Goal: Transaction & Acquisition: Purchase product/service

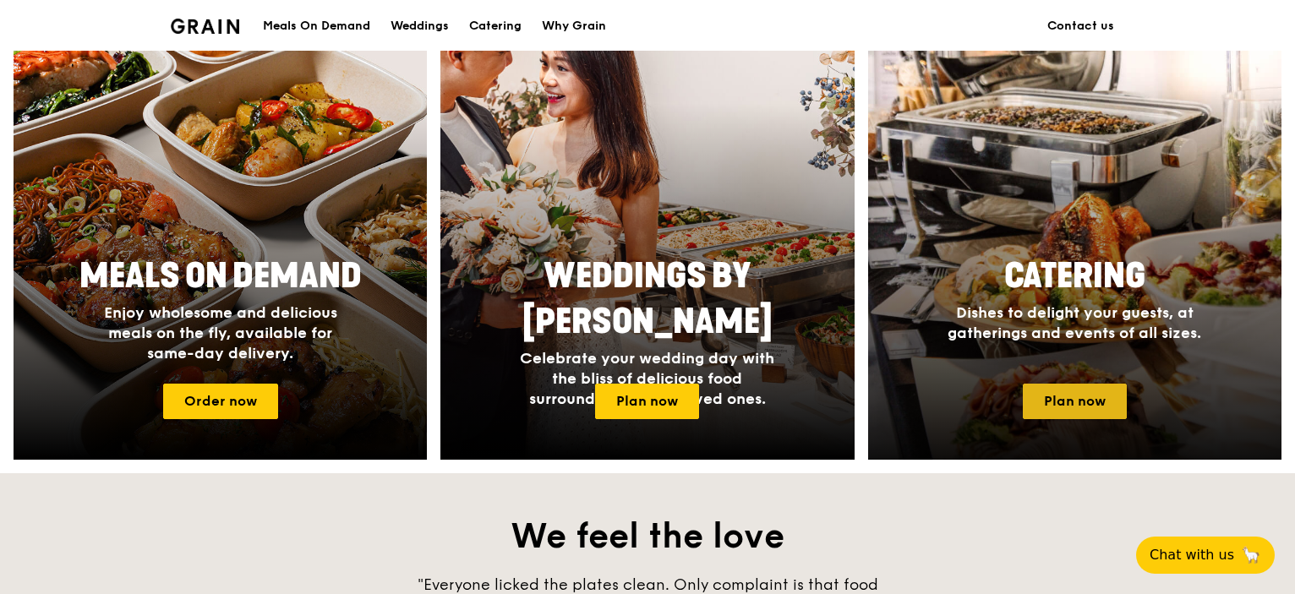
click at [1067, 398] on link "Plan now" at bounding box center [1074, 401] width 104 height 35
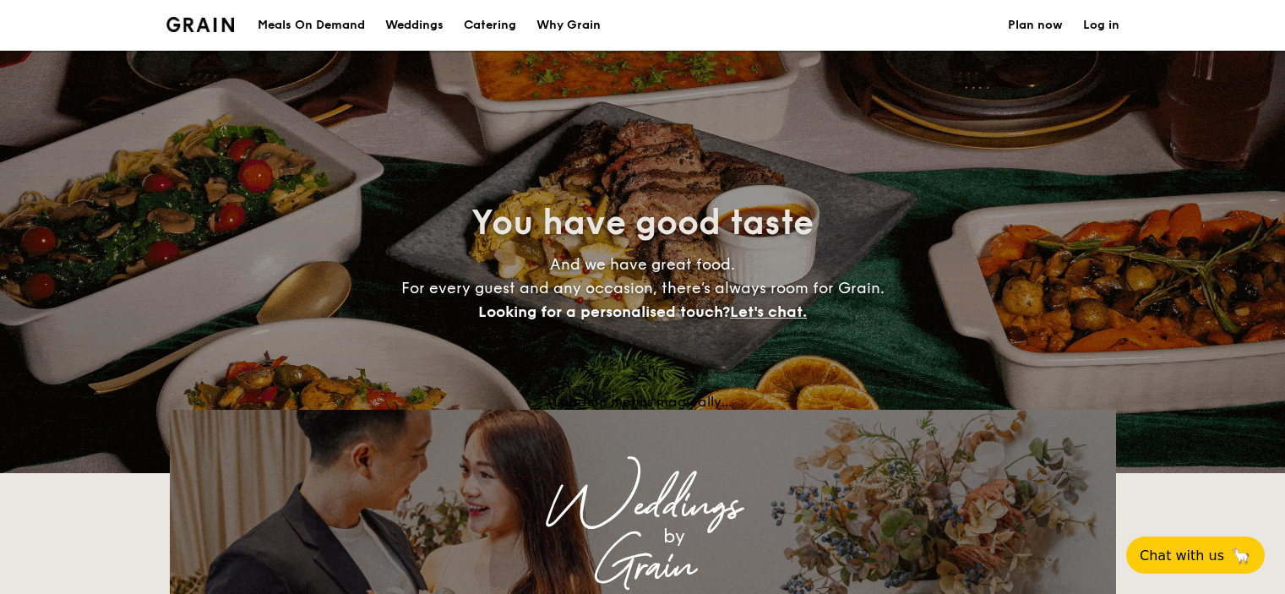
select select
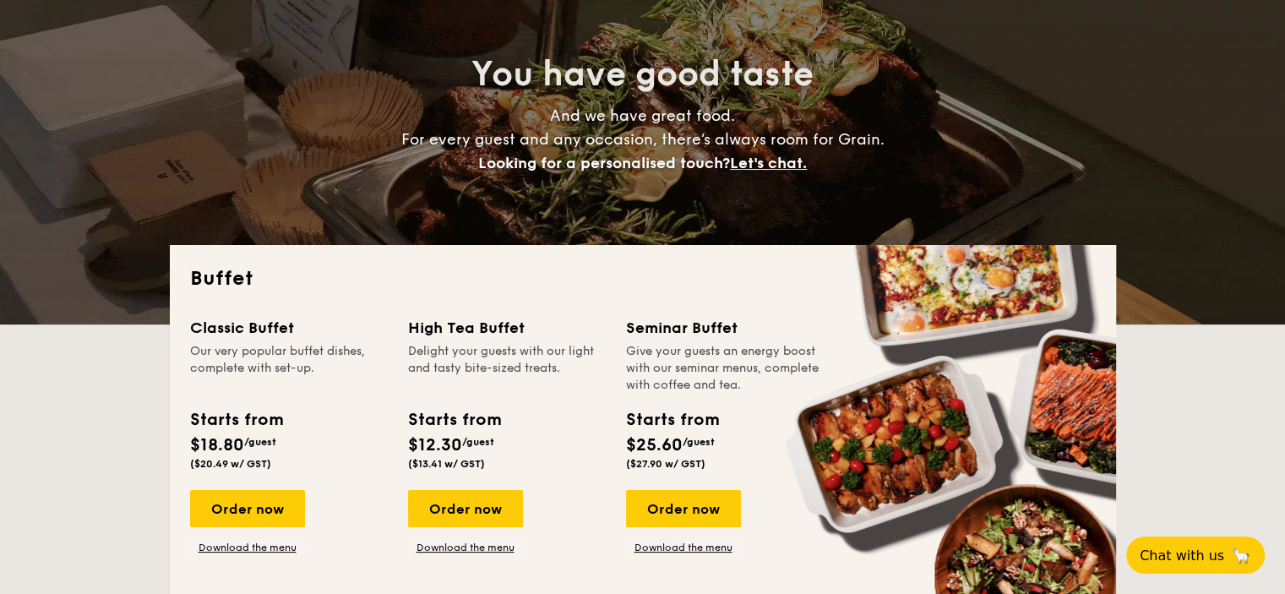
scroll to position [253, 0]
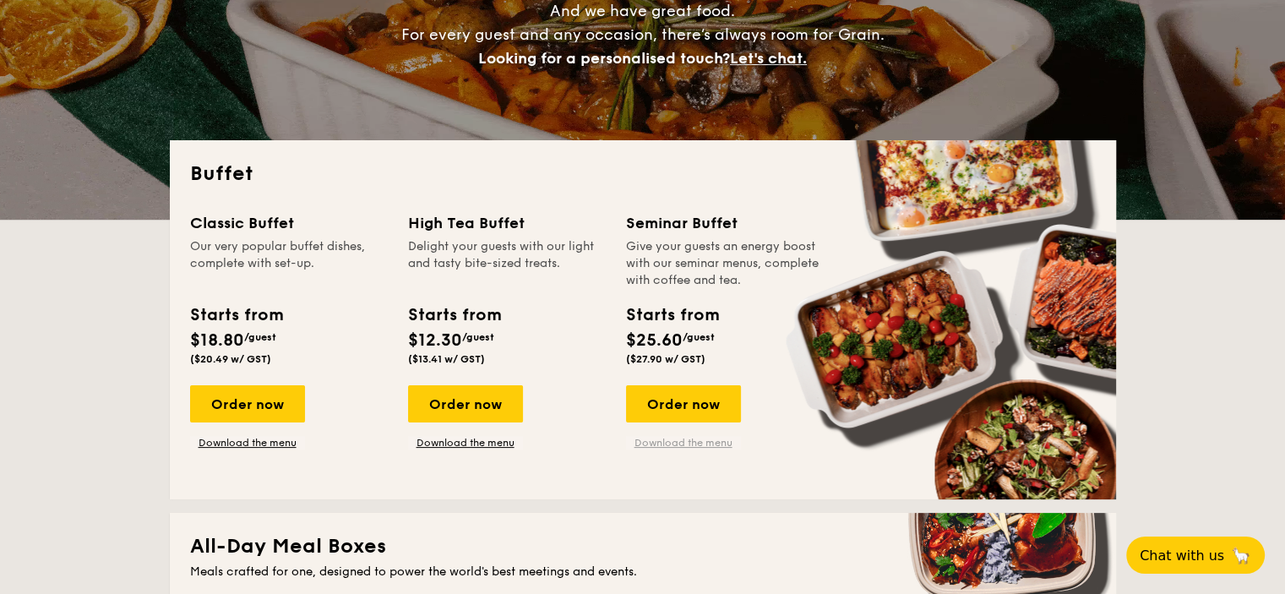
click at [686, 444] on link "Download the menu" at bounding box center [683, 443] width 115 height 14
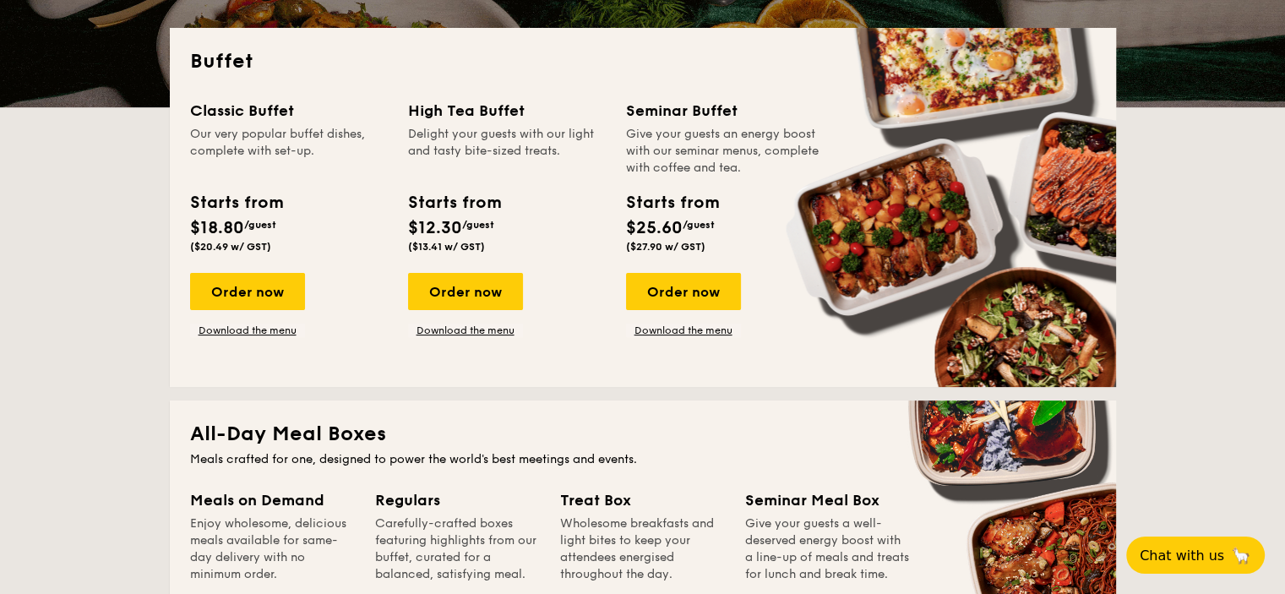
scroll to position [338, 0]
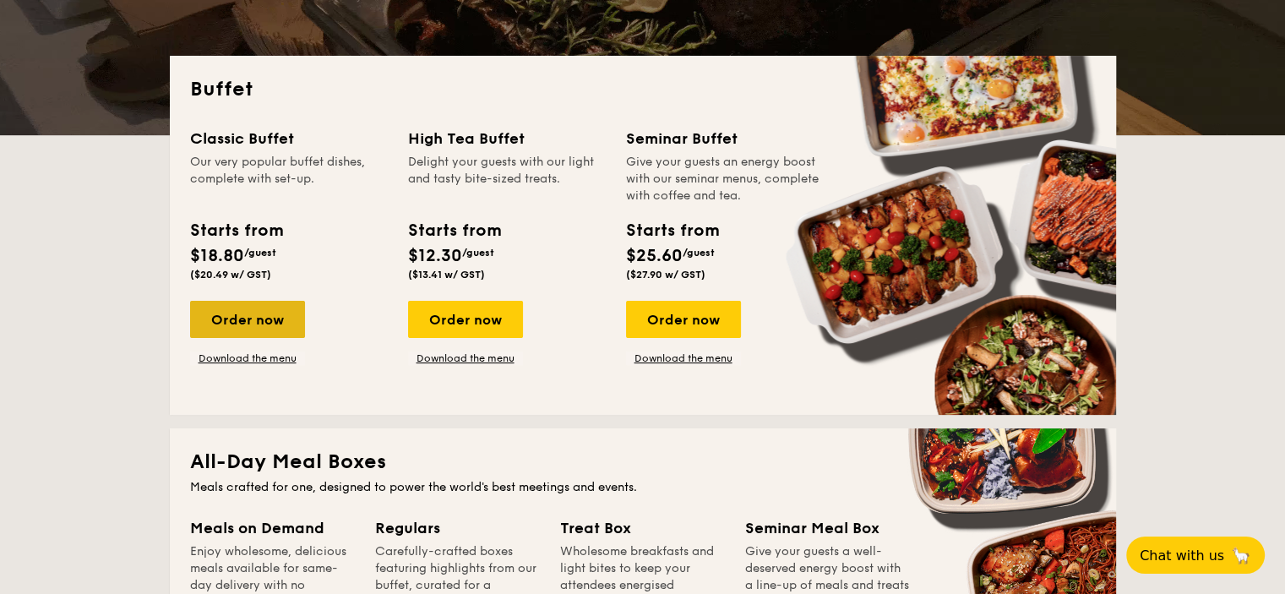
click at [275, 319] on div "Order now" at bounding box center [247, 319] width 115 height 37
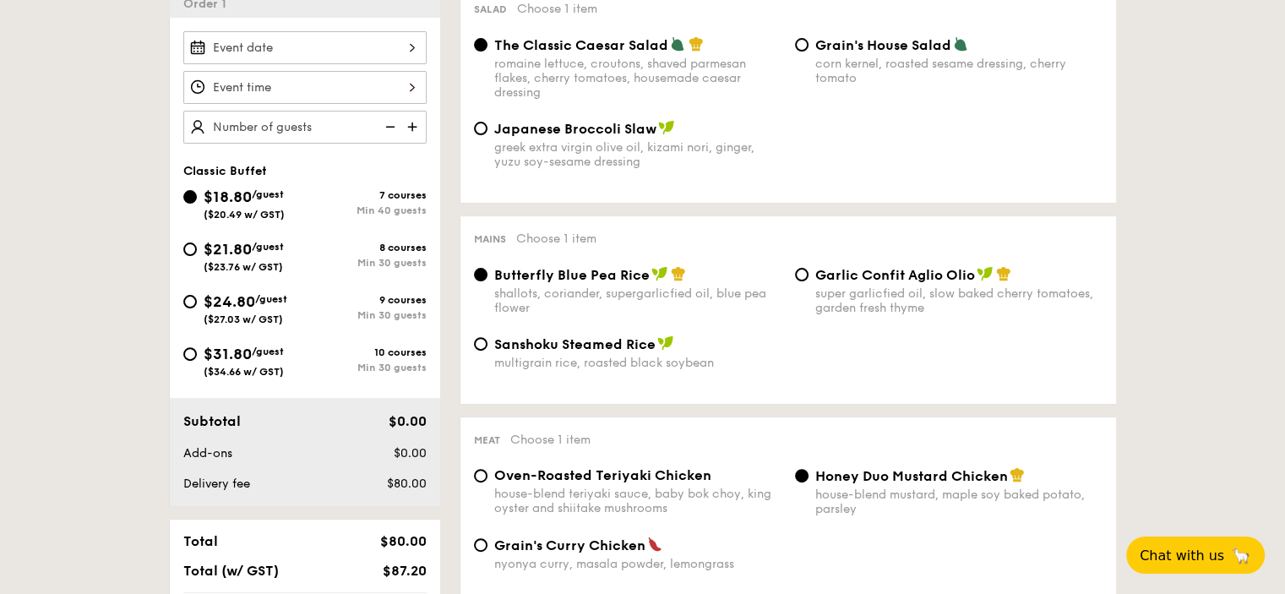
scroll to position [507, 0]
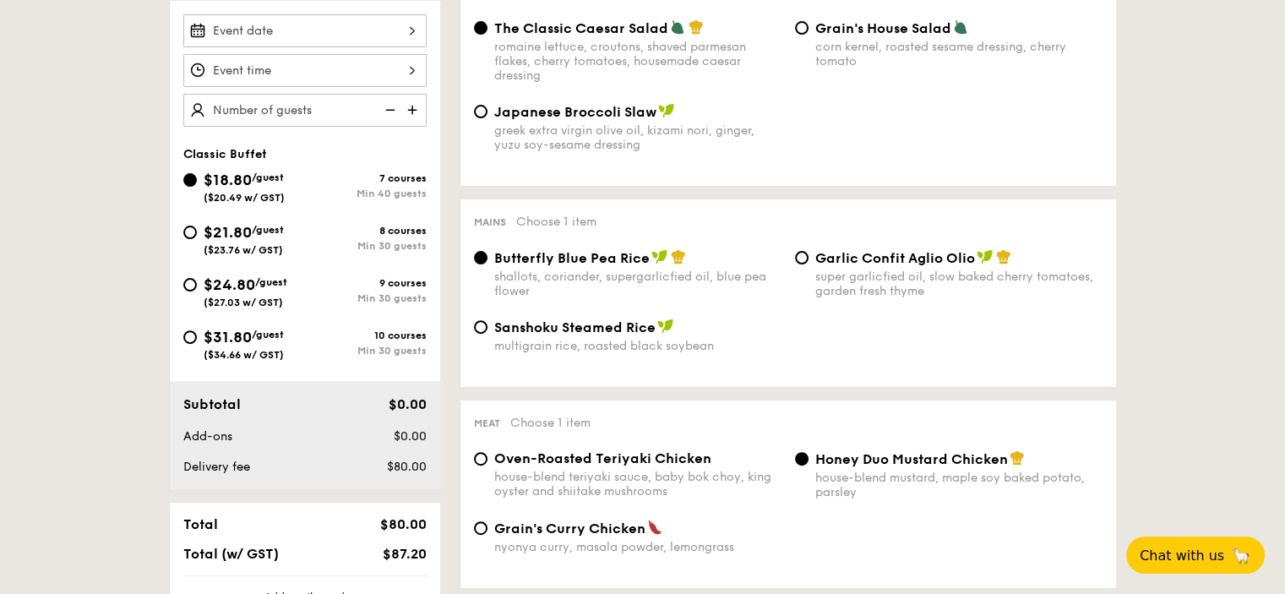
click at [199, 229] on div "$21.80 /guest ($23.76 w/ GST)" at bounding box center [244, 238] width 122 height 35
click at [197, 229] on input "$21.80 /guest ($23.76 w/ GST) 8 courses Min 30 guests" at bounding box center [190, 233] width 14 height 14
radio input "true"
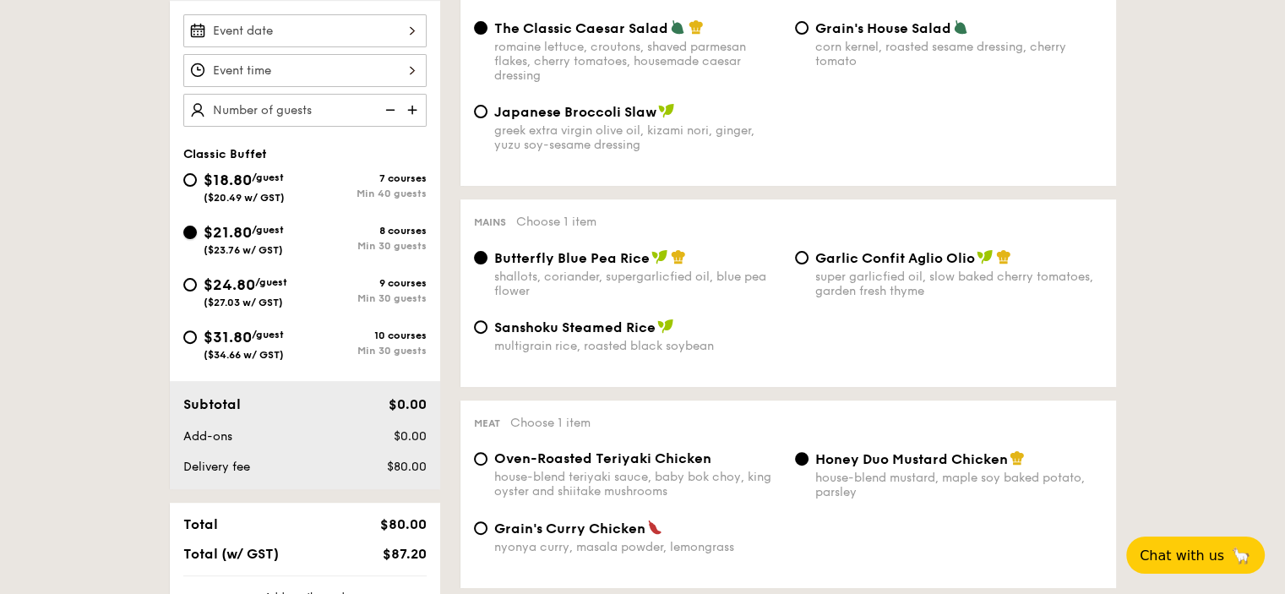
radio input "true"
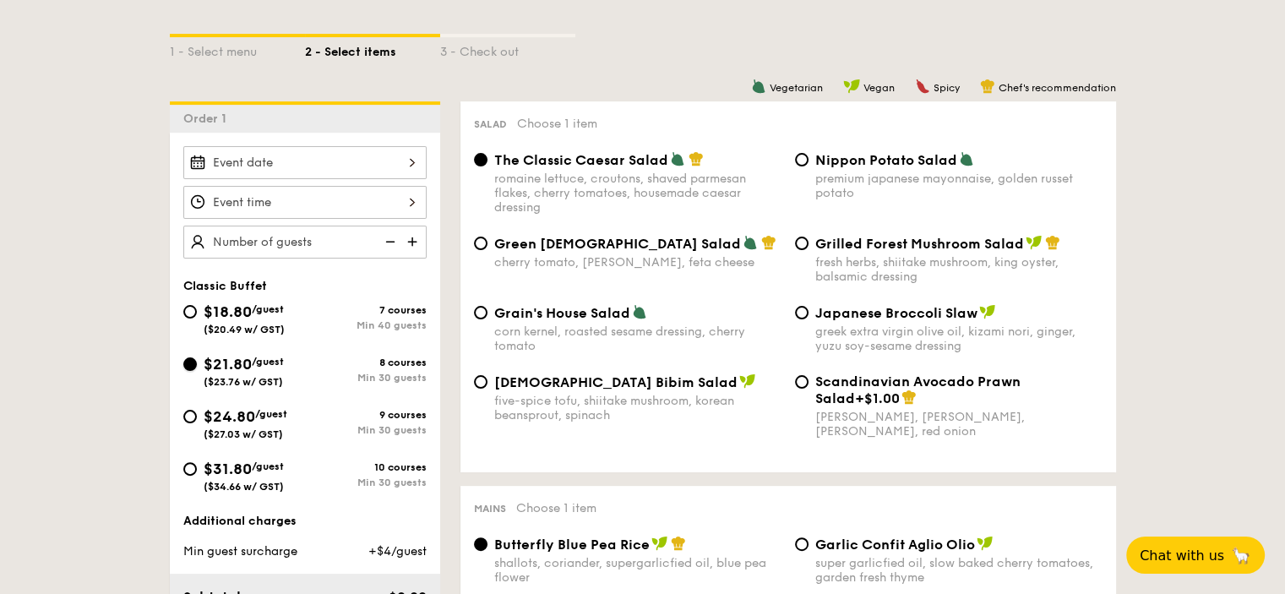
scroll to position [338, 0]
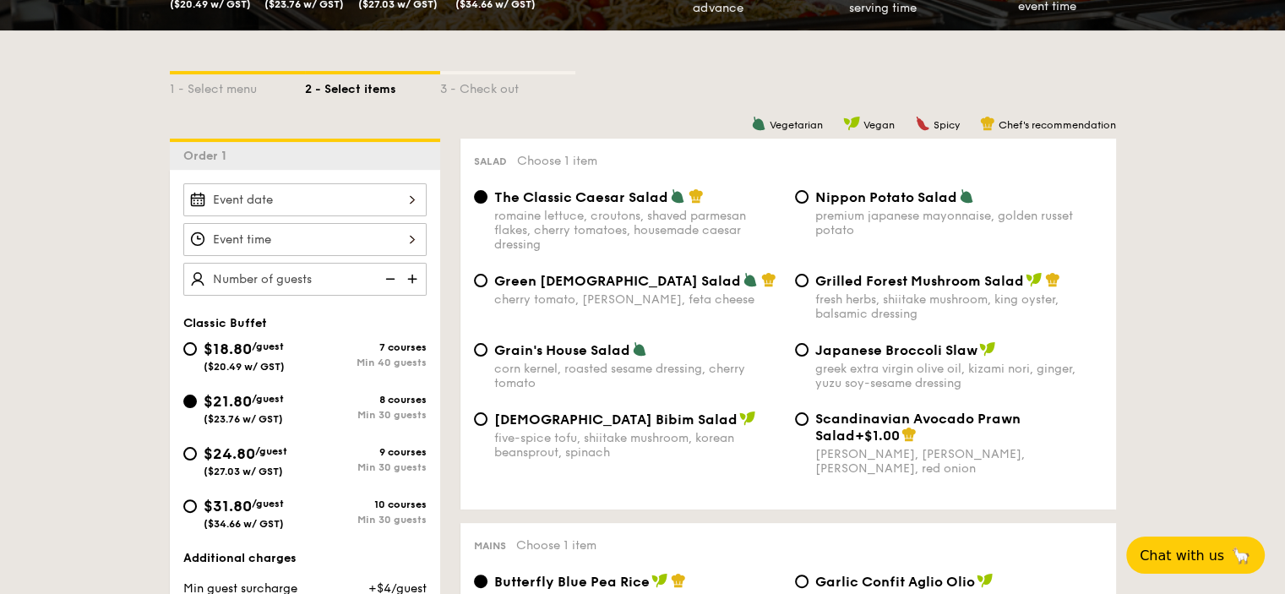
click at [413, 279] on img at bounding box center [413, 279] width 25 height 32
click at [386, 278] on img at bounding box center [388, 279] width 25 height 32
type input "25 guests"
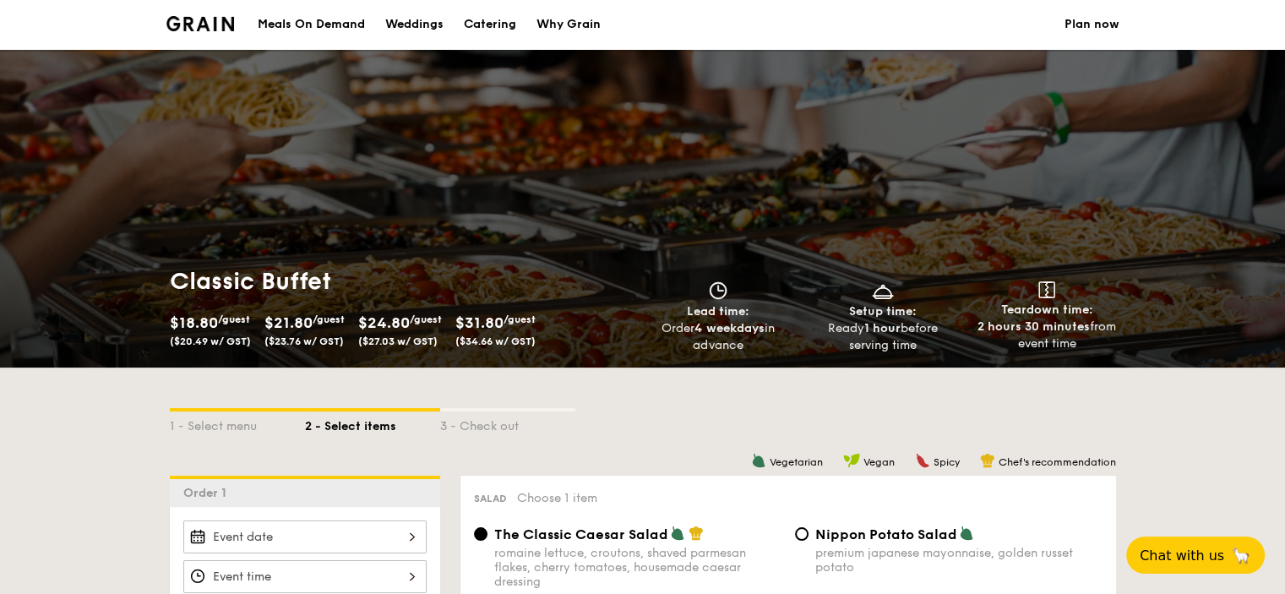
scroll to position [0, 0]
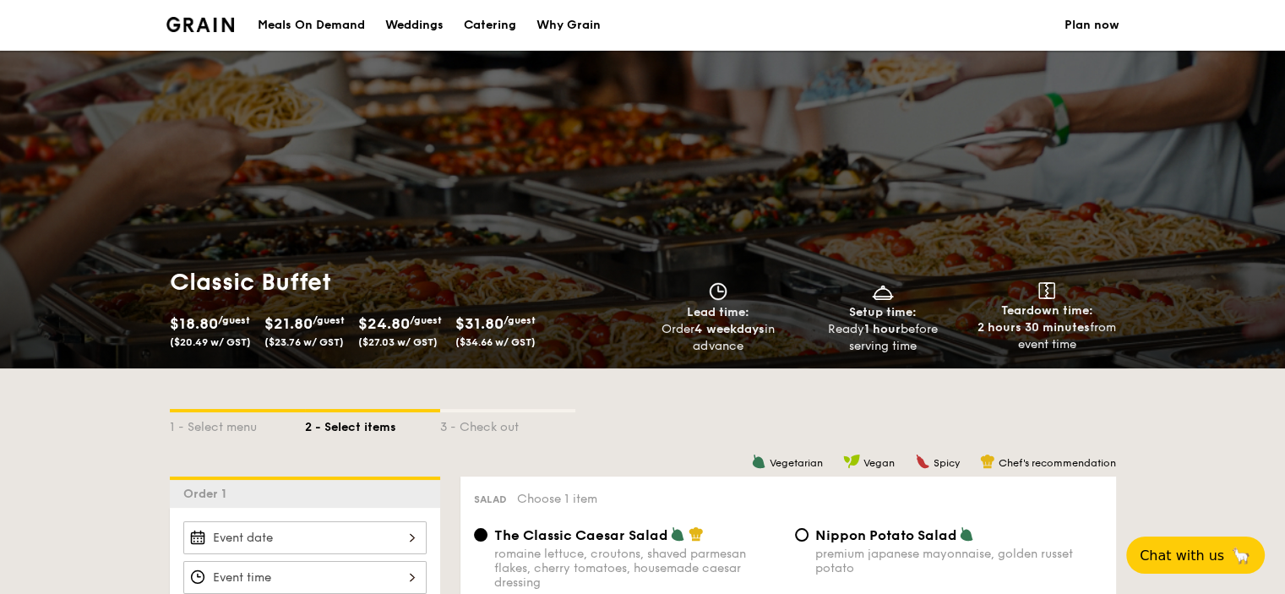
click at [203, 26] on img at bounding box center [200, 24] width 68 height 15
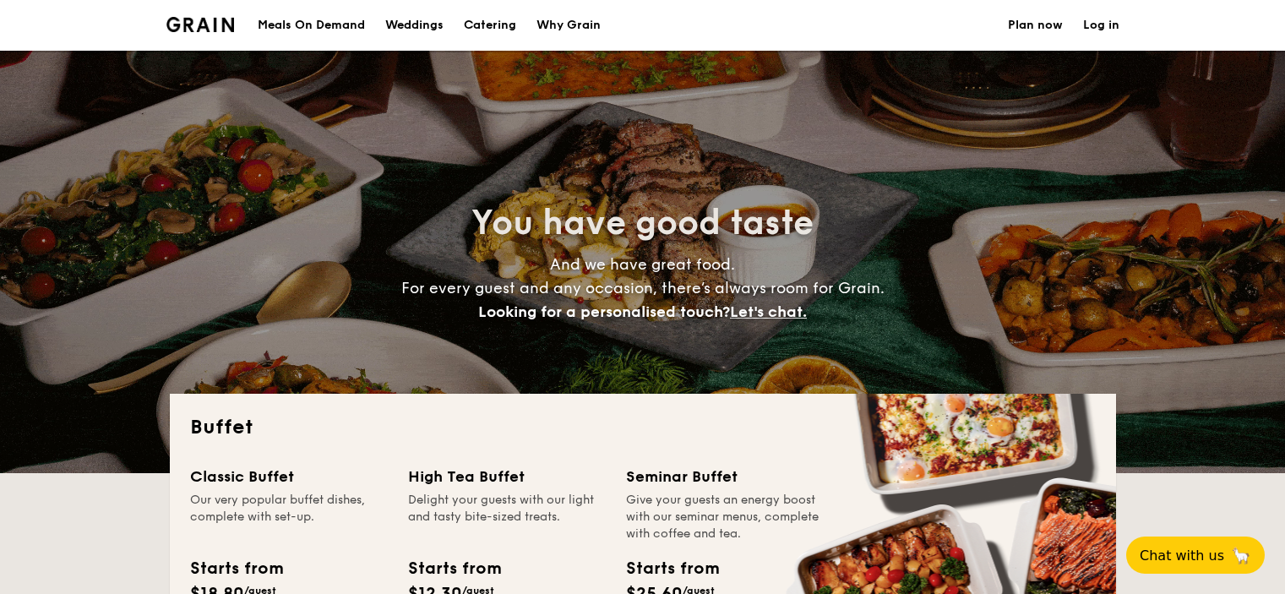
select select
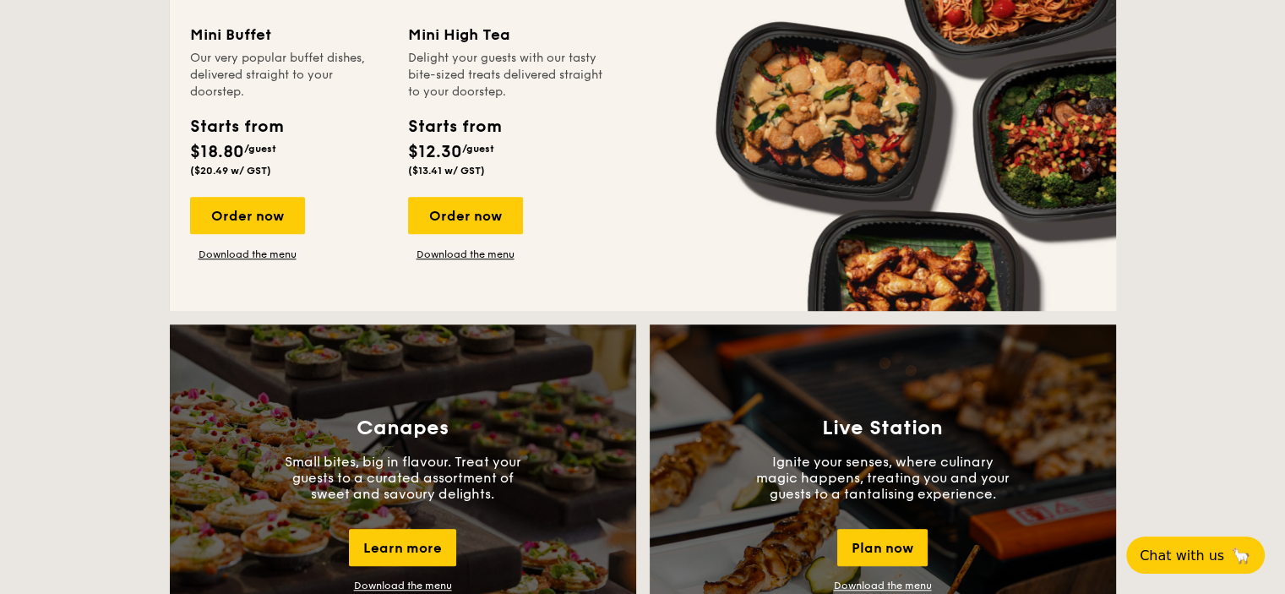
scroll to position [1014, 0]
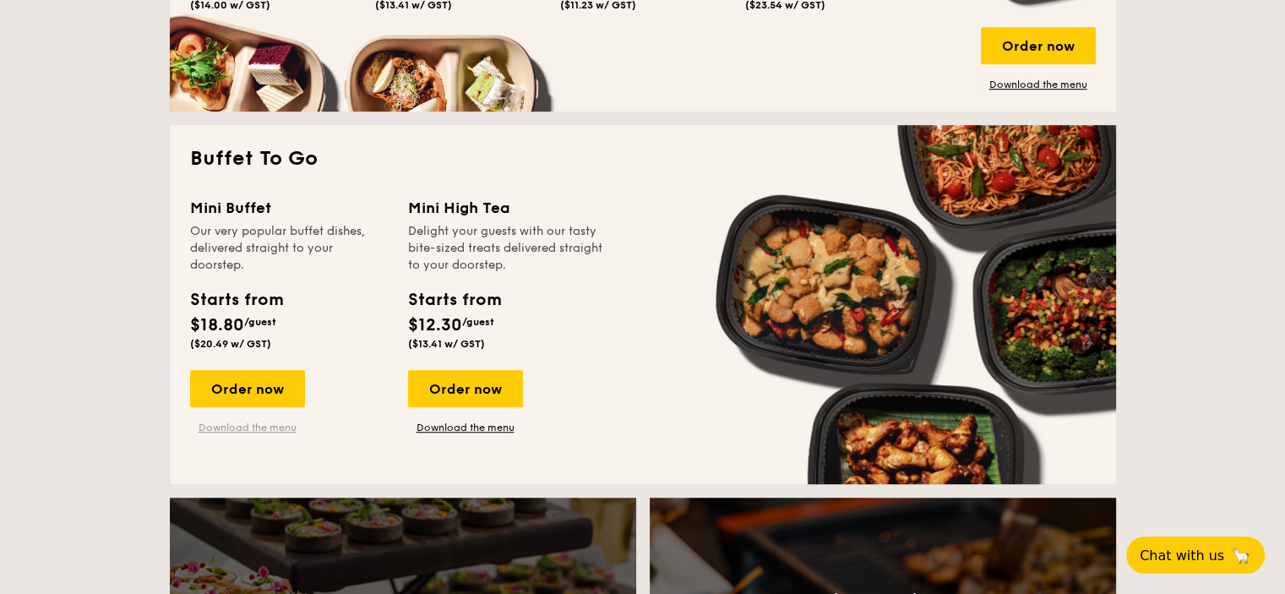
click at [266, 424] on link "Download the menu" at bounding box center [247, 428] width 115 height 14
click at [482, 432] on link "Download the menu" at bounding box center [465, 428] width 115 height 14
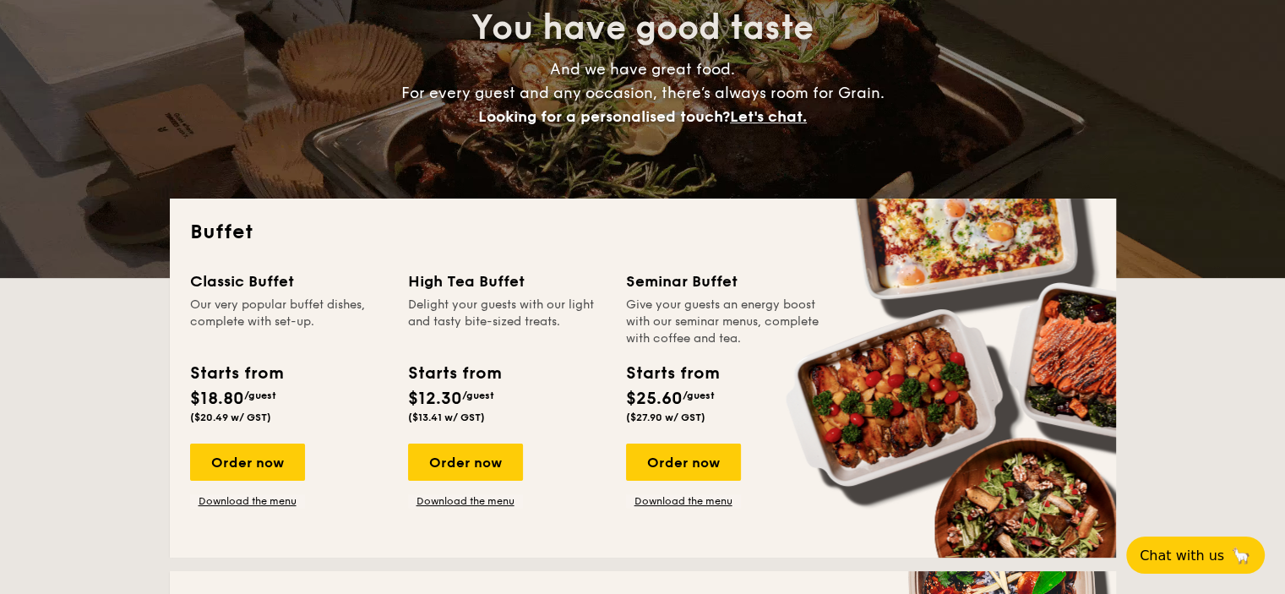
scroll to position [338, 0]
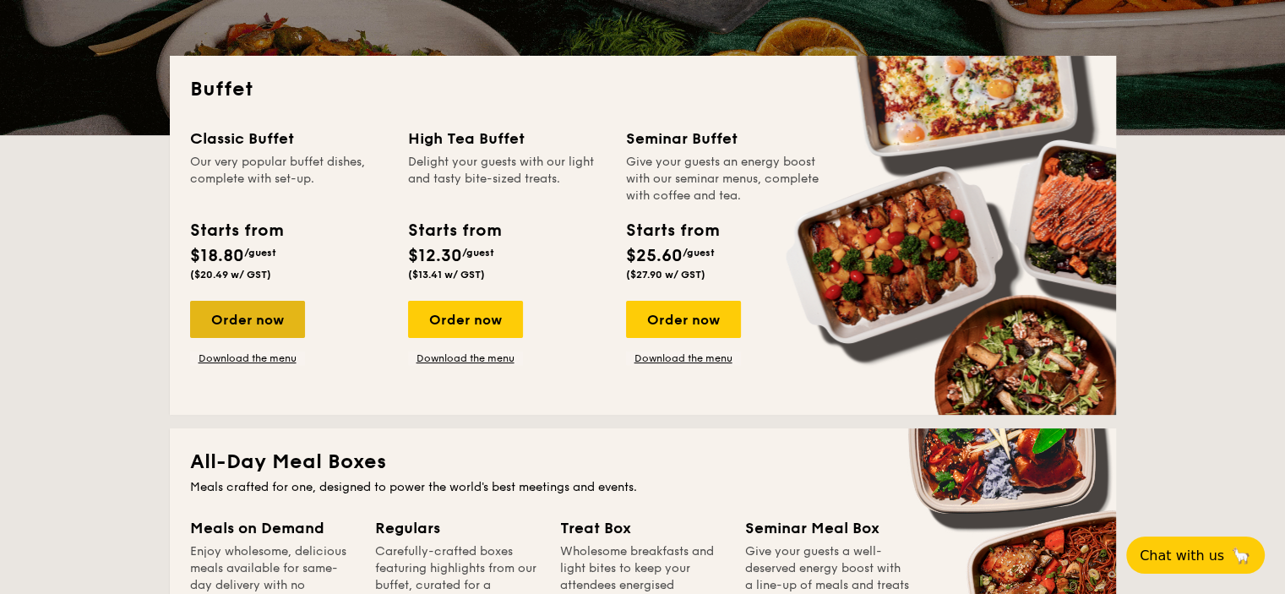
click at [253, 320] on div "Order now" at bounding box center [247, 319] width 115 height 37
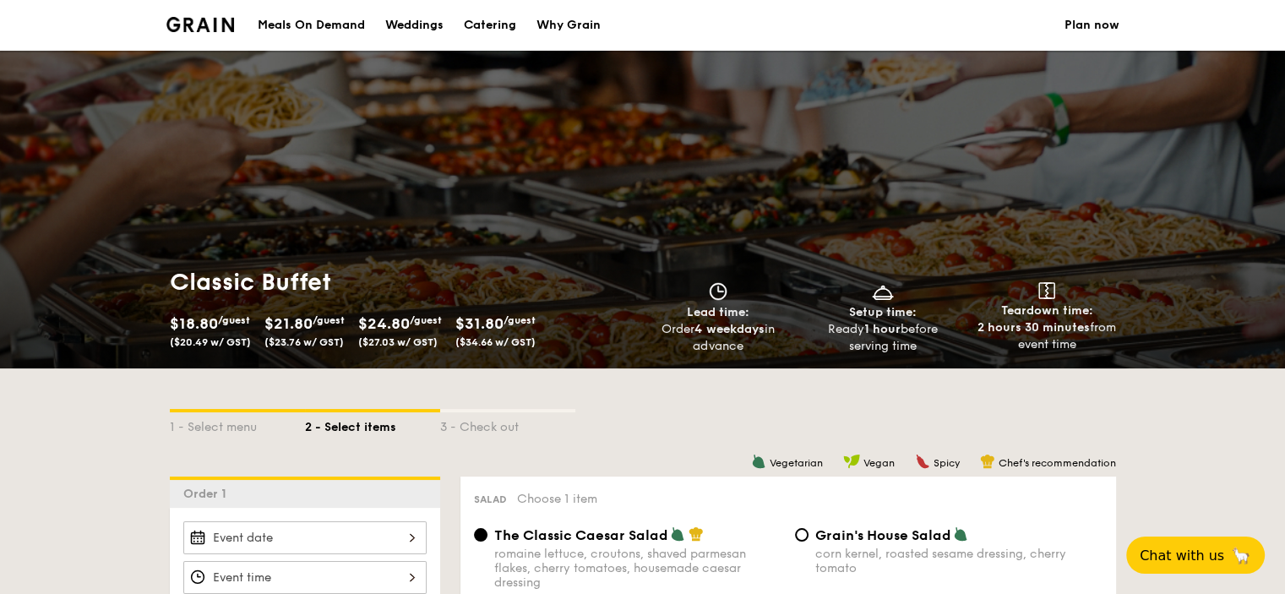
select select
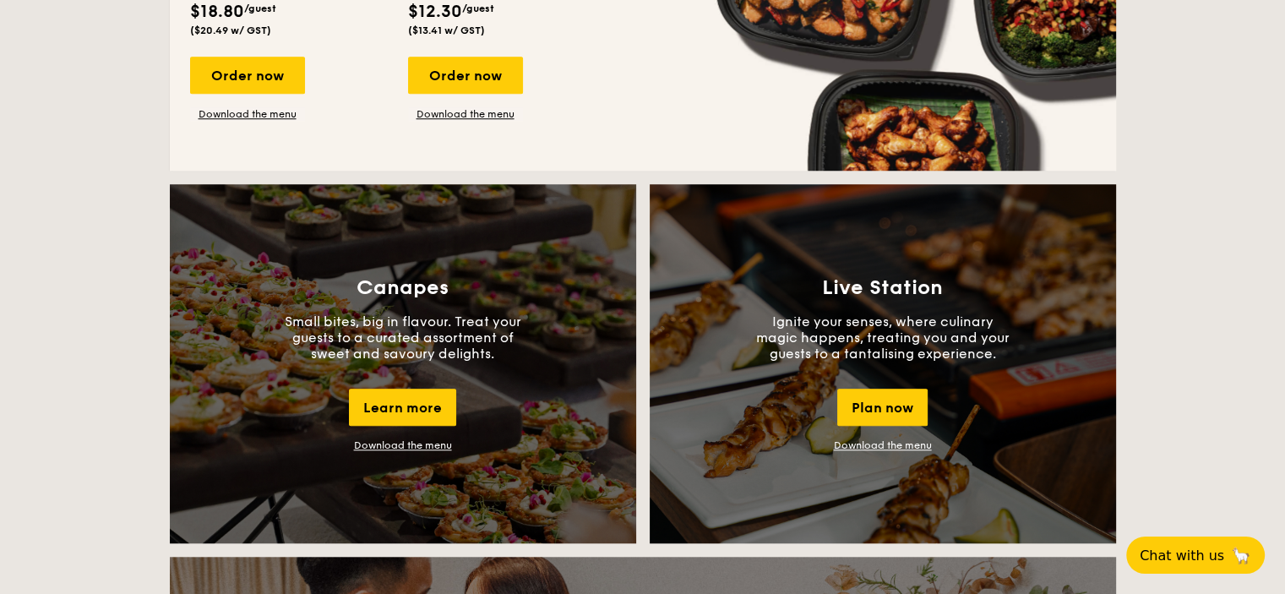
scroll to position [1098, 0]
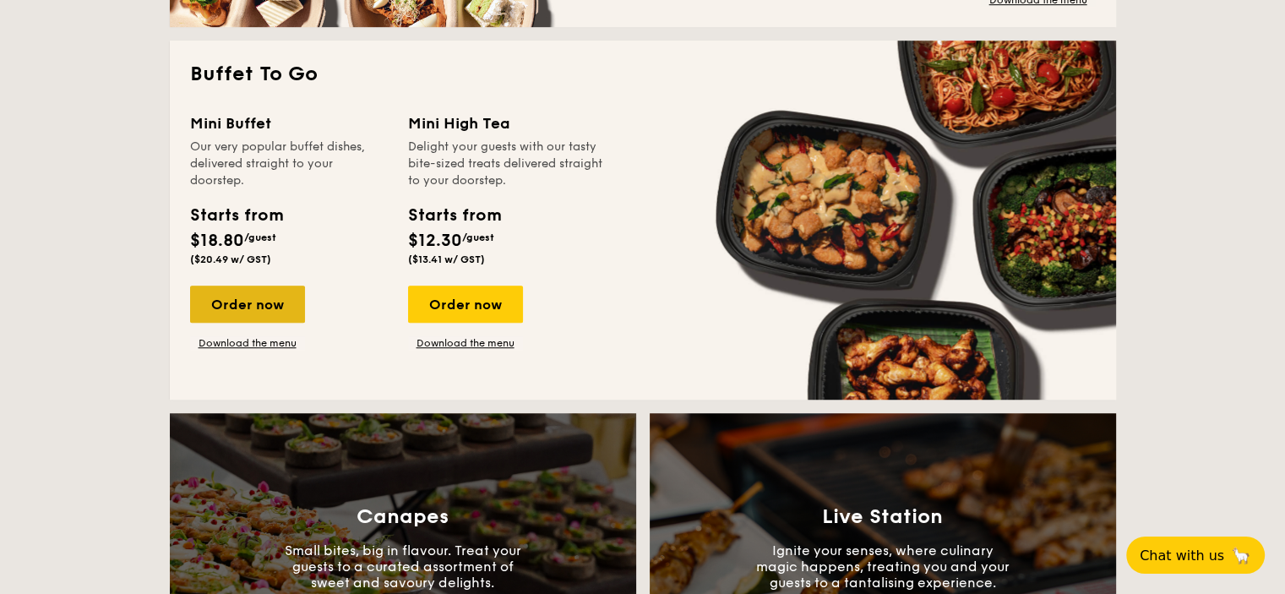
click at [237, 300] on div "Order now" at bounding box center [247, 304] width 115 height 37
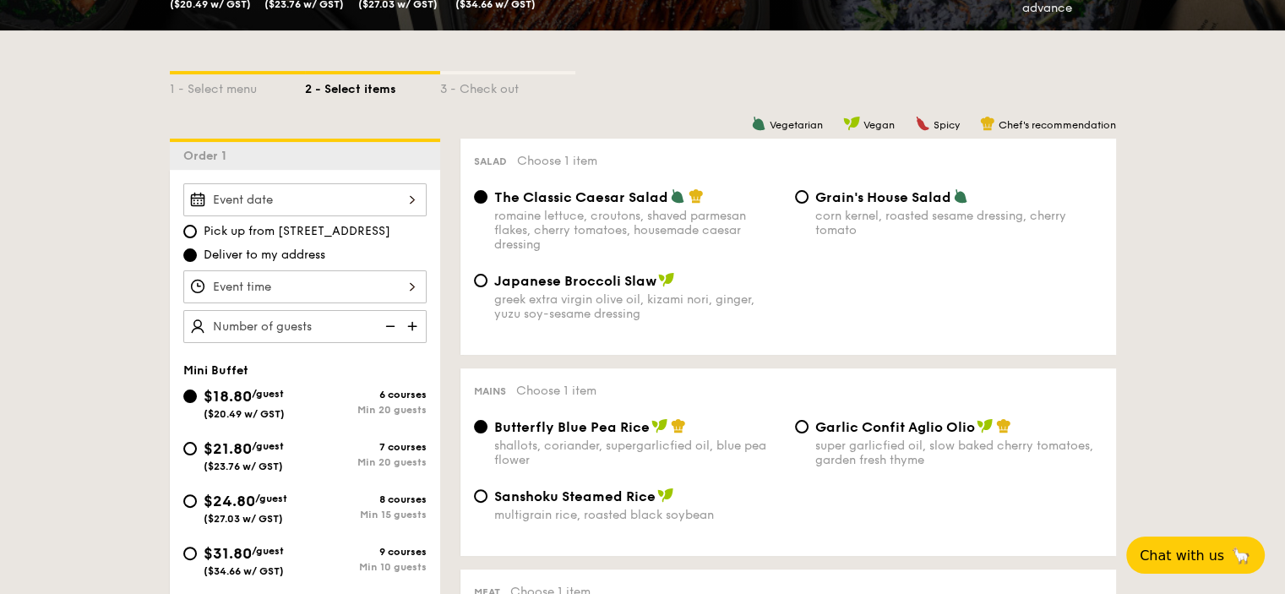
scroll to position [422, 0]
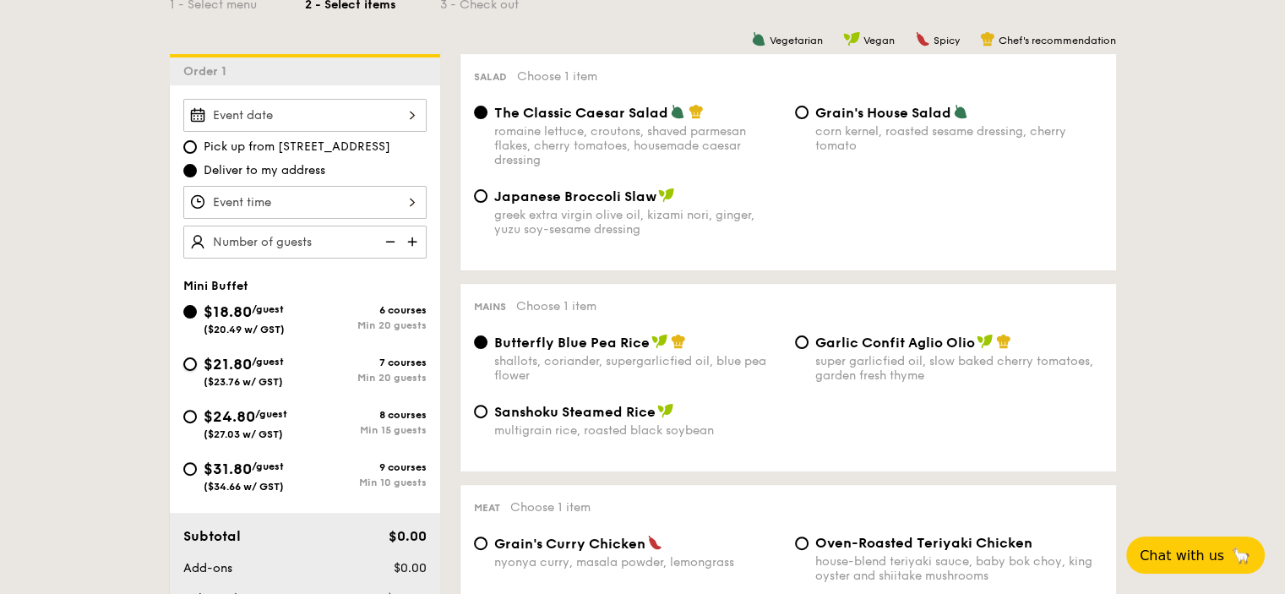
drag, startPoint x: 188, startPoint y: 361, endPoint x: 255, endPoint y: 366, distance: 66.9
click at [190, 363] on input "$21.80 /guest ($23.76 w/ GST) 7 courses Min 20 guests" at bounding box center [190, 364] width 14 height 14
radio input "true"
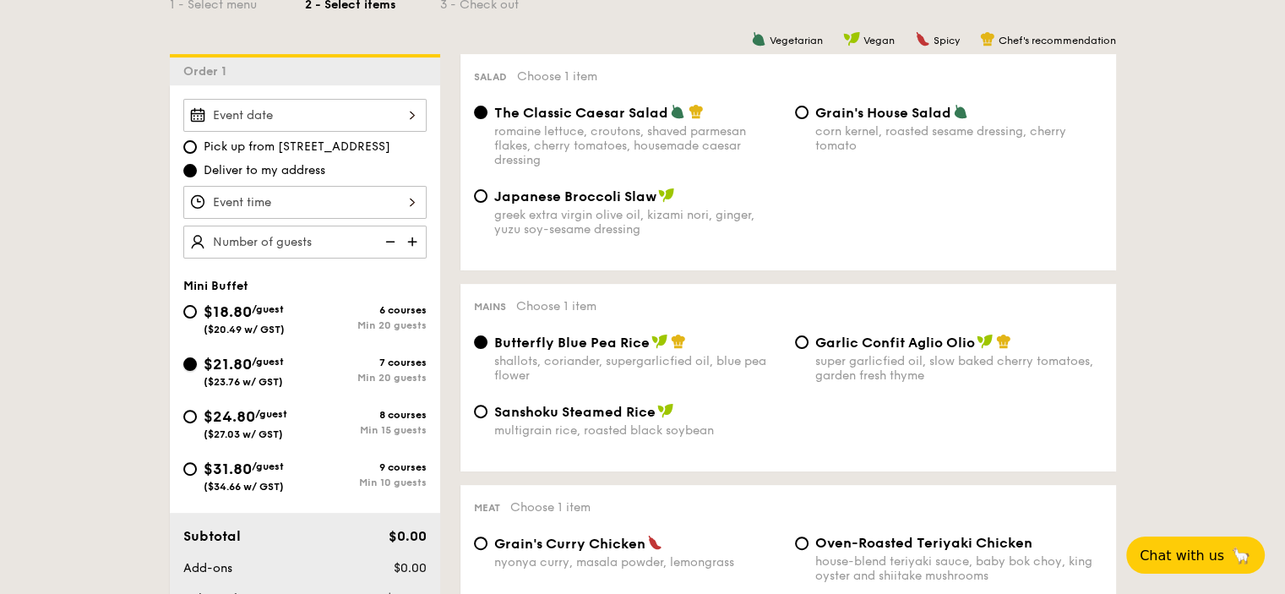
radio input "false"
radio input "true"
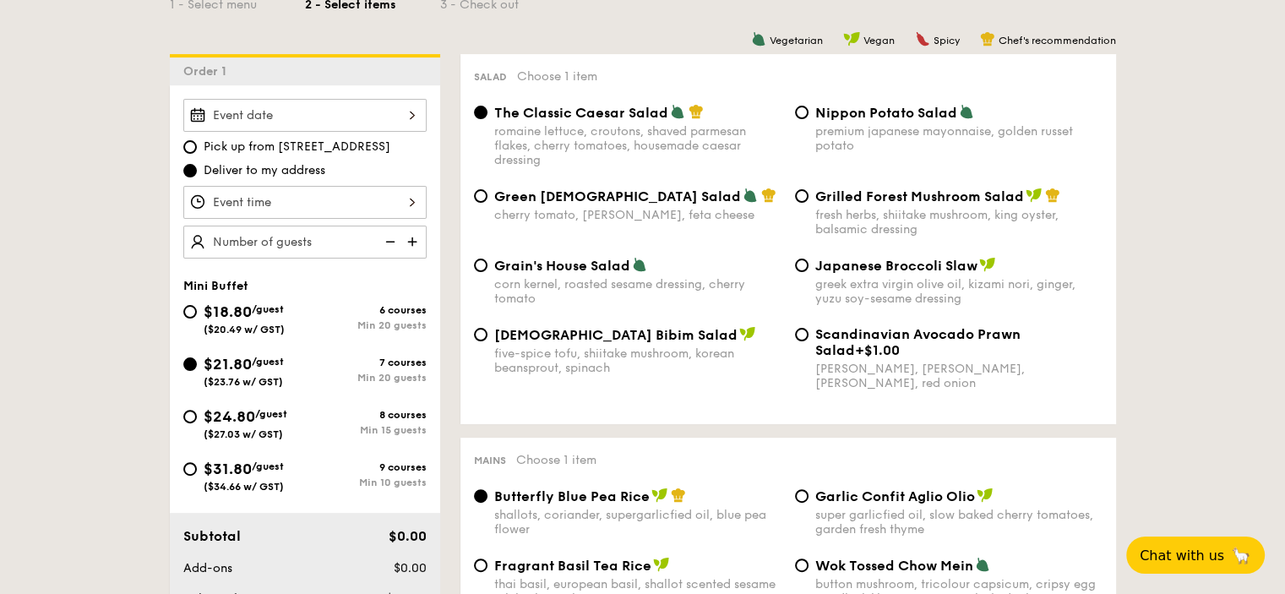
click at [411, 237] on img at bounding box center [413, 242] width 25 height 32
click at [412, 237] on img at bounding box center [413, 242] width 25 height 32
click at [387, 239] on img at bounding box center [388, 242] width 25 height 32
click at [224, 236] on input "25" at bounding box center [304, 242] width 243 height 33
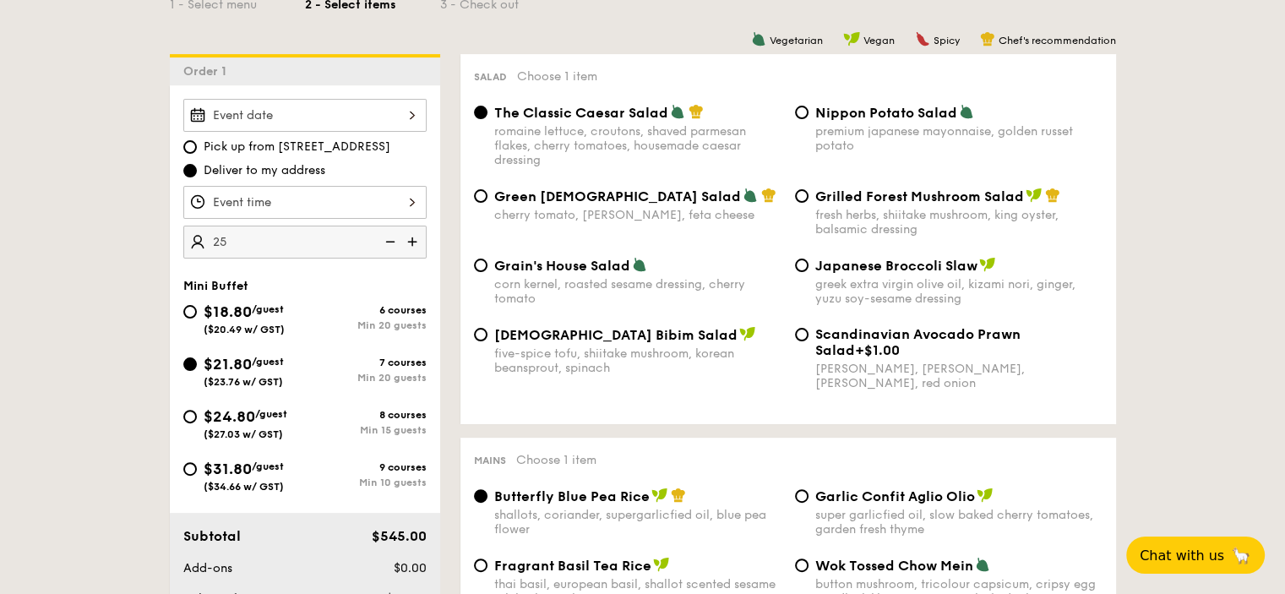
click at [226, 237] on input "25" at bounding box center [304, 242] width 243 height 33
click at [558, 364] on div "five-spice tofu, shiitake mushroom, korean beansprout, spinach" at bounding box center [637, 360] width 287 height 29
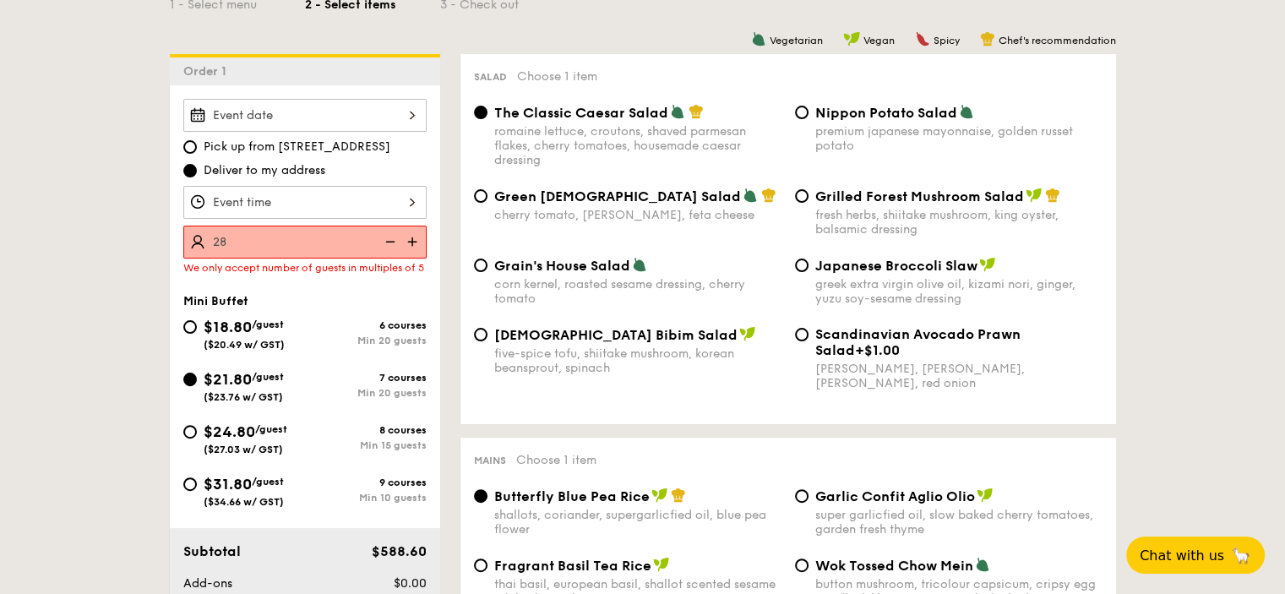
type input "28 guests"
click at [691, 402] on div "Korean Bibim Salad five-spice tofu, shiitake mushroom, korean beansprout, spina…" at bounding box center [788, 368] width 642 height 84
click at [373, 345] on div "Min 20 guests" at bounding box center [366, 341] width 122 height 12
click at [197, 334] on input "$18.80 /guest ($20.49 w/ GST) 6 courses Min 20 guests" at bounding box center [190, 327] width 14 height 14
radio input "true"
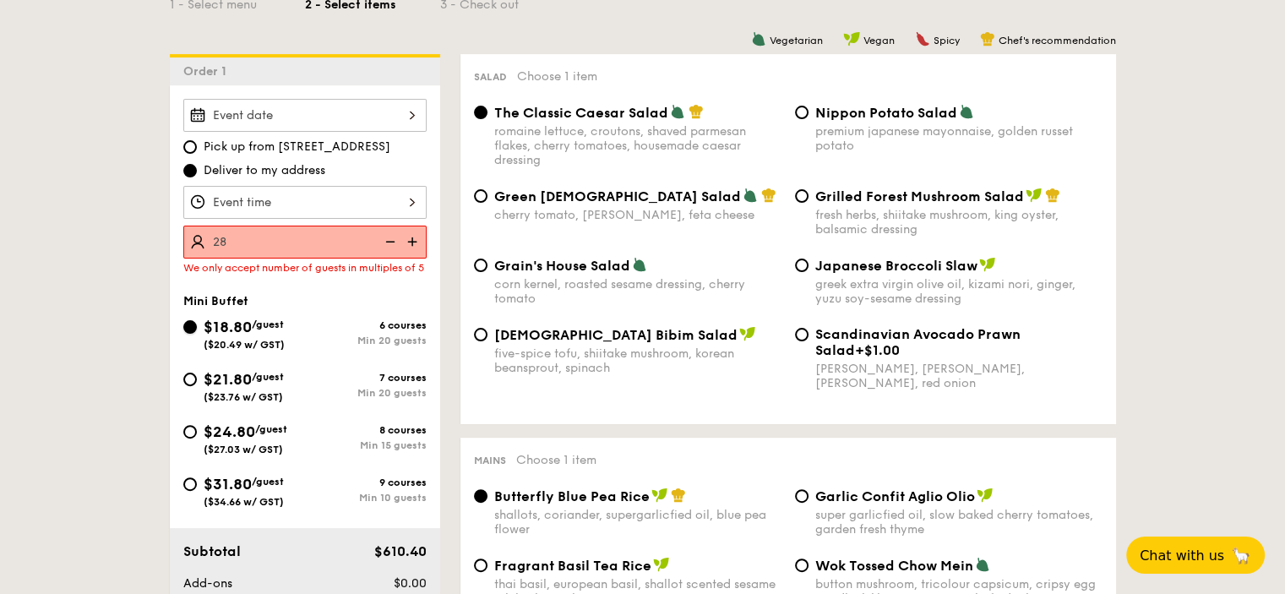
radio input "true"
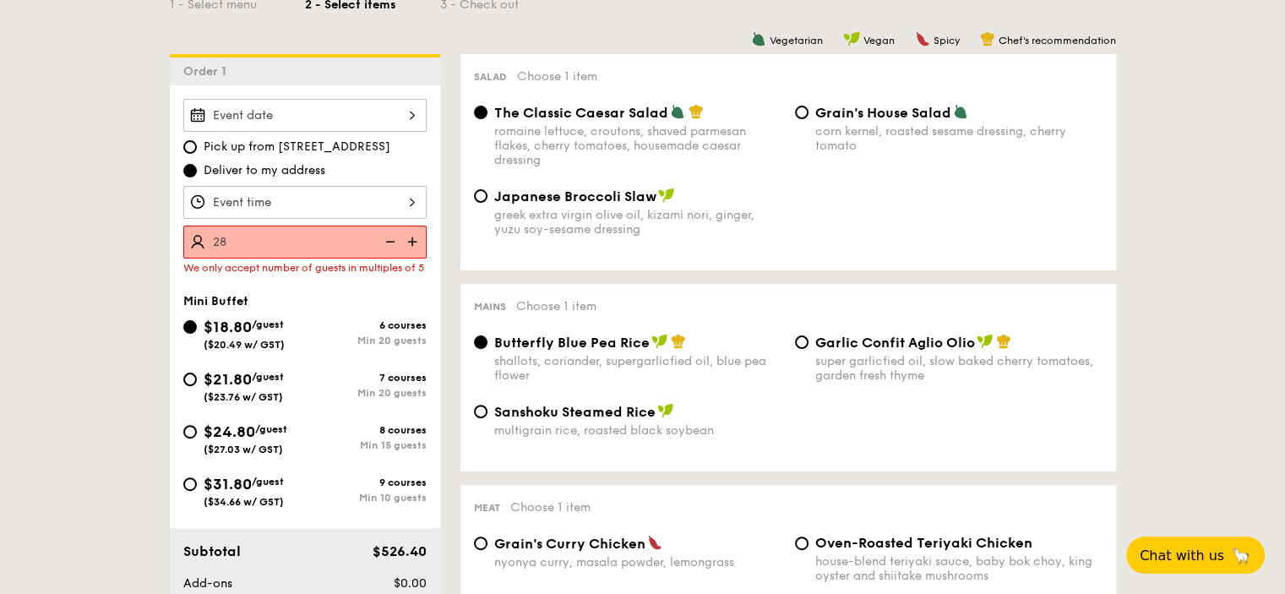
drag, startPoint x: 330, startPoint y: 166, endPoint x: 333, endPoint y: 177, distance: 11.5
click at [330, 167] on label "Deliver to my address" at bounding box center [304, 170] width 243 height 17
click at [197, 167] on input "Deliver to my address" at bounding box center [190, 171] width 14 height 14
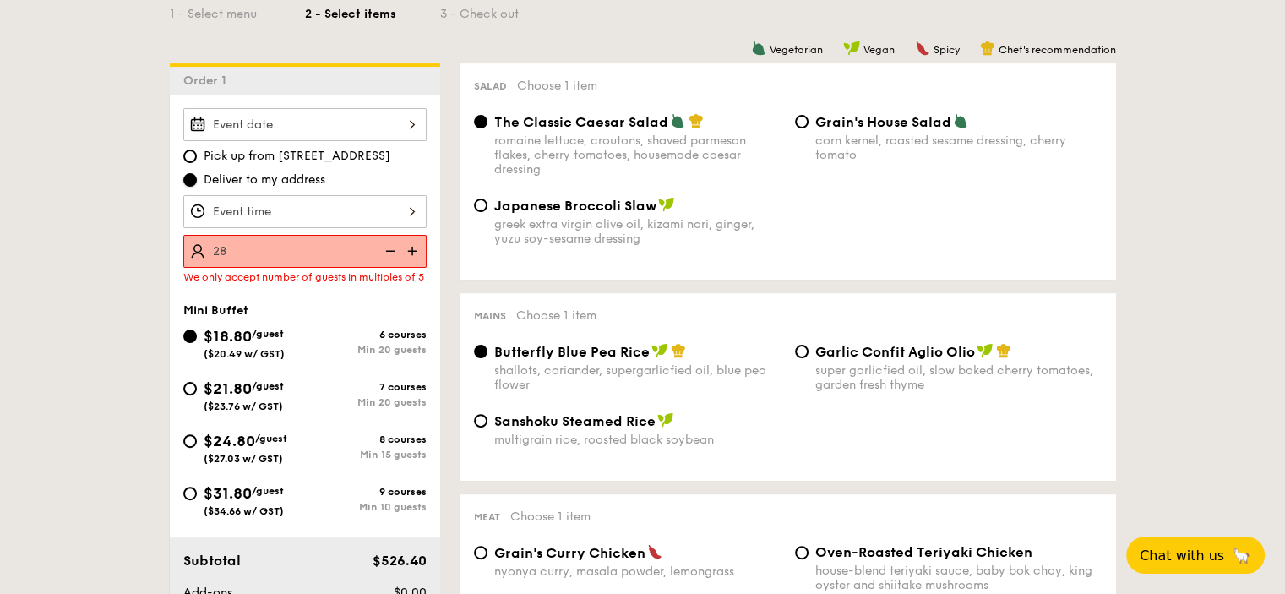
scroll to position [591, 0]
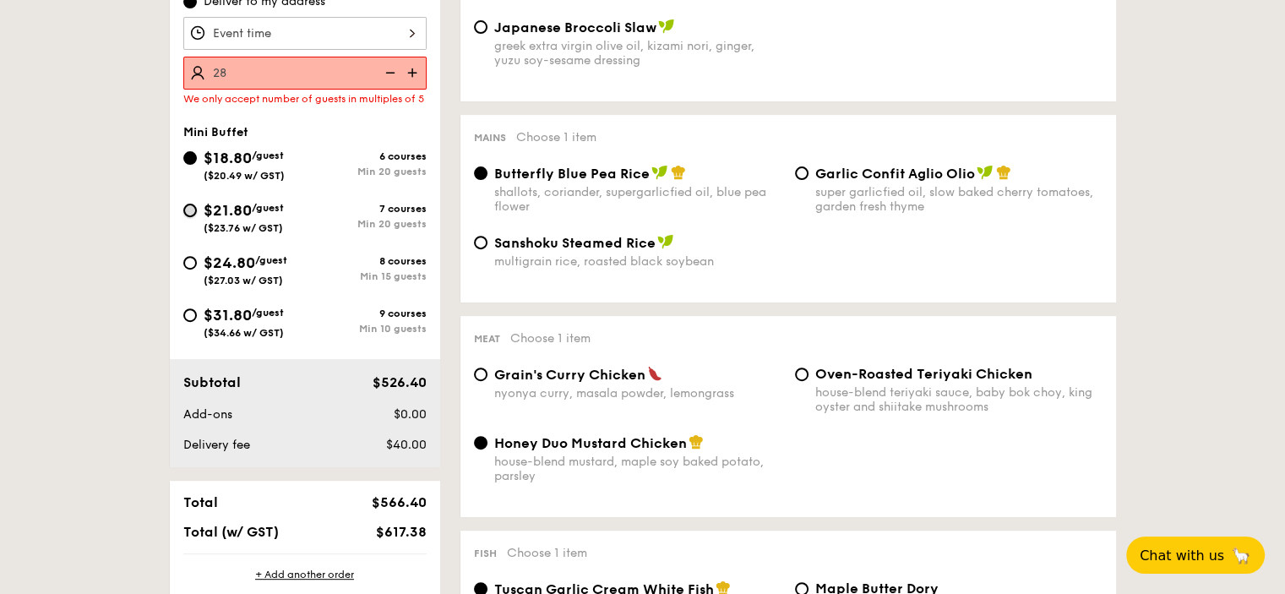
click at [194, 217] on input "$21.80 /guest ($23.76 w/ GST) 7 courses Min 20 guests" at bounding box center [190, 211] width 14 height 14
radio input "true"
radio input "false"
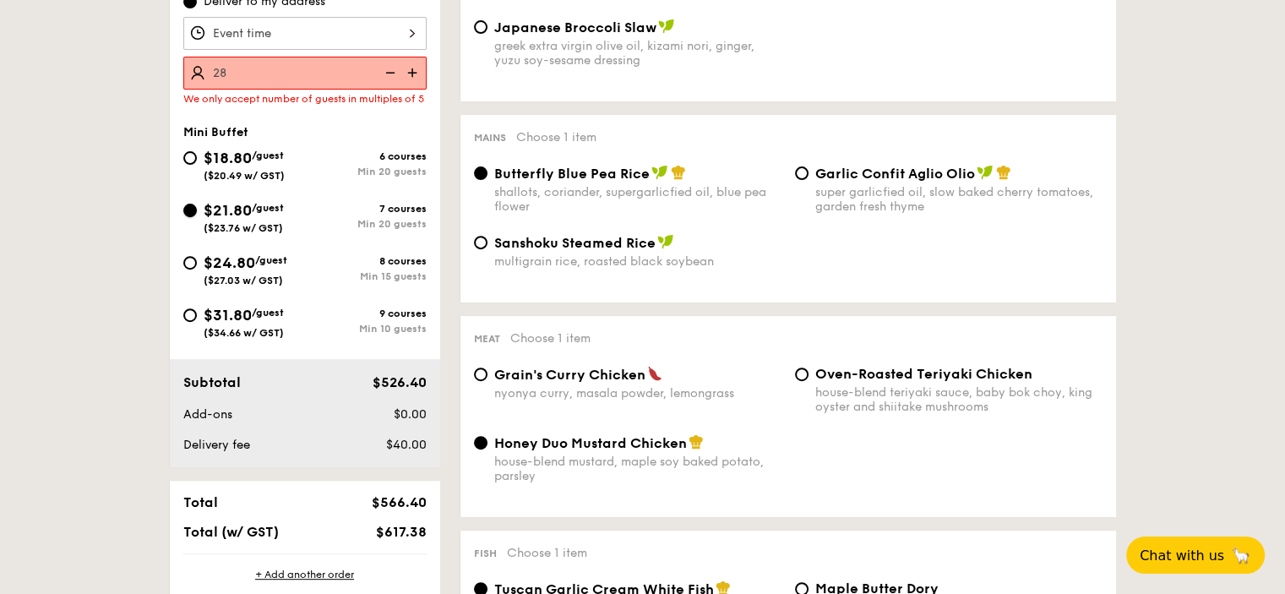
radio input "true"
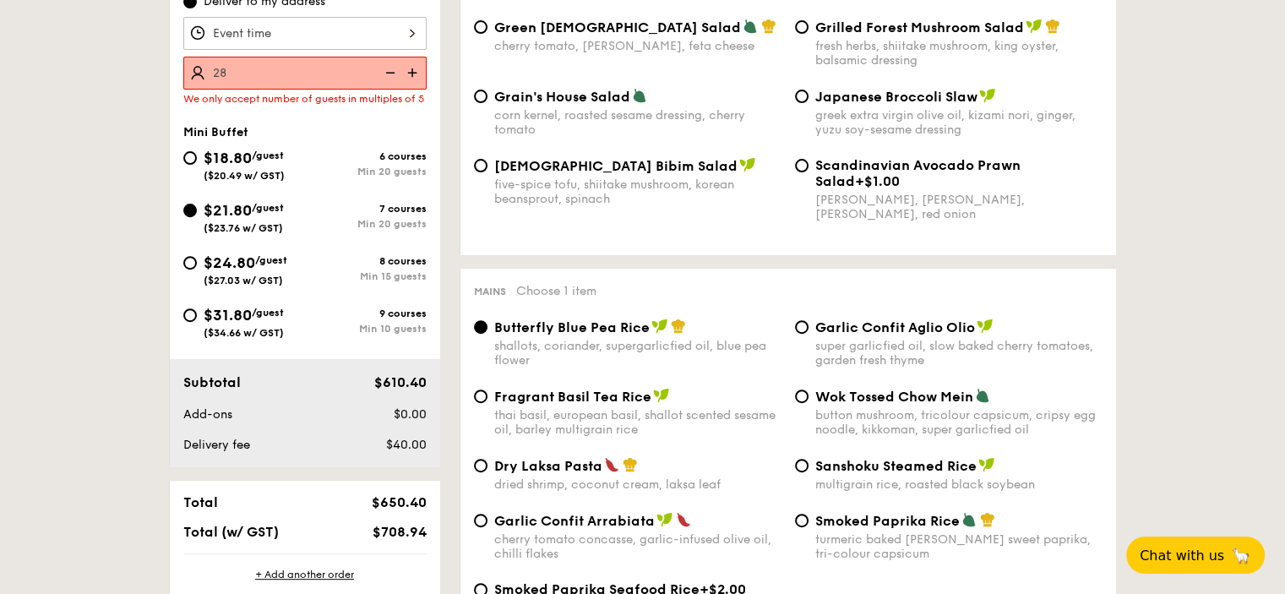
click at [415, 70] on img at bounding box center [413, 73] width 25 height 32
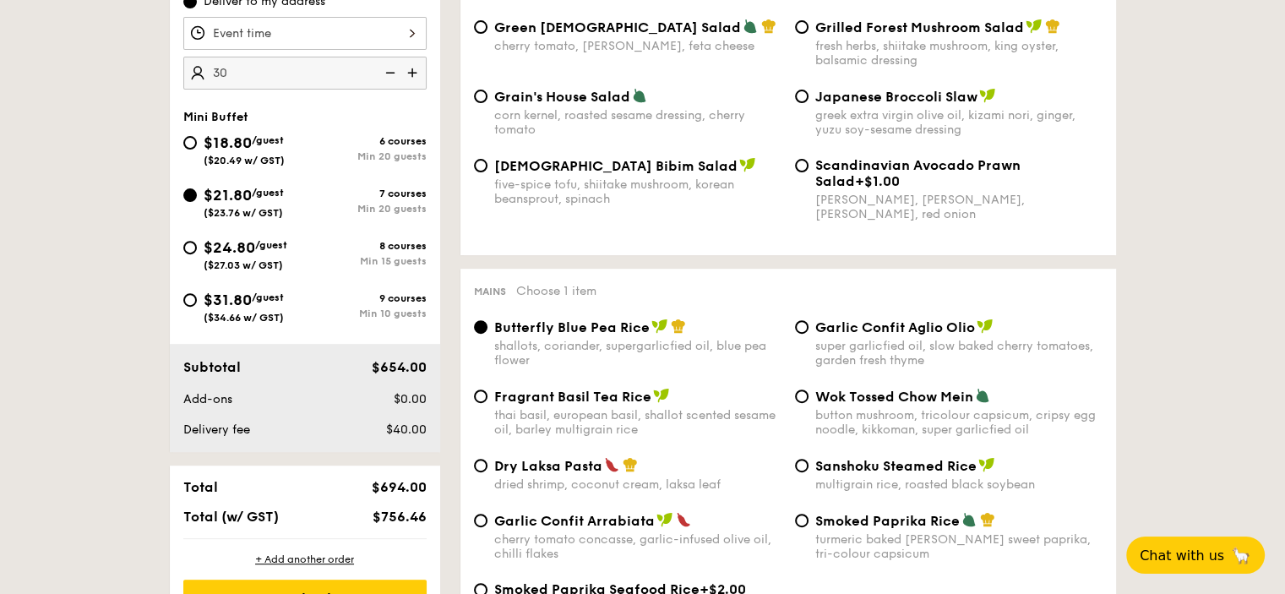
click at [197, 73] on input "30" at bounding box center [304, 73] width 243 height 33
click at [197, 74] on input "30" at bounding box center [304, 73] width 243 height 33
click at [387, 74] on img at bounding box center [388, 73] width 25 height 32
type input "25 guests"
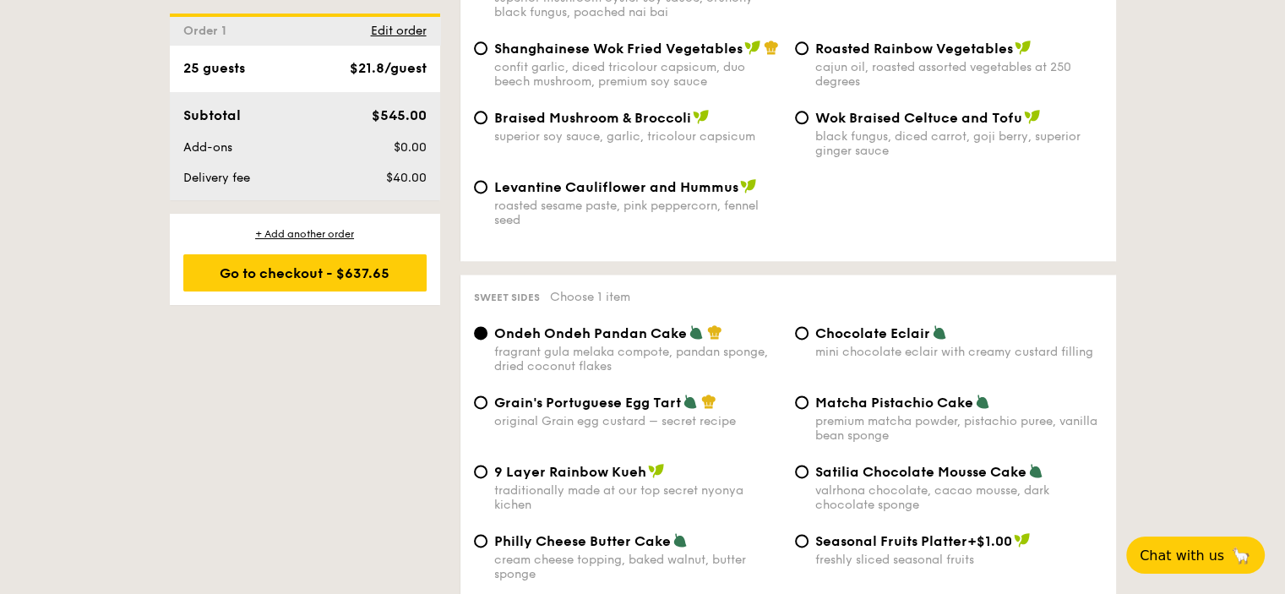
scroll to position [2281, 0]
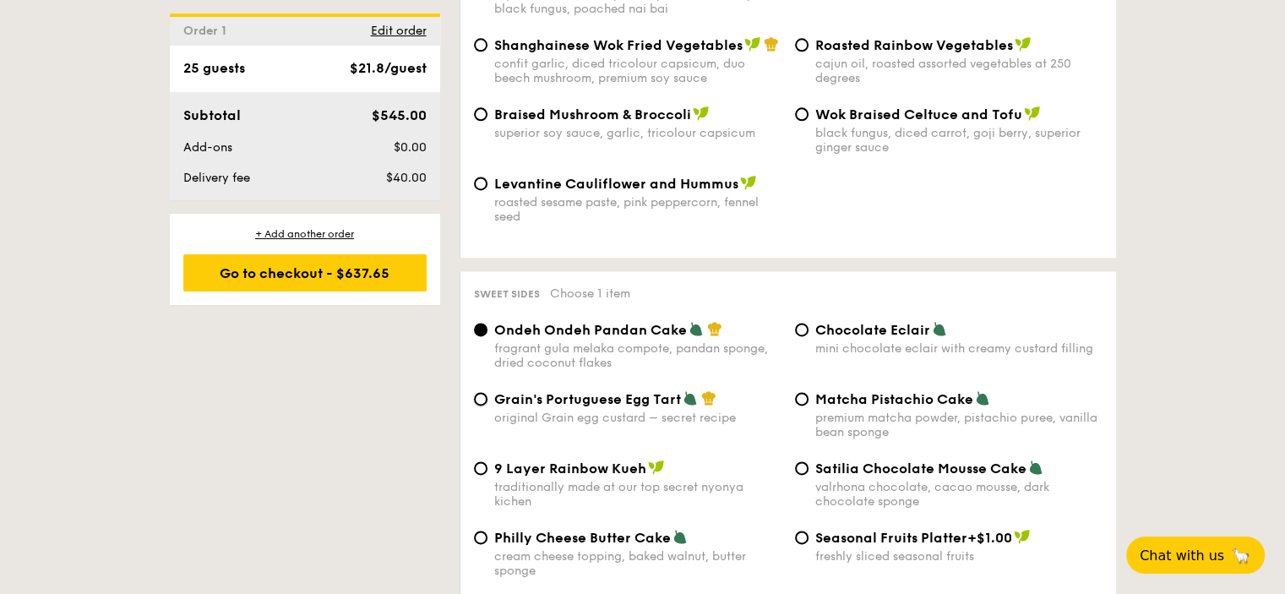
drag, startPoint x: 479, startPoint y: 414, endPoint x: 513, endPoint y: 411, distance: 34.0
click at [479, 406] on input "Grain's Portuguese Egg Tart original Grain egg custard – secret recipe" at bounding box center [481, 399] width 14 height 14
radio input "true"
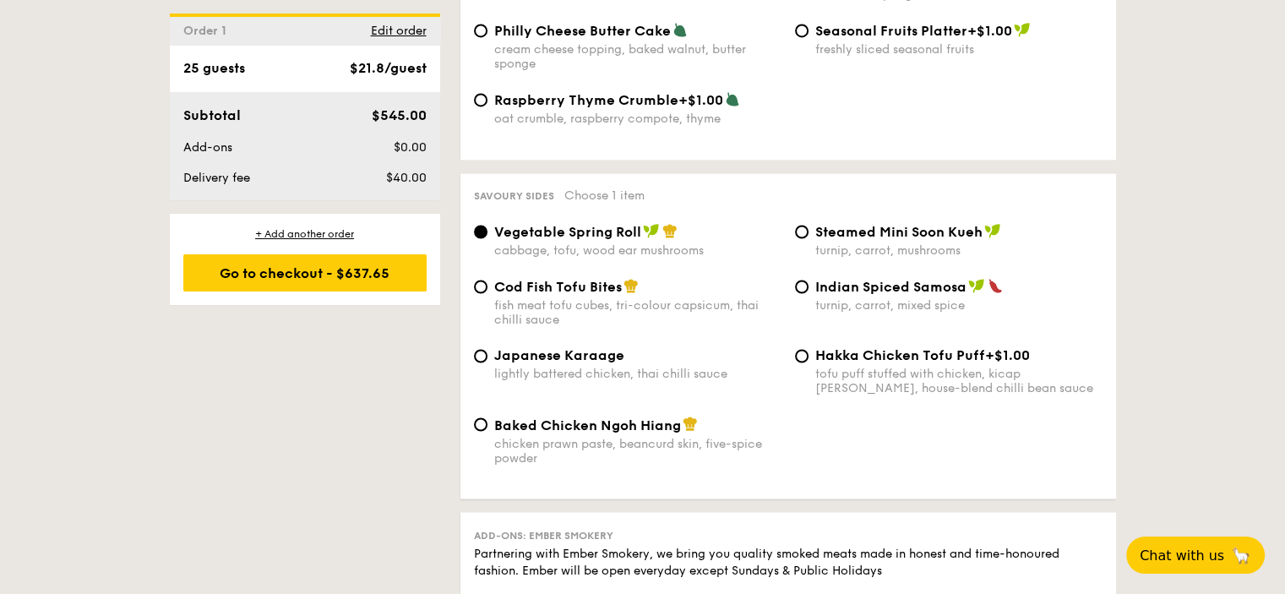
scroll to position [2873, 0]
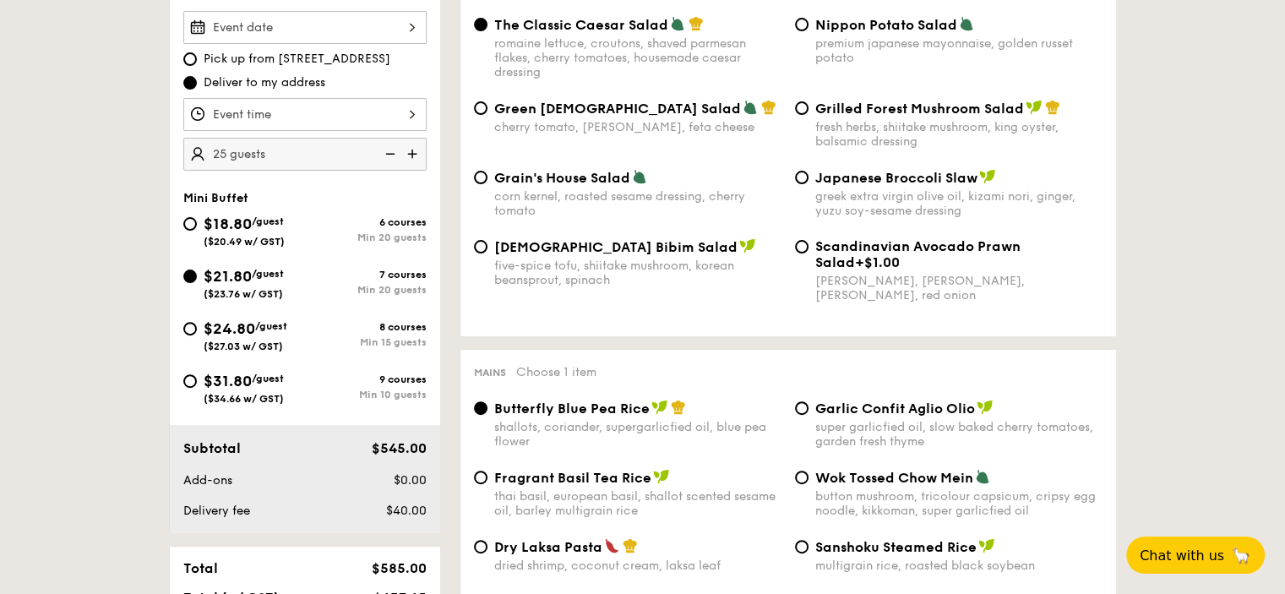
scroll to position [507, 0]
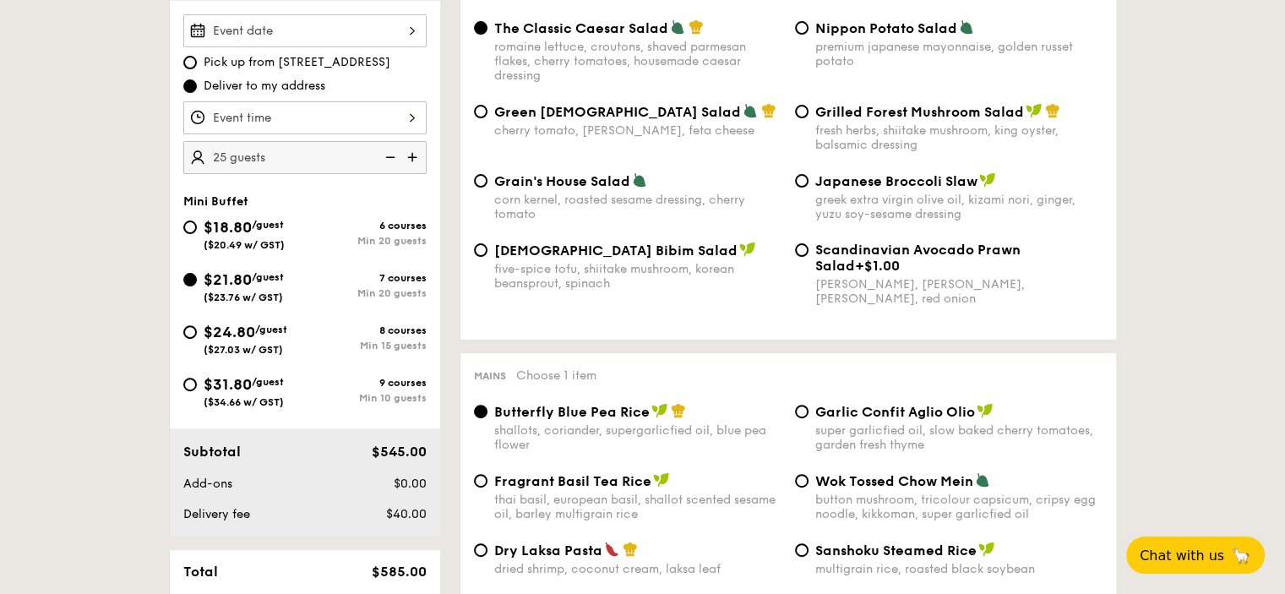
click at [412, 156] on img at bounding box center [413, 157] width 25 height 32
click at [395, 158] on img at bounding box center [388, 157] width 25 height 32
type input "27 guests"
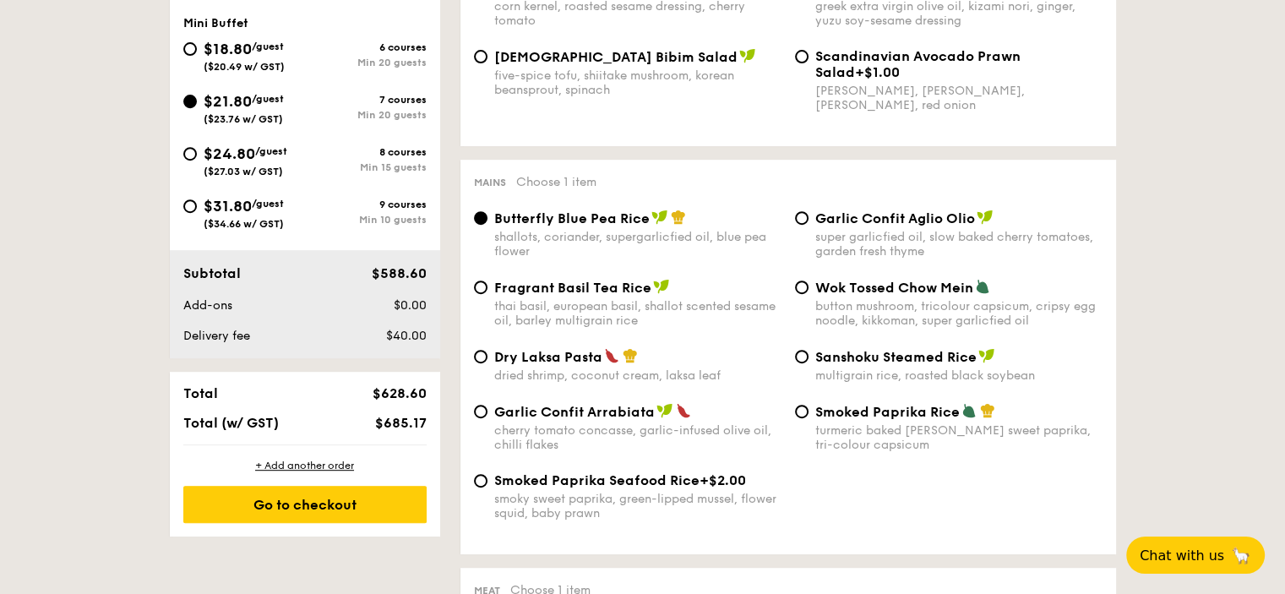
scroll to position [676, 0]
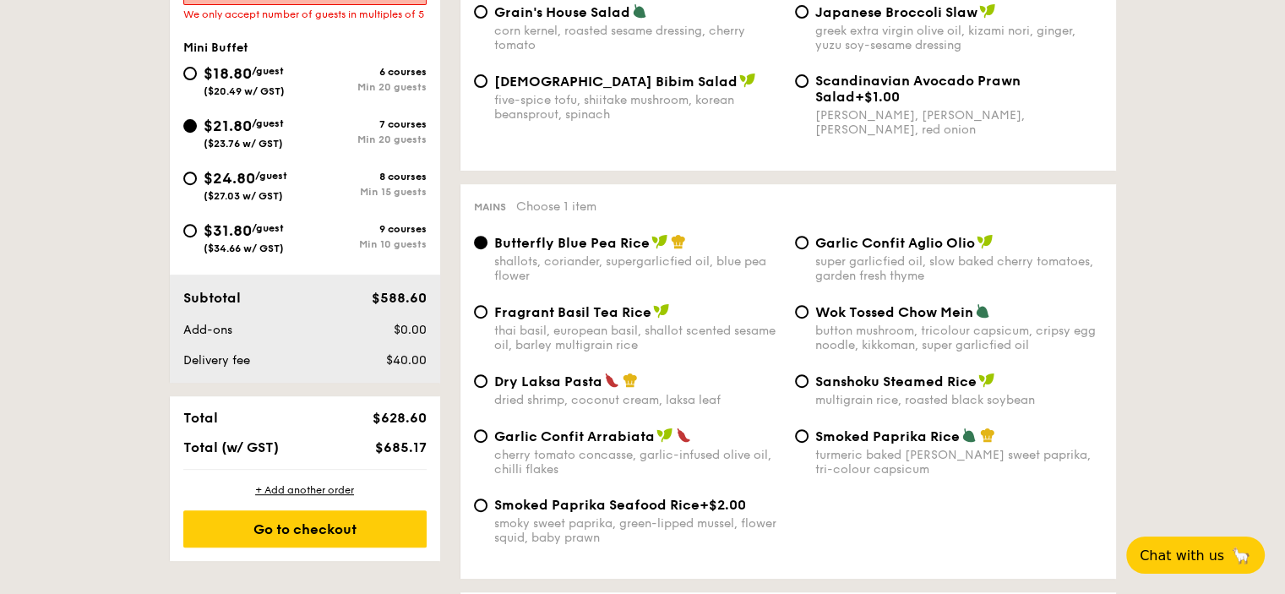
click at [199, 183] on div "$24.80 /guest ($27.03 w/ GST)" at bounding box center [244, 183] width 122 height 35
click at [197, 183] on input "$24.80 /guest ($27.03 w/ GST) 8 courses Min 15 guests" at bounding box center [190, 179] width 14 height 14
radio input "true"
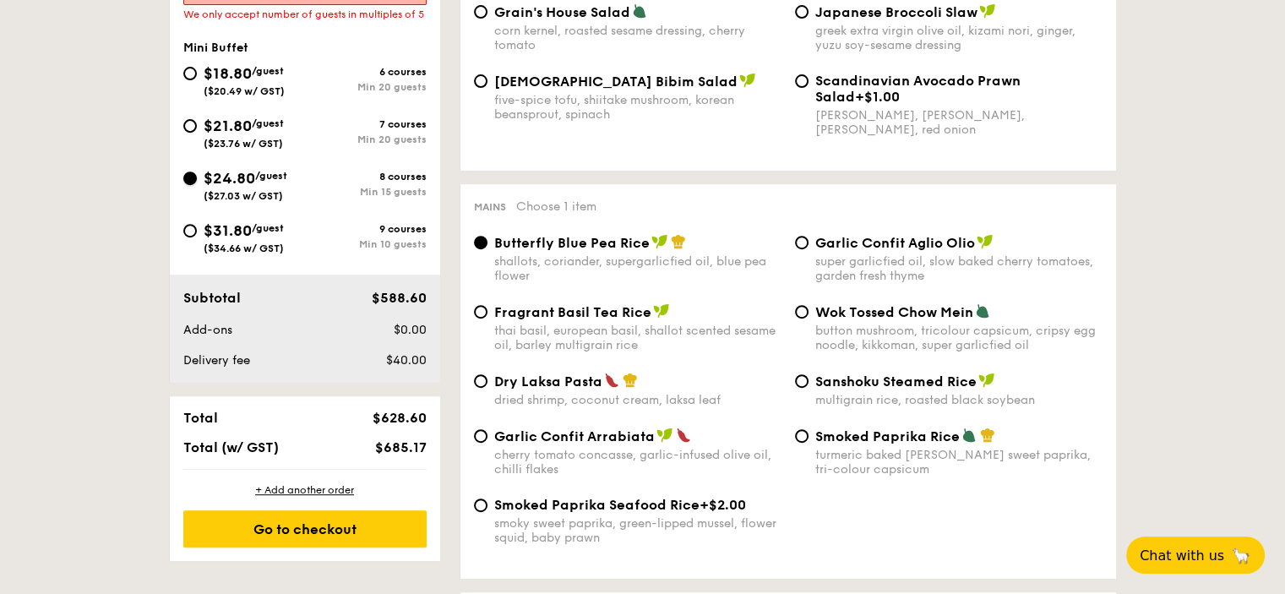
radio input "true"
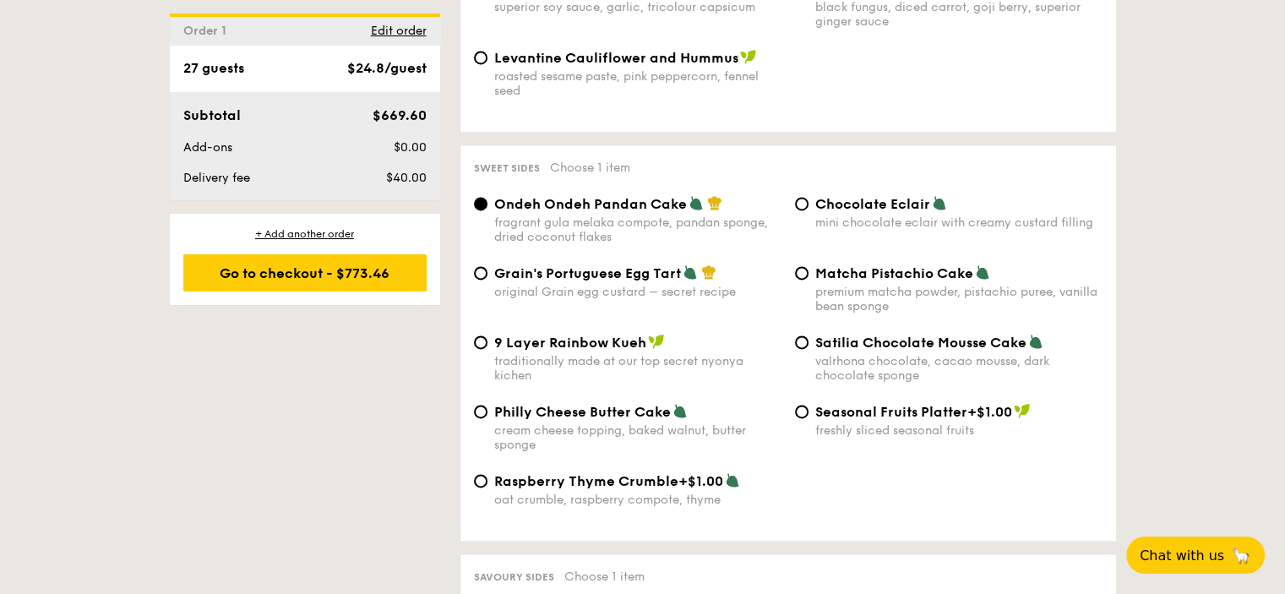
scroll to position [2450, 0]
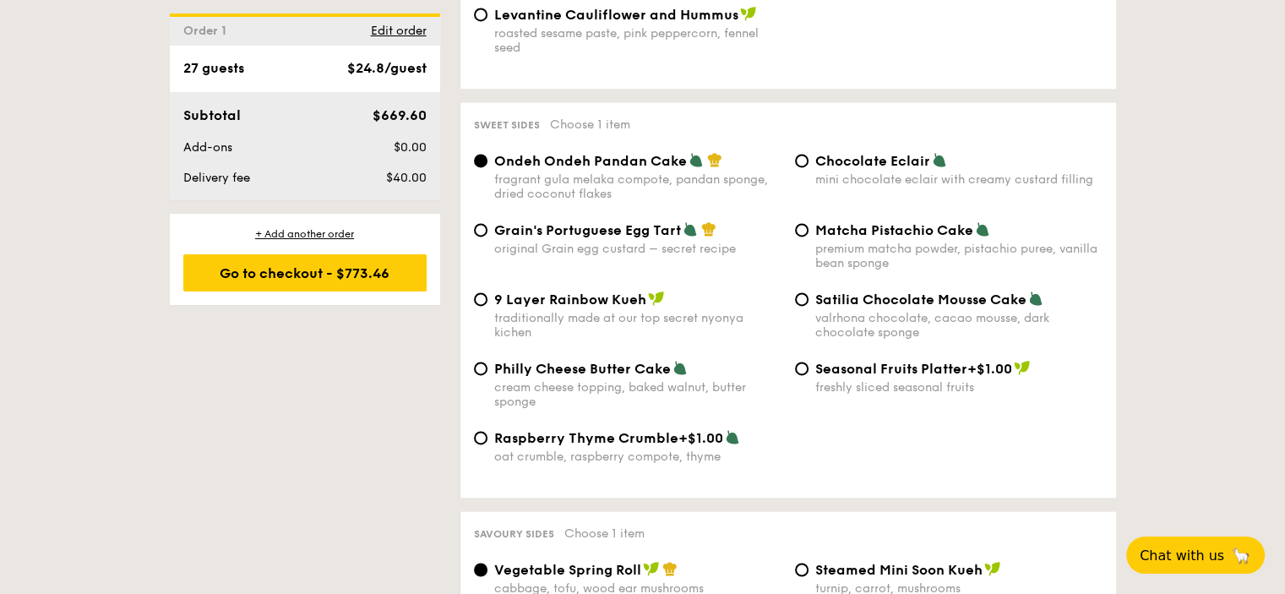
click at [482, 247] on div "Grain's Portuguese Egg Tart original Grain egg custard – secret recipe" at bounding box center [627, 238] width 321 height 35
click at [483, 237] on input "Grain's Portuguese Egg Tart original Grain egg custard – secret recipe" at bounding box center [481, 230] width 14 height 14
radio input "true"
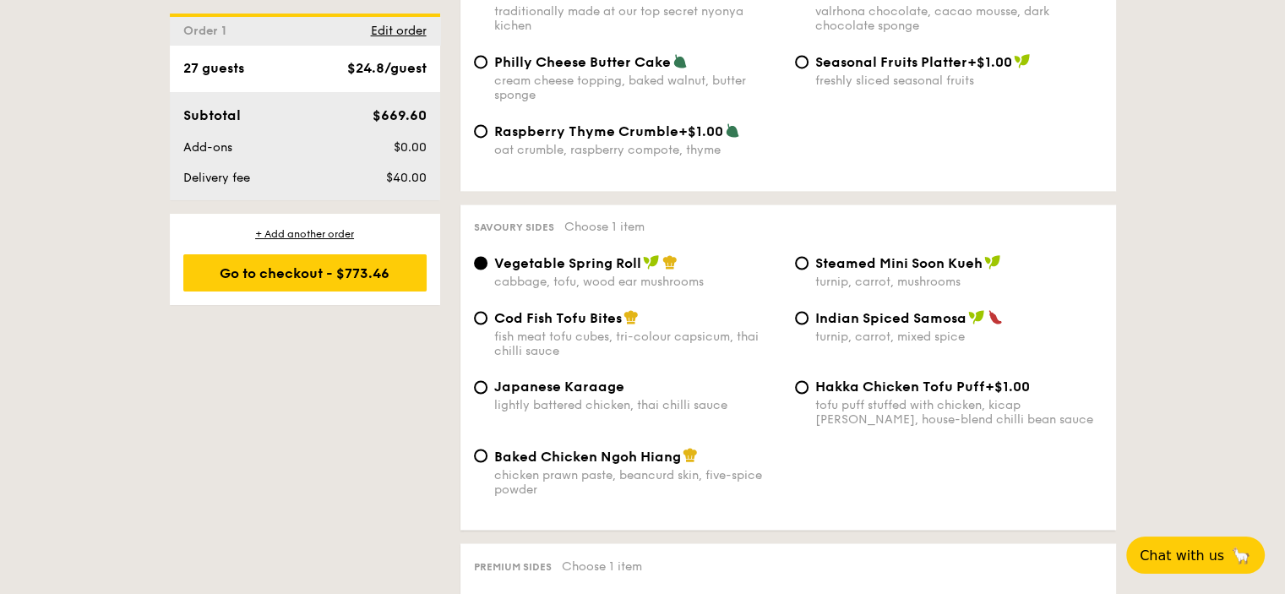
scroll to position [2794, 0]
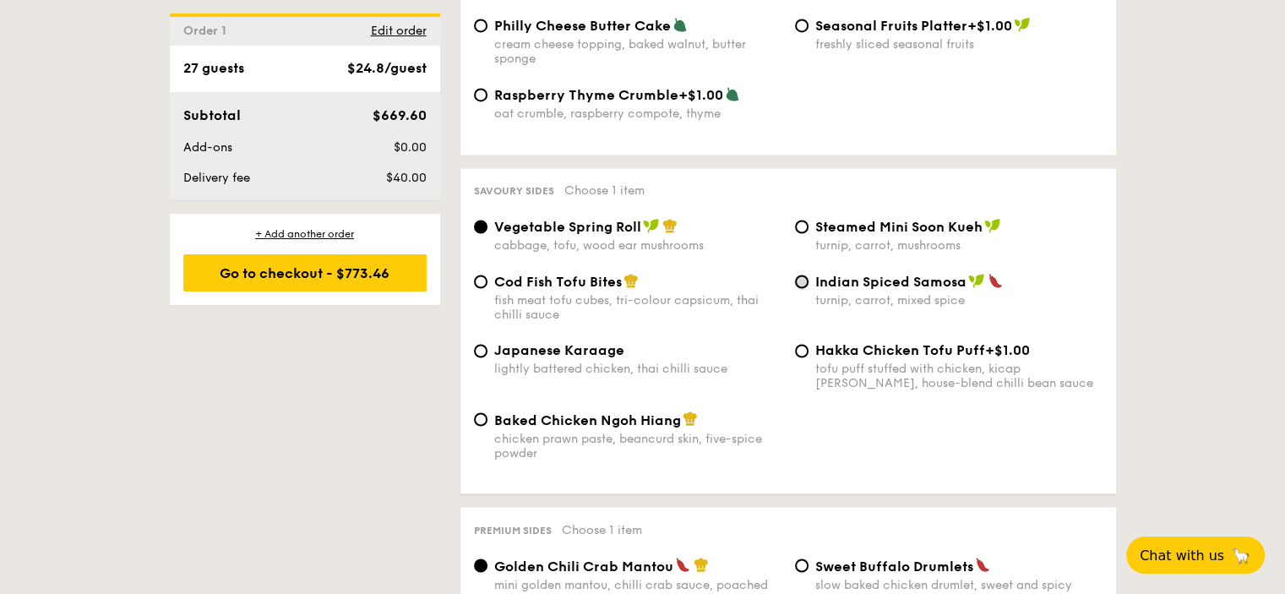
click at [804, 288] on input "Indian Spiced Samosa turnip, carrot, mixed spice" at bounding box center [802, 282] width 14 height 14
radio input "true"
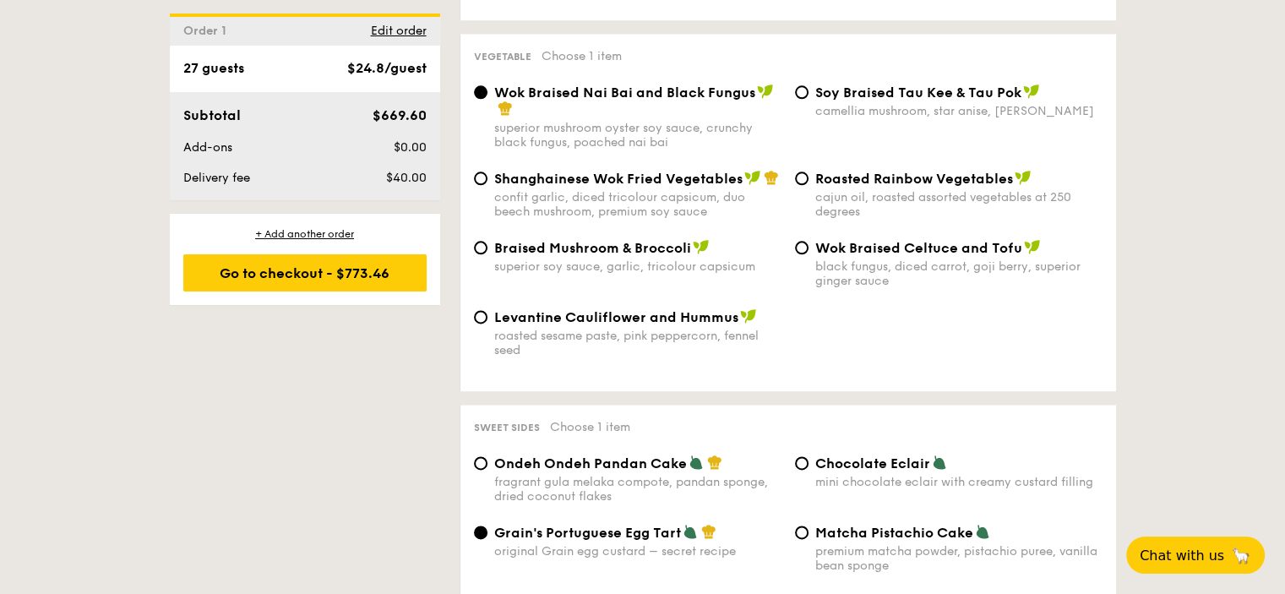
scroll to position [1949, 0]
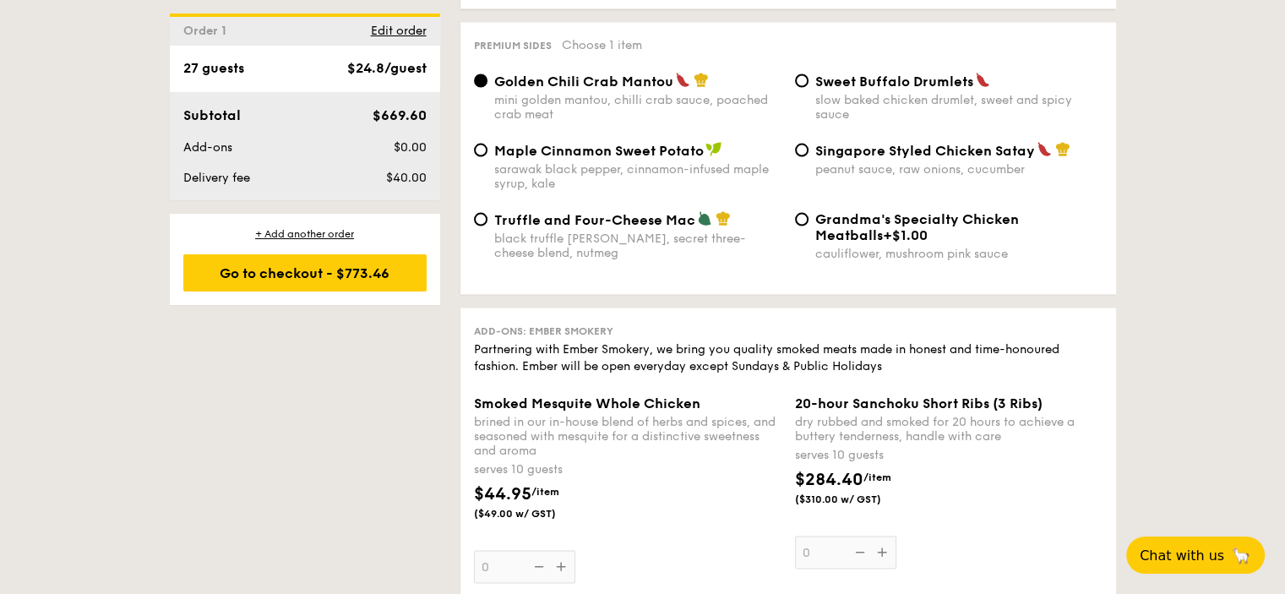
scroll to position [3047, 0]
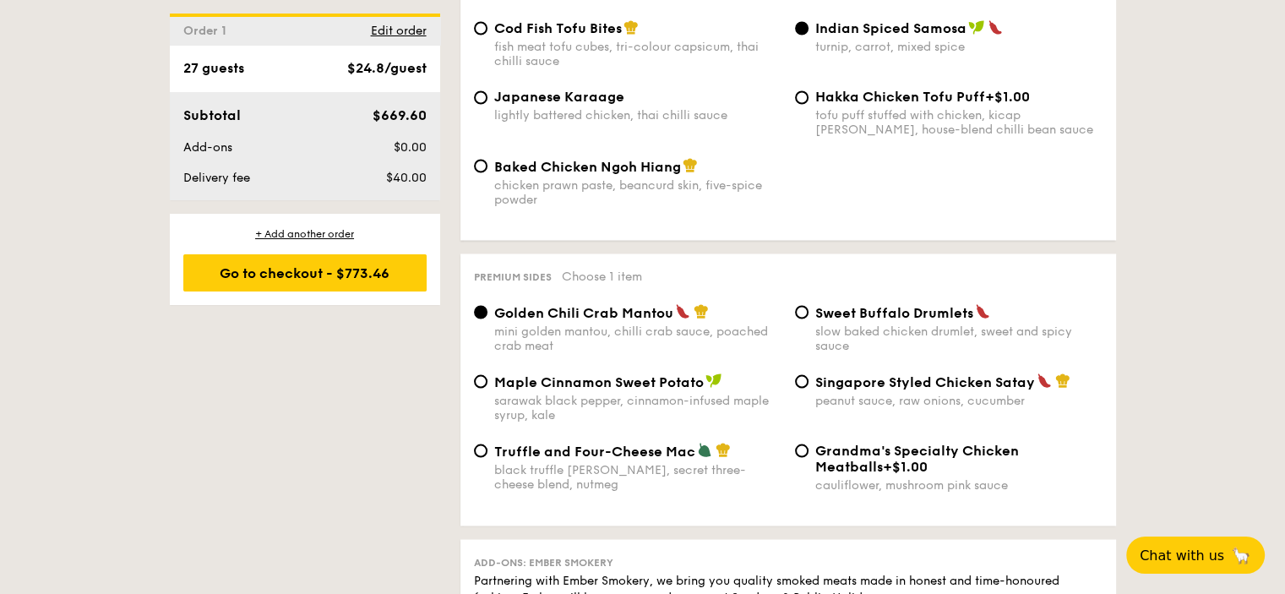
click at [487, 408] on div "Maple Cinnamon Sweet Potato sarawak black pepper, cinnamon-infused maple syrup,…" at bounding box center [627, 397] width 321 height 49
click at [490, 401] on div "Maple Cinnamon Sweet Potato sarawak black pepper, cinnamon-infused maple syrup,…" at bounding box center [627, 397] width 321 height 49
click at [482, 388] on input "Maple Cinnamon Sweet Potato sarawak black pepper, cinnamon-infused maple syrup,…" at bounding box center [481, 381] width 14 height 14
radio input "true"
click at [483, 457] on input "Truffle and Four-Cheese Mac black truffle pate, brie, secret three-cheese blend…" at bounding box center [481, 451] width 14 height 14
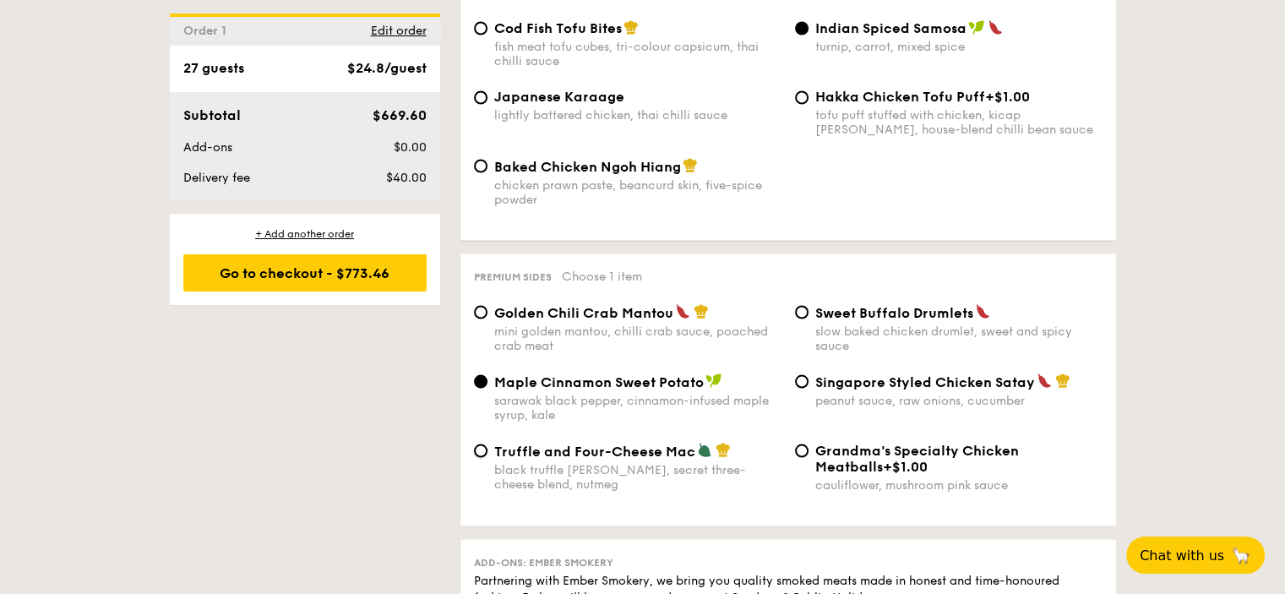
radio input "true"
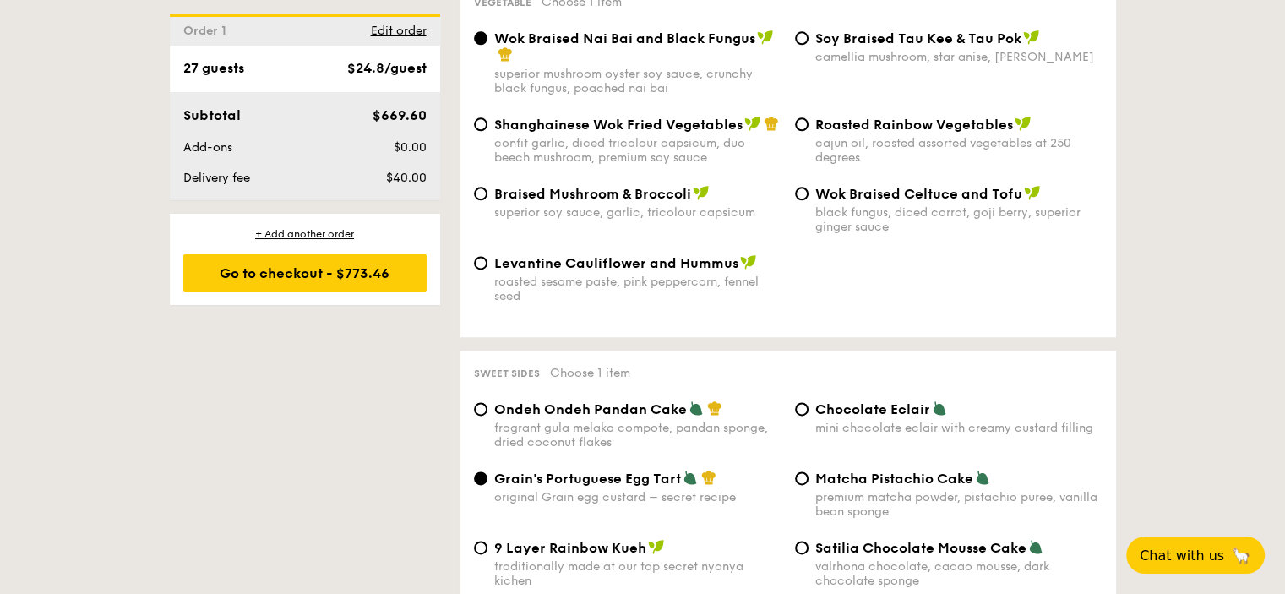
click at [240, 215] on div "+ Add another order Go to checkout - $773.46" at bounding box center [305, 259] width 270 height 91
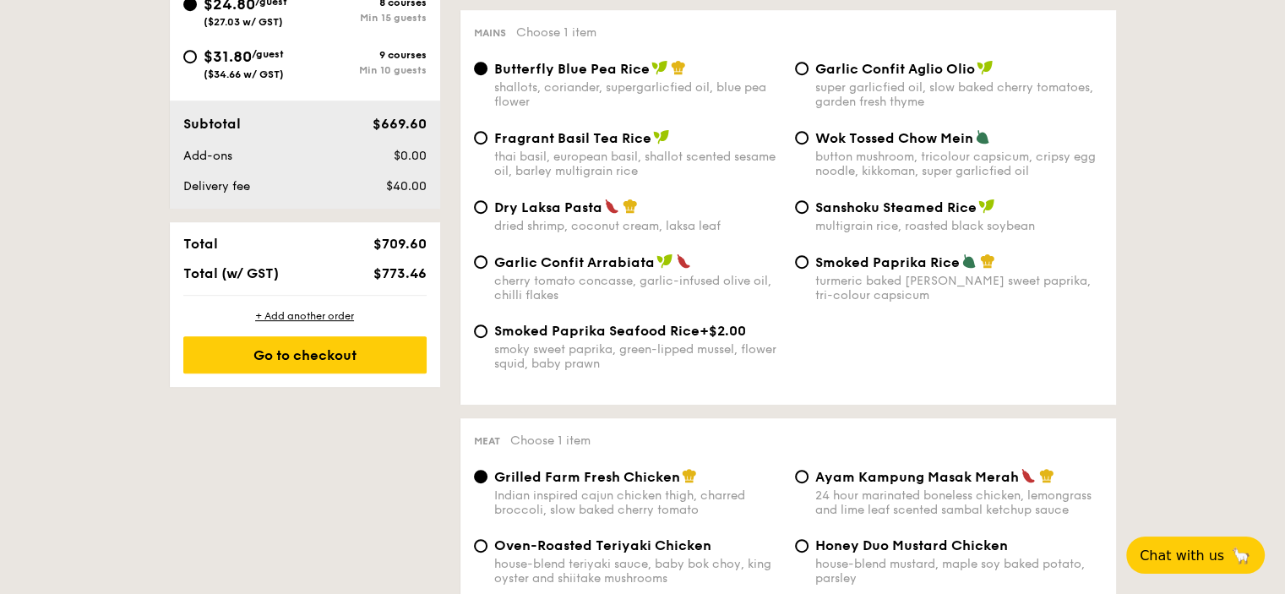
scroll to position [597, 0]
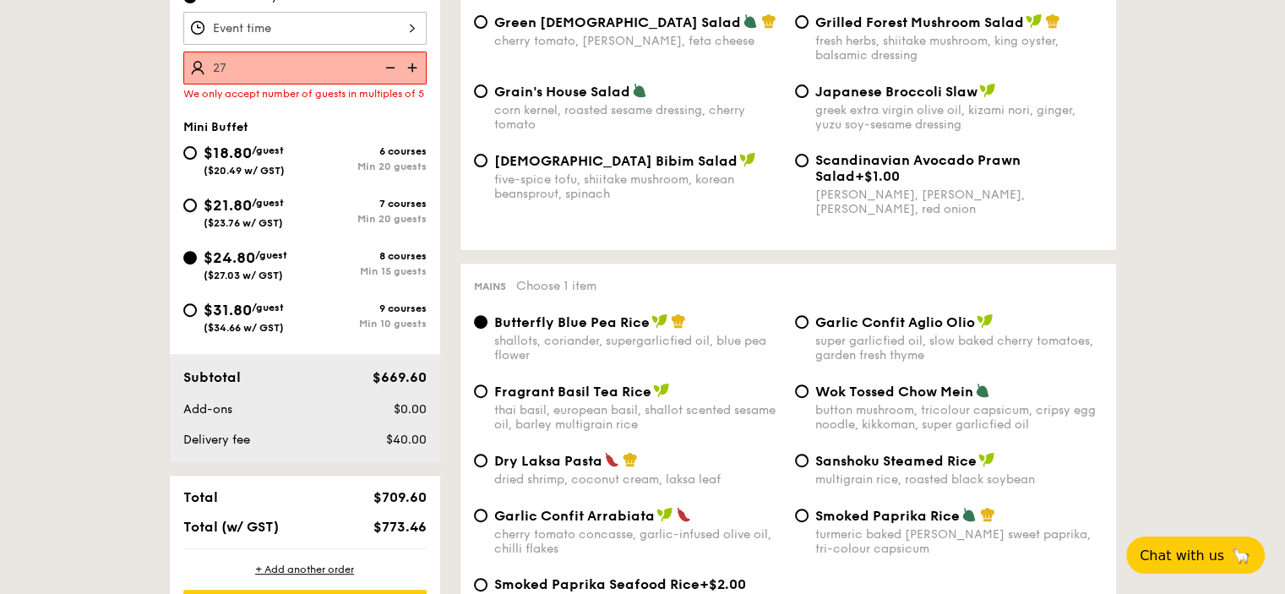
drag, startPoint x: 187, startPoint y: 212, endPoint x: 560, endPoint y: 361, distance: 402.0
click at [188, 212] on input "$21.80 /guest ($23.76 w/ GST) 7 courses Min 20 guests" at bounding box center [190, 206] width 14 height 14
radio input "true"
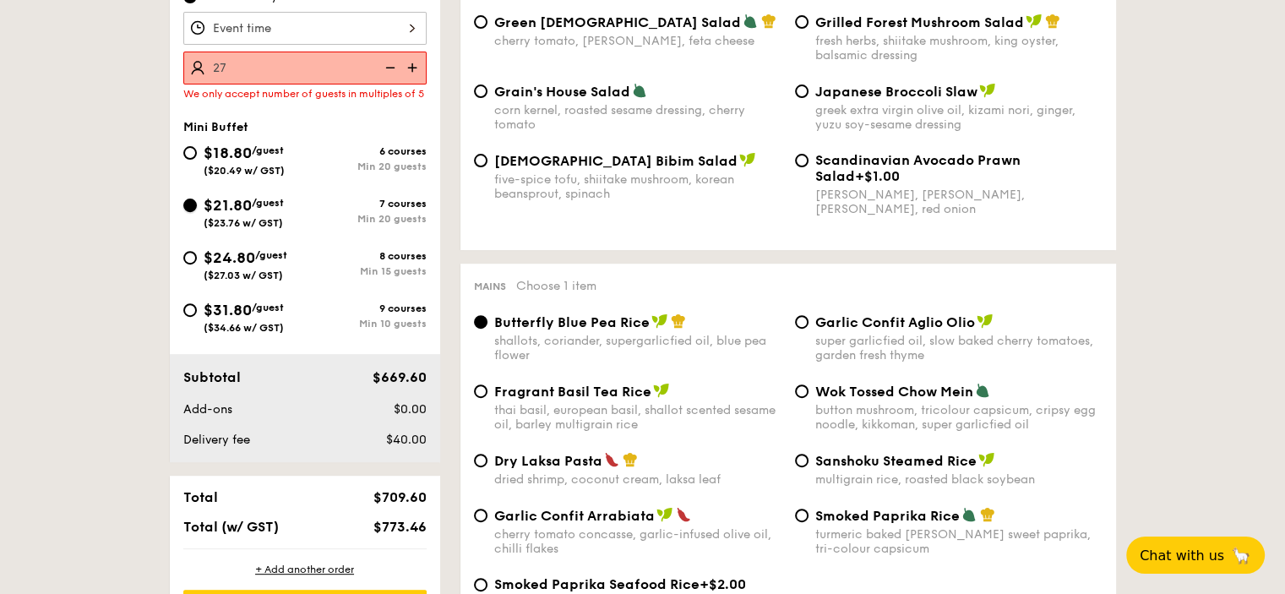
radio input "true"
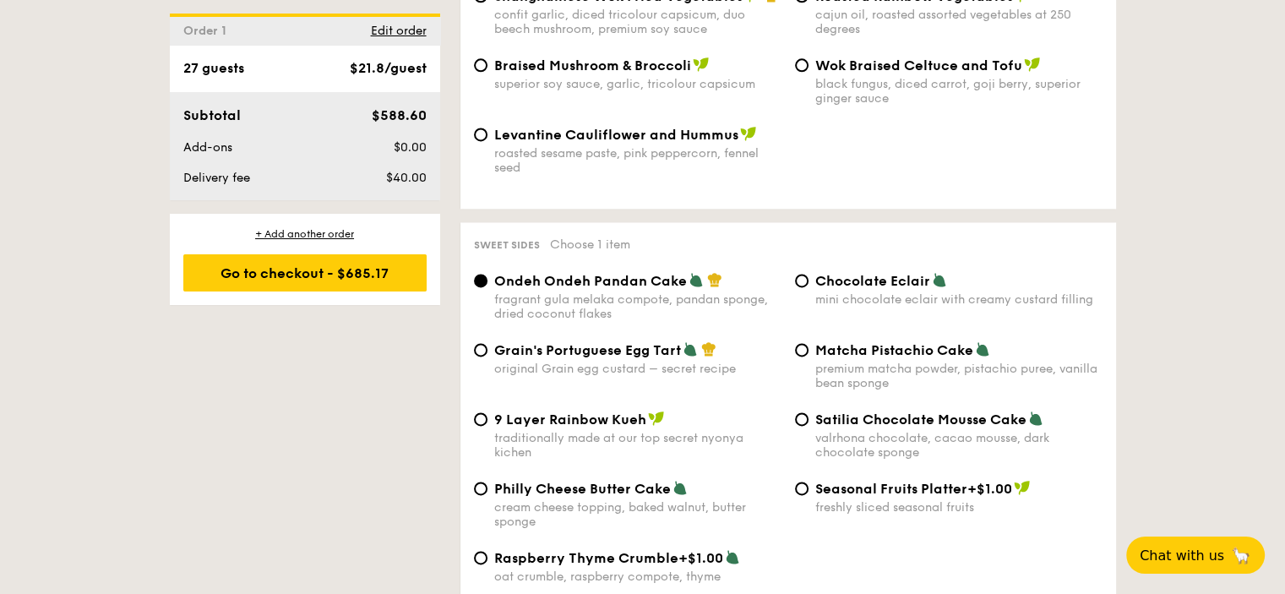
scroll to position [2540, 0]
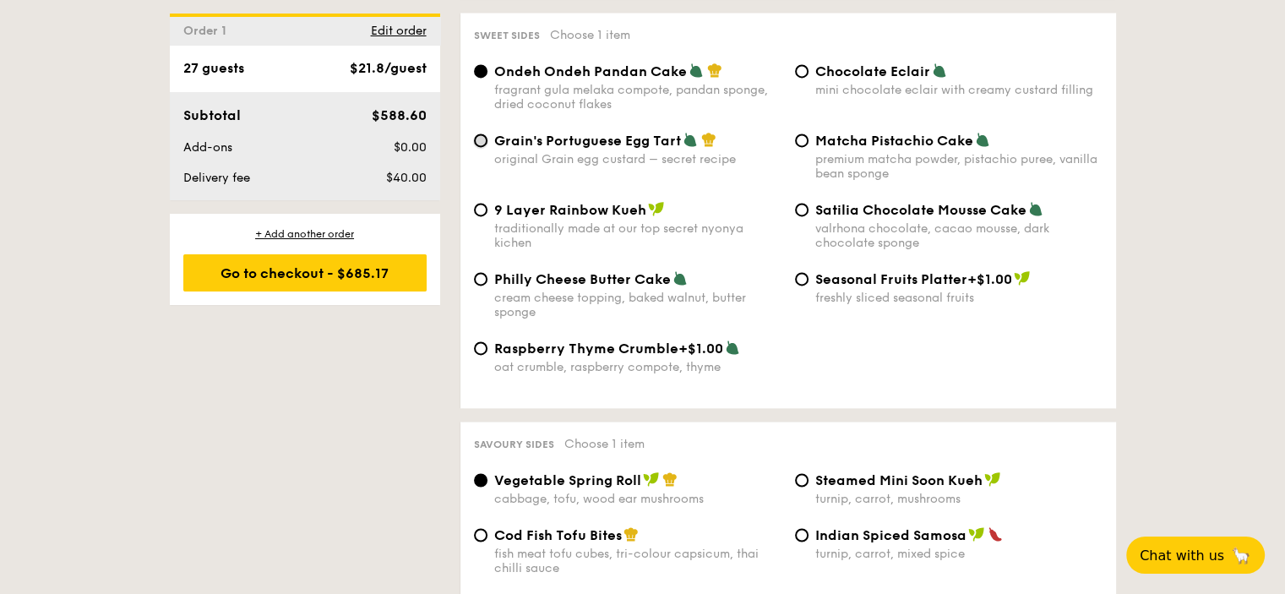
click at [483, 147] on input "Grain's Portuguese Egg Tart original Grain egg custard – secret recipe" at bounding box center [481, 141] width 14 height 14
radio input "true"
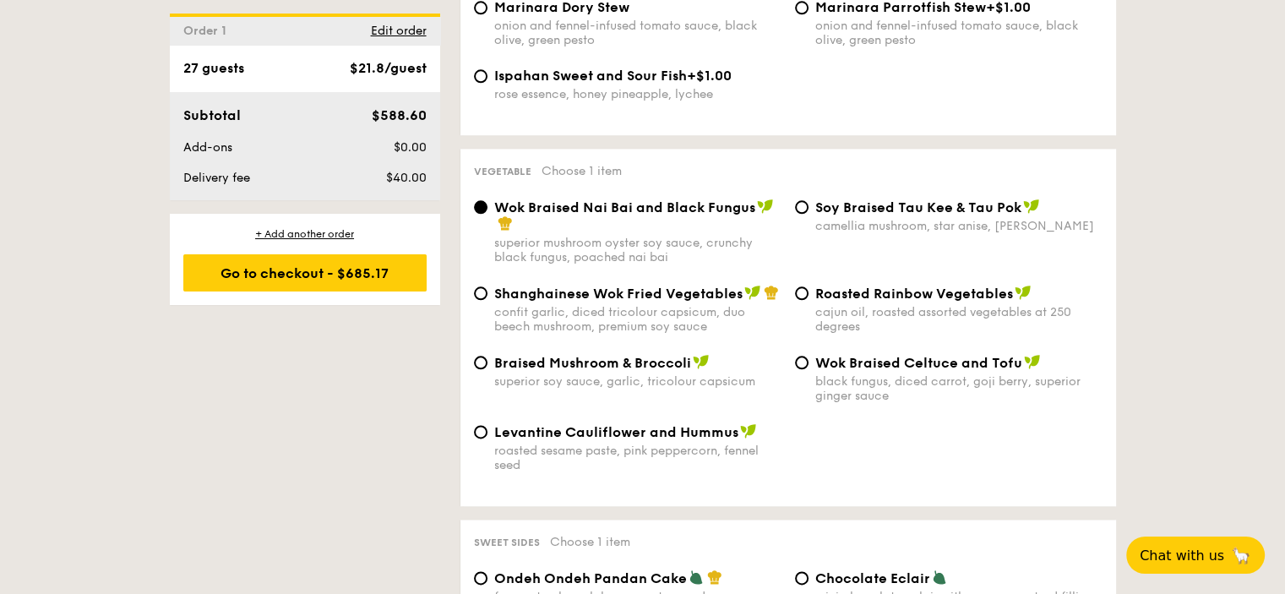
drag, startPoint x: 134, startPoint y: 413, endPoint x: 126, endPoint y: 370, distance: 43.8
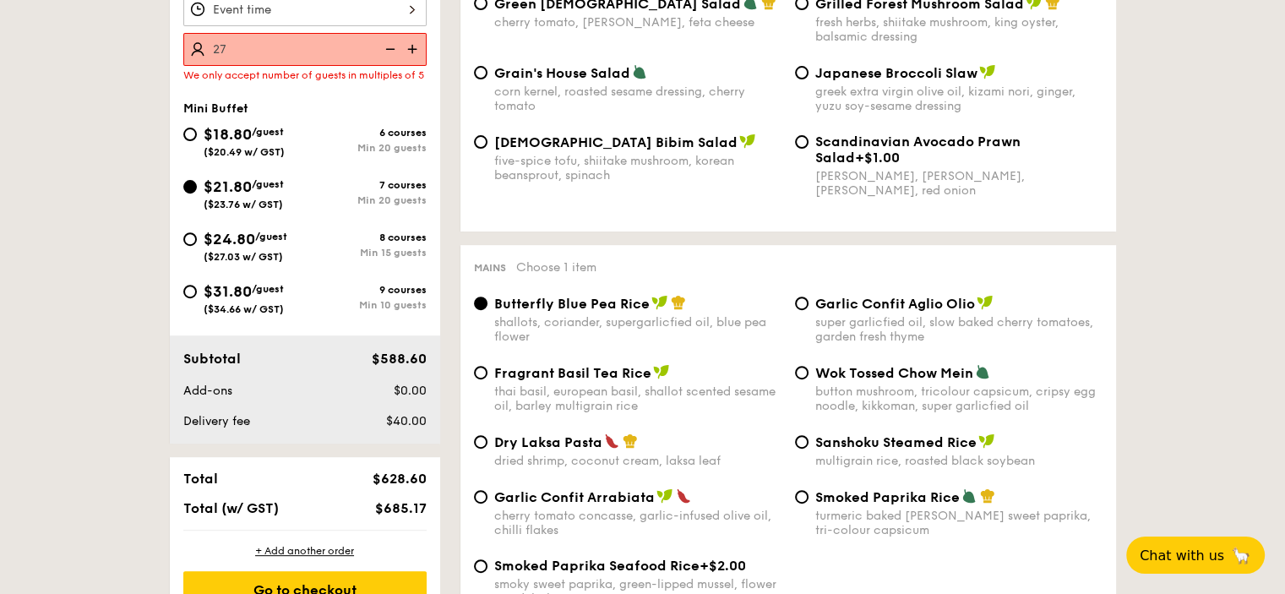
scroll to position [597, 0]
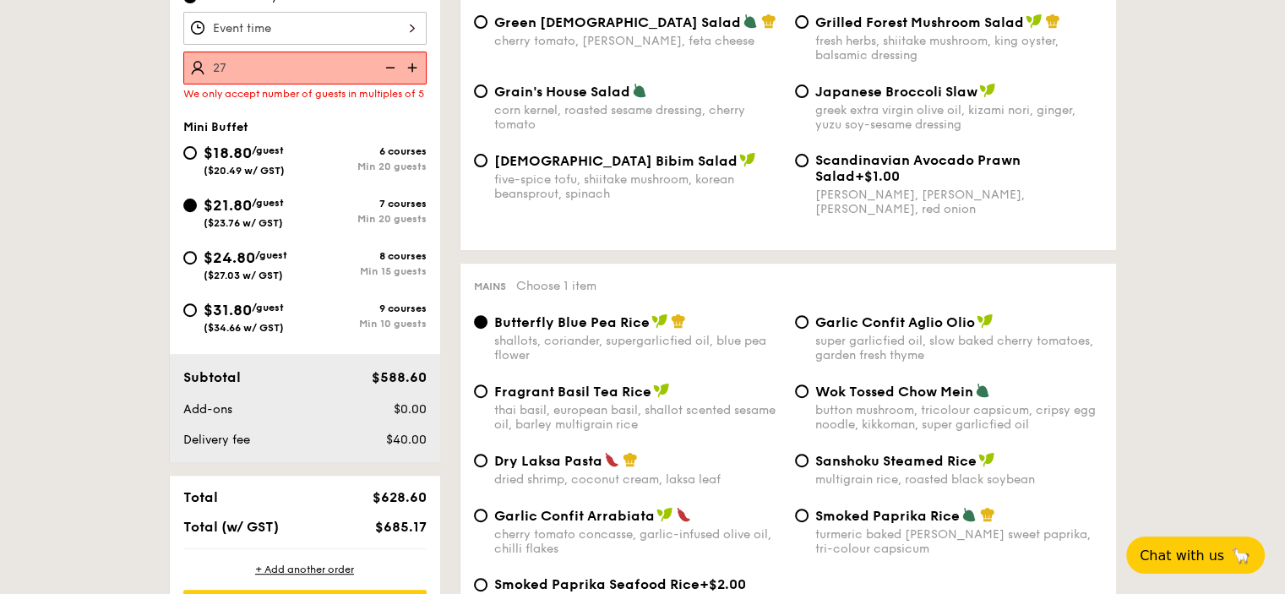
click at [390, 63] on img at bounding box center [388, 68] width 25 height 32
type input "25 guests"
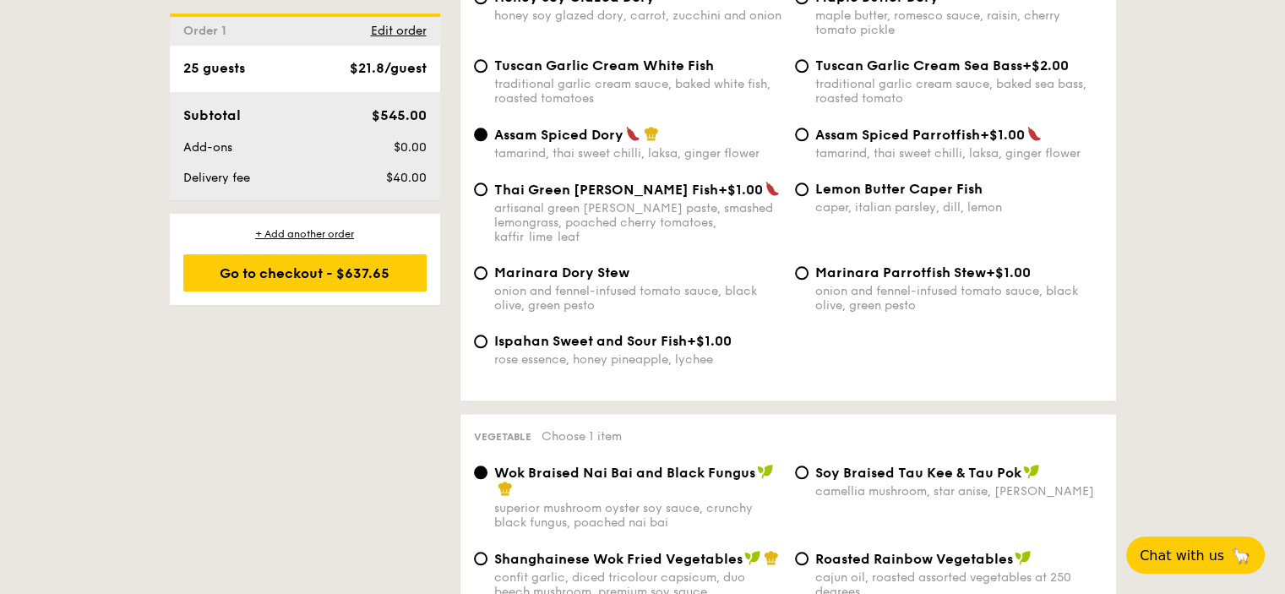
scroll to position [1695, 0]
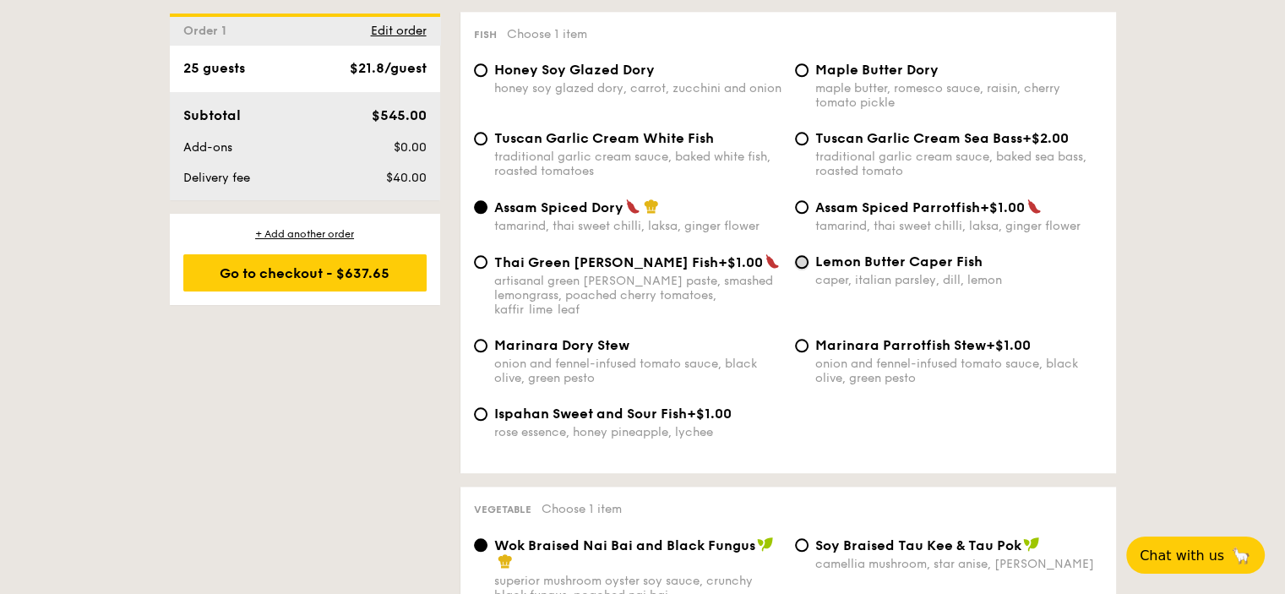
click at [802, 269] on input "Lemon Butter Caper Fish caper, italian parsley, dill, lemon" at bounding box center [802, 262] width 14 height 14
radio input "true"
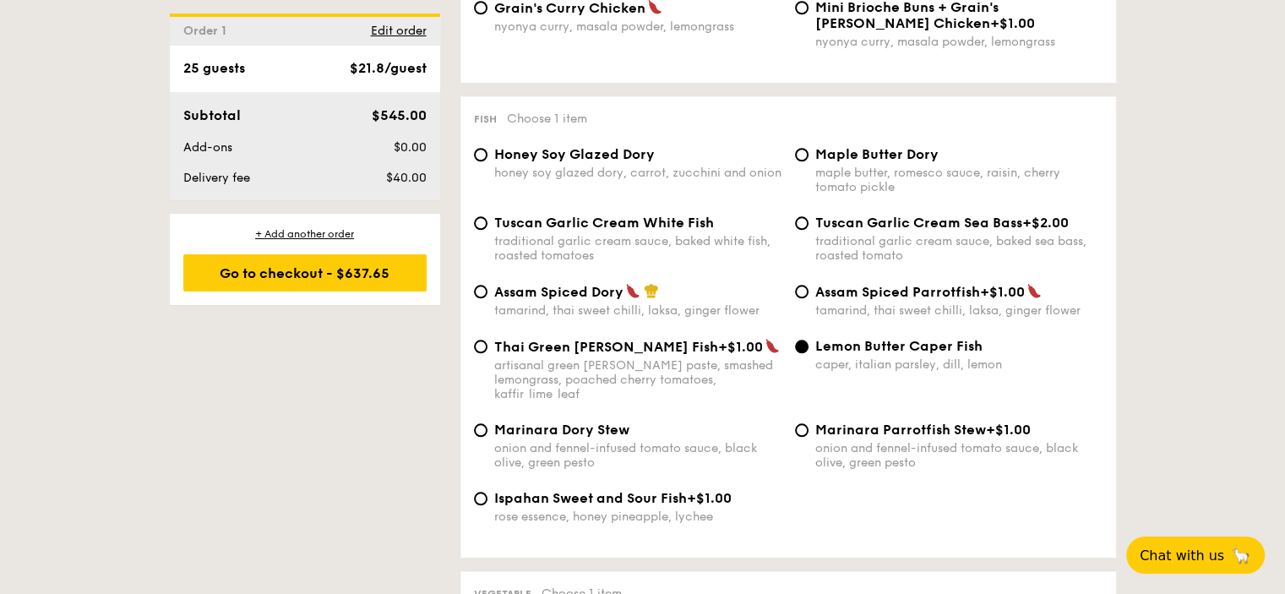
click at [487, 307] on div "Assam Spiced Dory tamarind, thai sweet chilli, laksa, ginger flower" at bounding box center [627, 300] width 321 height 35
click at [485, 298] on input "Assam Spiced Dory tamarind, thai sweet chilli, laksa, ginger flower" at bounding box center [481, 292] width 14 height 14
radio input "true"
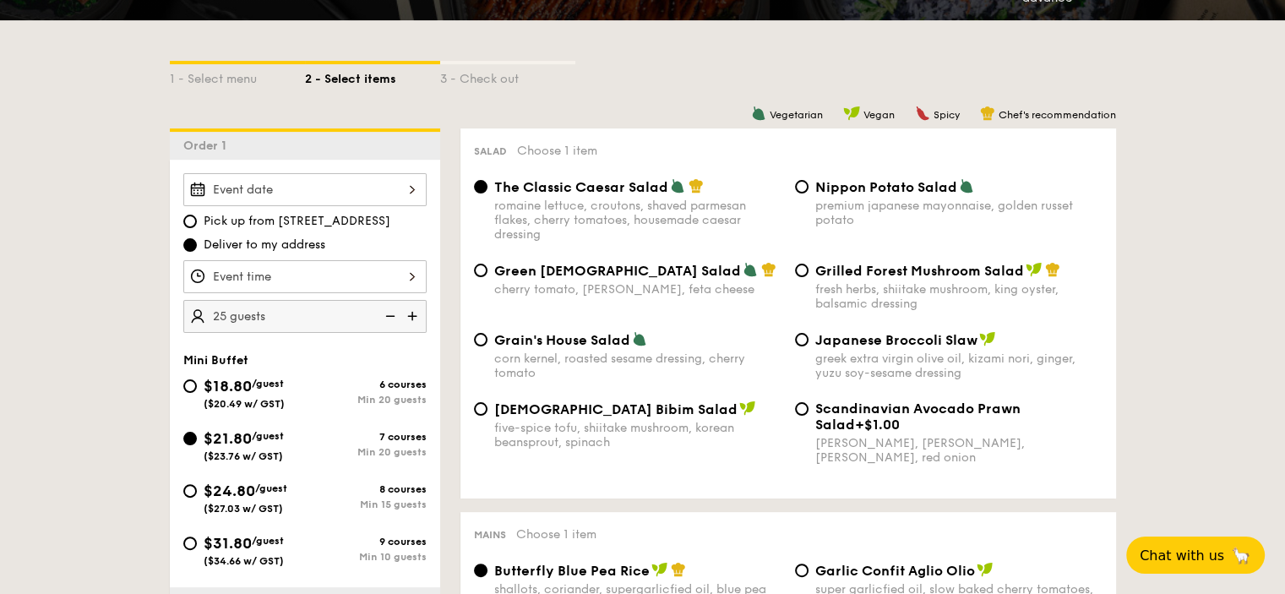
scroll to position [259, 0]
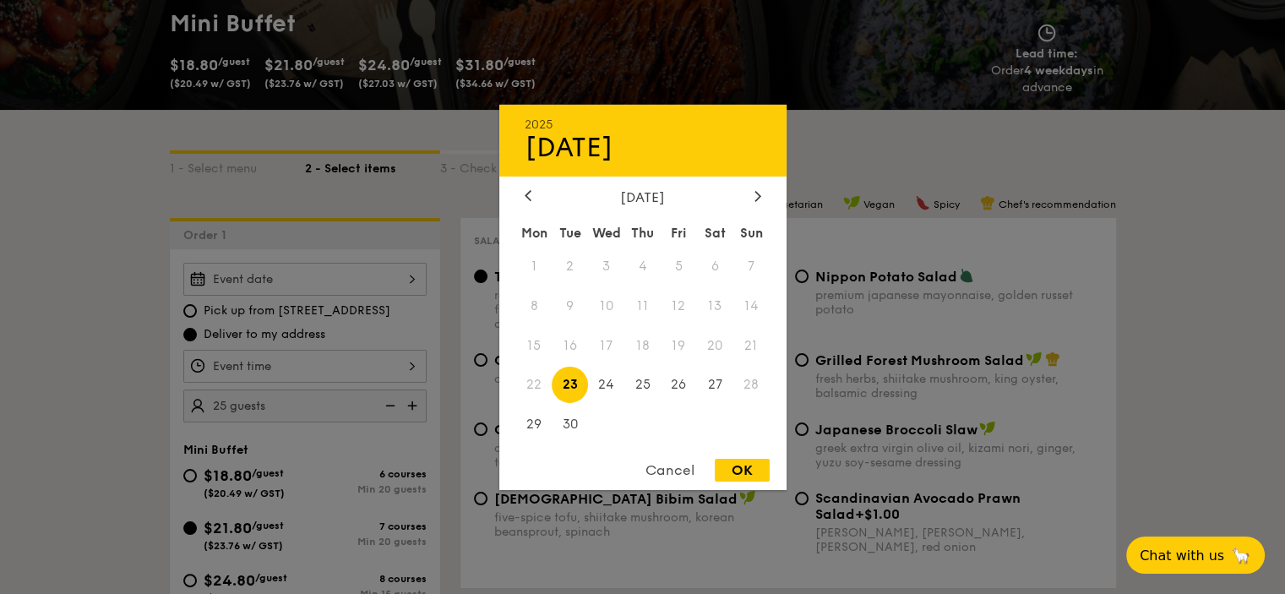
click at [412, 286] on div "2025 Sep 23 September 2025 Mon Tue Wed Thu Fri Sat Sun 1 2 3 4 5 6 7 8 9 10 11 …" at bounding box center [304, 279] width 243 height 33
click at [531, 384] on span "22" at bounding box center [534, 385] width 36 height 36
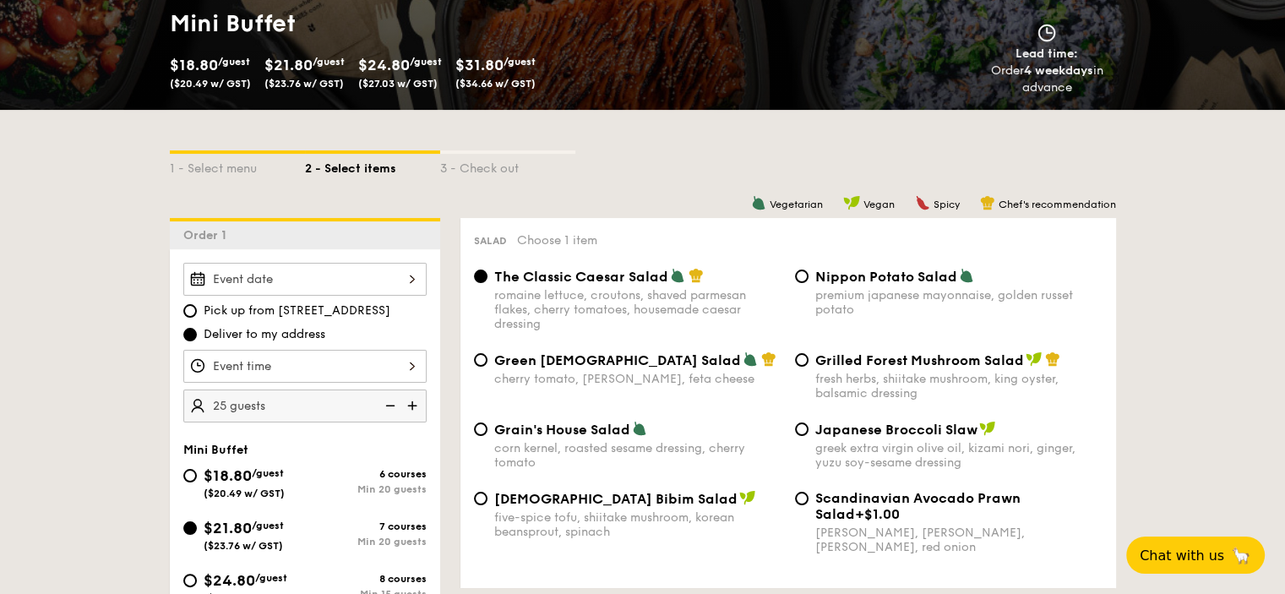
click at [406, 276] on div at bounding box center [304, 279] width 243 height 33
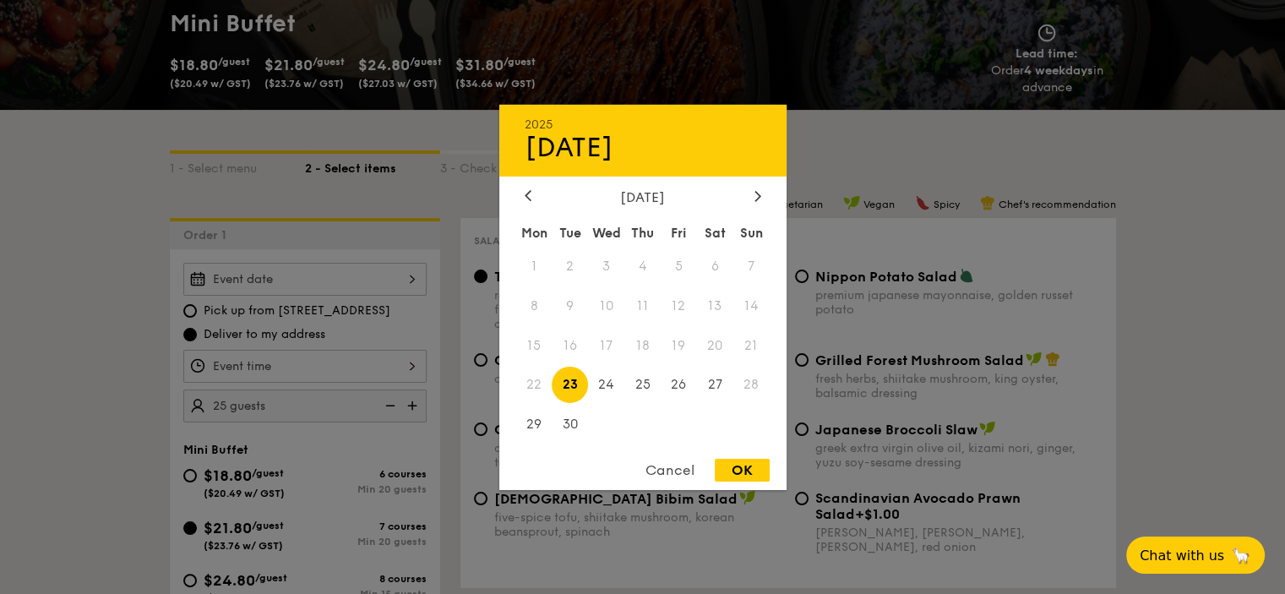
click at [570, 382] on span "23" at bounding box center [570, 385] width 36 height 36
click at [746, 466] on div "OK" at bounding box center [742, 470] width 55 height 23
type input "[DATE]"
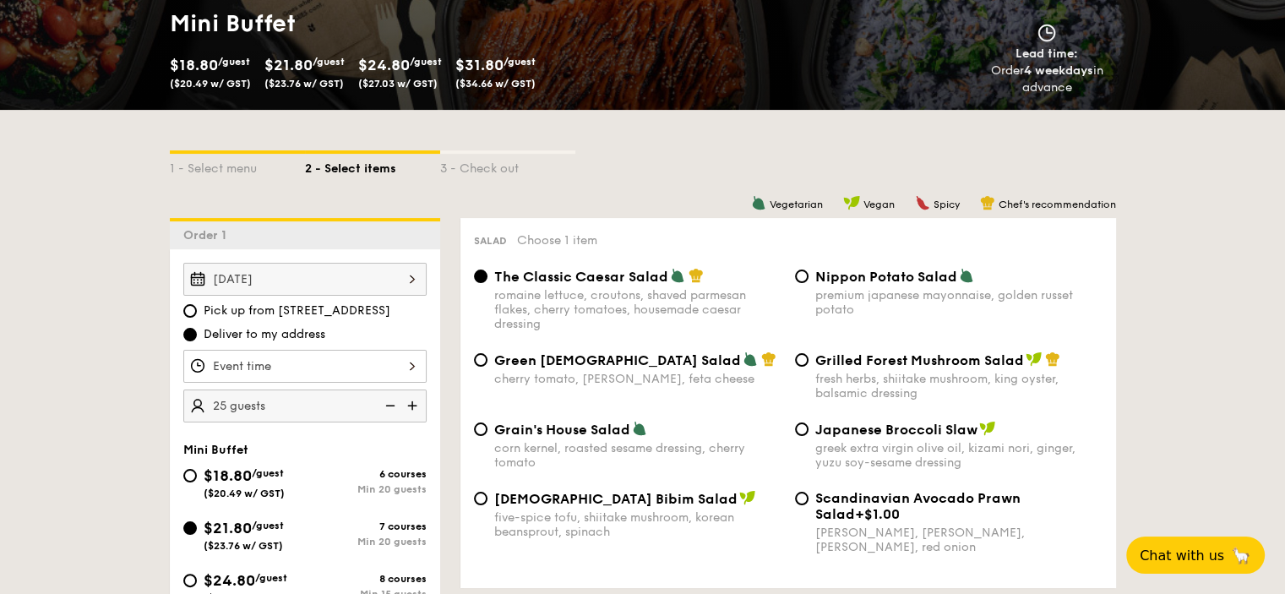
click at [406, 368] on div "12 1 2 3 4 5 6 7 8 9 10 11 00 15 30 45 am pm Cancel OK" at bounding box center [304, 366] width 243 height 33
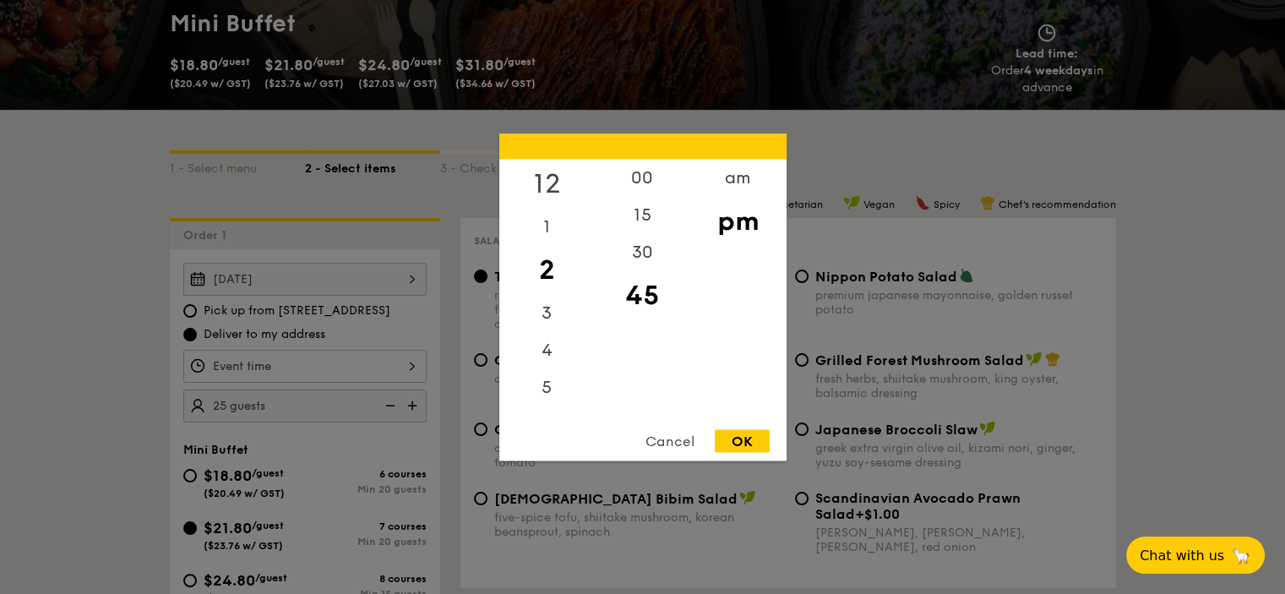
click at [550, 188] on div "12" at bounding box center [546, 183] width 95 height 49
click at [640, 182] on div "00" at bounding box center [642, 183] width 95 height 49
click at [625, 228] on div "15" at bounding box center [642, 232] width 95 height 49
click at [1155, 393] on div at bounding box center [642, 297] width 1285 height 594
click at [416, 365] on div "12 1 2 3 4 5 6 7 8 9 10 11 00 15 30 45 am pm Cancel OK" at bounding box center [304, 366] width 243 height 33
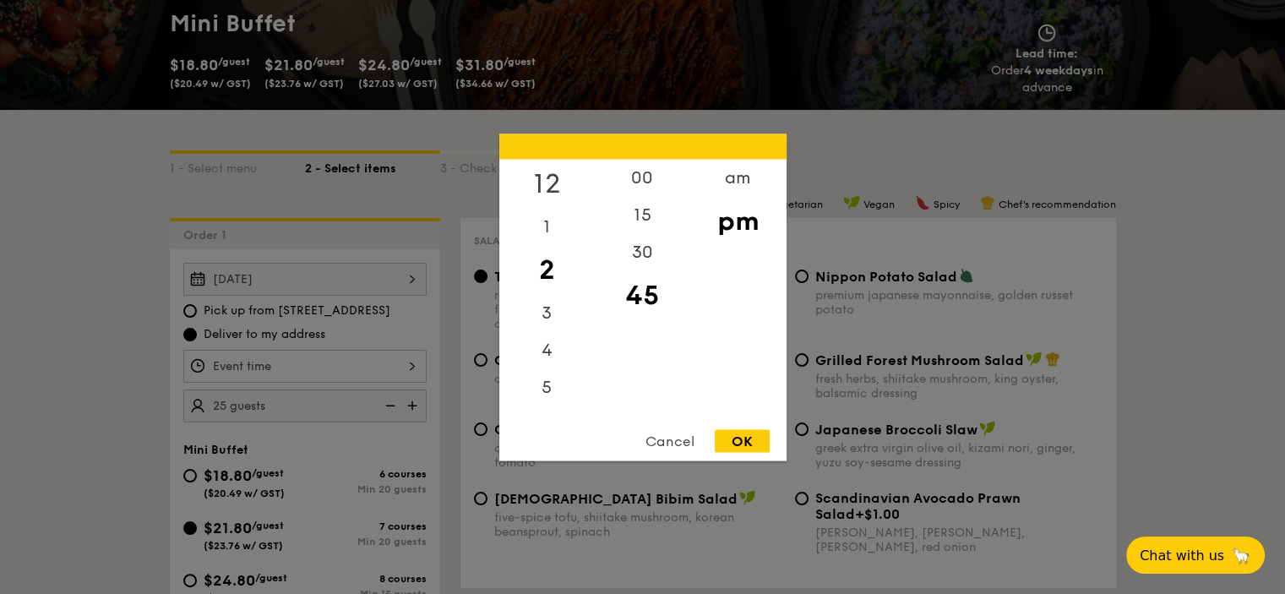
click at [552, 185] on div "12" at bounding box center [546, 183] width 95 height 49
drag, startPoint x: 631, startPoint y: 209, endPoint x: 652, endPoint y: 219, distance: 23.4
click at [632, 210] on div "15" at bounding box center [642, 220] width 95 height 49
click at [724, 225] on div "pm" at bounding box center [737, 220] width 95 height 49
click at [750, 445] on div "OK" at bounding box center [742, 440] width 55 height 23
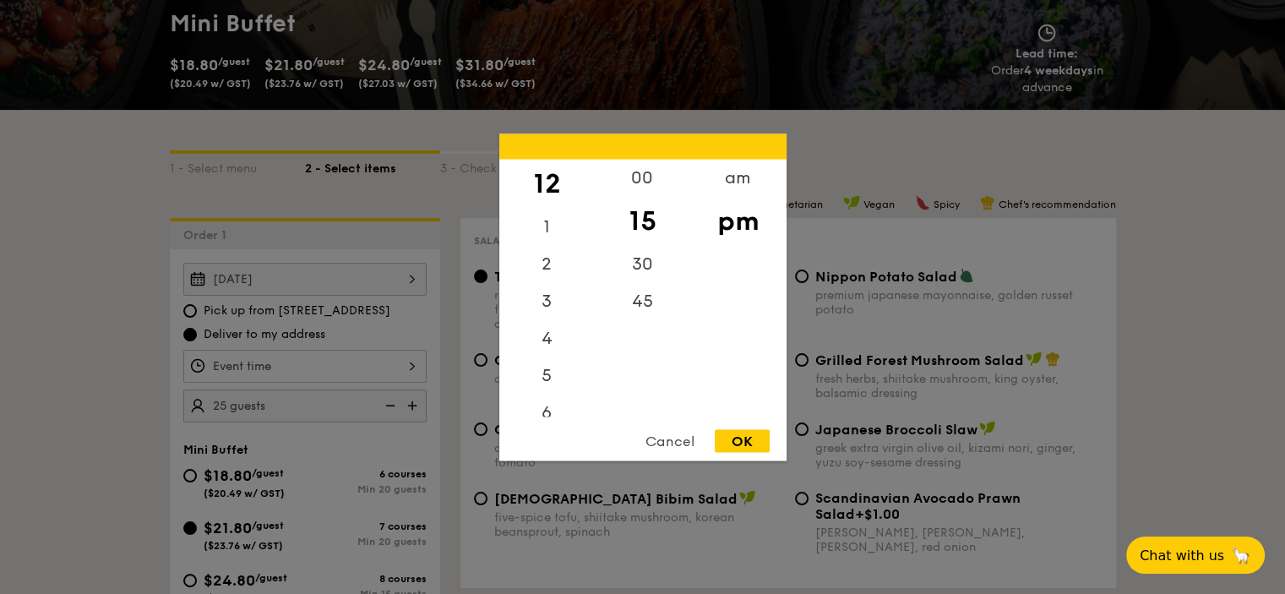
type input "12:15PM"
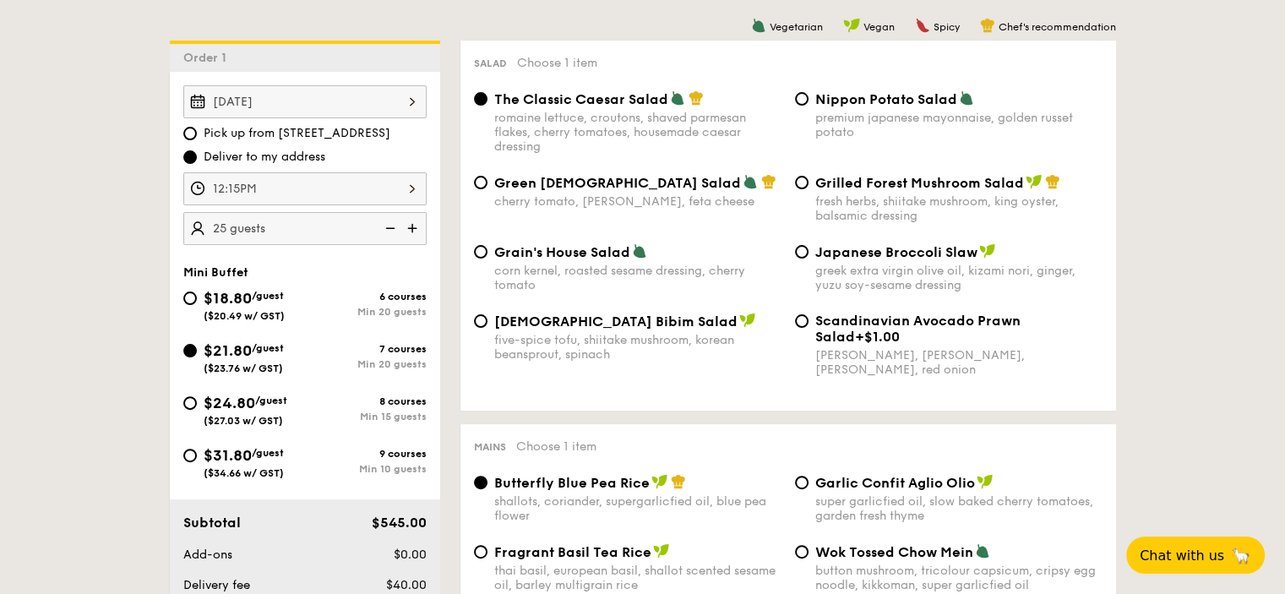
scroll to position [428, 0]
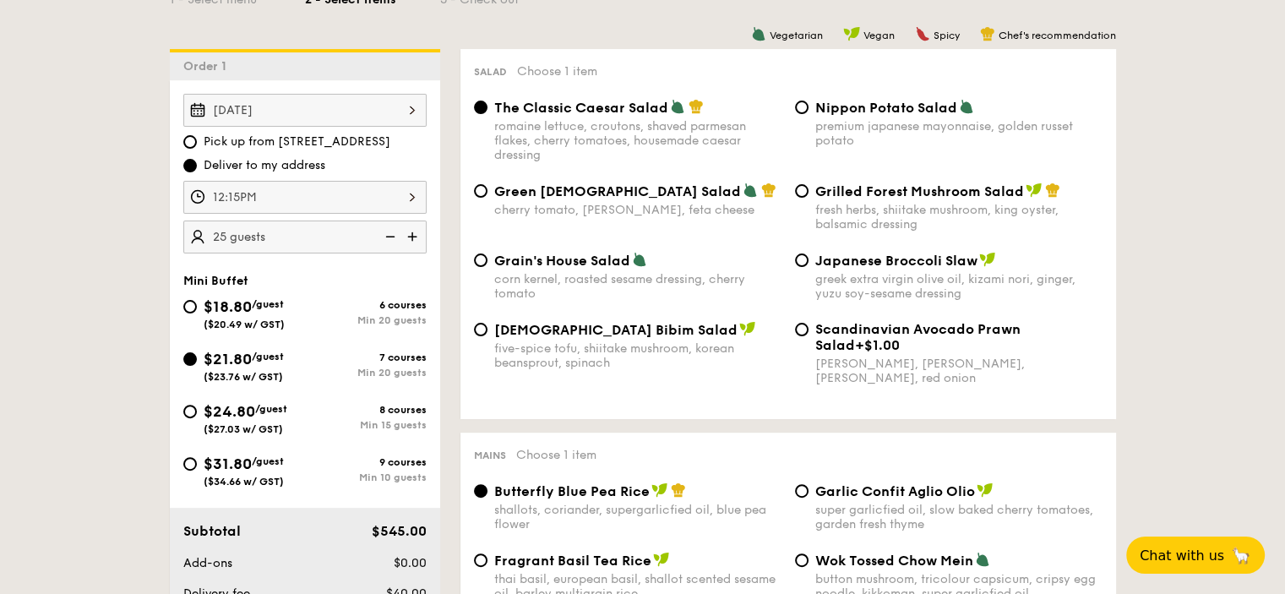
click at [412, 232] on img at bounding box center [413, 237] width 25 height 32
type input "30 guests"
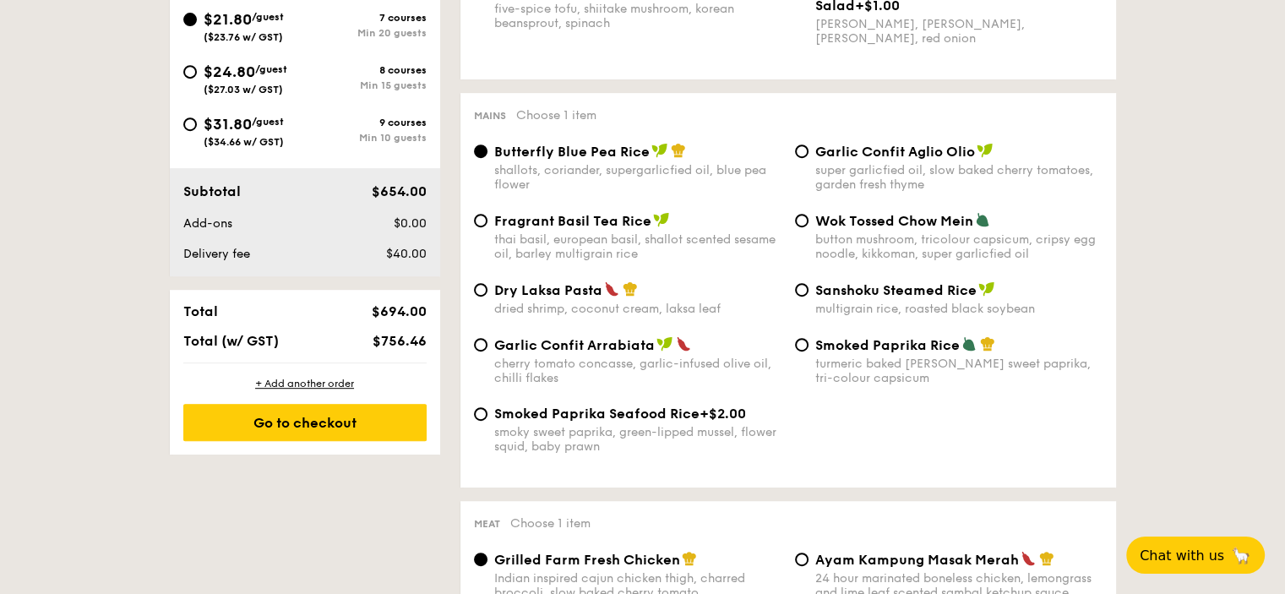
scroll to position [766, 0]
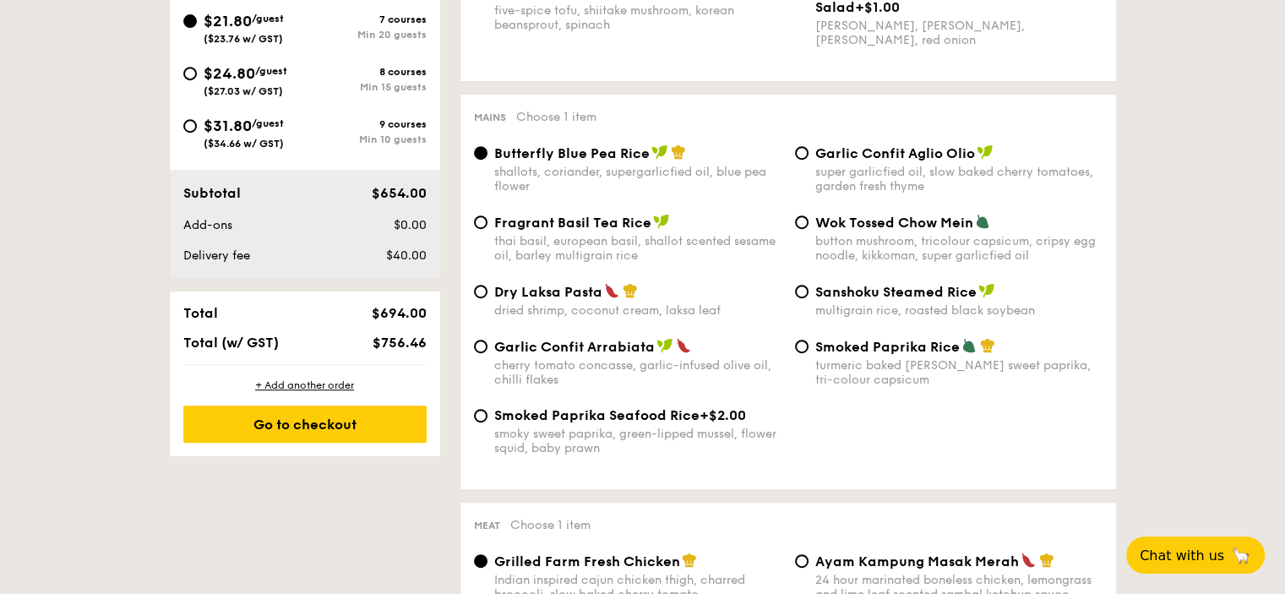
click at [811, 357] on div "Smoked Paprika Rice turmeric baked rice, smokey sweet paprika, tri-colour capsi…" at bounding box center [948, 362] width 321 height 49
click at [801, 293] on input "Sanshoku Steamed Rice multigrain rice, roasted black soybean" at bounding box center [802, 292] width 14 height 14
radio input "true"
click at [801, 229] on input "Wok Tossed Chow Mein button mushroom, tricolour capsicum, cripsy egg noodle, ki…" at bounding box center [802, 222] width 14 height 14
radio input "true"
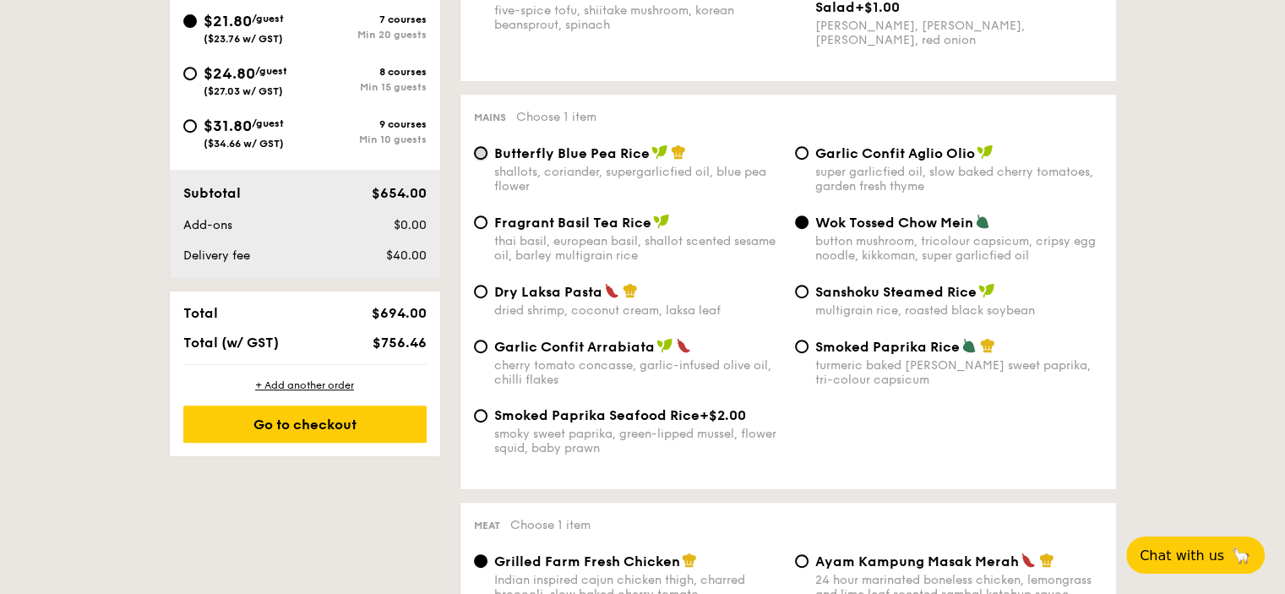
click at [481, 155] on input "Butterfly Blue Pea Rice shallots, coriander, supergarlicfied oil, blue pea flow…" at bounding box center [481, 153] width 14 height 14
radio input "true"
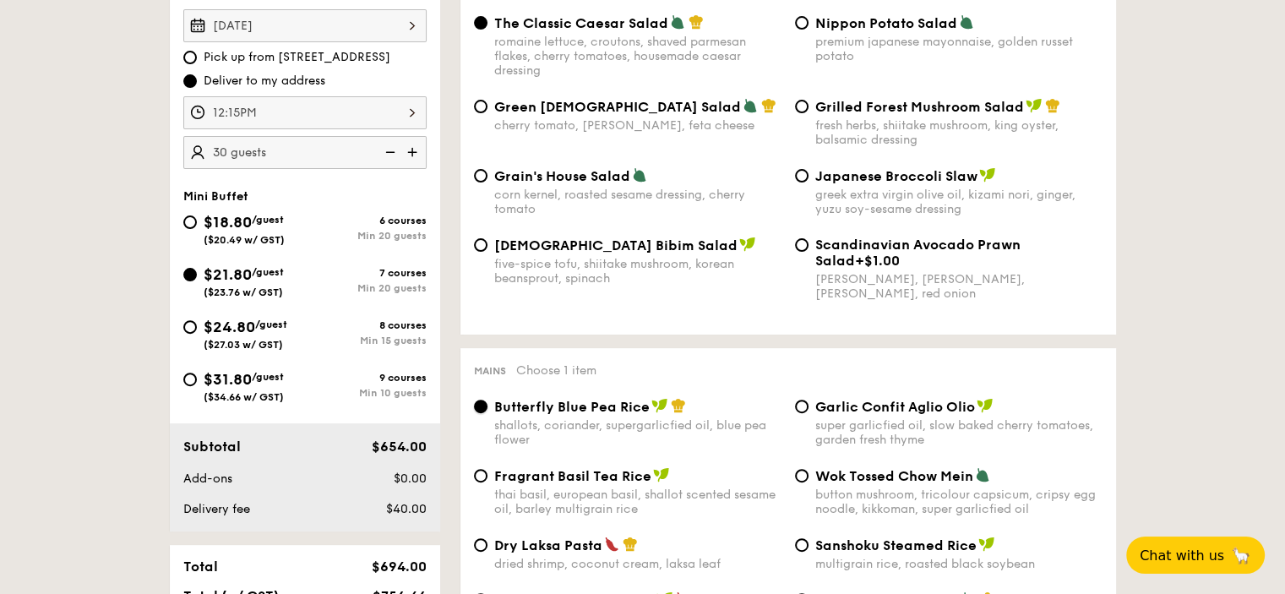
scroll to position [428, 0]
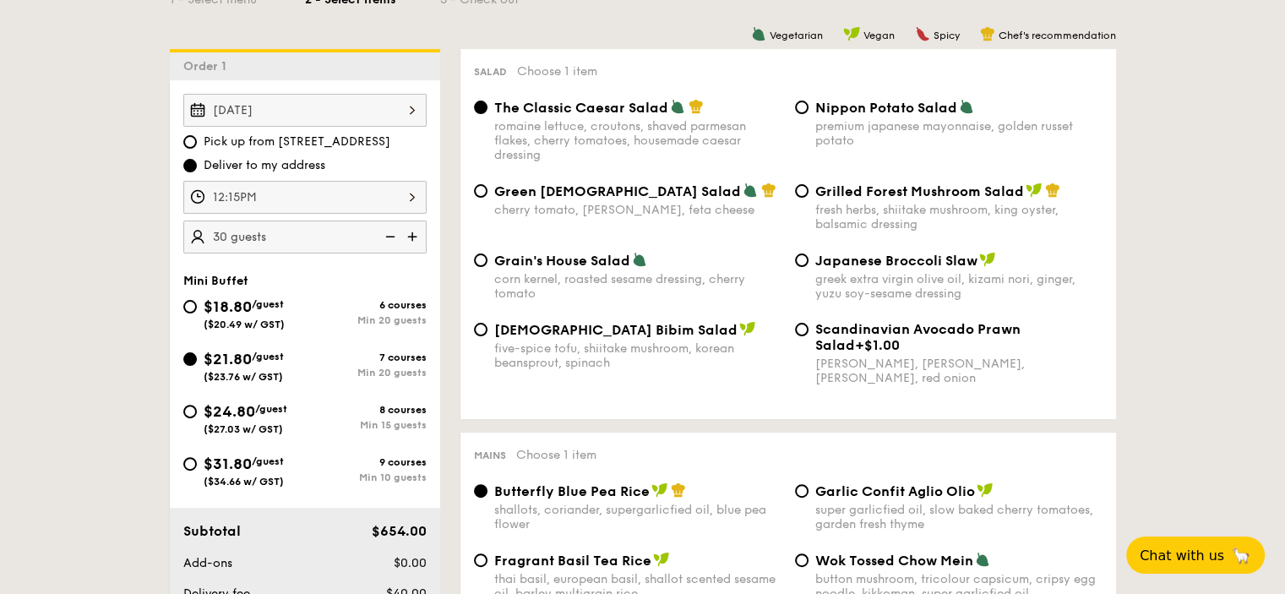
click at [489, 190] on div "Green Goddess Salad cherry tomato, dill, feta cheese" at bounding box center [627, 200] width 321 height 35
click at [814, 191] on div "Grilled Forest Mushroom Salad fresh herbs, shiitake mushroom, king oyster, bals…" at bounding box center [948, 207] width 321 height 49
click at [800, 191] on input "Grilled Forest Mushroom Salad fresh herbs, shiitake mushroom, king oyster, bals…" at bounding box center [802, 191] width 14 height 14
radio input "true"
click at [490, 106] on div "The Classic Caesar Salad romaine lettuce, croutons, shaved parmesan flakes, che…" at bounding box center [627, 130] width 321 height 63
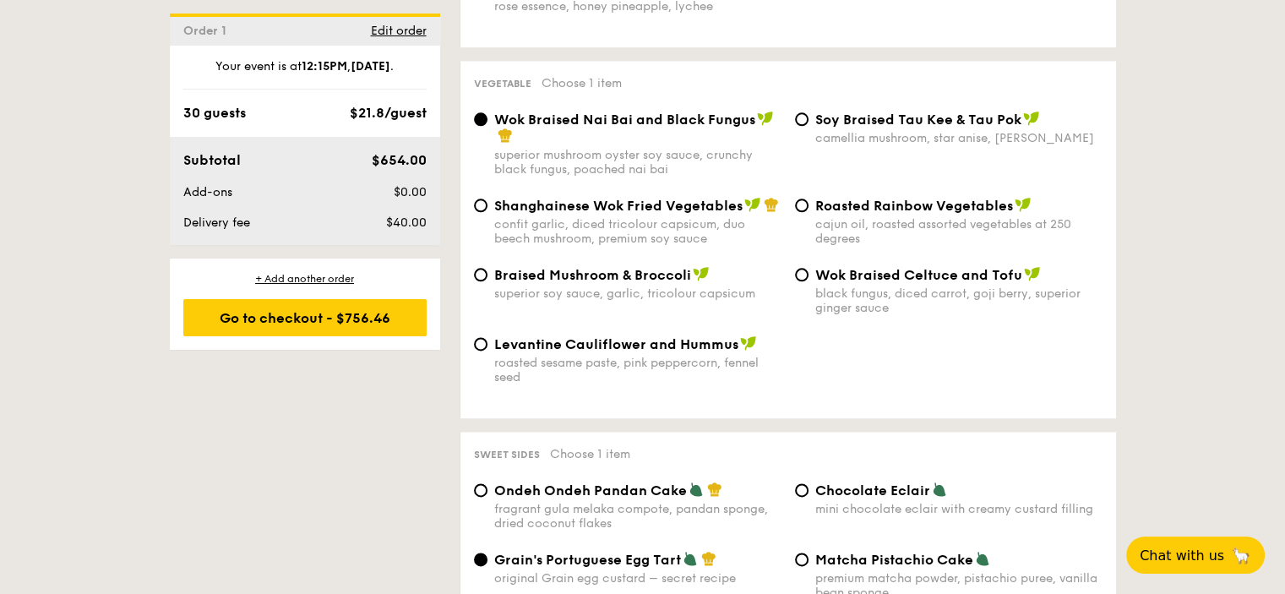
scroll to position [1949, 0]
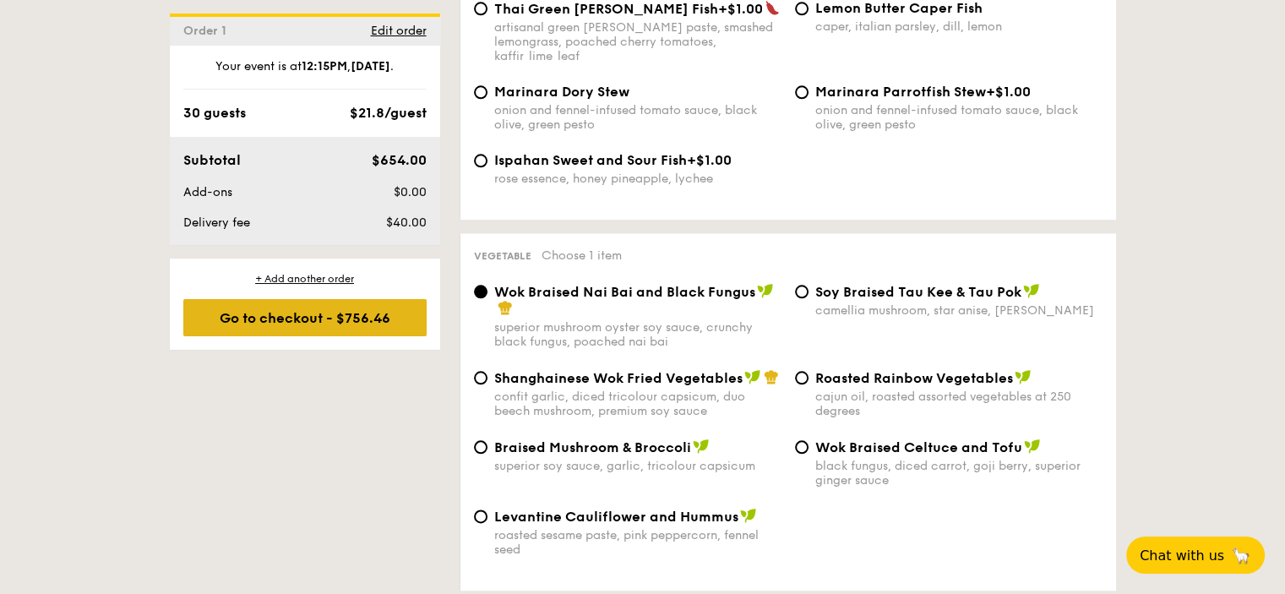
click at [286, 319] on div "Go to checkout - $756.46" at bounding box center [304, 317] width 243 height 37
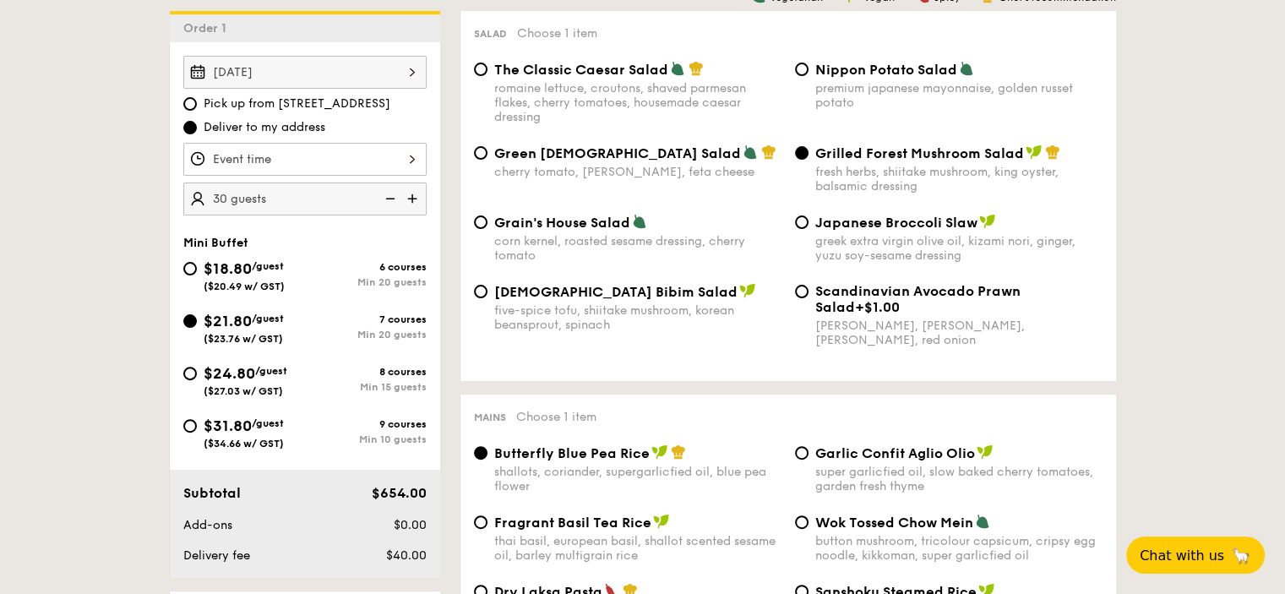
select select
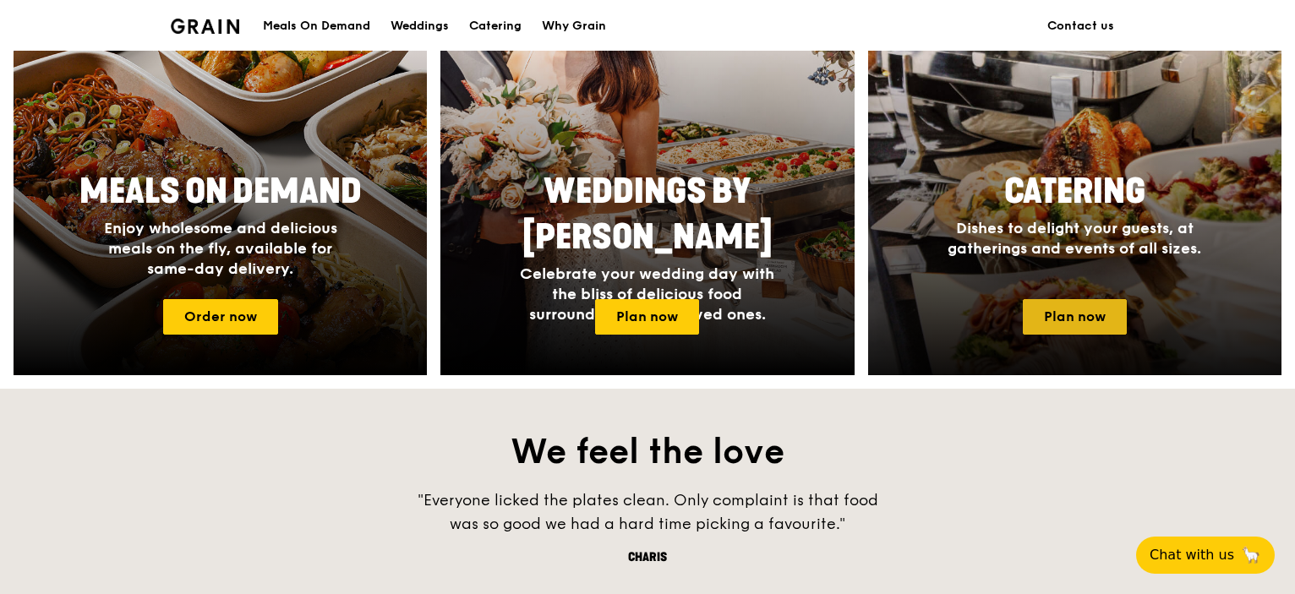
click at [1049, 307] on link "Plan now" at bounding box center [1074, 316] width 104 height 35
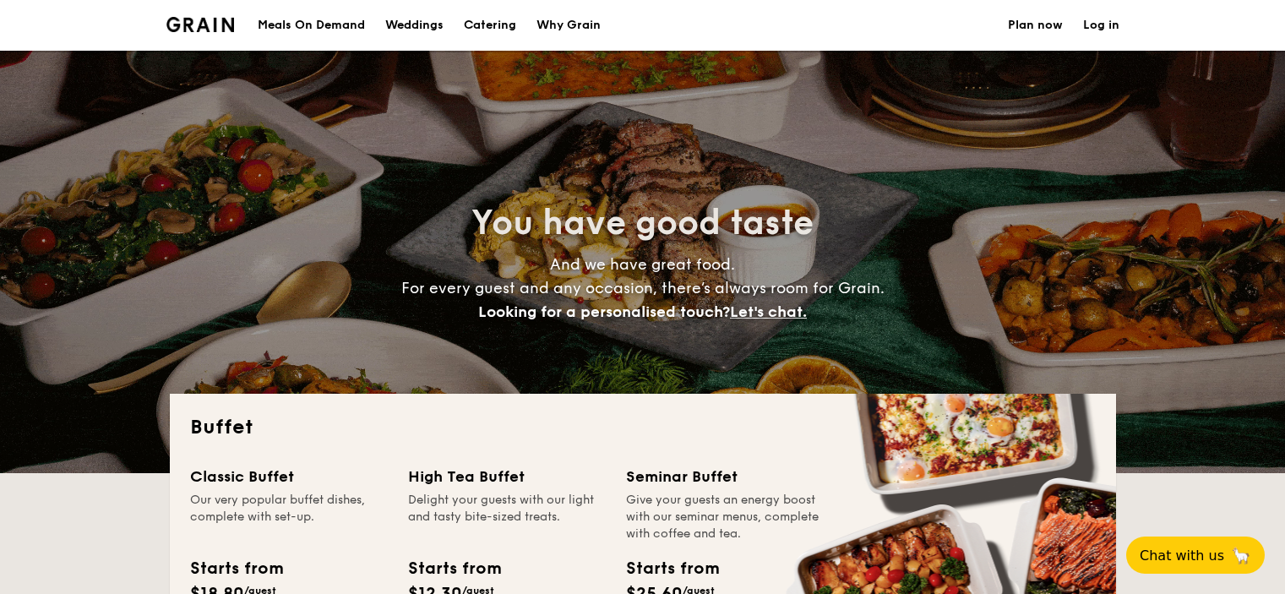
select select
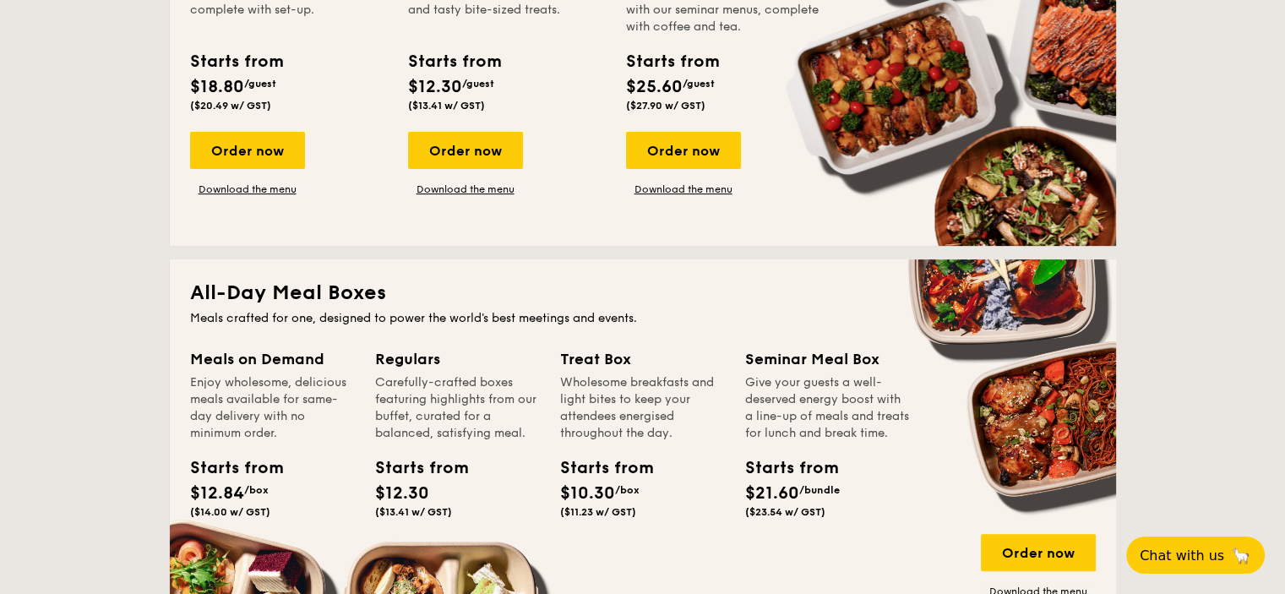
scroll to position [422, 0]
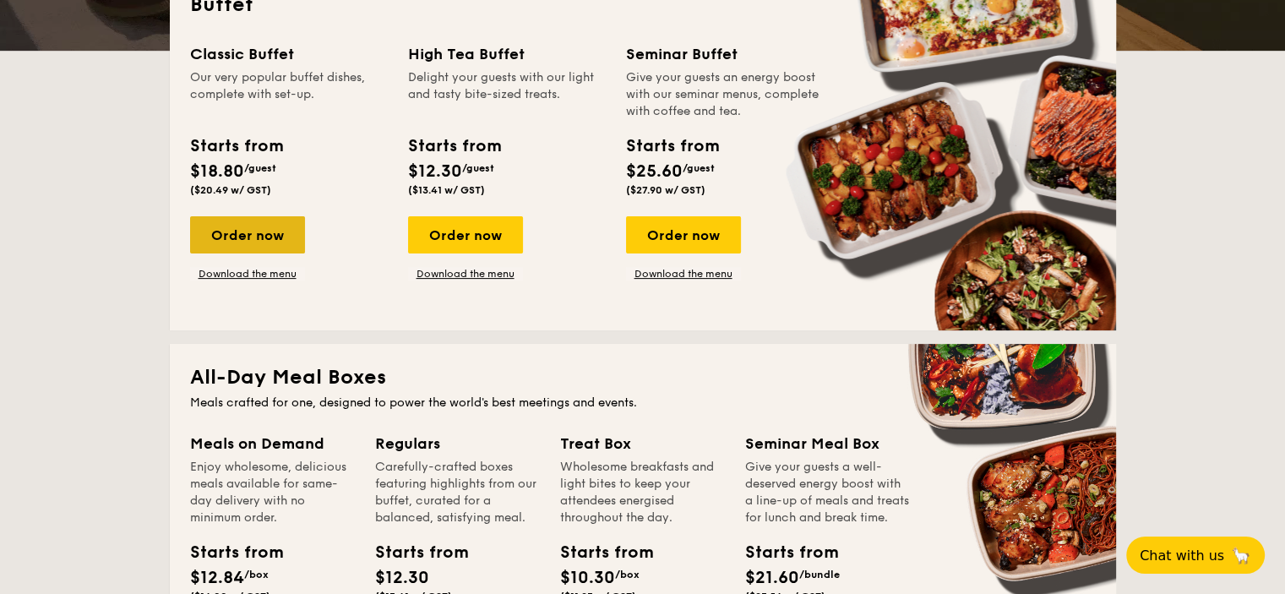
drag, startPoint x: 253, startPoint y: 232, endPoint x: 297, endPoint y: 246, distance: 46.8
click at [253, 232] on div "Order now" at bounding box center [247, 234] width 115 height 37
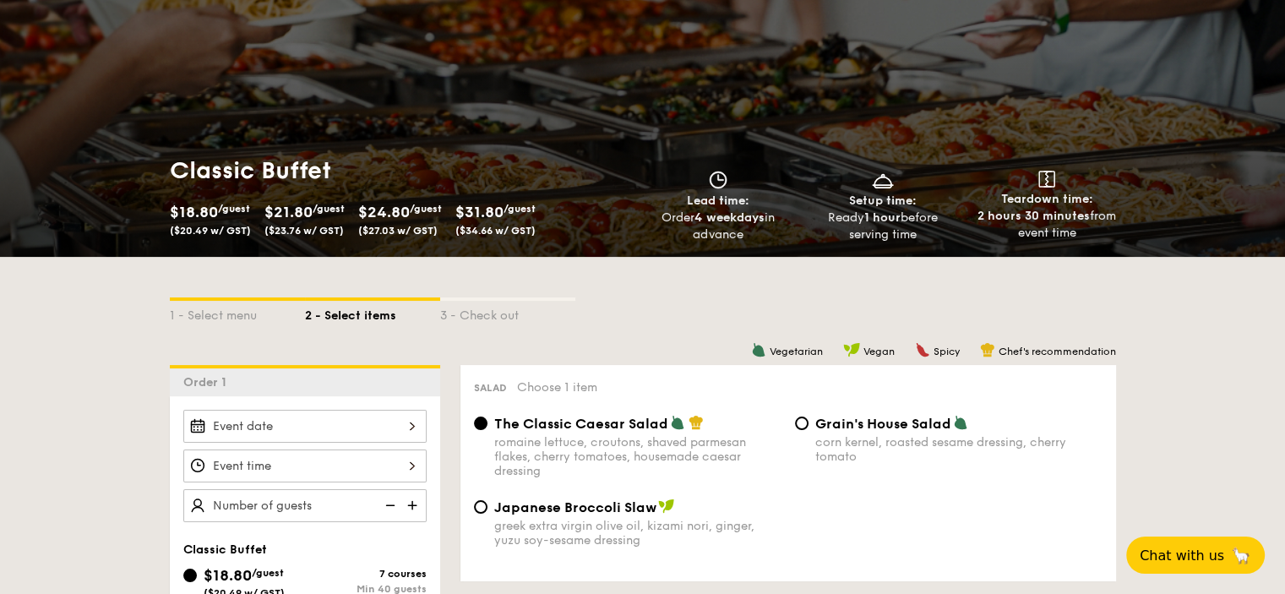
scroll to position [338, 0]
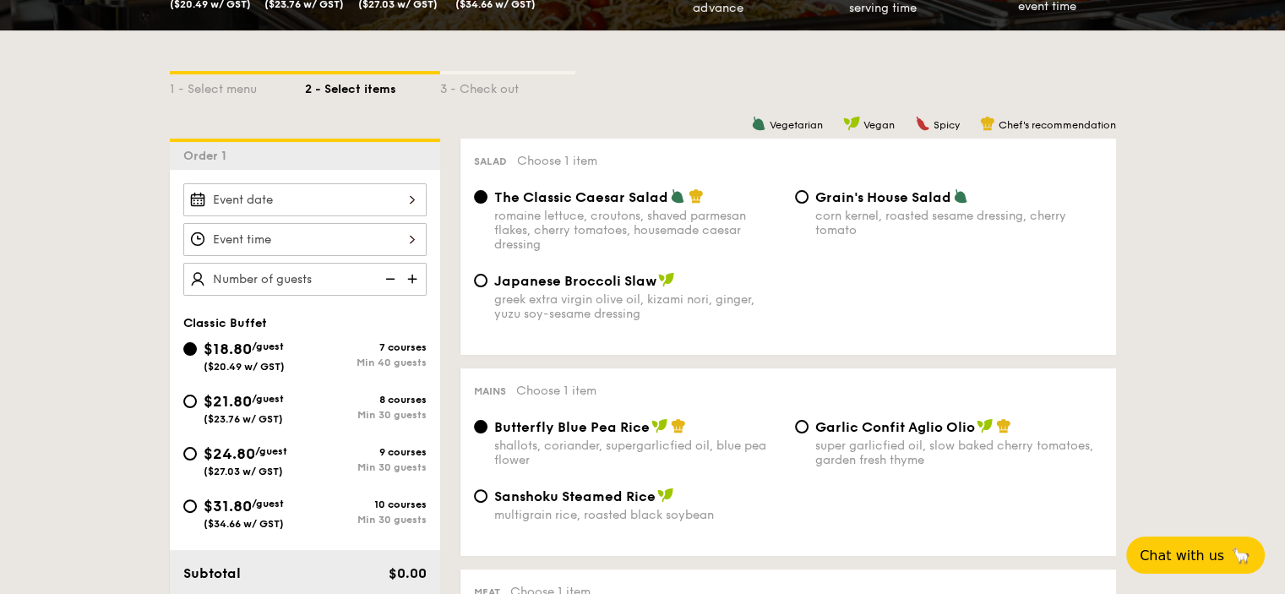
click at [412, 281] on img at bounding box center [413, 279] width 25 height 32
type input "40 guests"
click at [384, 277] on img at bounding box center [388, 279] width 25 height 32
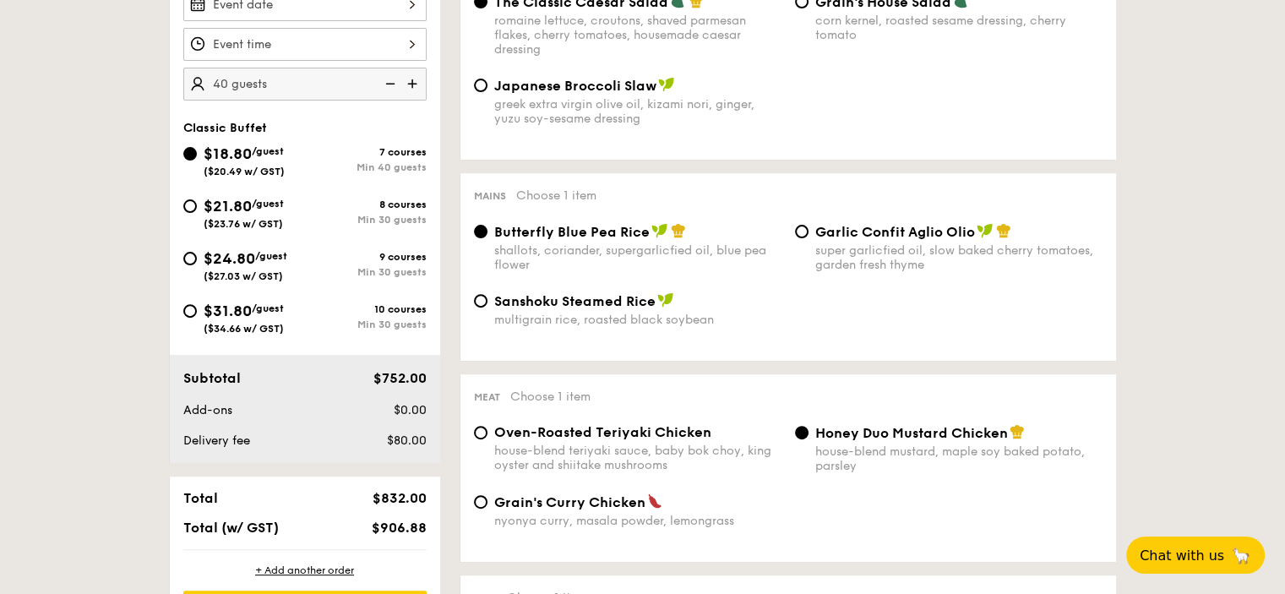
scroll to position [507, 0]
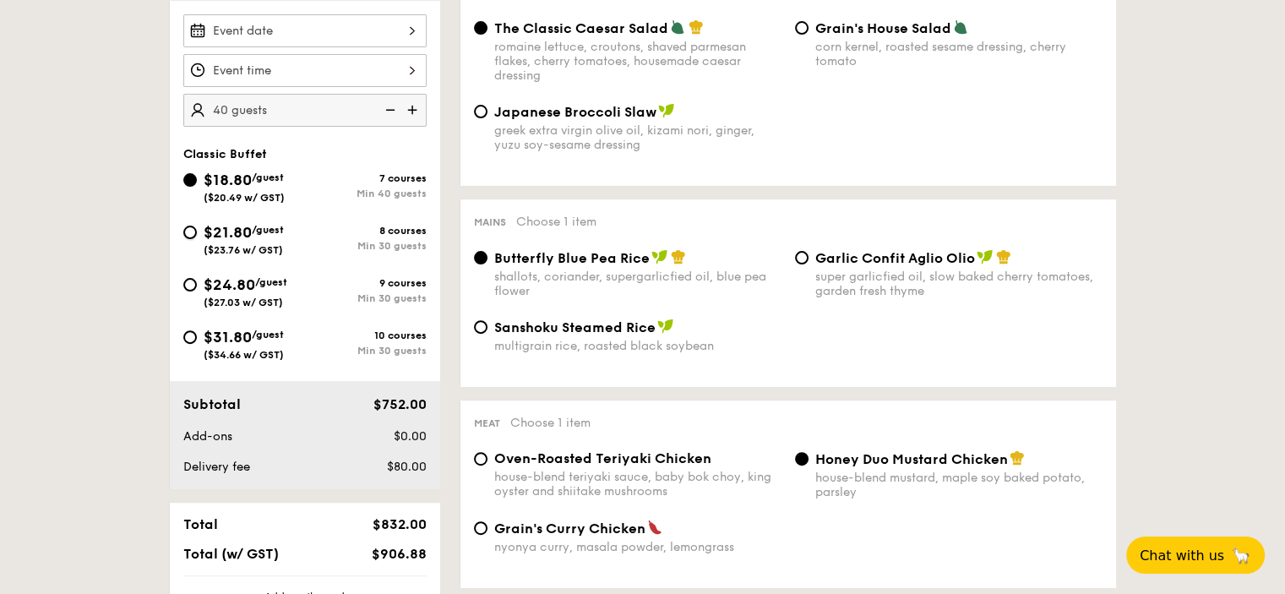
drag, startPoint x: 190, startPoint y: 226, endPoint x: 338, endPoint y: 264, distance: 152.9
click at [191, 226] on input "$21.80 /guest ($23.76 w/ GST) 8 courses Min 30 guests" at bounding box center [190, 233] width 14 height 14
radio input "true"
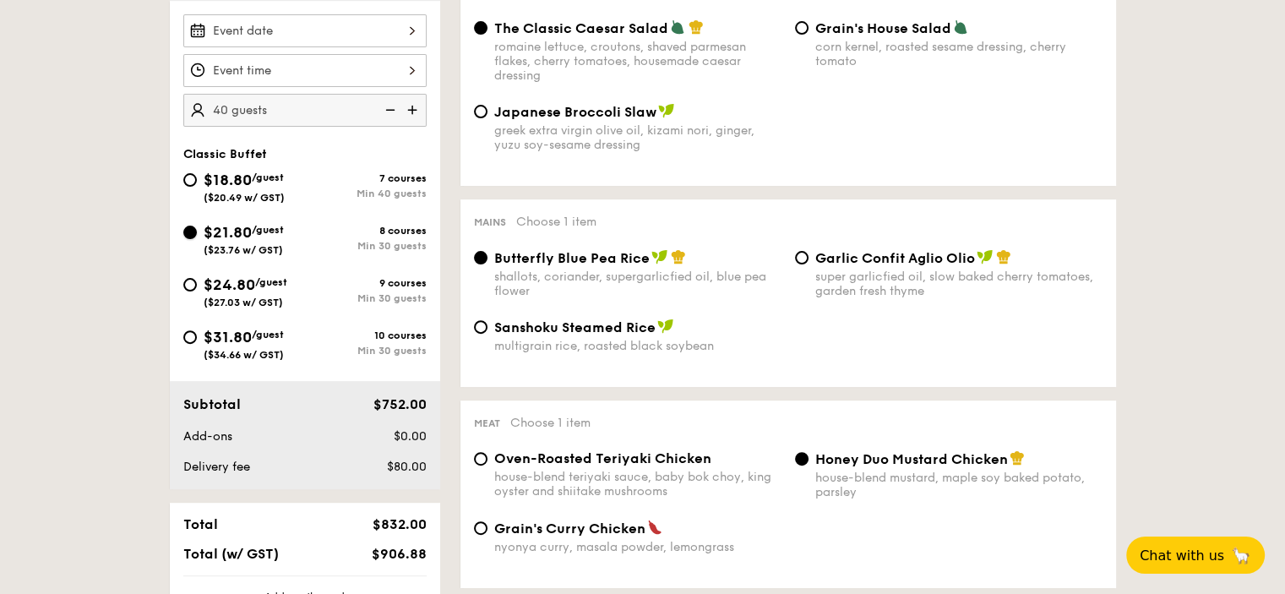
radio input "true"
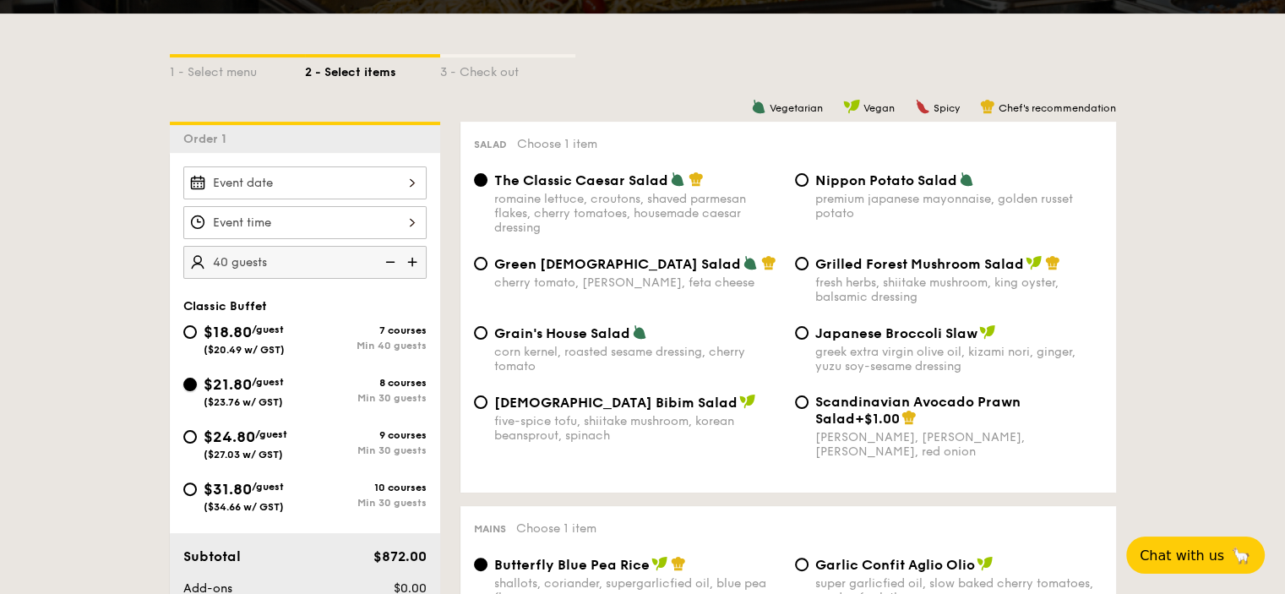
scroll to position [338, 0]
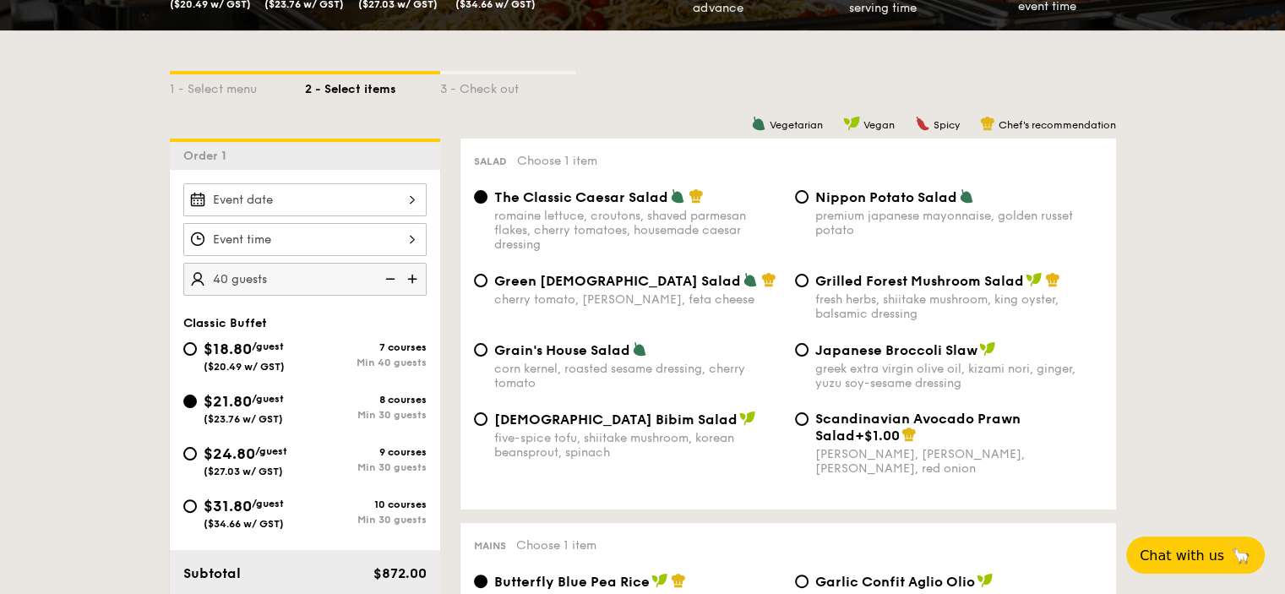
click at [392, 275] on img at bounding box center [388, 279] width 25 height 32
click at [391, 275] on img at bounding box center [388, 279] width 25 height 32
click at [417, 274] on img at bounding box center [413, 279] width 25 height 32
type input "30 guests"
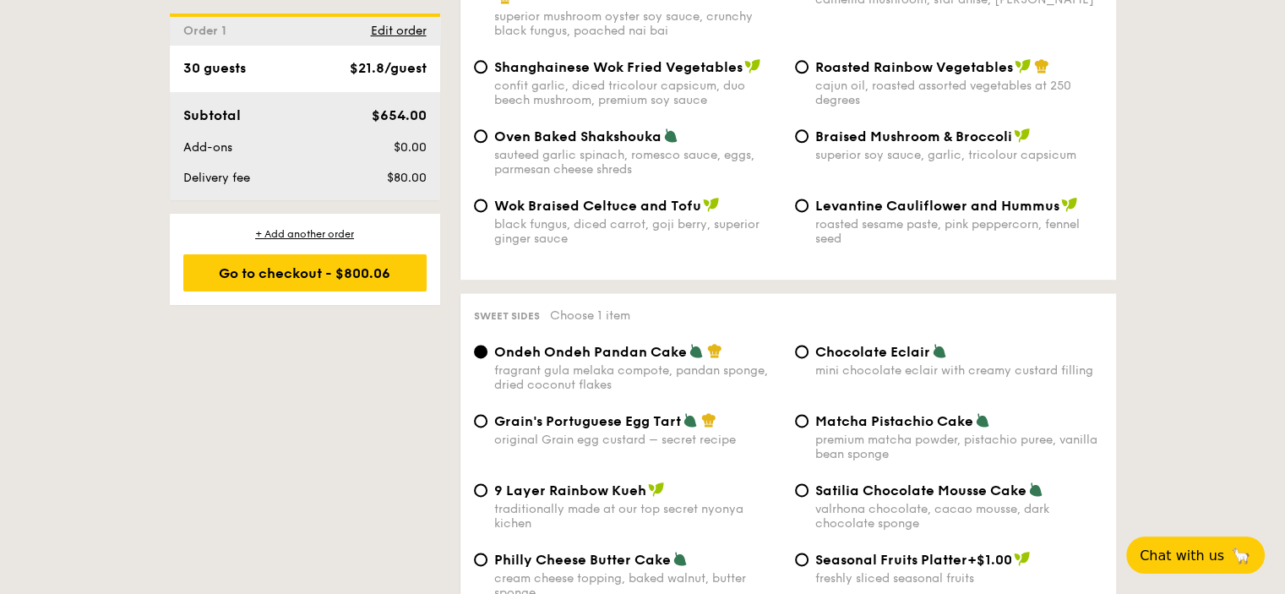
scroll to position [2366, 0]
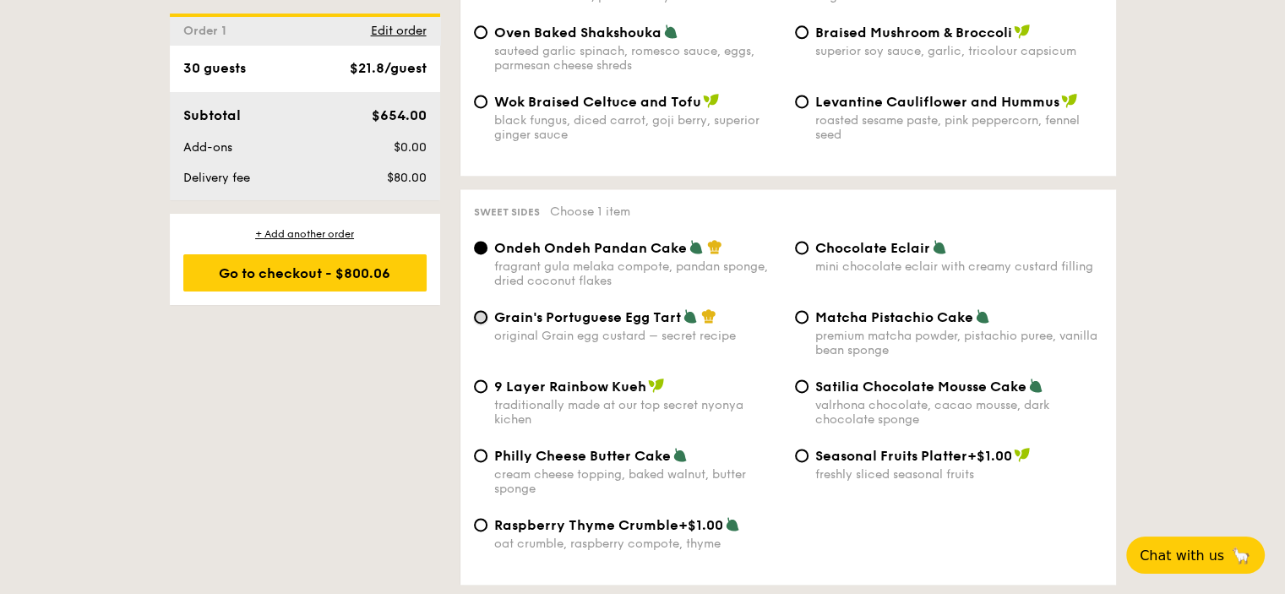
click at [480, 324] on input "Grain's Portuguese Egg Tart original Grain egg custard – secret recipe" at bounding box center [481, 317] width 14 height 14
radio input "true"
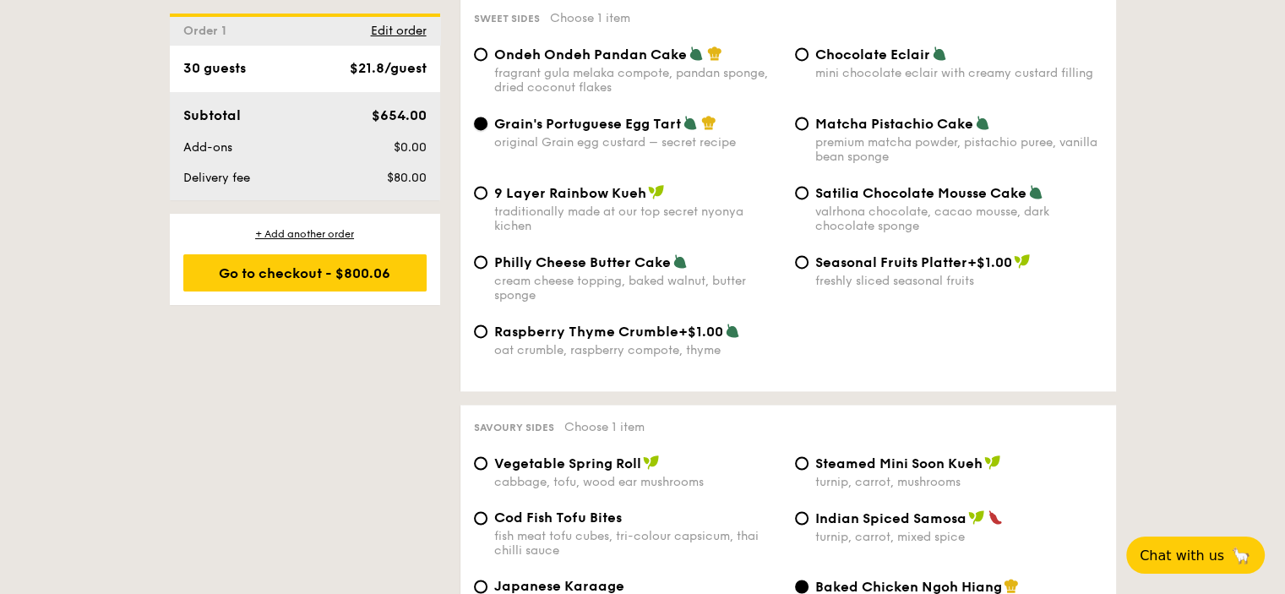
scroll to position [2704, 0]
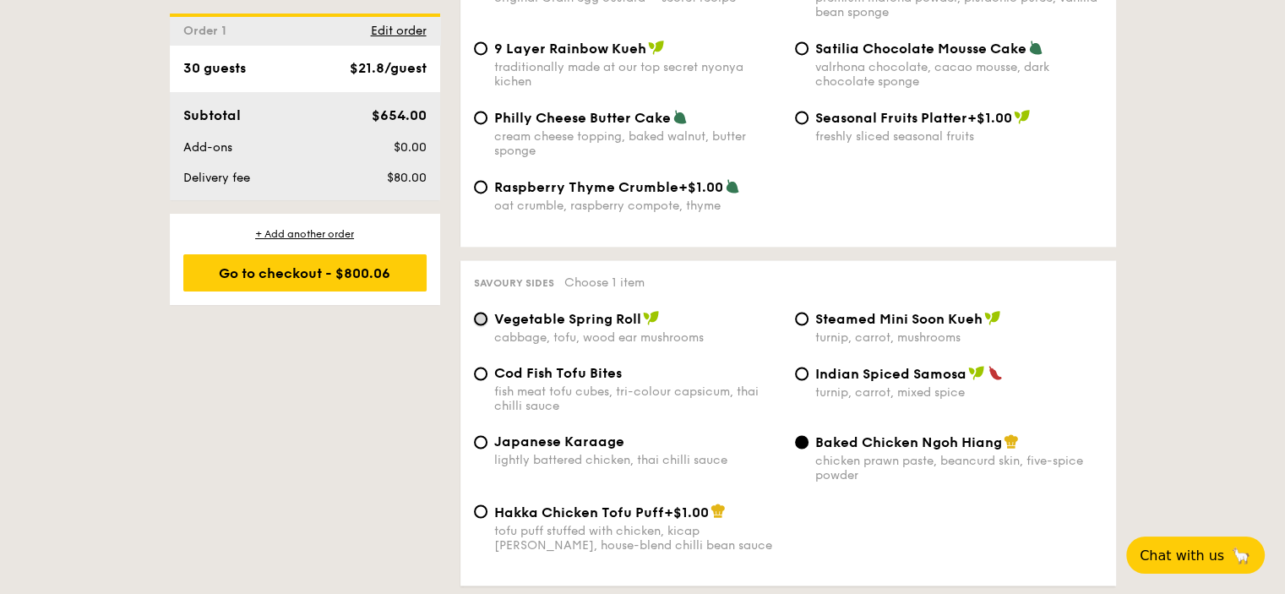
click at [481, 325] on input "Vegetable Spring Roll cabbage, tofu, wood ear mushrooms" at bounding box center [481, 319] width 14 height 14
radio input "true"
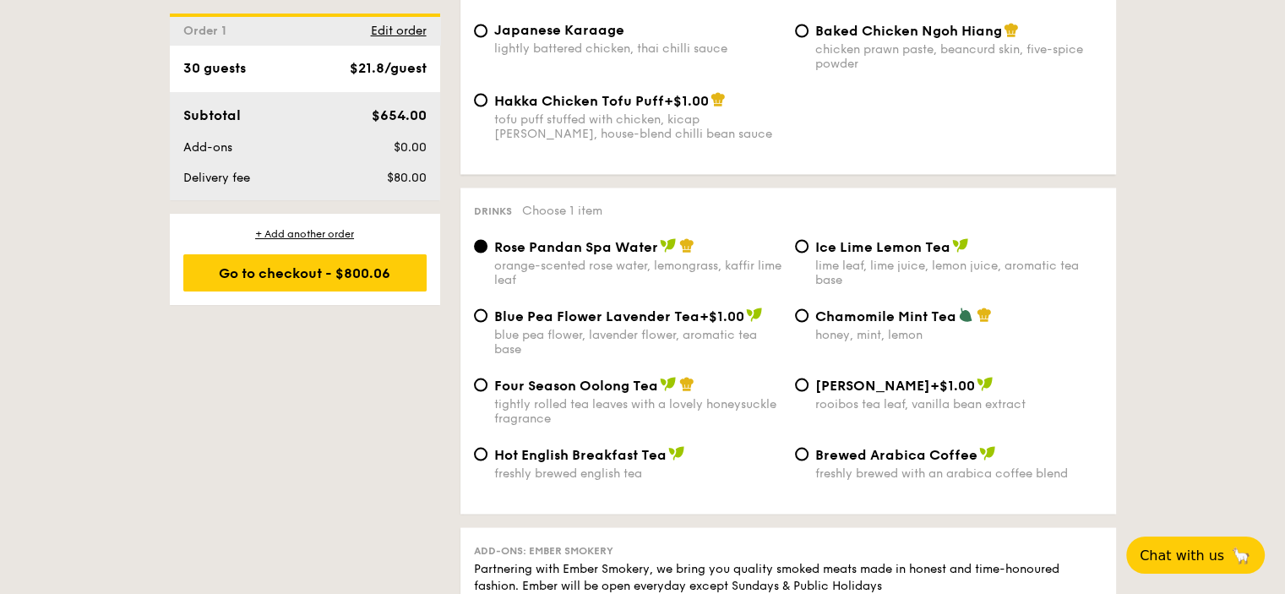
scroll to position [3126, 0]
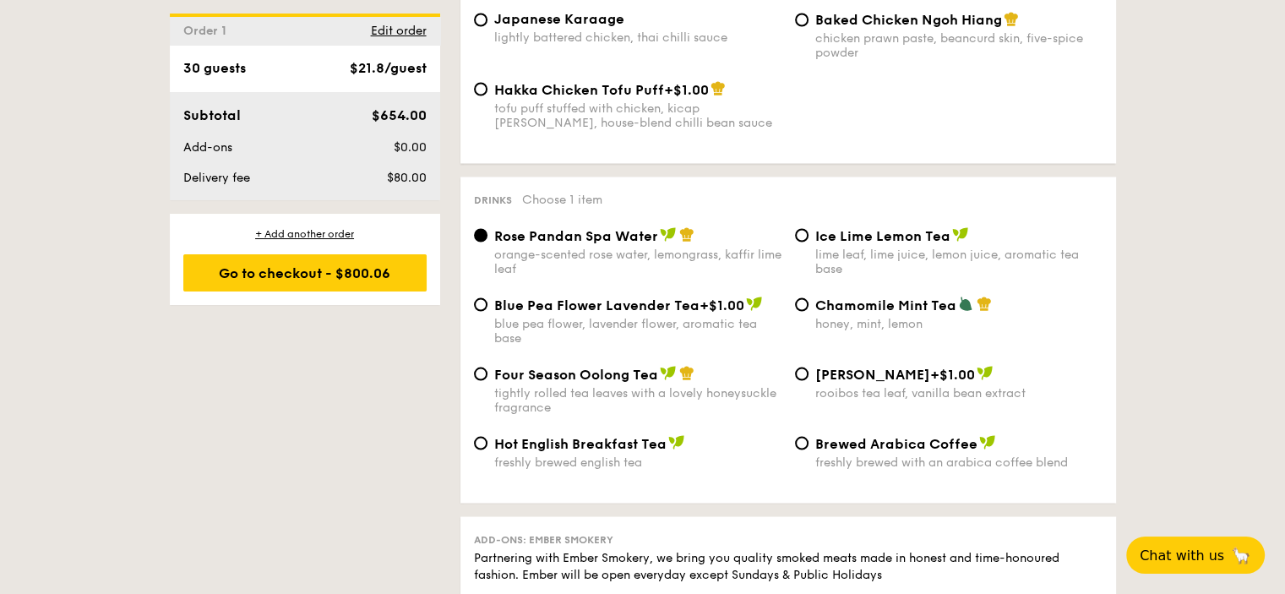
click at [480, 332] on div "Blue Pea Flower Lavender Tea +$1.00 blue pea flower, lavender flower, aromatic …" at bounding box center [627, 320] width 321 height 49
click at [479, 311] on input "Blue Pea Flower Lavender Tea +$1.00 blue pea flower, lavender flower, aromatic …" at bounding box center [481, 304] width 14 height 14
radio input "true"
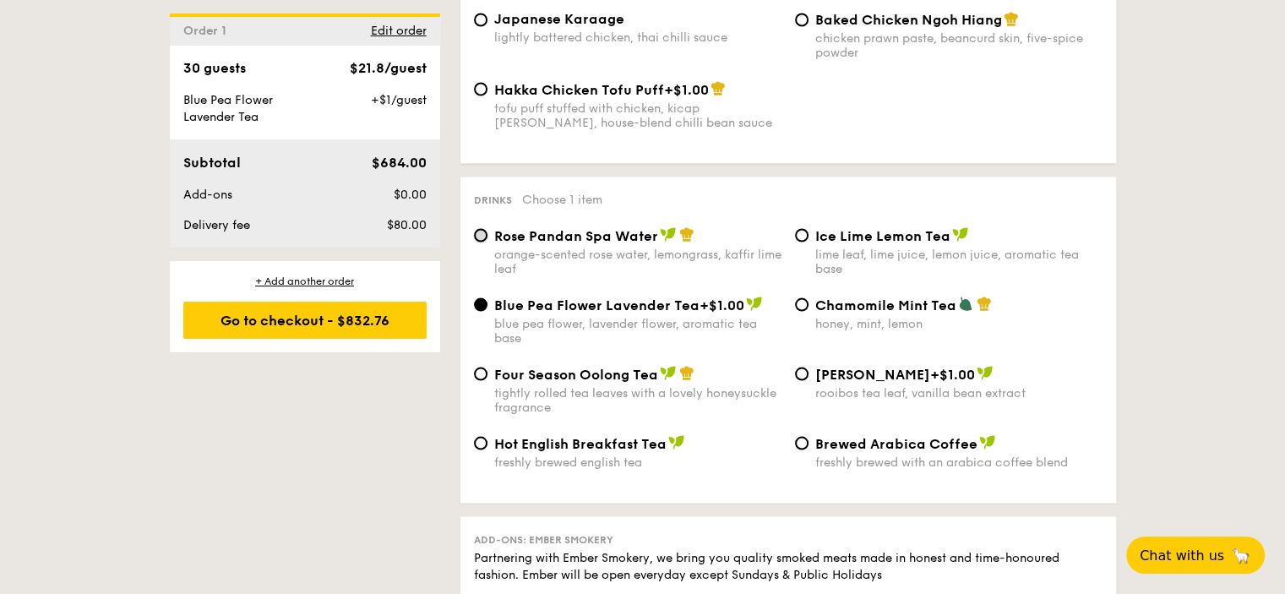
click at [480, 242] on input "Rose Pandan Spa Water orange-scented rose water, lemongrass, kaffir lime leaf" at bounding box center [481, 235] width 14 height 14
radio input "true"
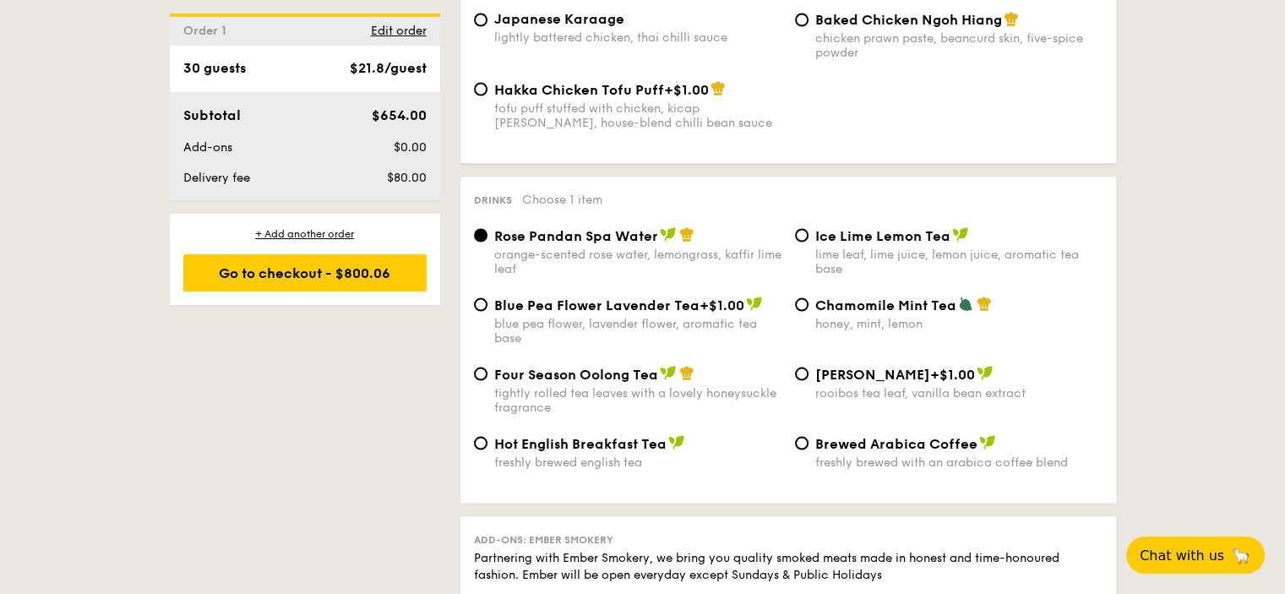
click at [494, 382] on span "Four Season Oolong Tea" at bounding box center [576, 374] width 164 height 16
click at [488, 380] on input "Four Season Oolong Tea tightly rolled tea leaves with a lovely honeysuckle frag…" at bounding box center [481, 374] width 14 height 14
radio input "true"
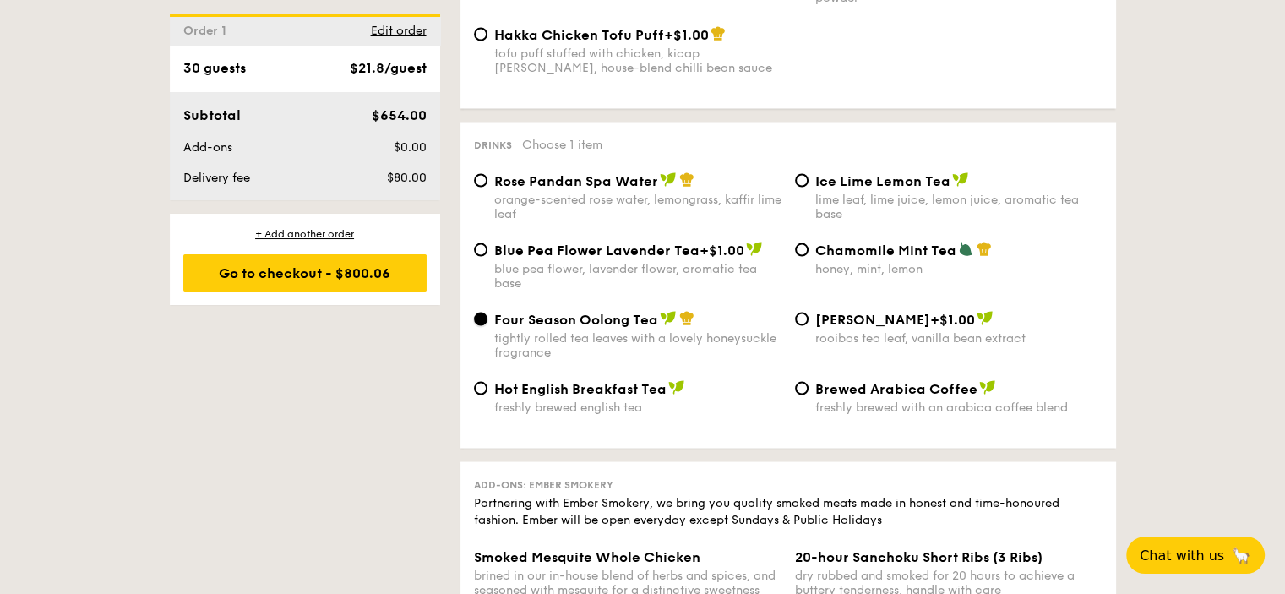
scroll to position [3211, 0]
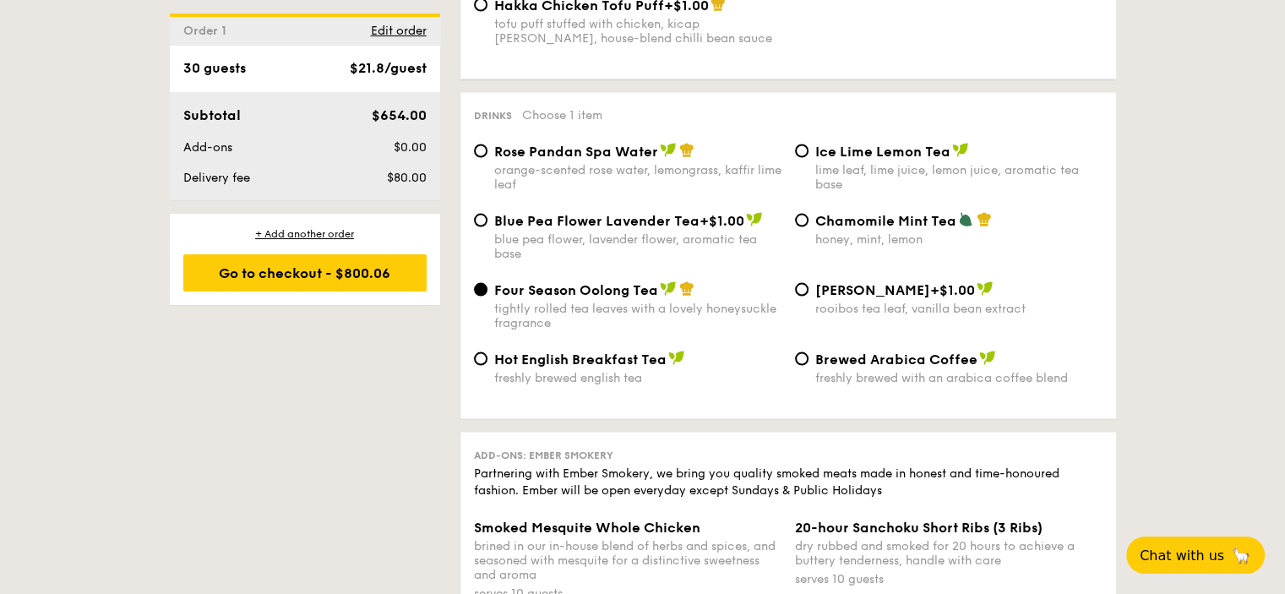
click at [489, 172] on div "Rose Pandan Spa Water orange-scented rose water, lemongrass, kaffir lime leaf" at bounding box center [627, 166] width 321 height 49
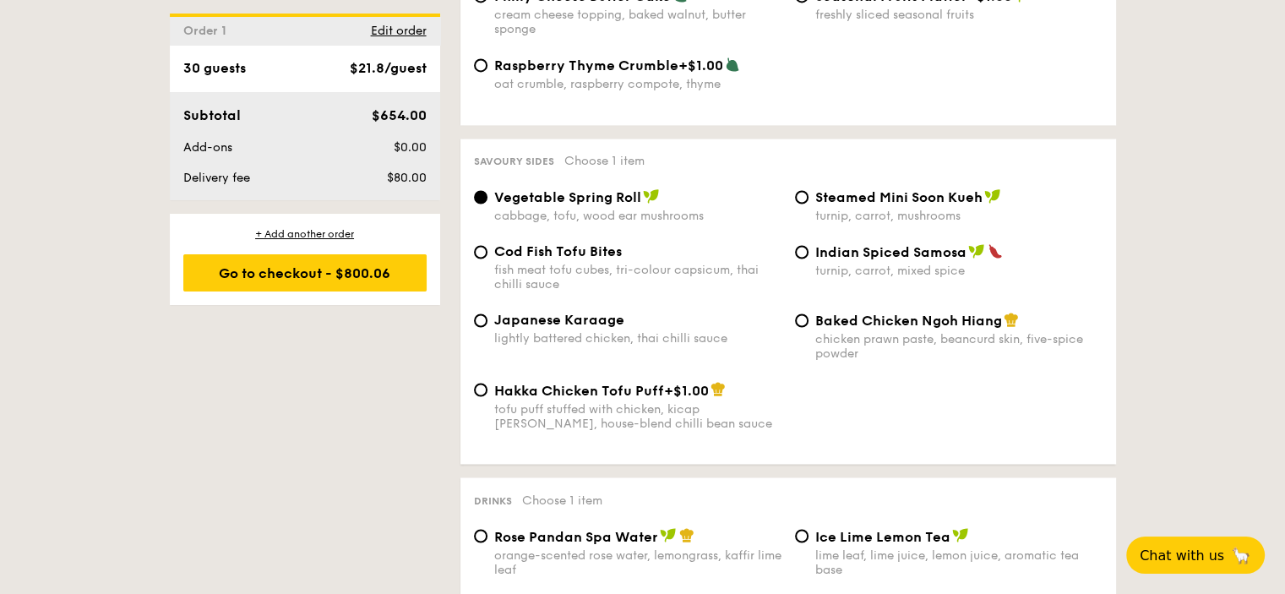
scroll to position [2788, 0]
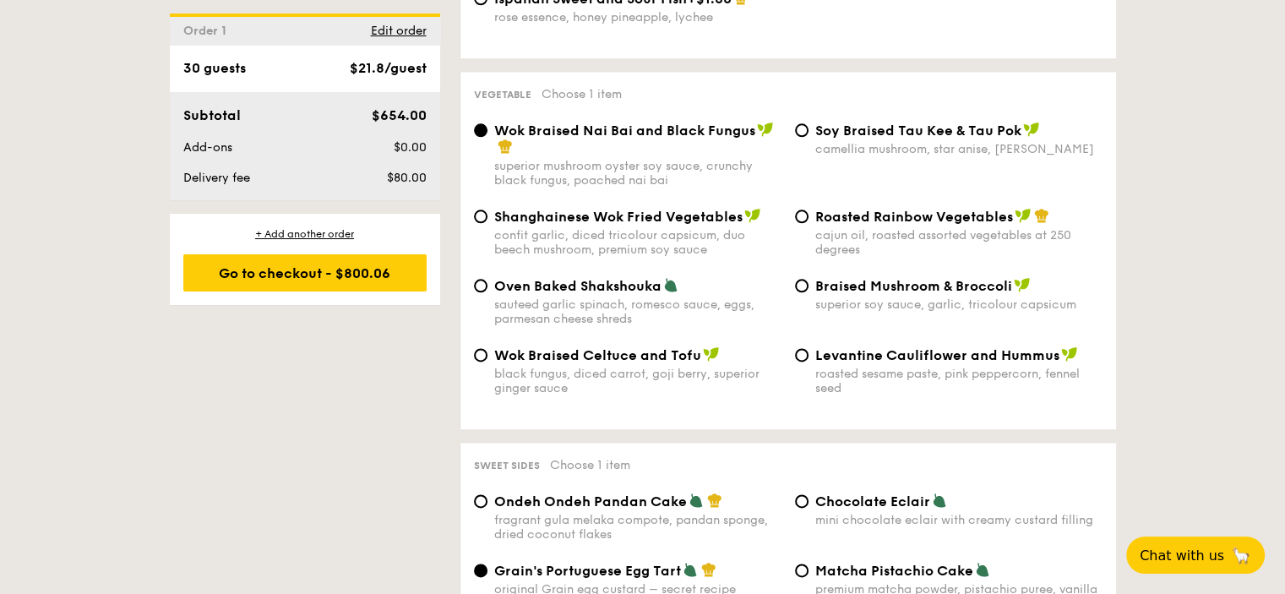
click at [139, 223] on div "1 - Select menu 2 - Select items 3 - Check out Order 1 30 guests Classic Buffet…" at bounding box center [642, 146] width 1285 height 3780
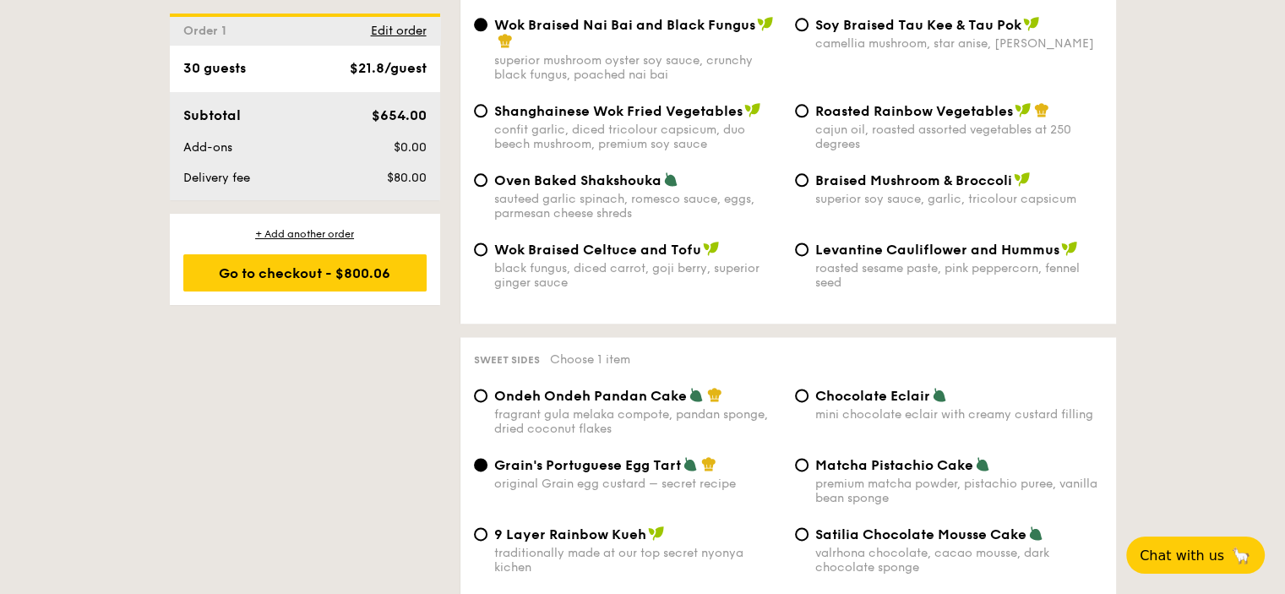
scroll to position [2366, 0]
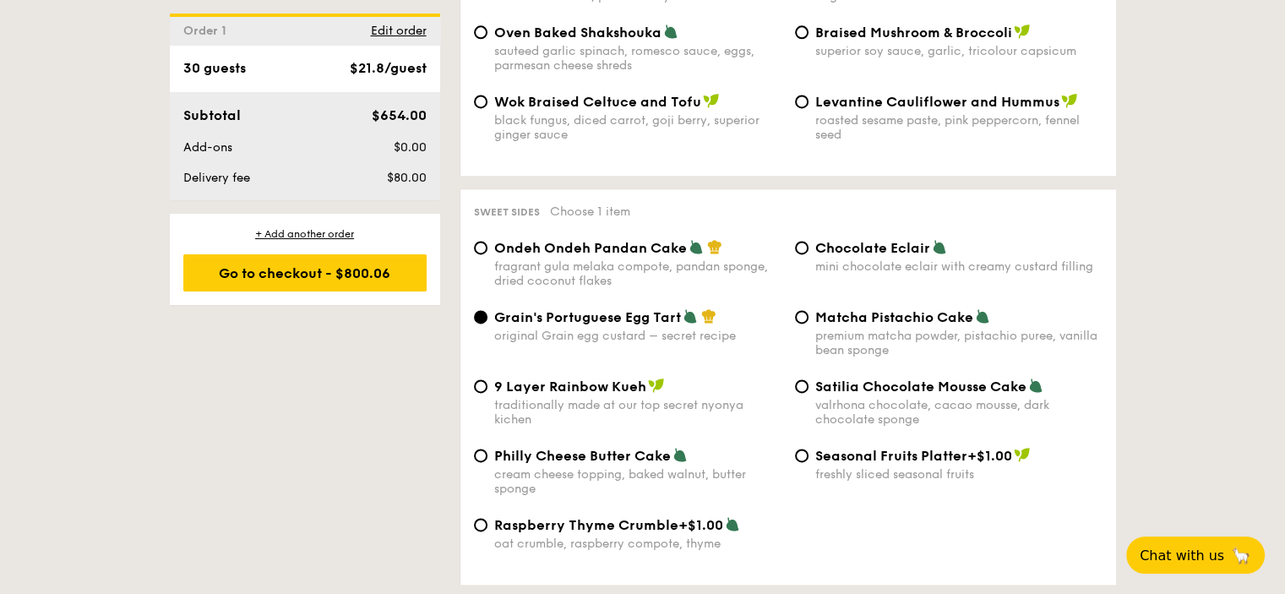
click at [388, 234] on div "+ Add another order" at bounding box center [304, 234] width 243 height 14
radio input "true"
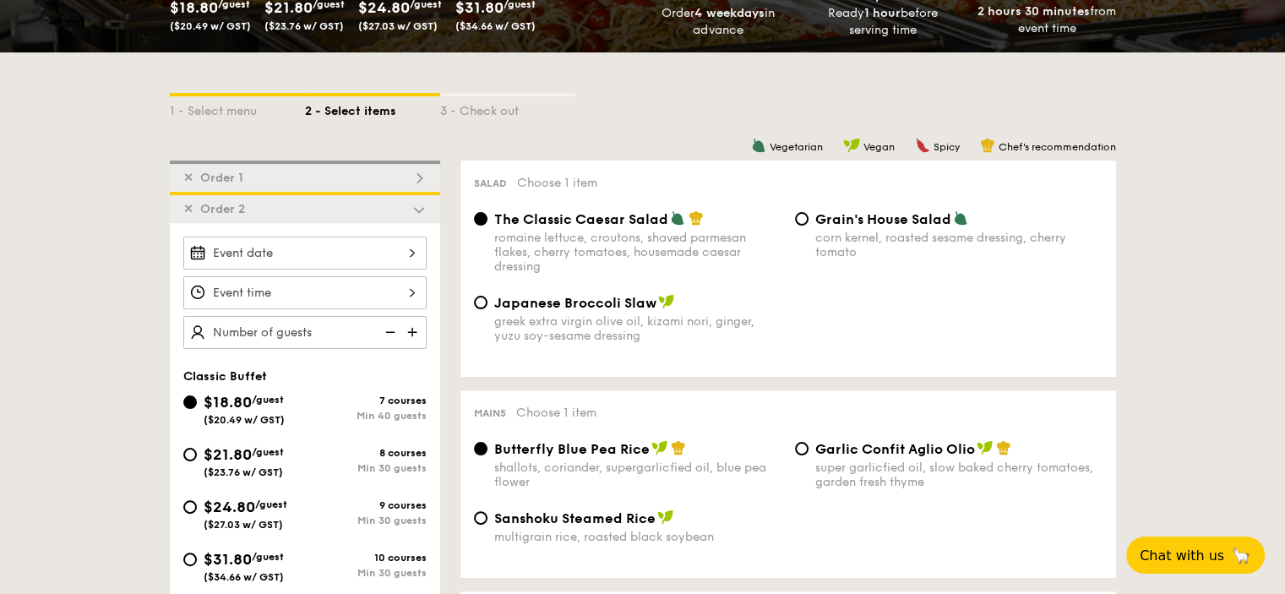
scroll to position [313, 0]
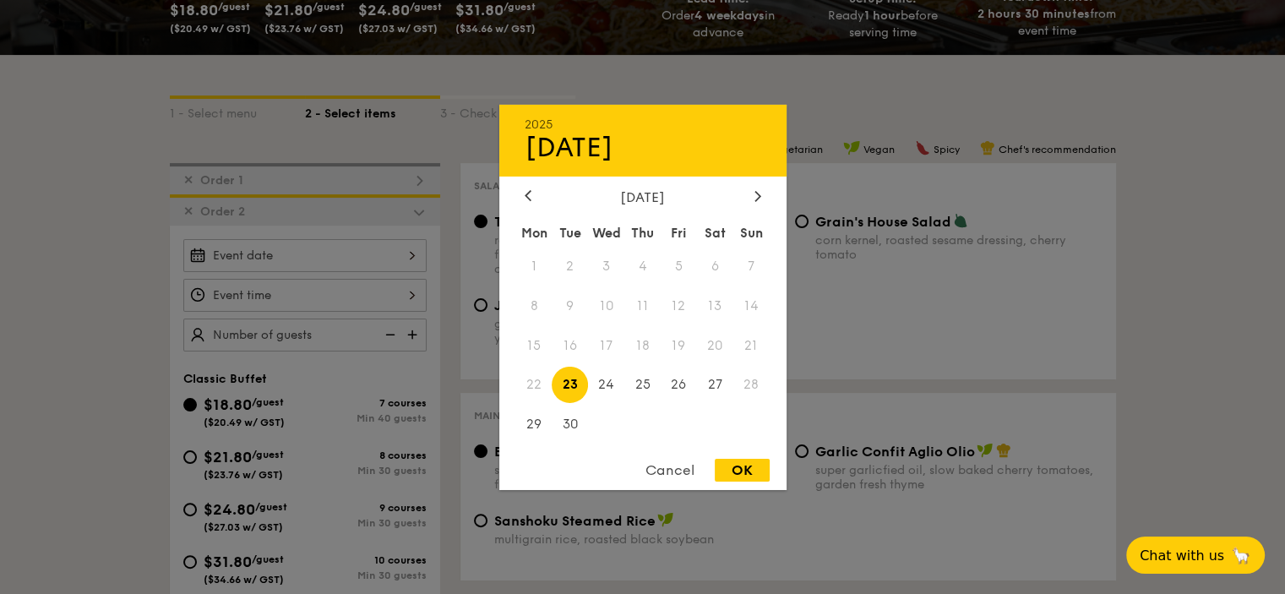
click at [412, 246] on div "2025 Sep 23 September 2025 Mon Tue Wed Thu Fri Sat Sun 1 2 3 4 5 6 7 8 9 10 11 …" at bounding box center [304, 255] width 243 height 33
click at [575, 380] on span "23" at bounding box center [570, 385] width 36 height 36
click at [572, 388] on span "23" at bounding box center [570, 385] width 36 height 36
drag, startPoint x: 749, startPoint y: 466, endPoint x: 724, endPoint y: 455, distance: 26.5
click at [750, 466] on div "OK" at bounding box center [742, 470] width 55 height 23
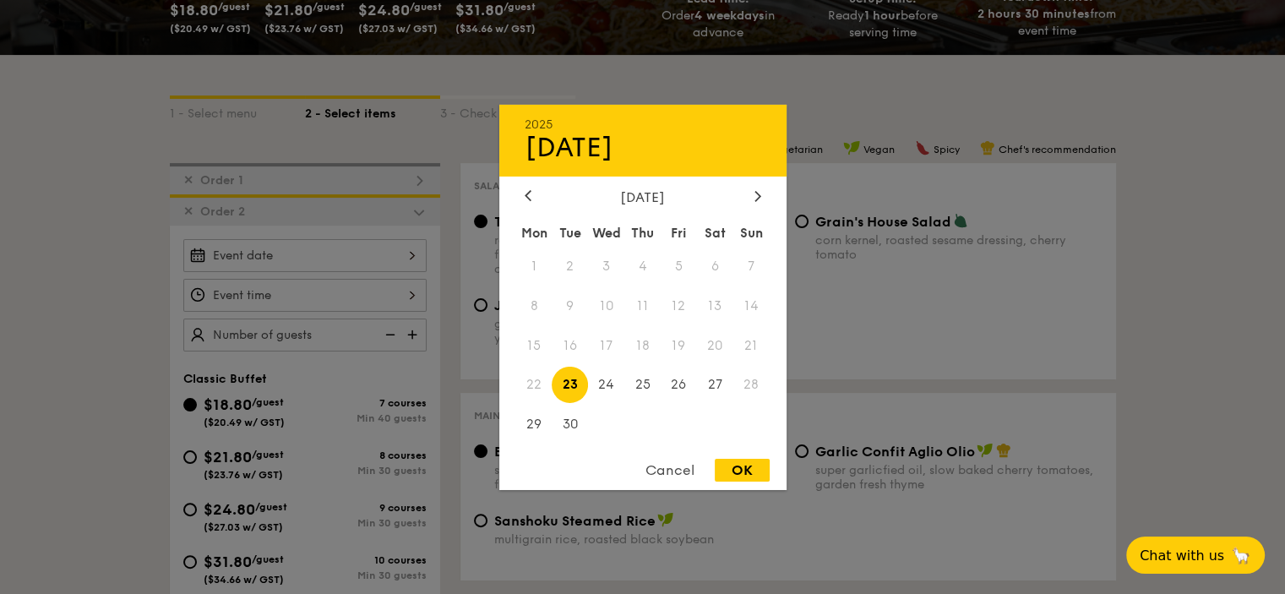
type input "Sep 23, 2025"
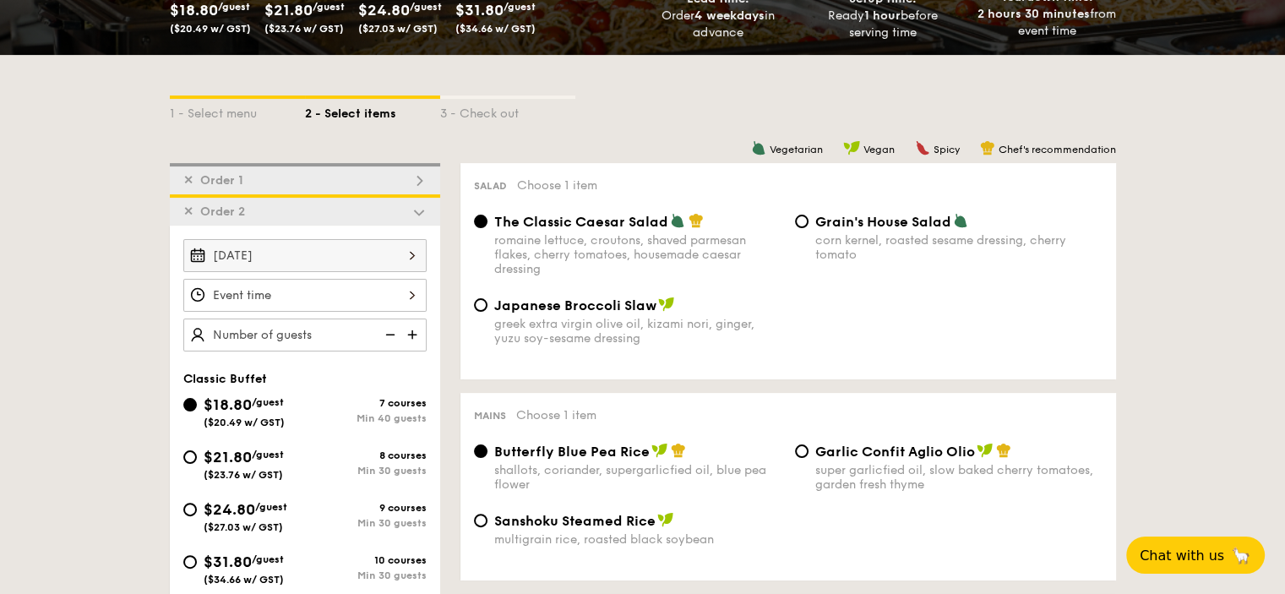
click at [408, 289] on div at bounding box center [304, 295] width 243 height 33
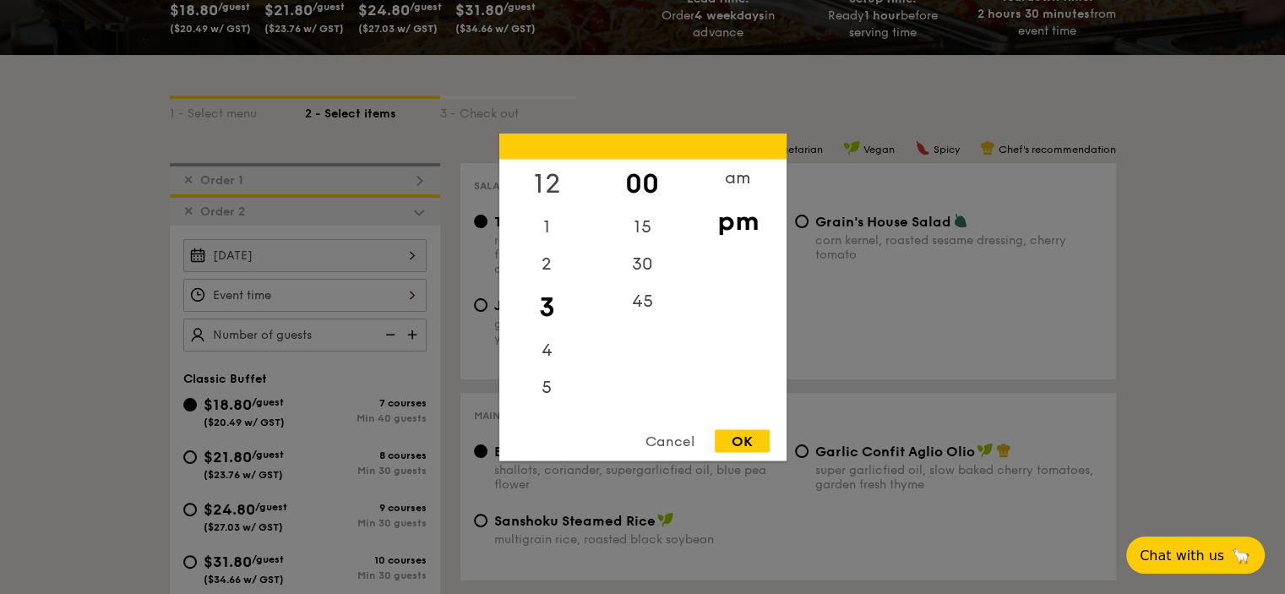
click at [556, 179] on div "12" at bounding box center [546, 183] width 95 height 49
click at [649, 232] on div "15" at bounding box center [642, 232] width 95 height 49
click at [739, 436] on div "OK" at bounding box center [742, 440] width 55 height 23
type input "12:15PM"
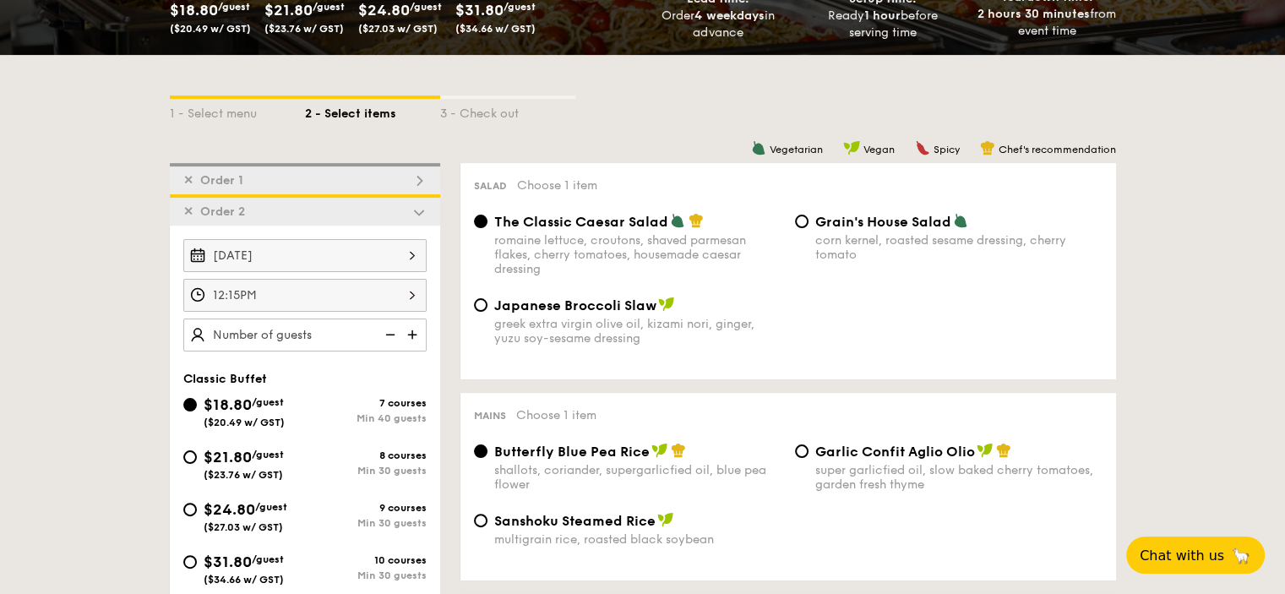
click at [408, 334] on img at bounding box center [413, 335] width 25 height 32
click at [389, 332] on img at bounding box center [388, 335] width 25 height 32
click at [390, 329] on img at bounding box center [388, 335] width 25 height 32
click at [389, 335] on img at bounding box center [388, 335] width 25 height 32
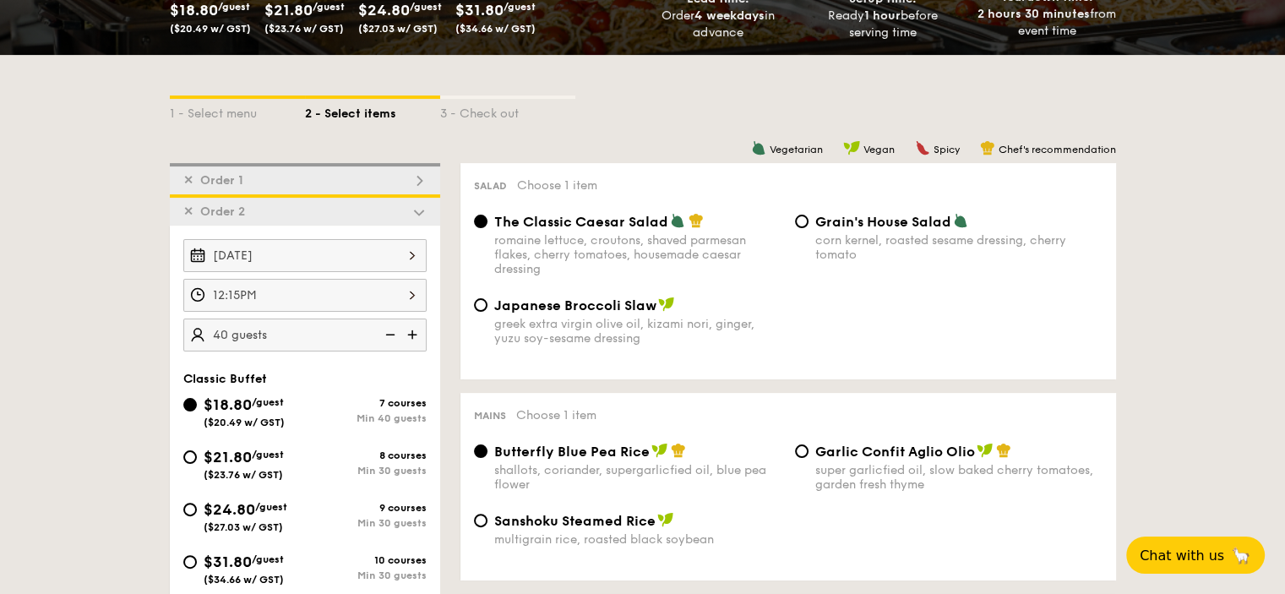
click at [389, 335] on img at bounding box center [388, 335] width 25 height 32
click at [389, 337] on img at bounding box center [388, 335] width 25 height 32
type input "40 guests"
click at [389, 337] on img at bounding box center [388, 335] width 25 height 32
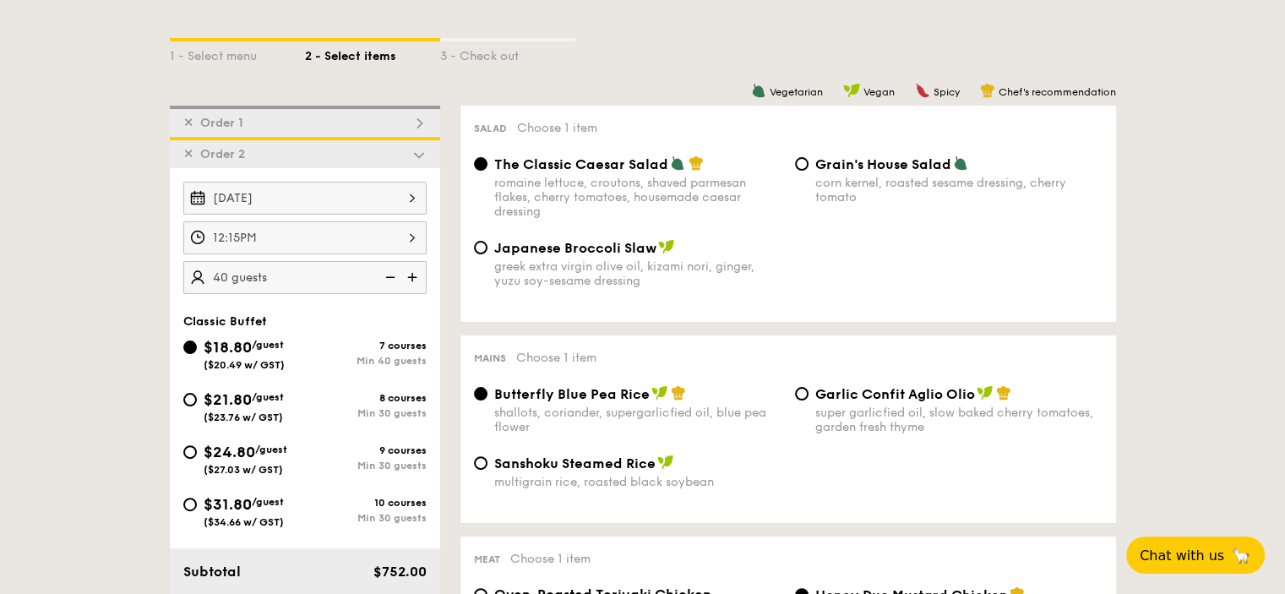
scroll to position [398, 0]
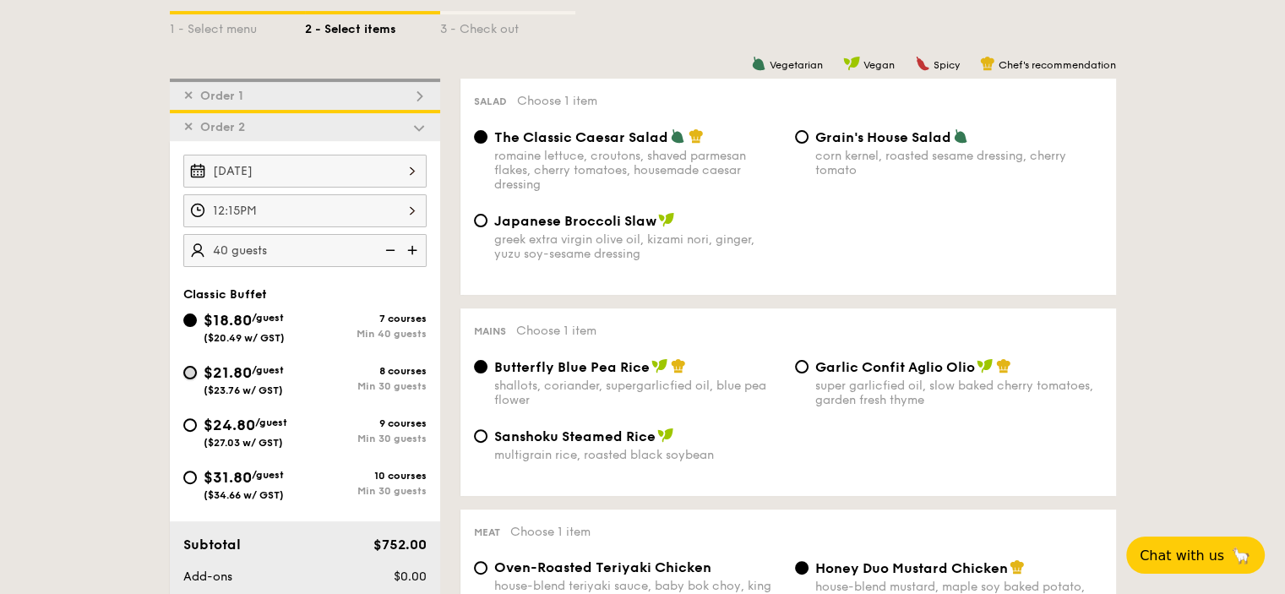
click at [189, 372] on input "$21.80 /guest ($23.76 w/ GST) 8 courses Min 30 guests" at bounding box center [190, 373] width 14 height 14
radio input "true"
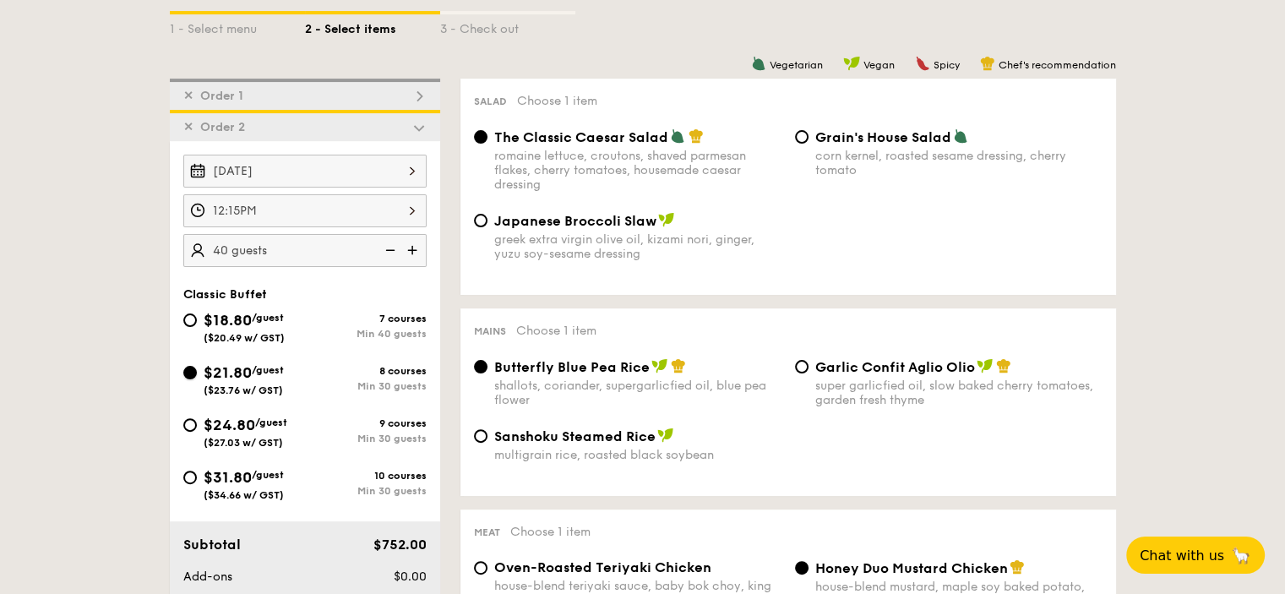
radio input "true"
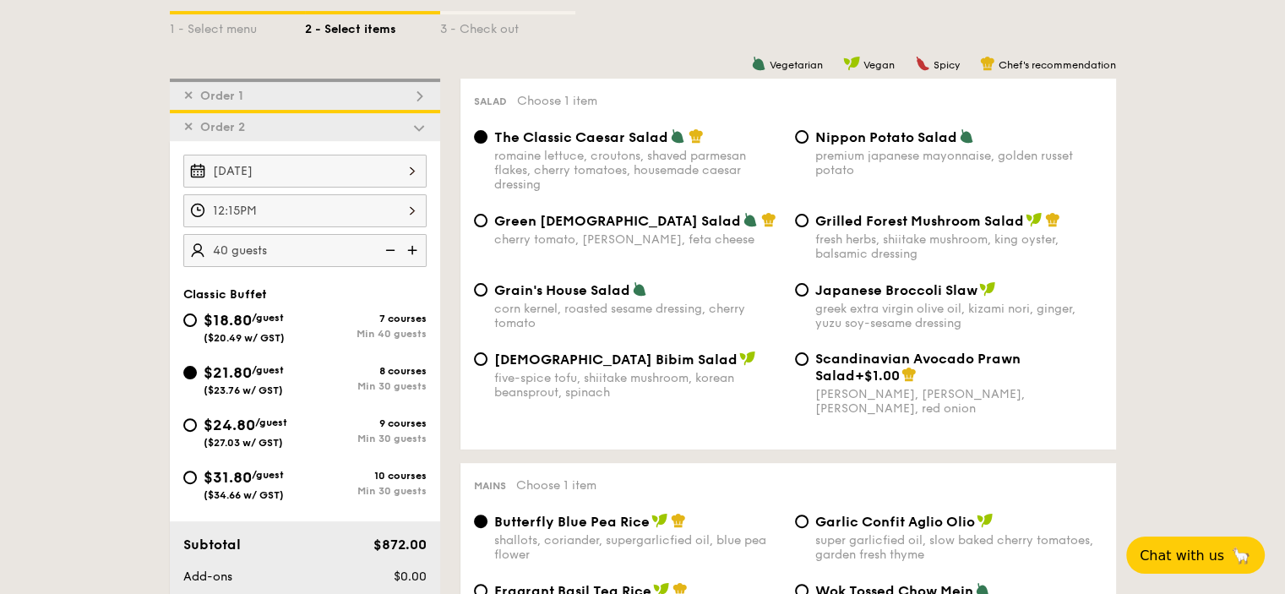
click at [390, 251] on img at bounding box center [388, 250] width 25 height 32
type input "35 guests"
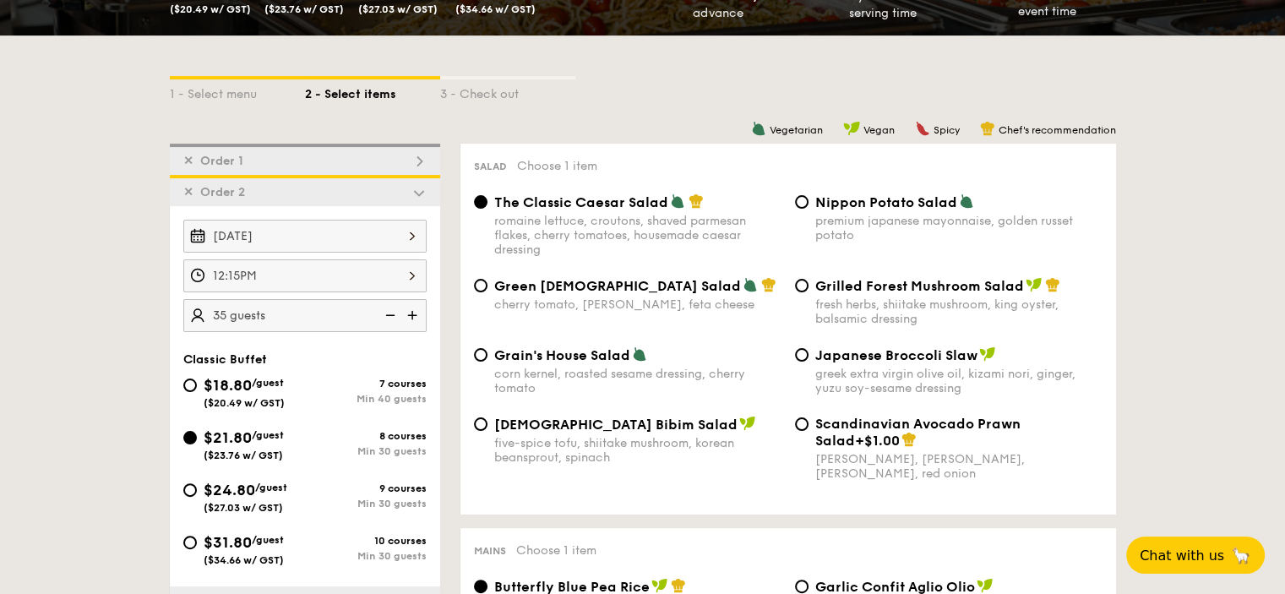
scroll to position [313, 0]
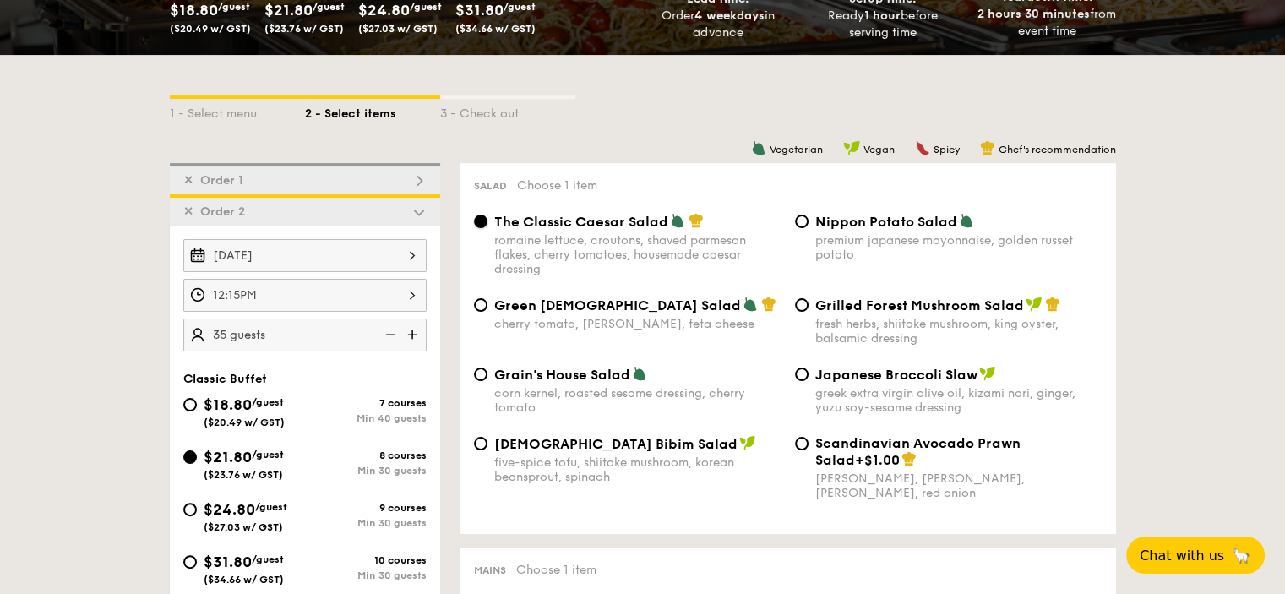
click at [482, 224] on input "The Classic Caesar Salad romaine lettuce, croutons, shaved parmesan flakes, che…" at bounding box center [481, 222] width 14 height 14
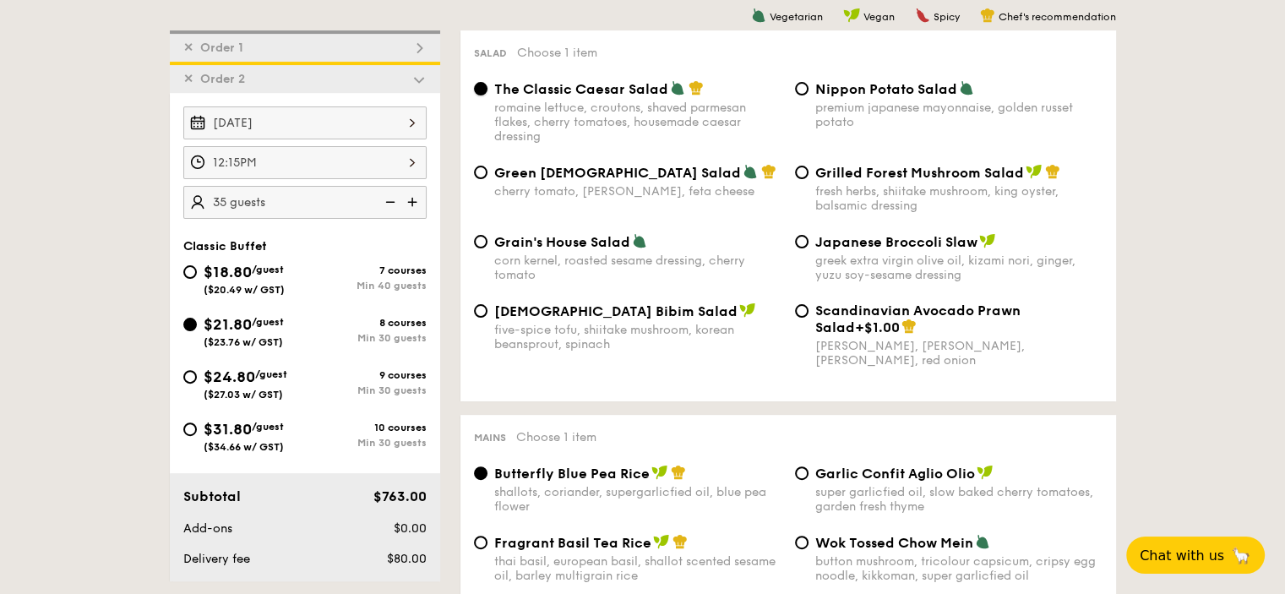
scroll to position [651, 0]
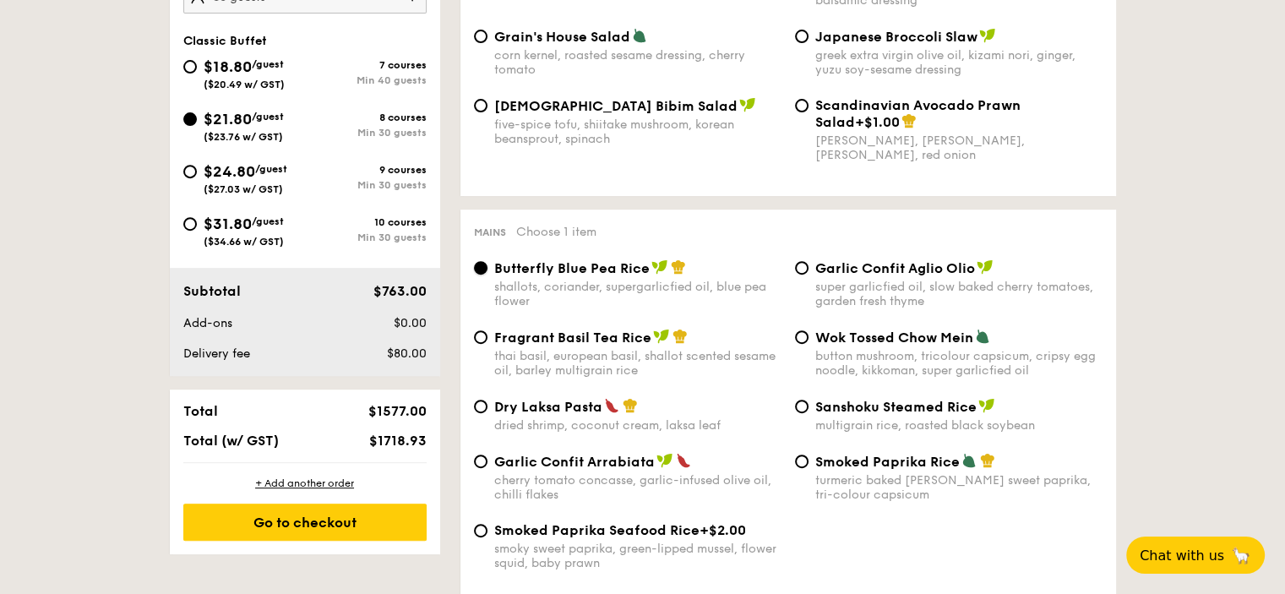
click at [485, 271] on input "Butterfly Blue Pea Rice shallots, coriander, supergarlicfied oil, blue pea flow…" at bounding box center [481, 268] width 14 height 14
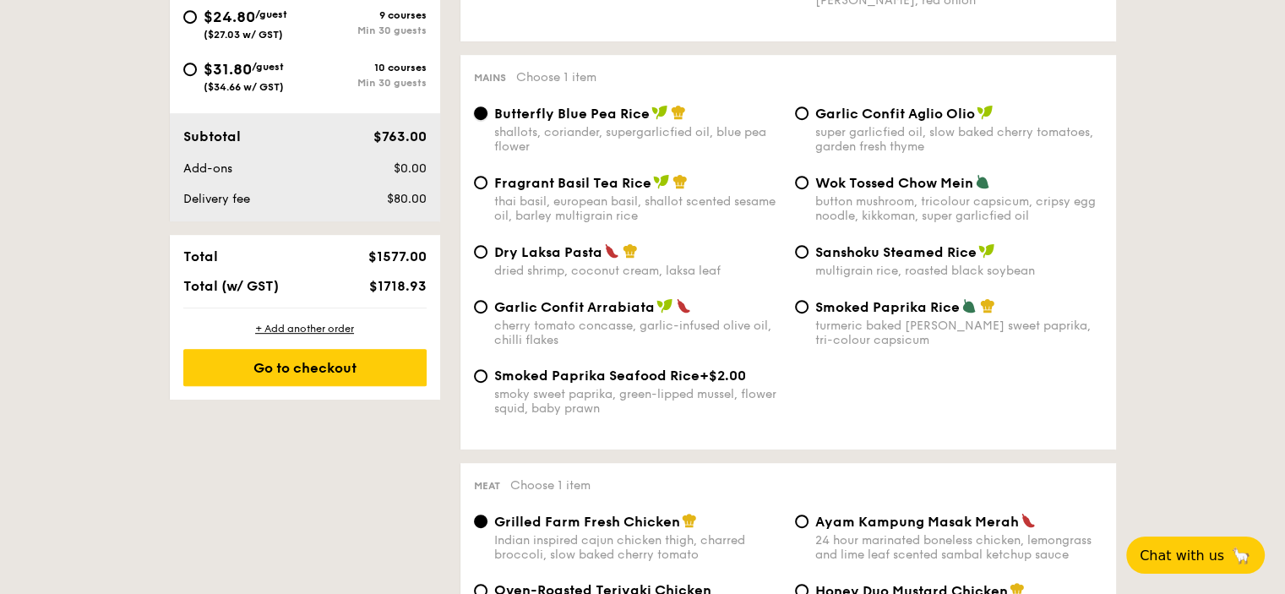
scroll to position [989, 0]
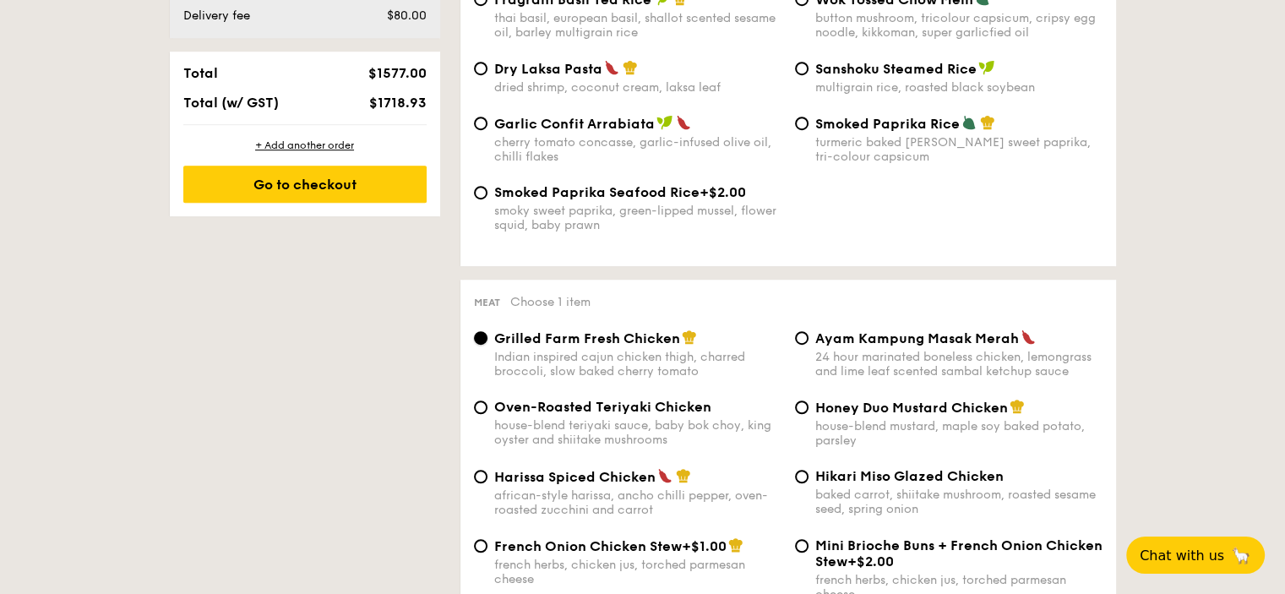
click at [487, 345] on input "Grilled Farm Fresh Chicken Indian inspired cajun chicken thigh, charred broccol…" at bounding box center [481, 338] width 14 height 14
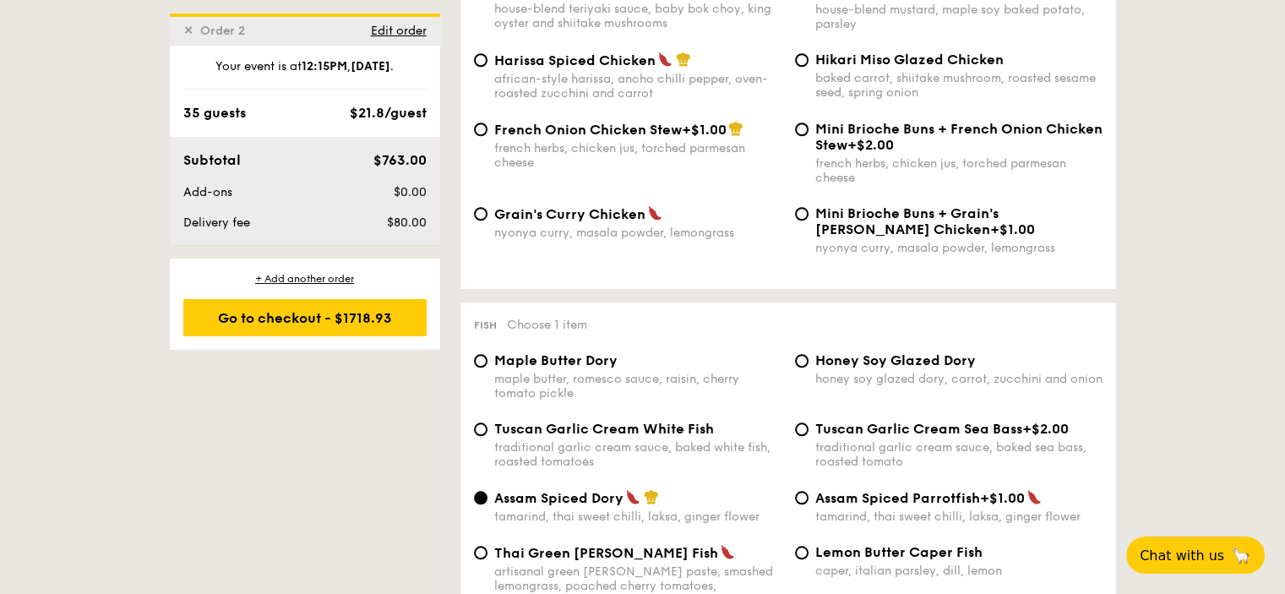
scroll to position [1412, 0]
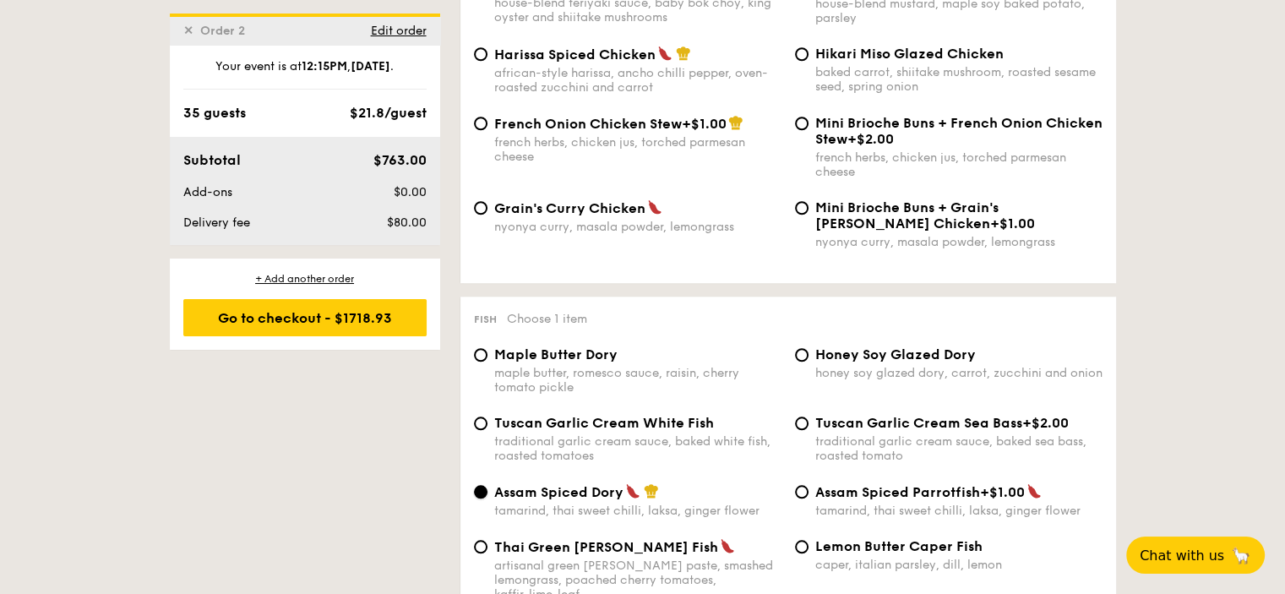
click at [479, 499] on input "Assam Spiced Dory tamarind, thai sweet chilli, laksa, ginger flower" at bounding box center [481, 492] width 14 height 14
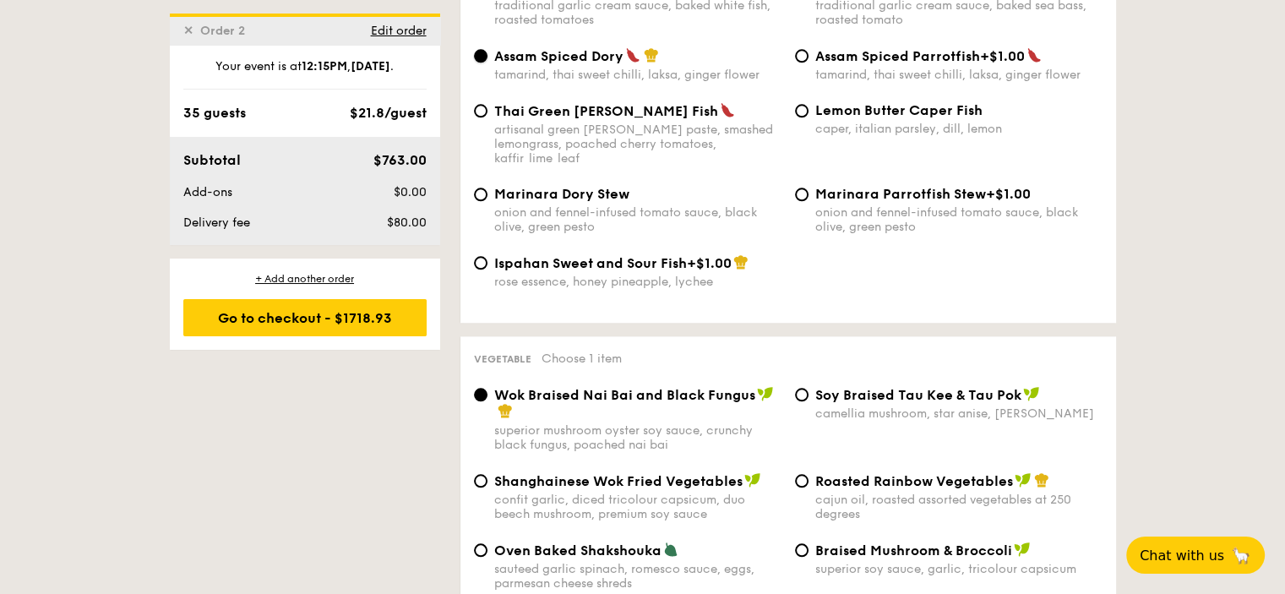
scroll to position [1919, 0]
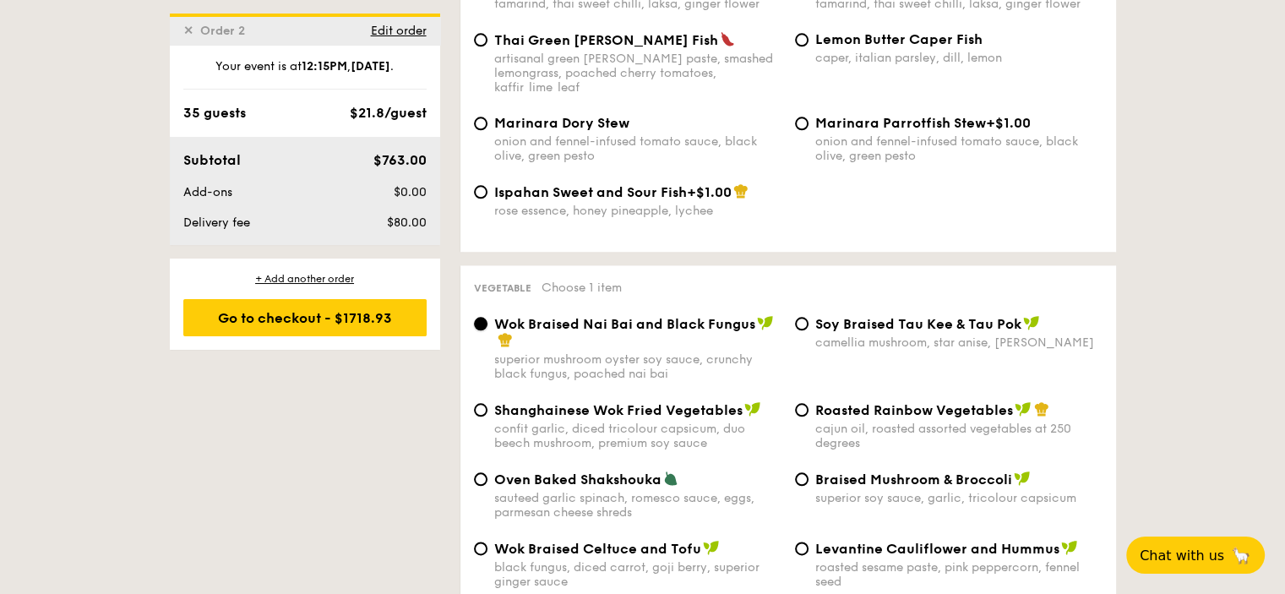
click at [487, 330] on input "Wok Braised Nai Bai and Black Fungus superior mushroom oyster soy sauce, crunch…" at bounding box center [481, 324] width 14 height 14
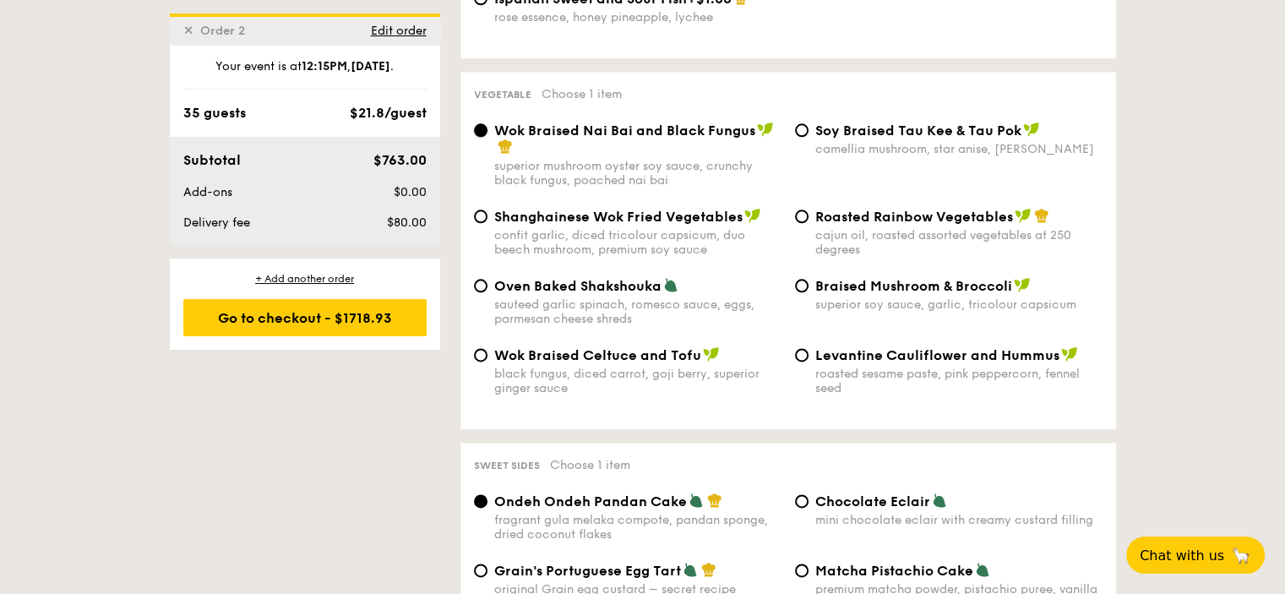
scroll to position [2257, 0]
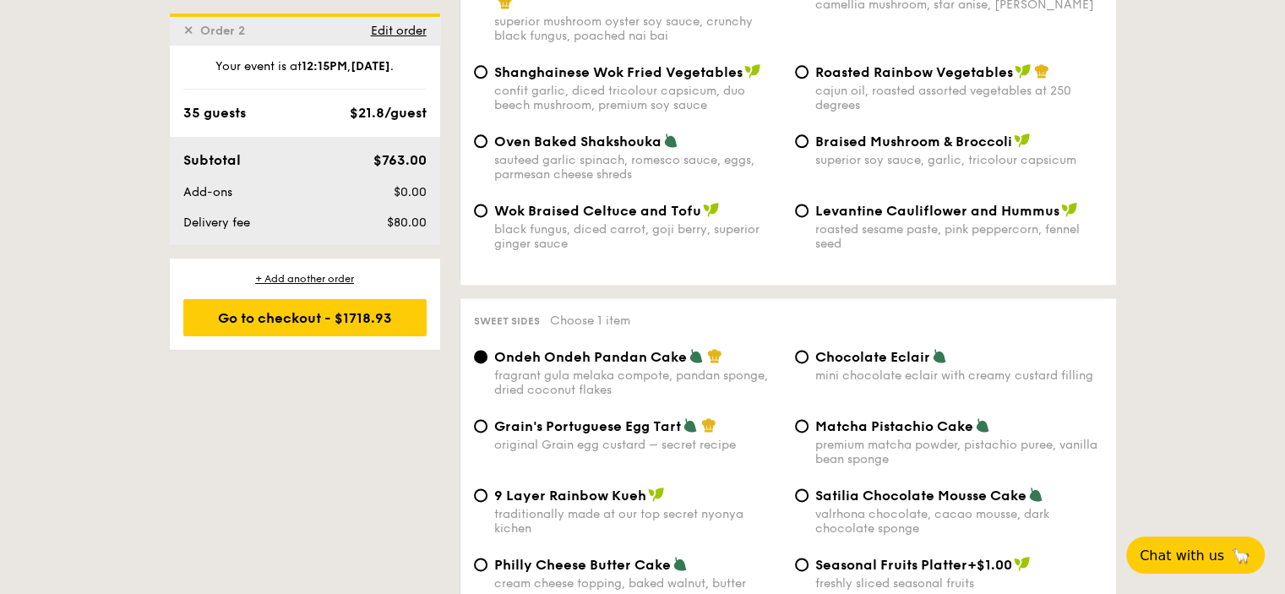
click at [488, 447] on div "Grain's Portuguese Egg Tart original Grain egg custard – secret recipe" at bounding box center [627, 434] width 321 height 35
click at [485, 433] on input "Grain's Portuguese Egg Tart original Grain egg custard – secret recipe" at bounding box center [481, 426] width 14 height 14
radio input "true"
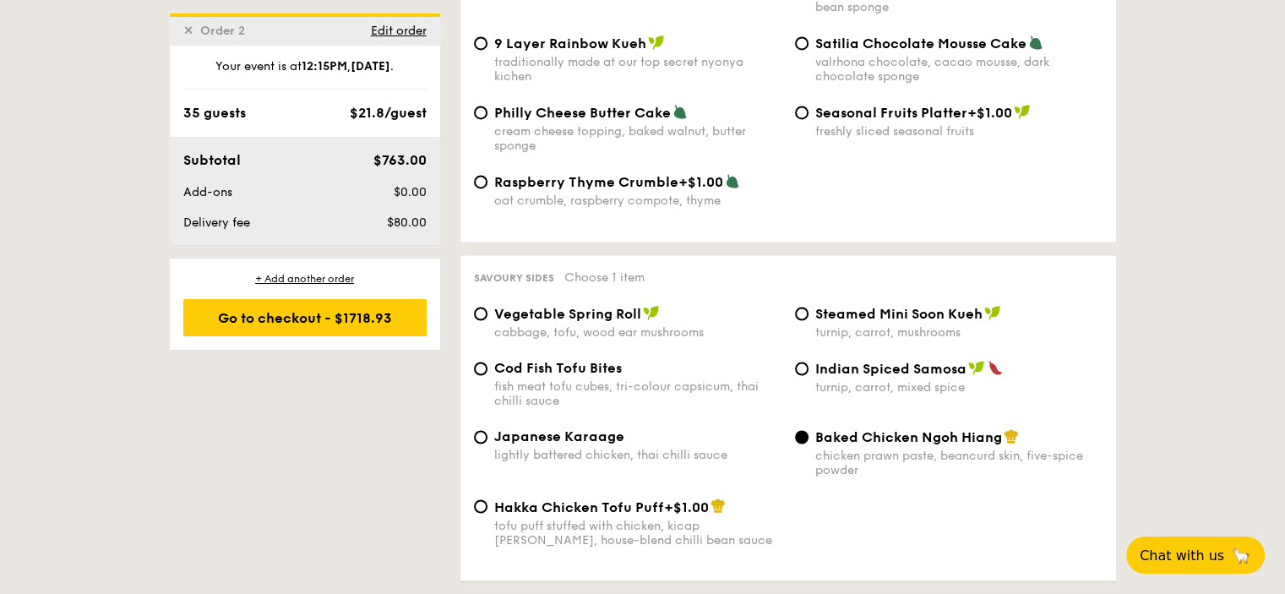
scroll to position [2764, 0]
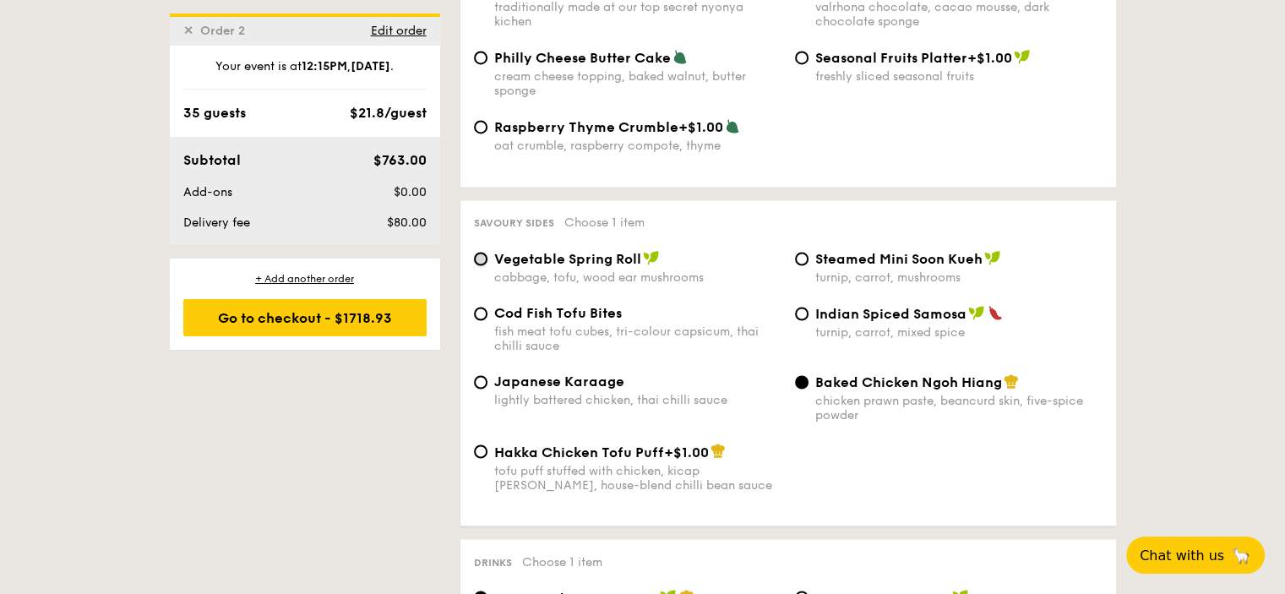
click at [485, 265] on input "Vegetable Spring Roll cabbage, tofu, wood ear mushrooms" at bounding box center [481, 259] width 14 height 14
radio input "true"
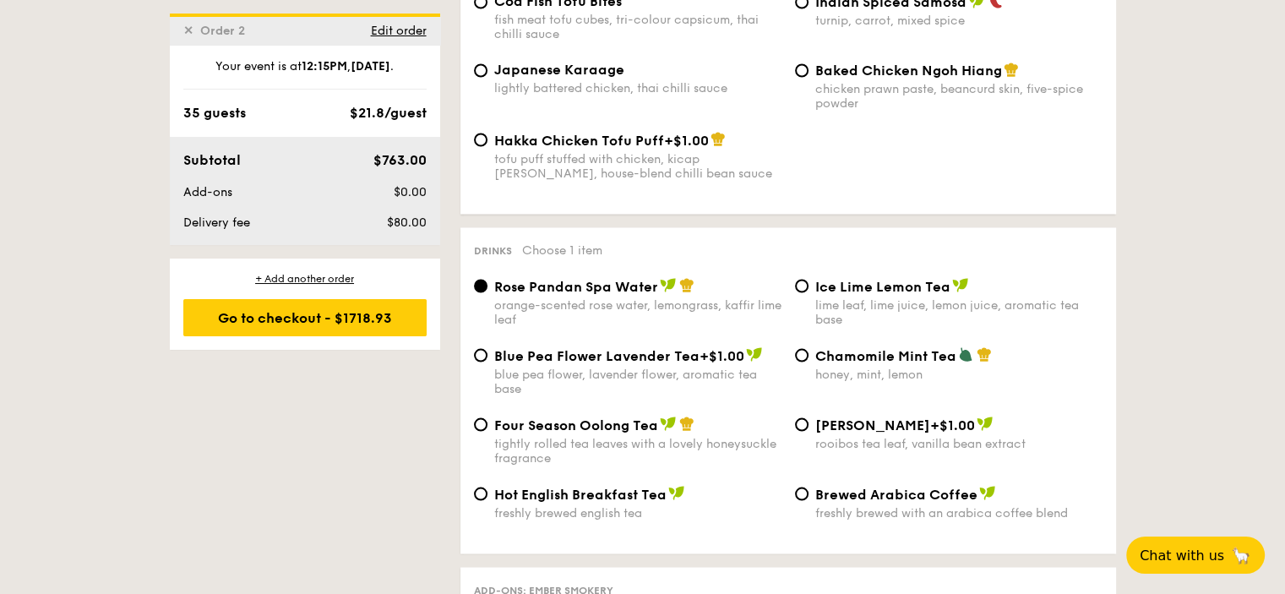
scroll to position [3186, 0]
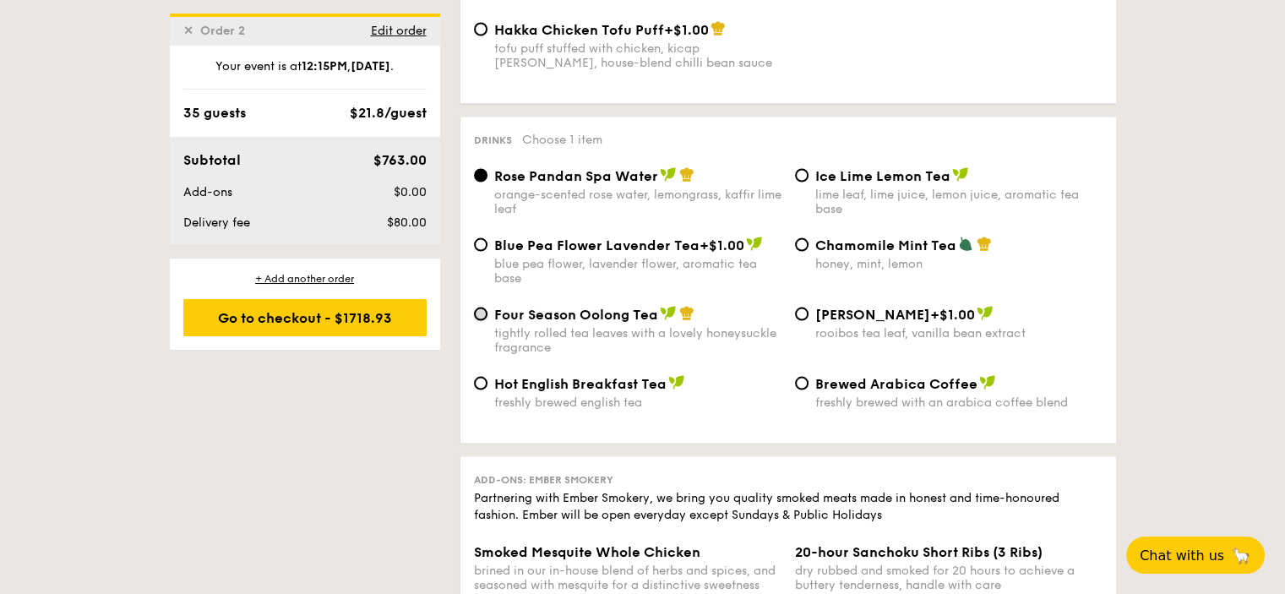
click at [483, 320] on input "Four Season Oolong Tea tightly rolled tea leaves with a lovely honeysuckle frag…" at bounding box center [481, 314] width 14 height 14
radio input "true"
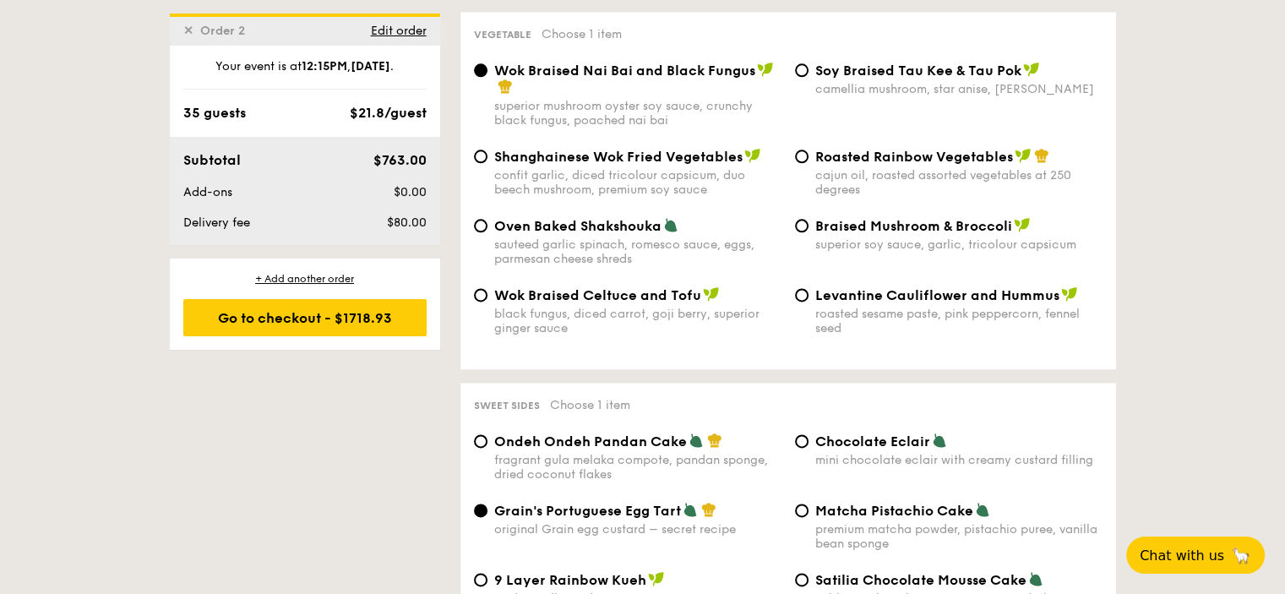
scroll to position [1834, 0]
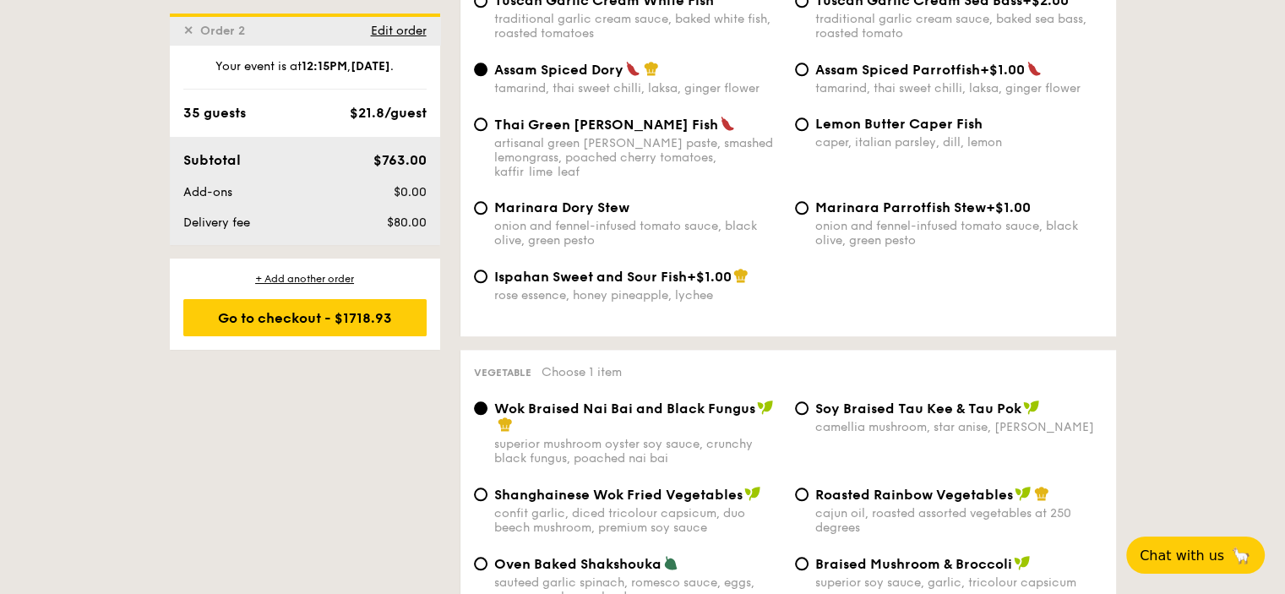
click at [280, 117] on div "35 guests $21.8/guest" at bounding box center [304, 113] width 243 height 20
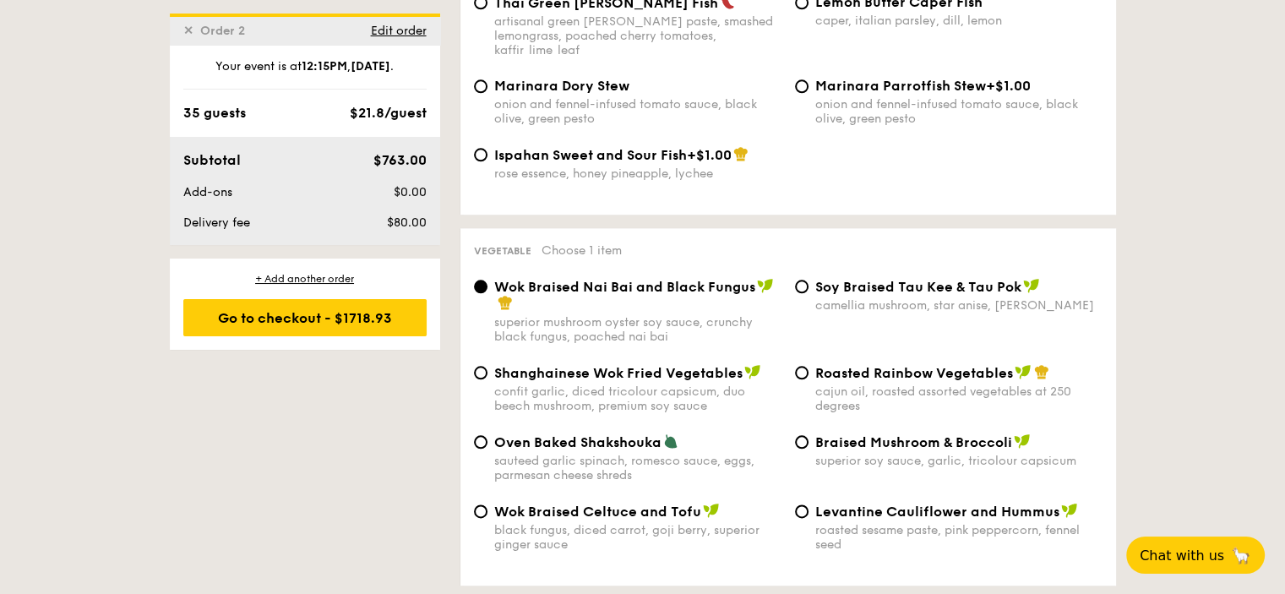
scroll to position [2003, 0]
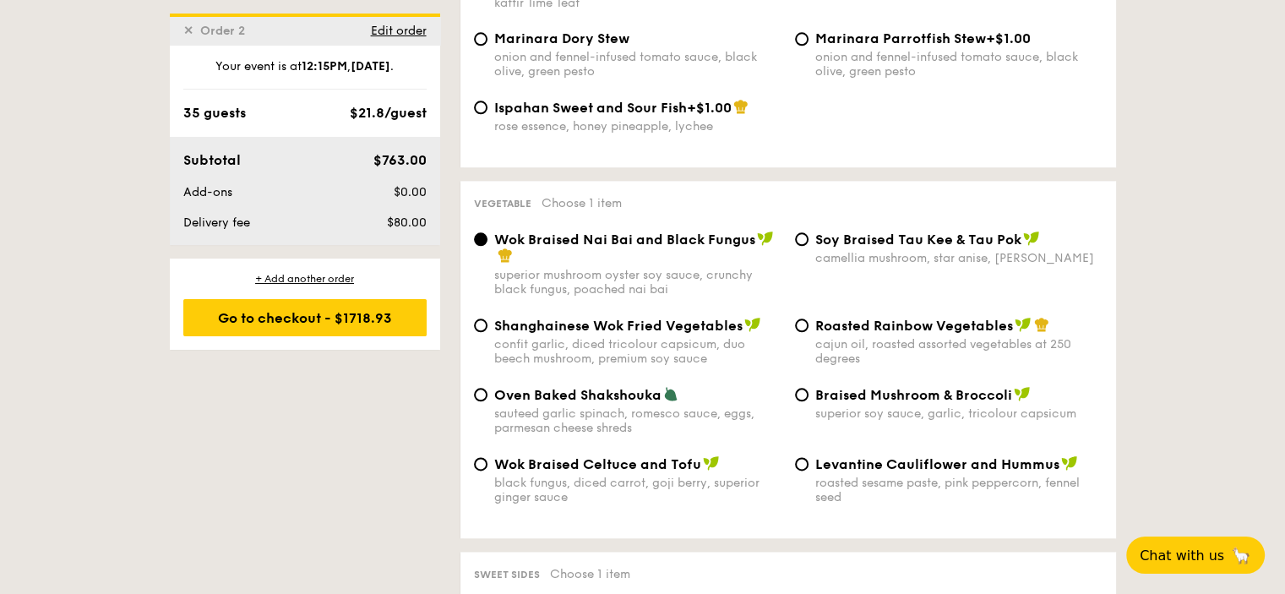
click at [112, 200] on div "1 - Select menu 2 - Select items 3 - Check out ✕ Order 1 ✕ Order 2 Sep 23, 2025…" at bounding box center [642, 255] width 1285 height 3780
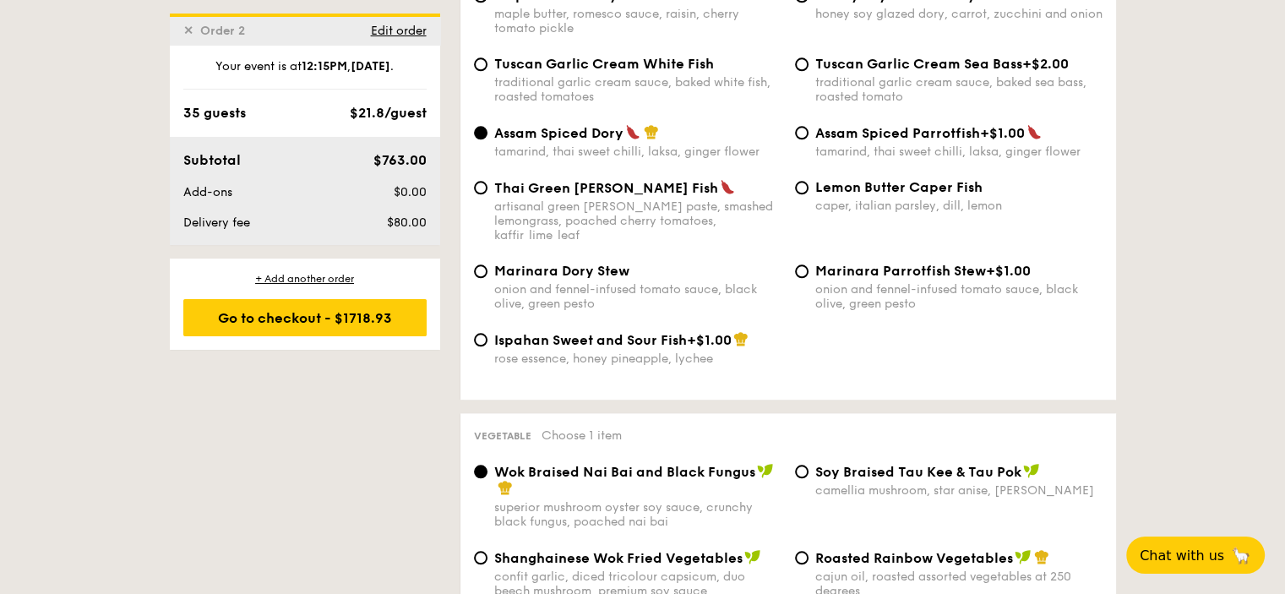
scroll to position [1750, 0]
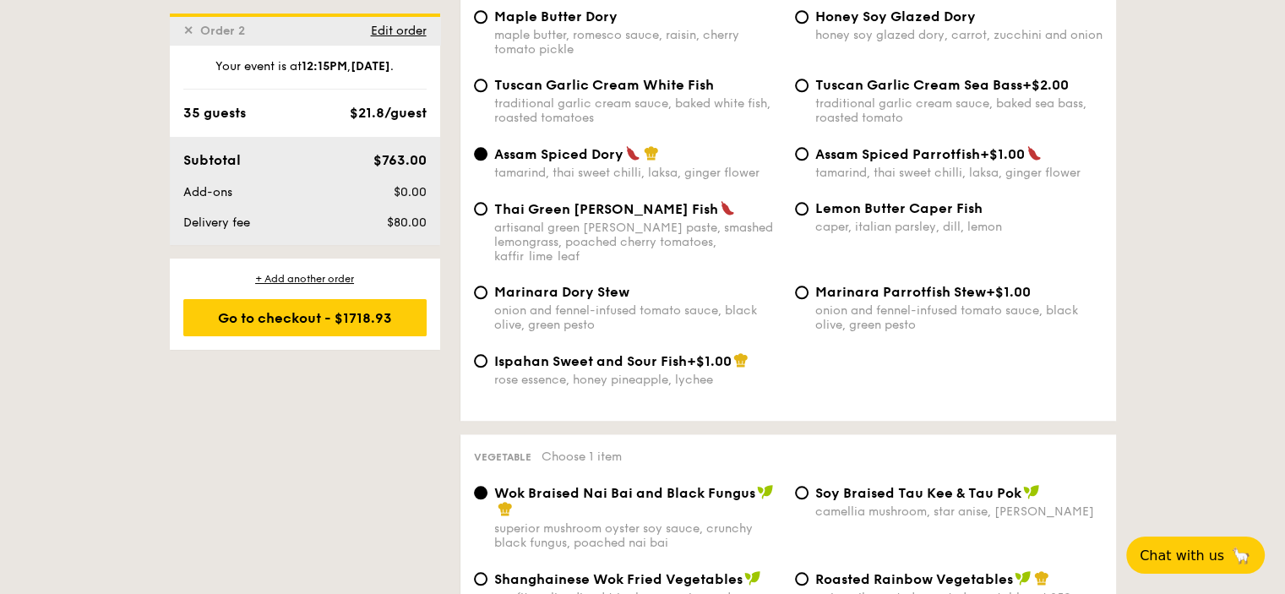
click at [291, 34] on div "✕ Order 2 Edit order" at bounding box center [305, 29] width 270 height 31
click at [399, 33] on span "Edit order" at bounding box center [399, 31] width 56 height 14
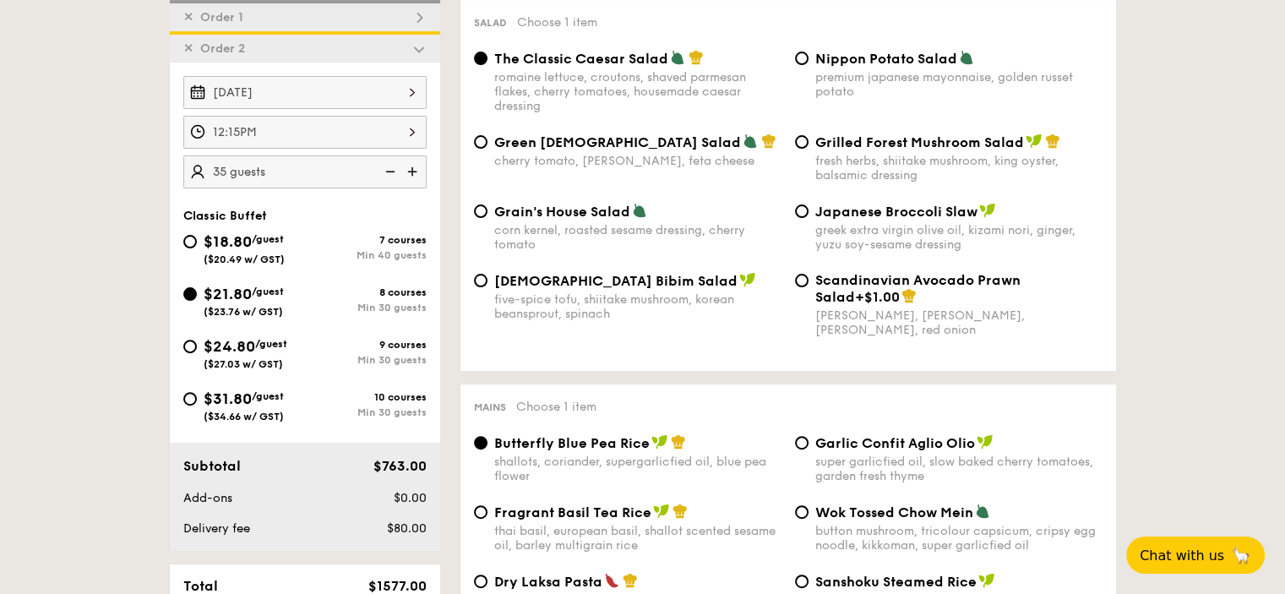
scroll to position [450, 0]
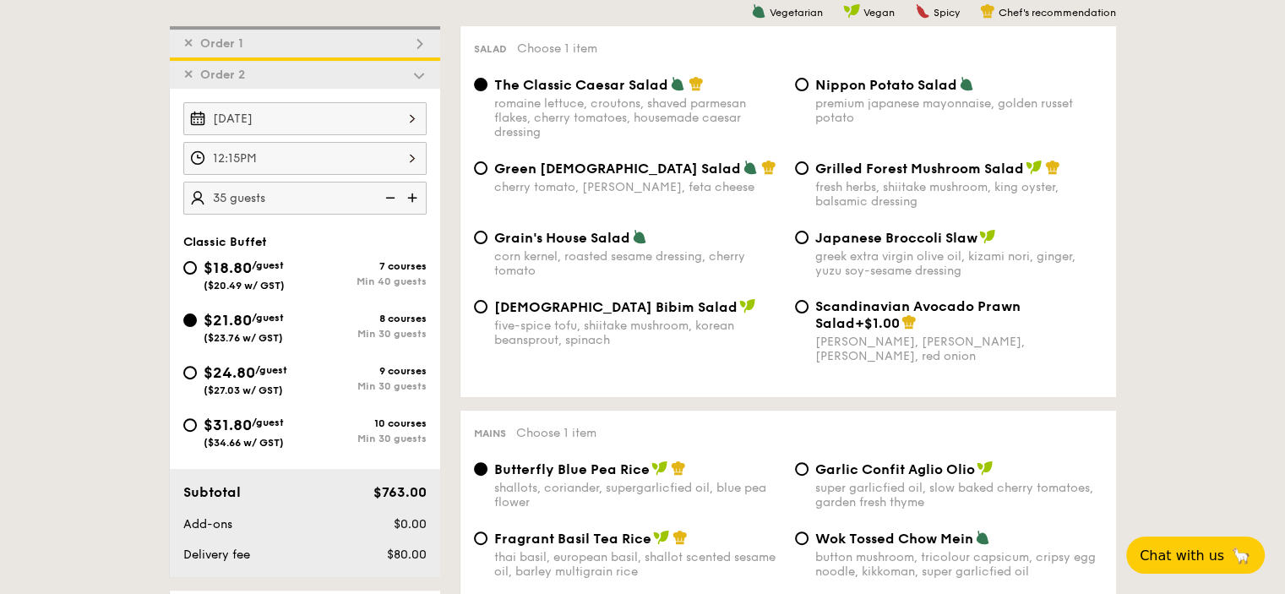
click at [392, 193] on img at bounding box center [388, 198] width 25 height 32
type input "30 guests"
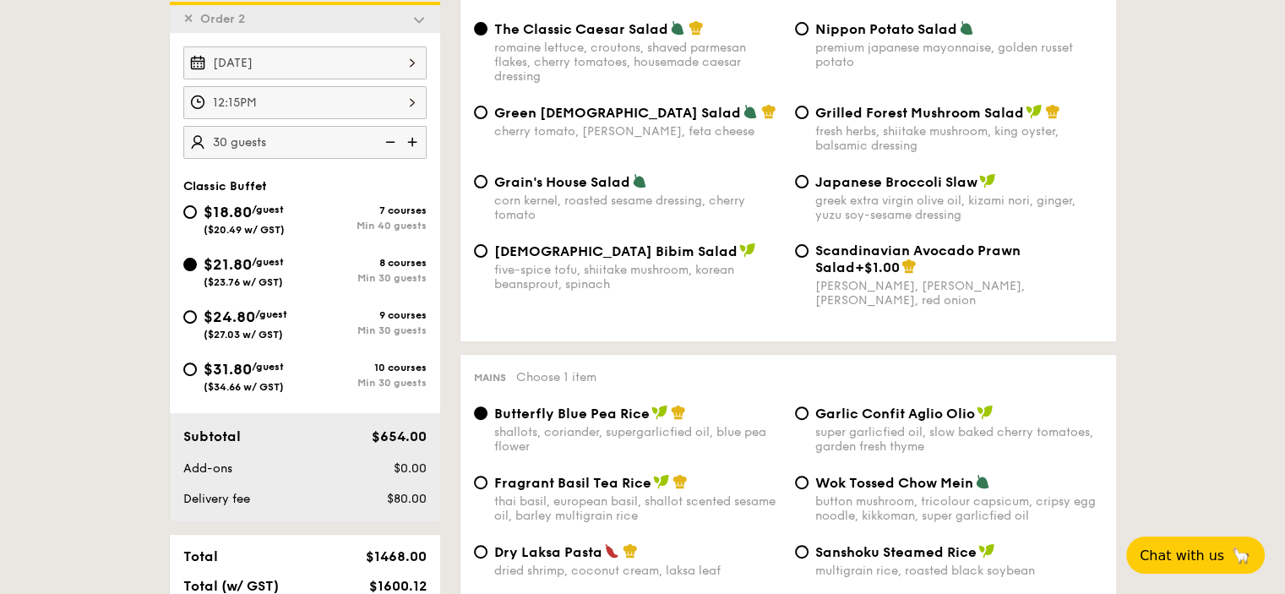
scroll to position [535, 0]
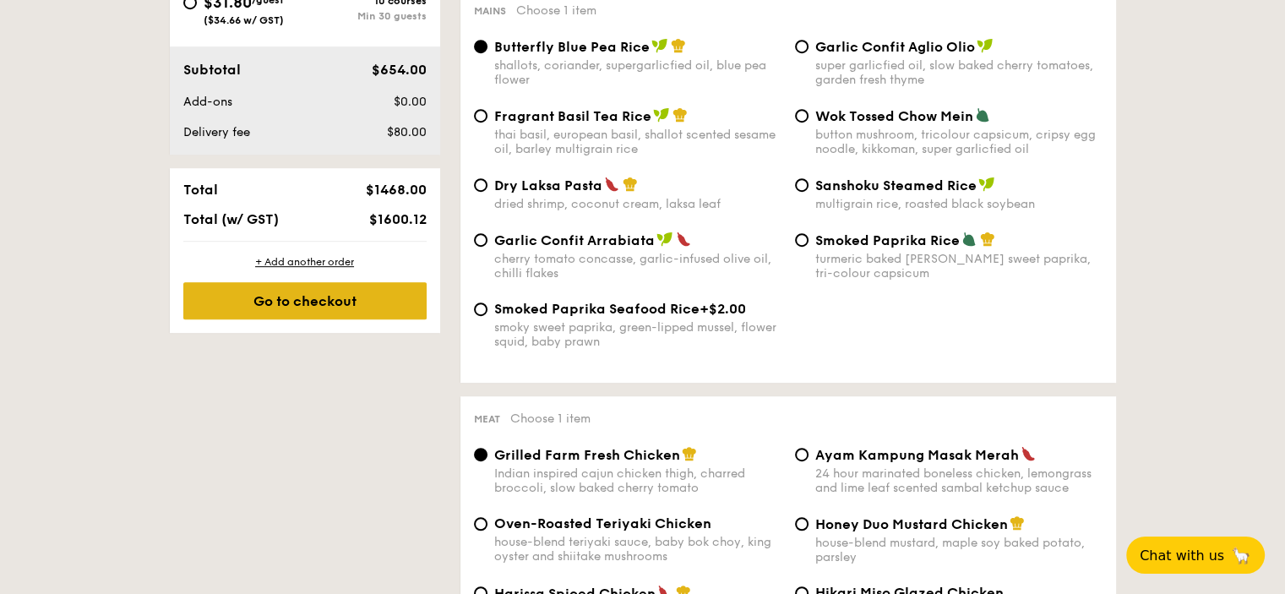
click at [308, 303] on div "Go to checkout" at bounding box center [304, 300] width 243 height 37
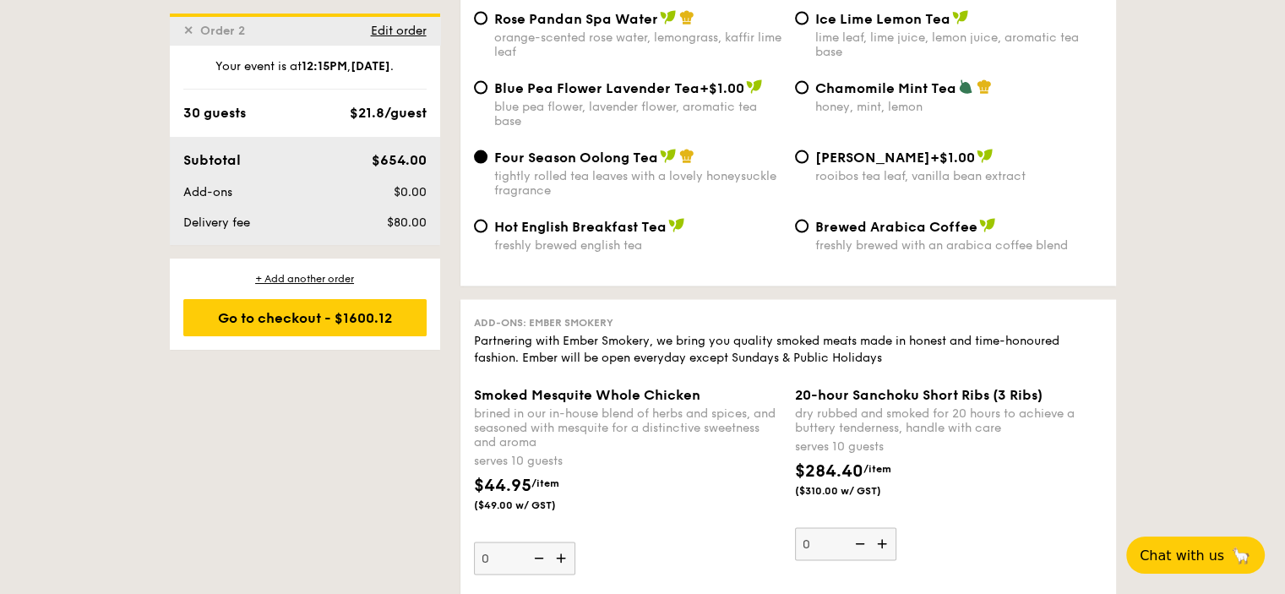
scroll to position [3578, 0]
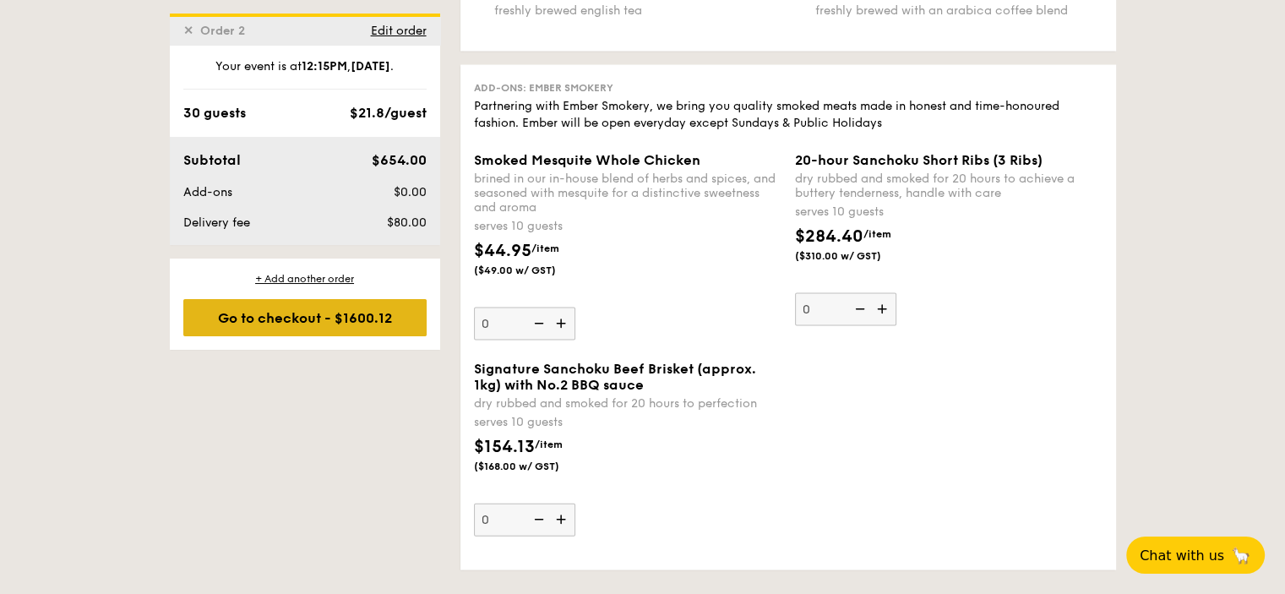
click at [255, 313] on div "Go to checkout - $1600.12" at bounding box center [304, 317] width 243 height 37
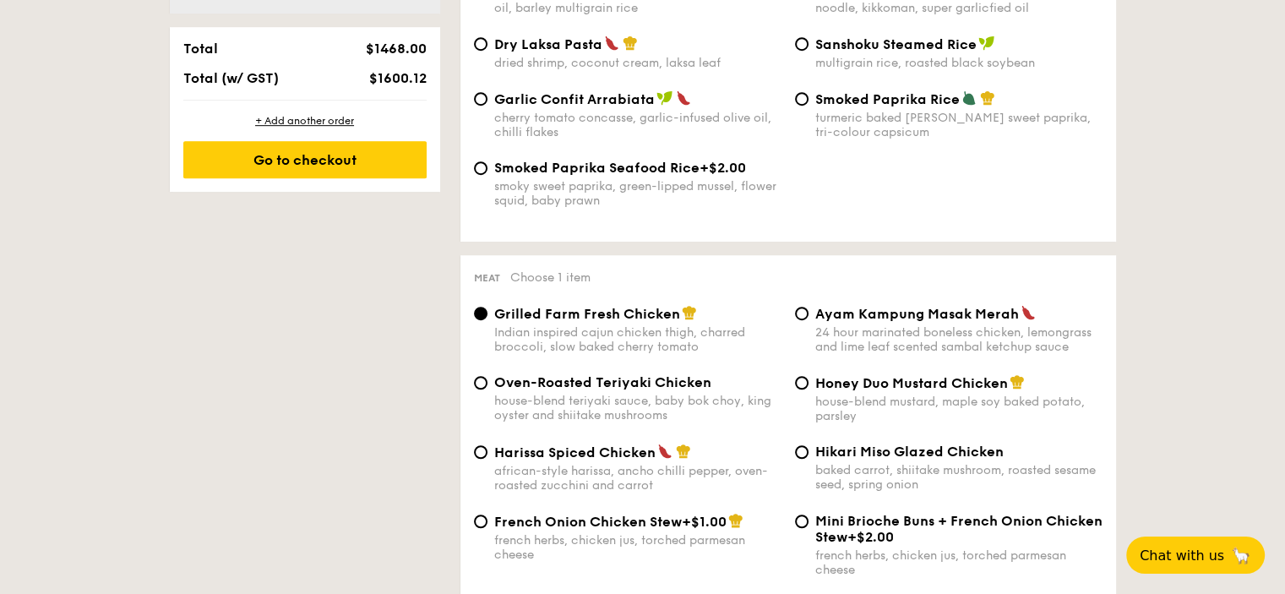
scroll to position [450, 0]
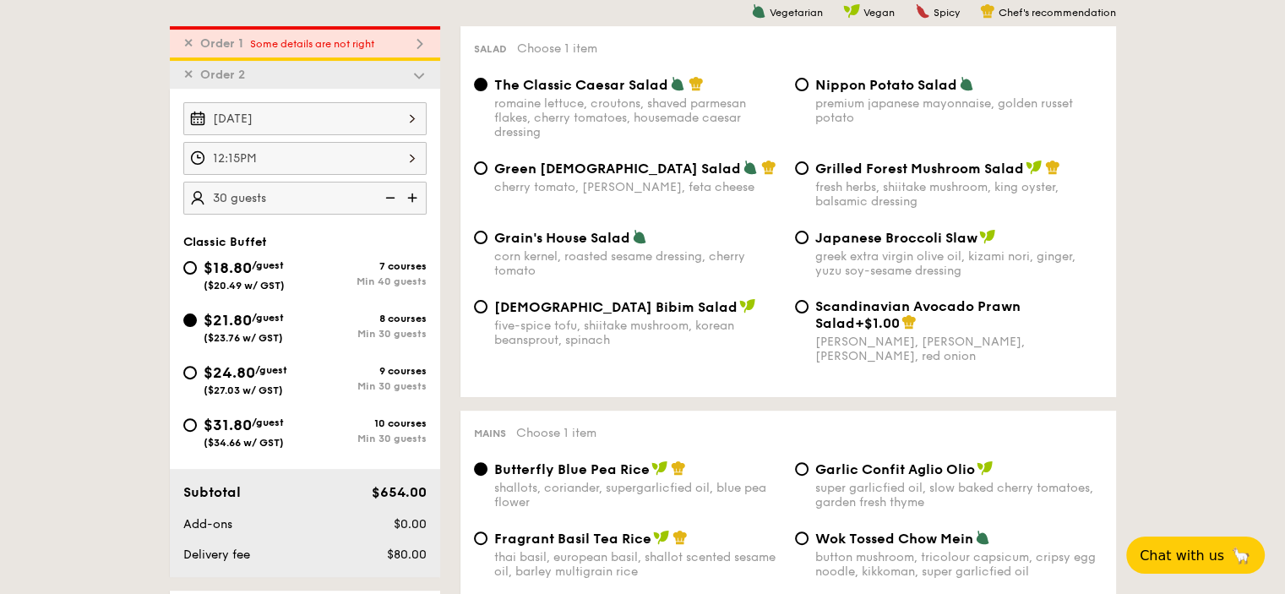
click at [416, 43] on img at bounding box center [419, 43] width 15 height 15
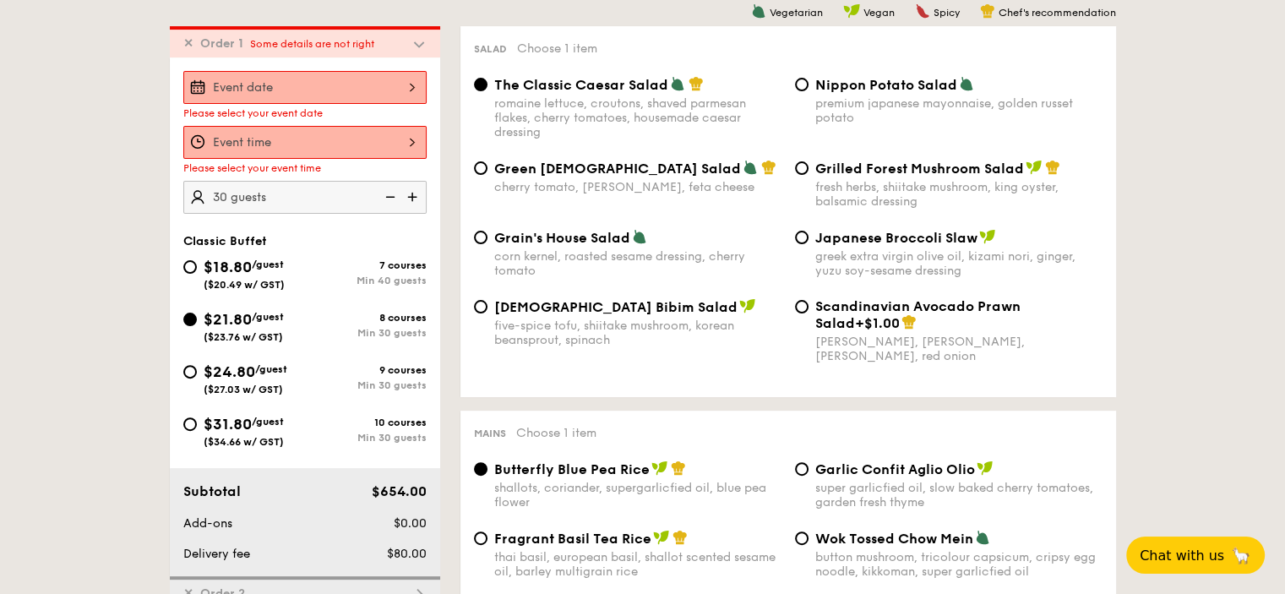
scroll to position [451, 0]
click at [416, 87] on div "2025 Sep 23 September 2025 Mon Tue Wed Thu Fri Sat Sun 1 2 3 4 5 6 7 8 9 10 11 …" at bounding box center [304, 86] width 243 height 33
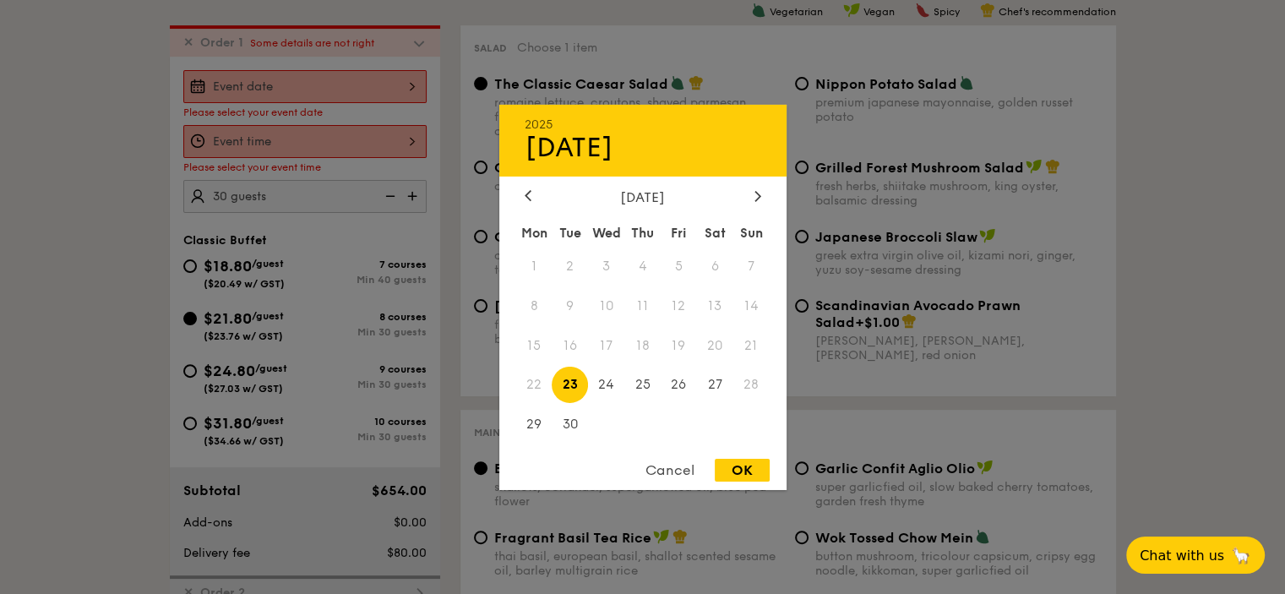
click at [564, 376] on span "23" at bounding box center [570, 385] width 36 height 36
click at [733, 463] on div "OK" at bounding box center [742, 470] width 55 height 23
type input "[DATE]"
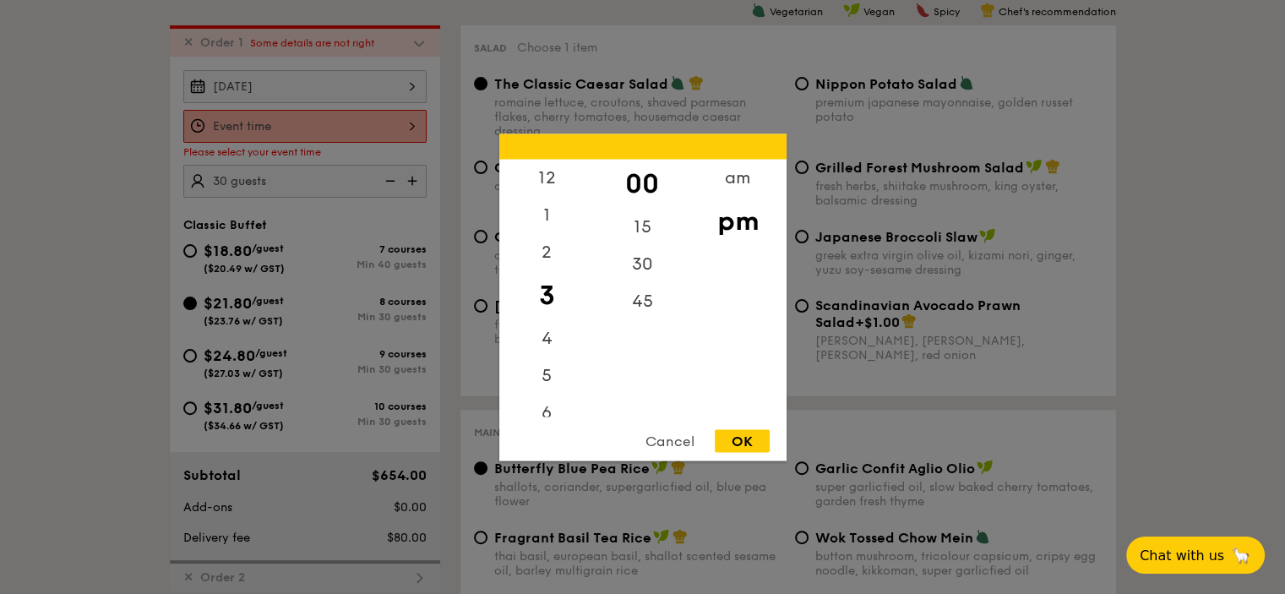
click at [406, 117] on div "12 1 2 3 4 5 6 7 8 9 10 11 00 15 30 45 am pm Cancel OK" at bounding box center [304, 126] width 243 height 33
click at [545, 178] on div "12" at bounding box center [546, 183] width 95 height 49
click at [641, 227] on div "15" at bounding box center [642, 232] width 95 height 49
click at [743, 438] on div "OK" at bounding box center [742, 440] width 55 height 23
type input "12:15PM"
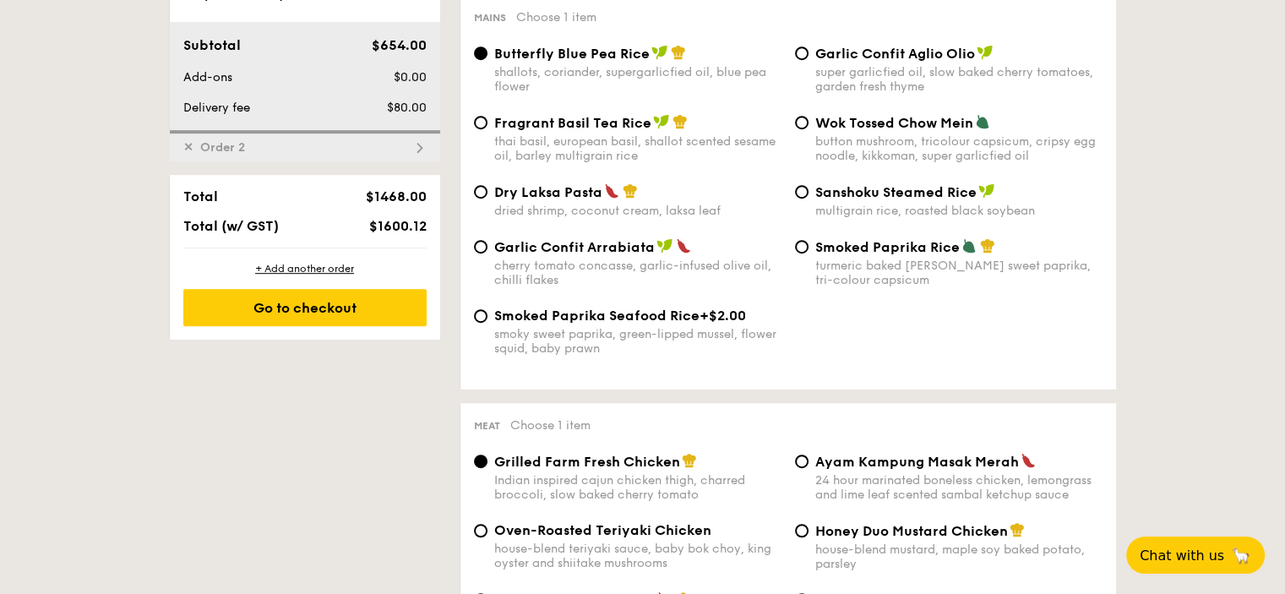
scroll to position [874, 0]
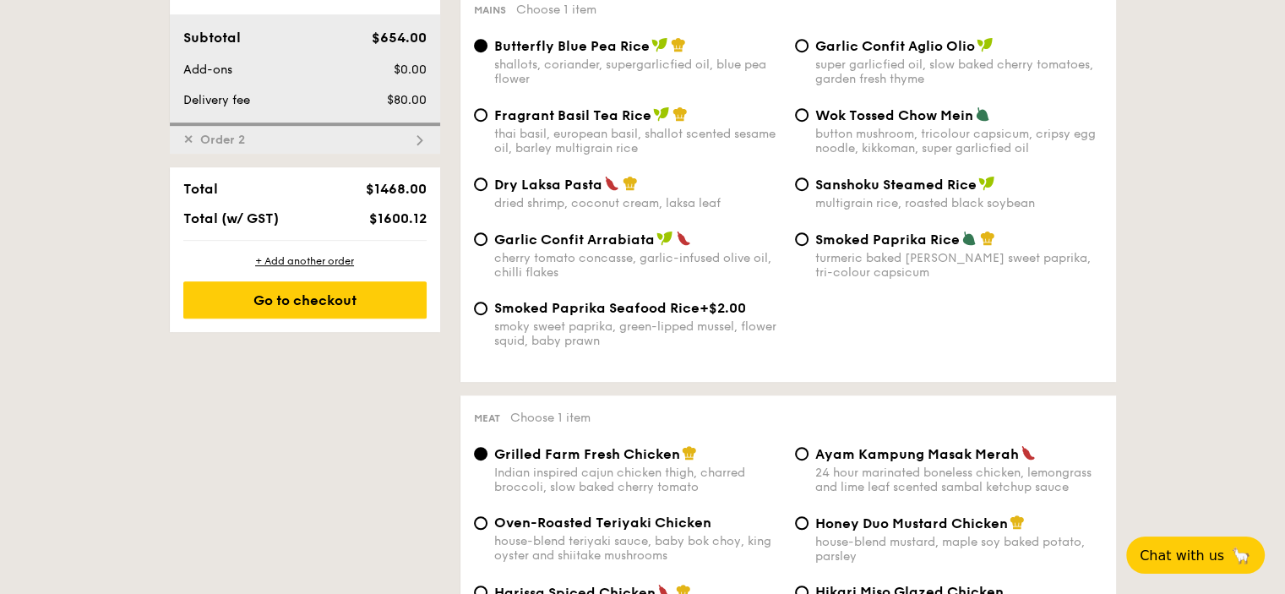
click at [418, 140] on img at bounding box center [419, 140] width 15 height 15
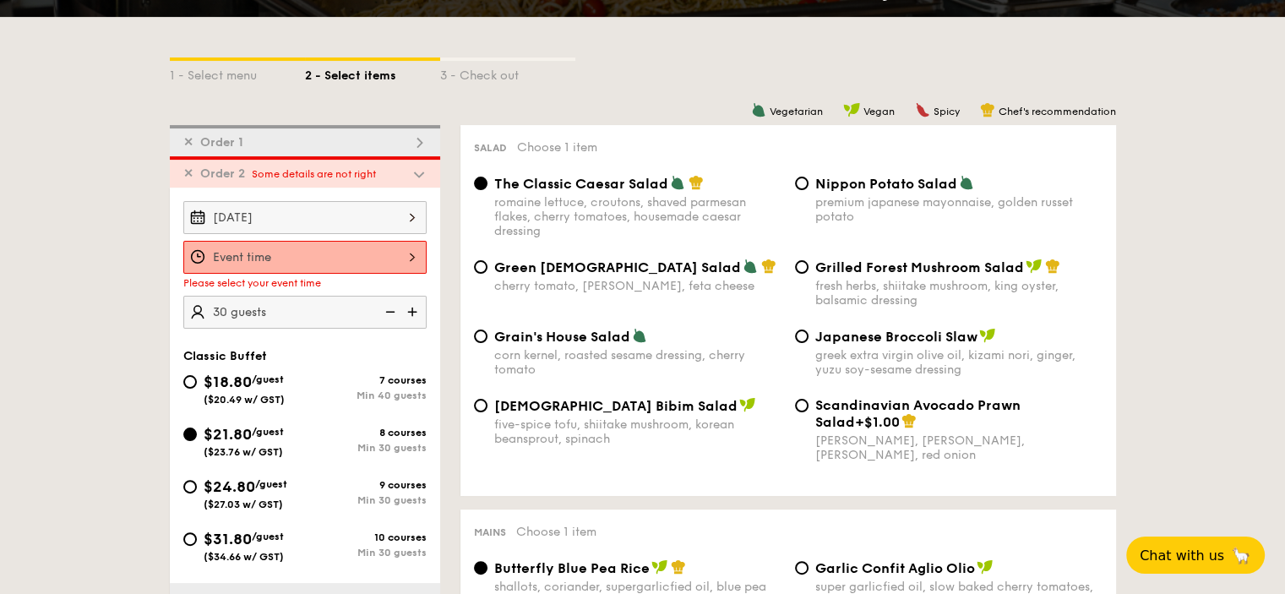
scroll to position [313, 0]
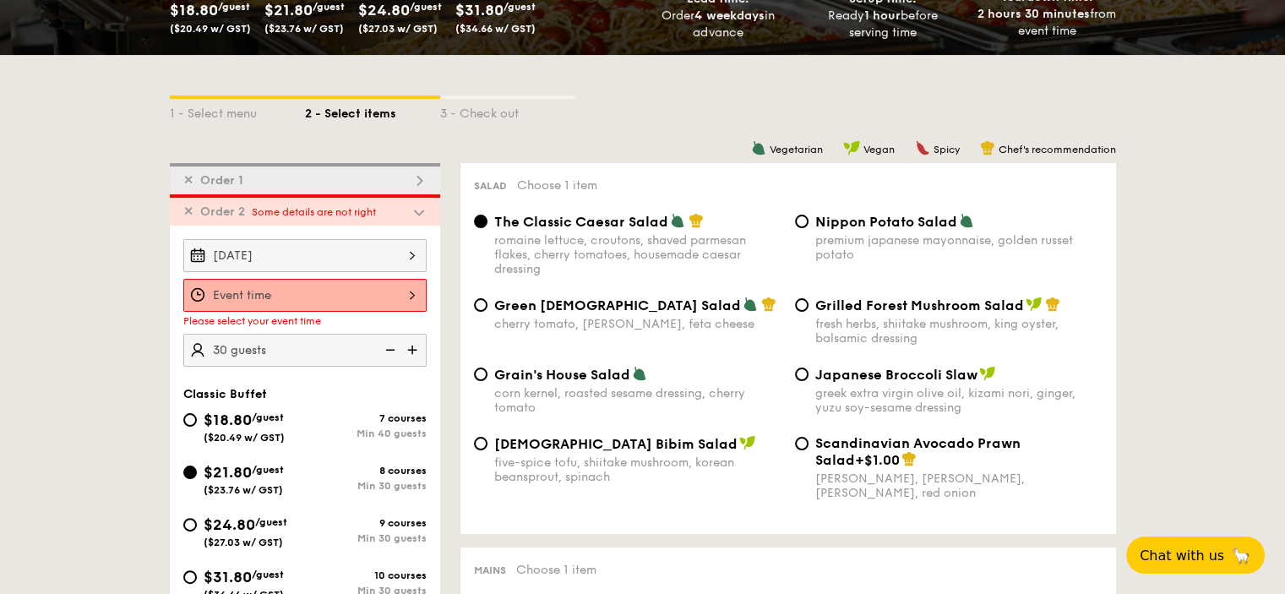
click at [422, 178] on img at bounding box center [419, 180] width 15 height 15
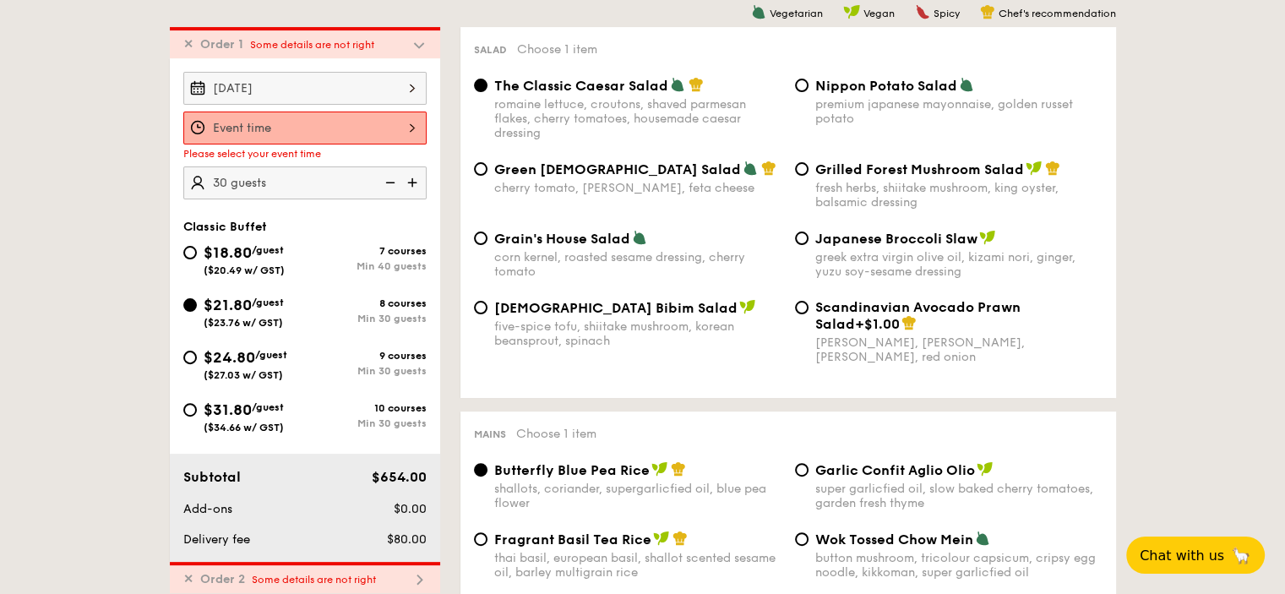
scroll to position [451, 0]
click at [322, 42] on span "Some details are not right" at bounding box center [312, 43] width 124 height 12
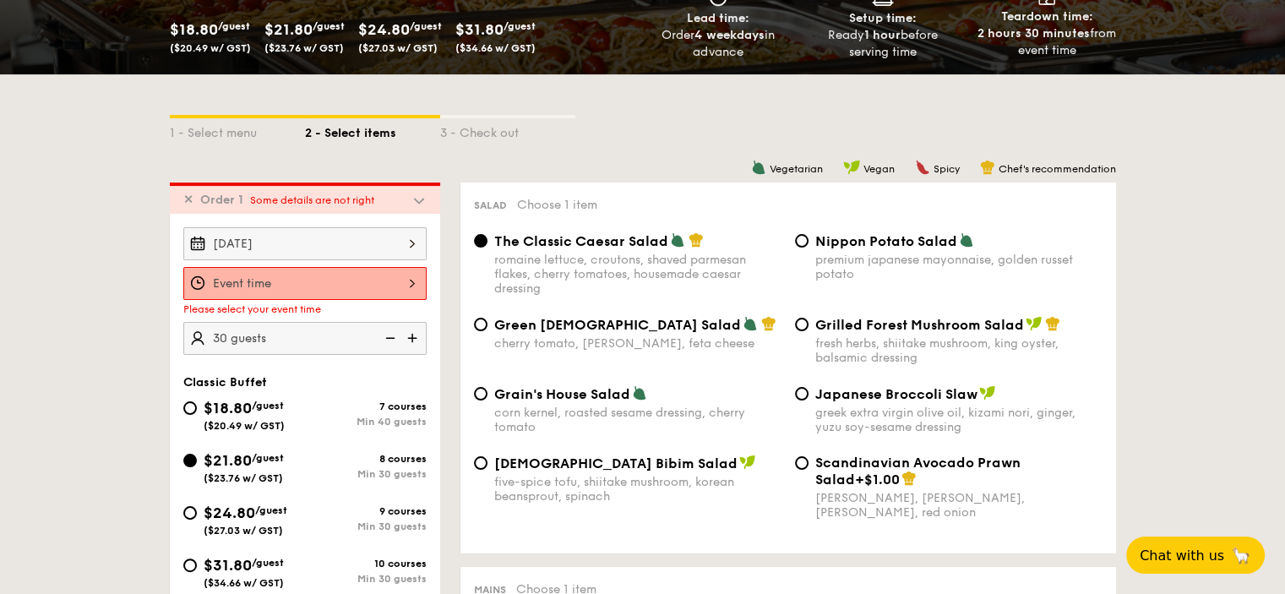
scroll to position [29, 0]
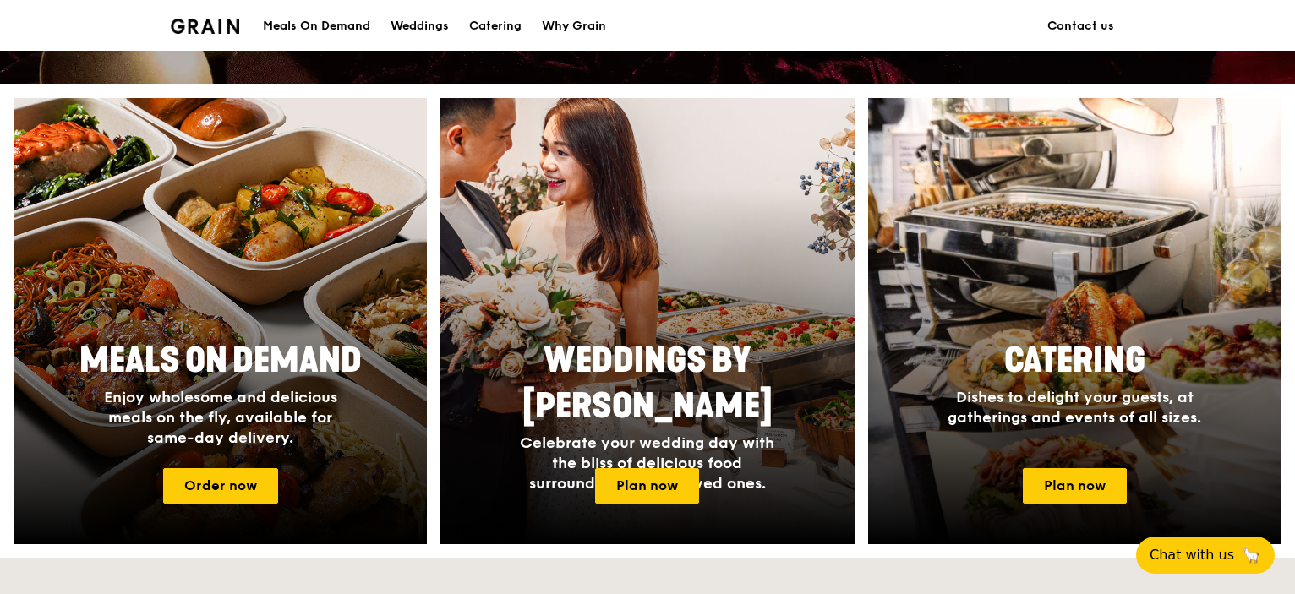
scroll to position [676, 0]
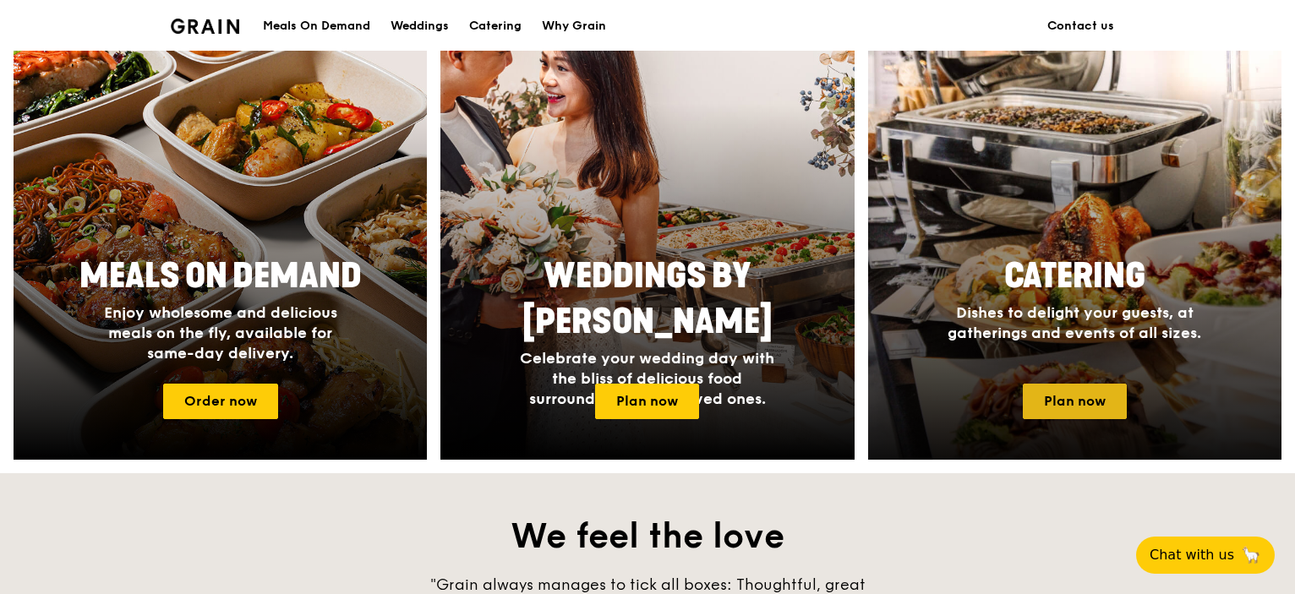
click at [1065, 398] on link "Plan now" at bounding box center [1074, 401] width 104 height 35
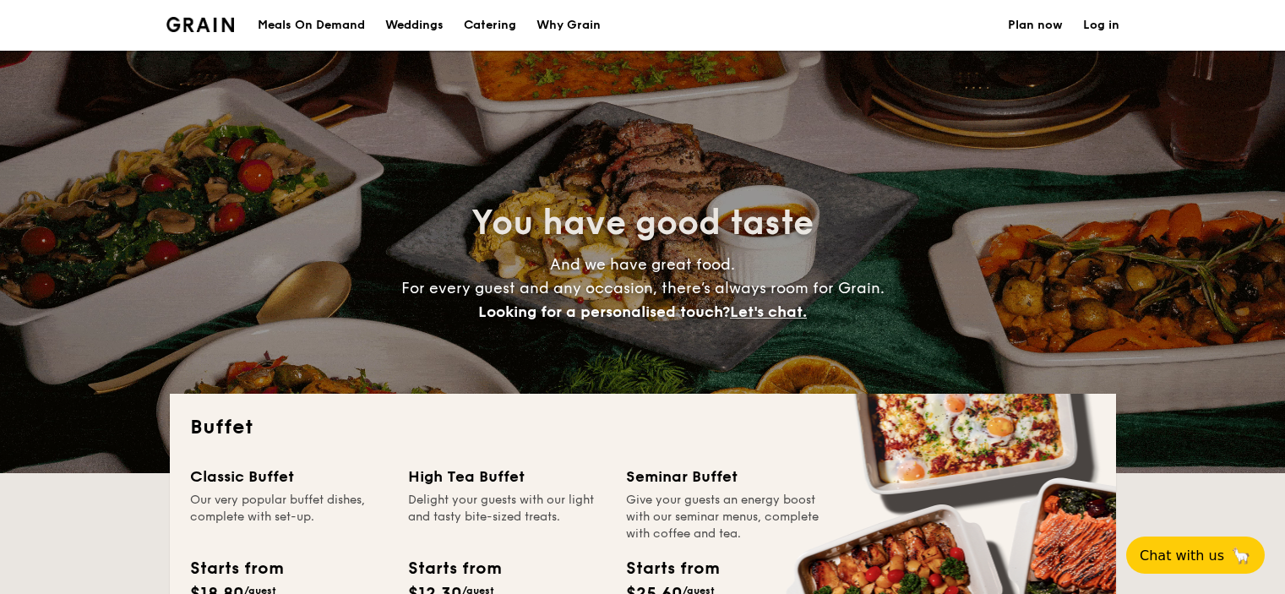
select select
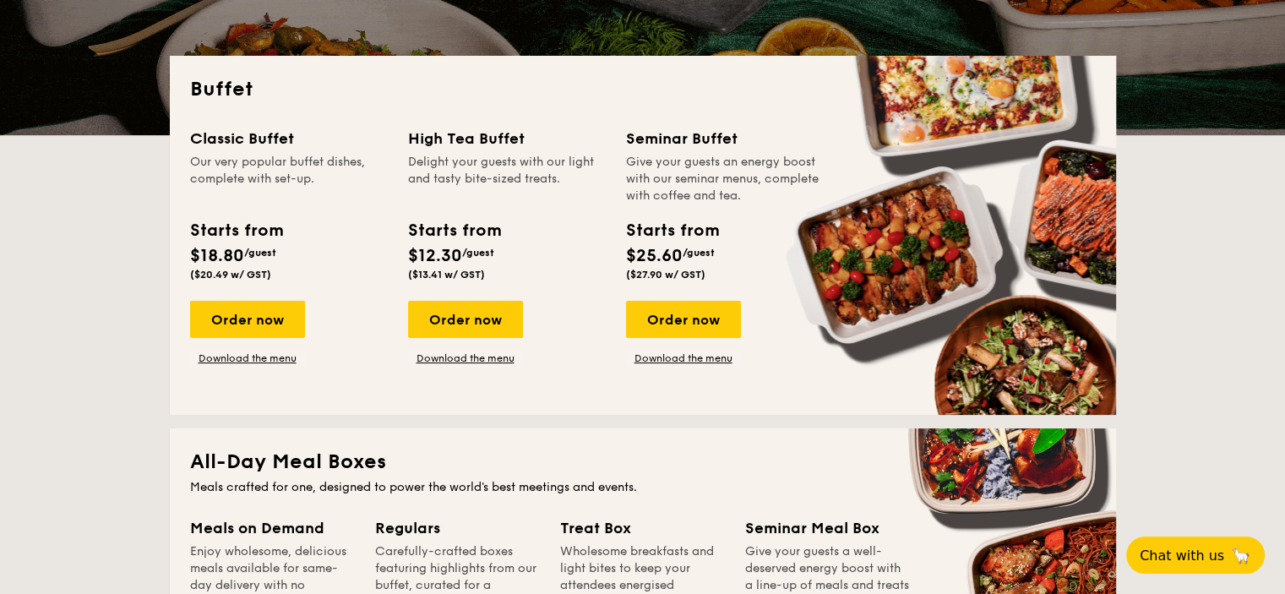
scroll to position [338, 0]
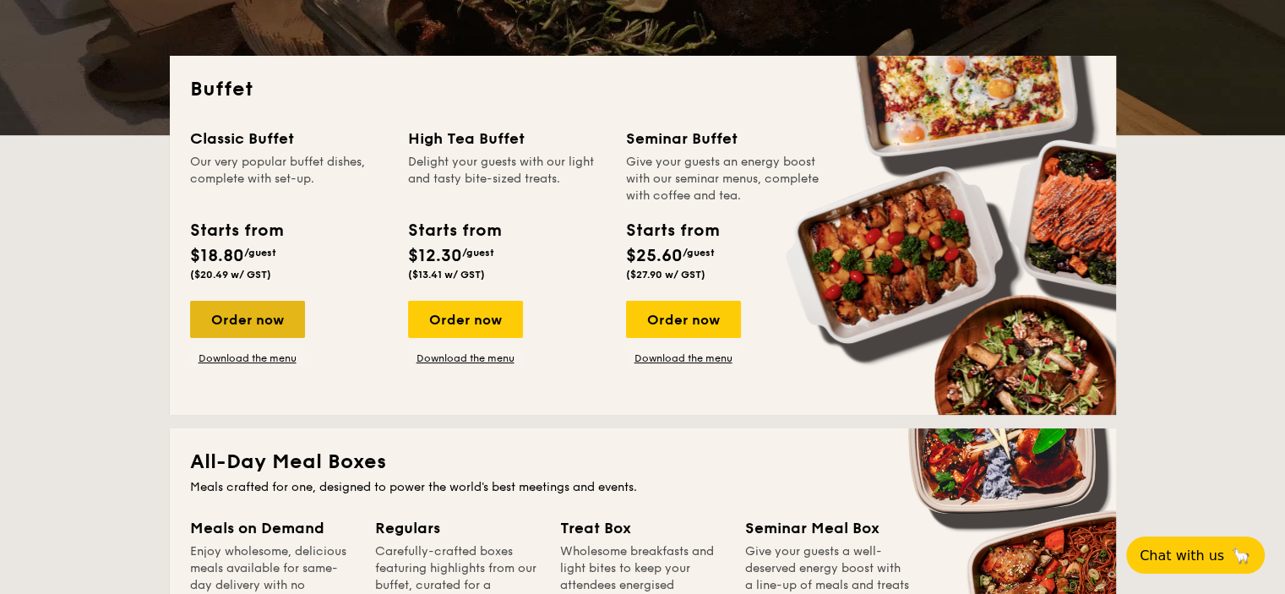
click at [240, 317] on div "Order now" at bounding box center [247, 319] width 115 height 37
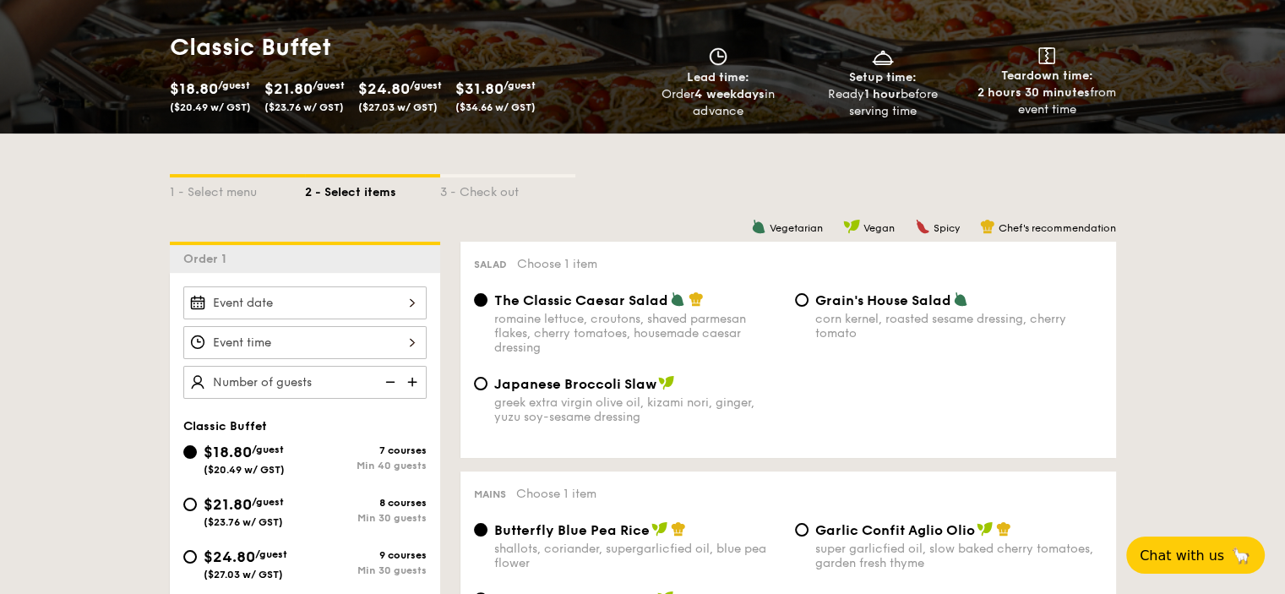
scroll to position [422, 0]
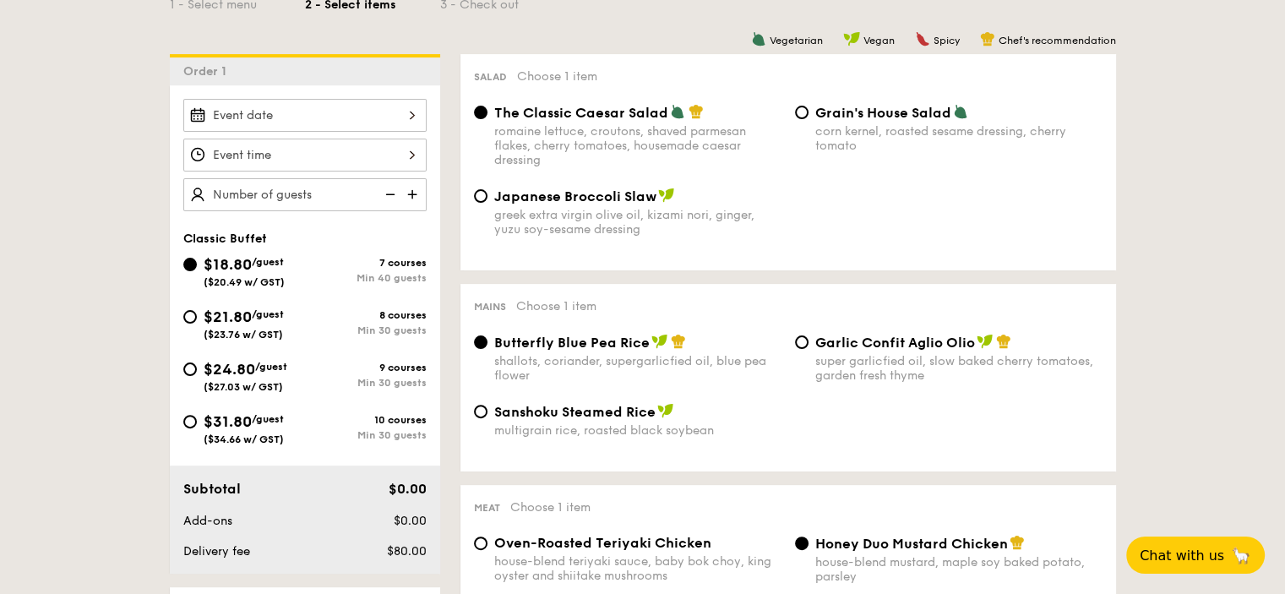
click at [413, 117] on div at bounding box center [304, 115] width 243 height 33
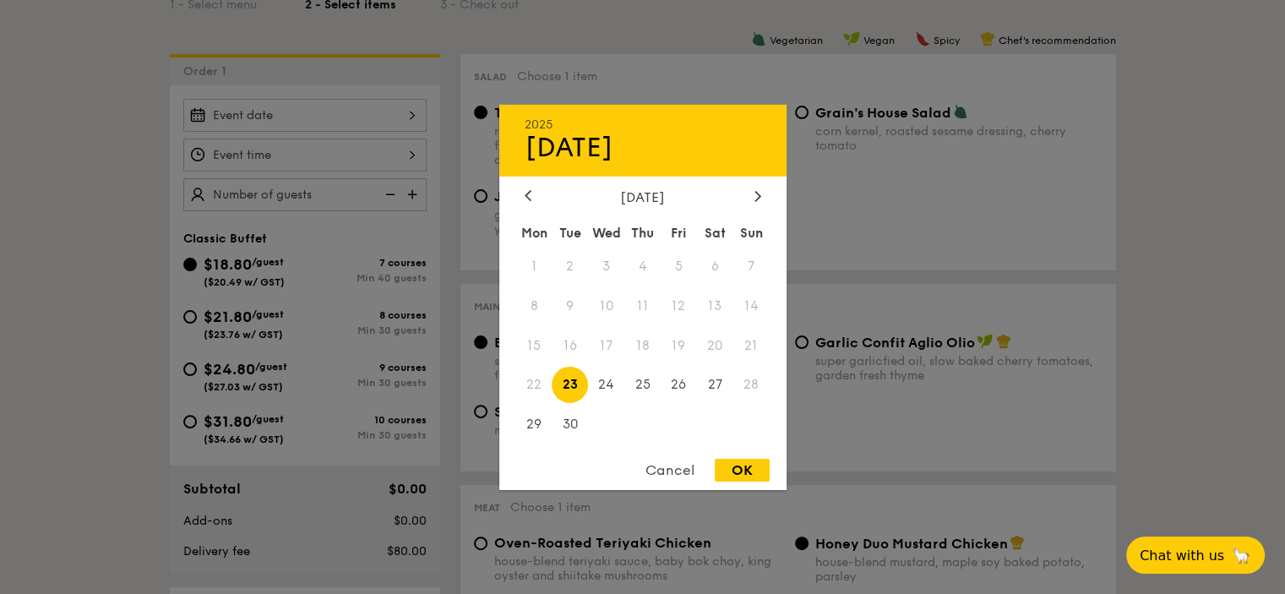
click at [570, 378] on span "23" at bounding box center [570, 385] width 36 height 36
click at [742, 469] on div "OK" at bounding box center [742, 470] width 55 height 23
type input "[DATE]"
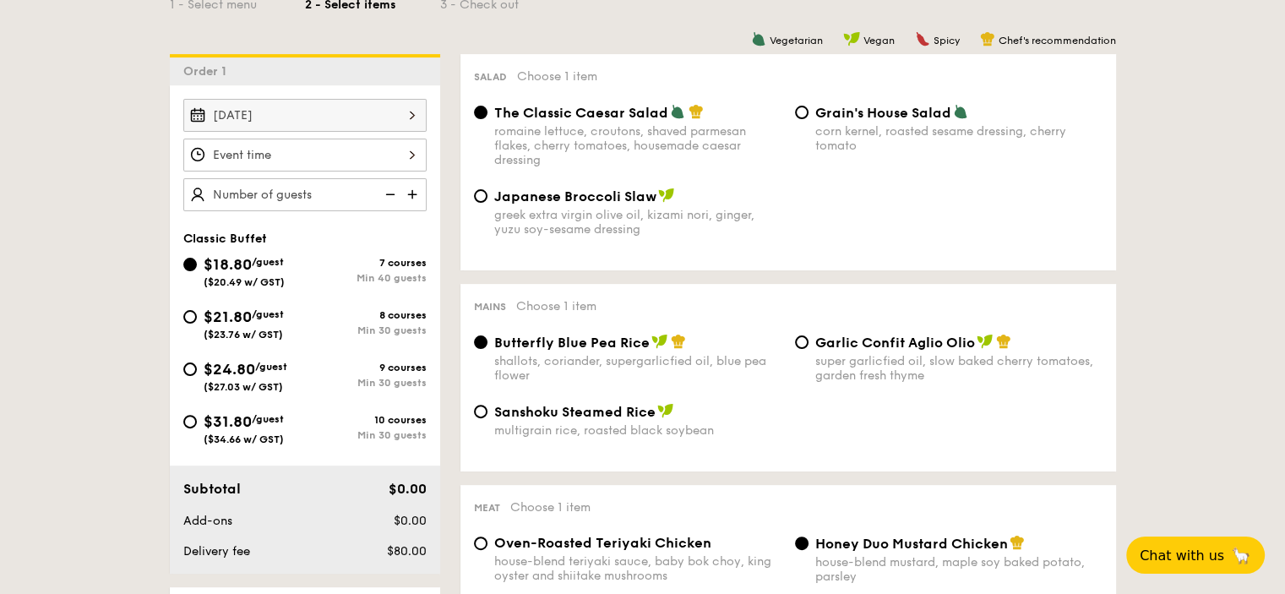
click at [415, 154] on div at bounding box center [304, 155] width 243 height 33
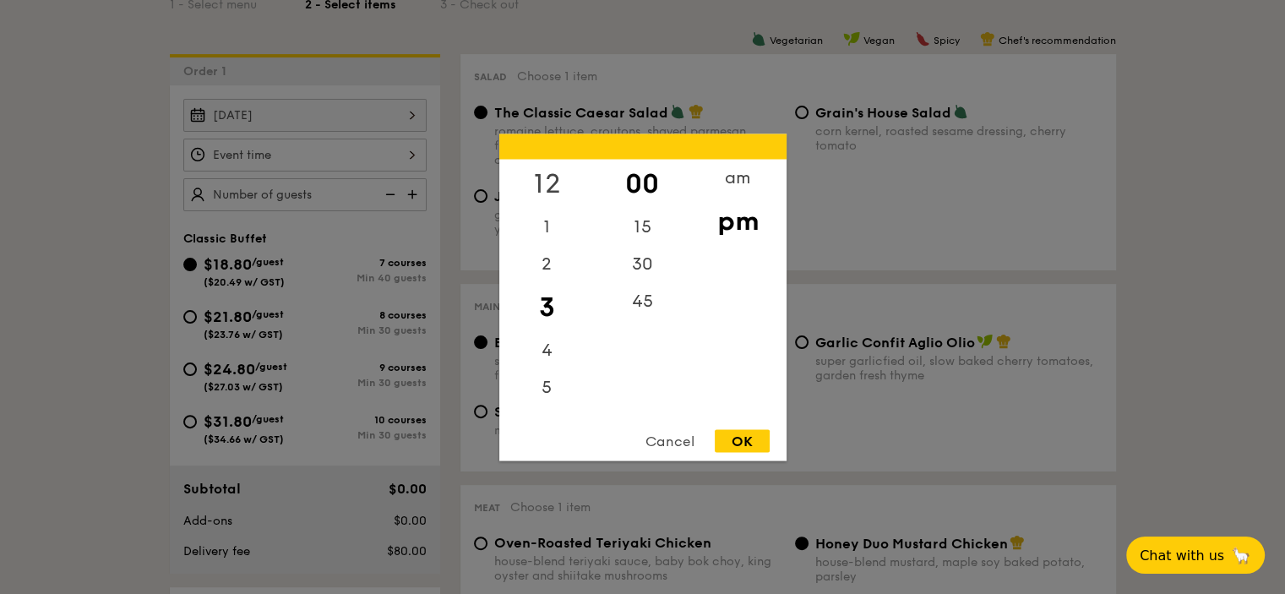
click at [546, 177] on div "12" at bounding box center [546, 183] width 95 height 49
drag, startPoint x: 632, startPoint y: 231, endPoint x: 653, endPoint y: 267, distance: 42.0
click at [632, 231] on div "15" at bounding box center [642, 226] width 95 height 37
click at [739, 439] on div "OK" at bounding box center [742, 440] width 55 height 23
type input "12:15PM"
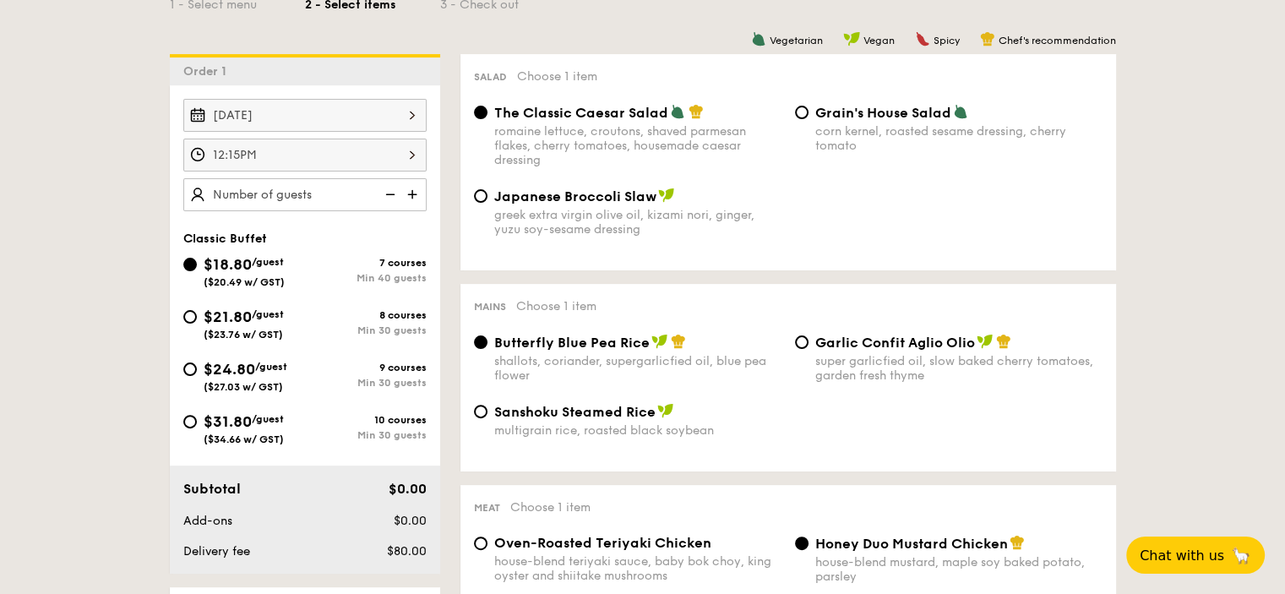
click at [199, 317] on div "$21.80 /guest ($23.76 w/ GST)" at bounding box center [244, 322] width 122 height 35
click at [197, 317] on input "$21.80 /guest ($23.76 w/ GST) 8 courses Min 30 guests" at bounding box center [190, 317] width 14 height 14
radio input "true"
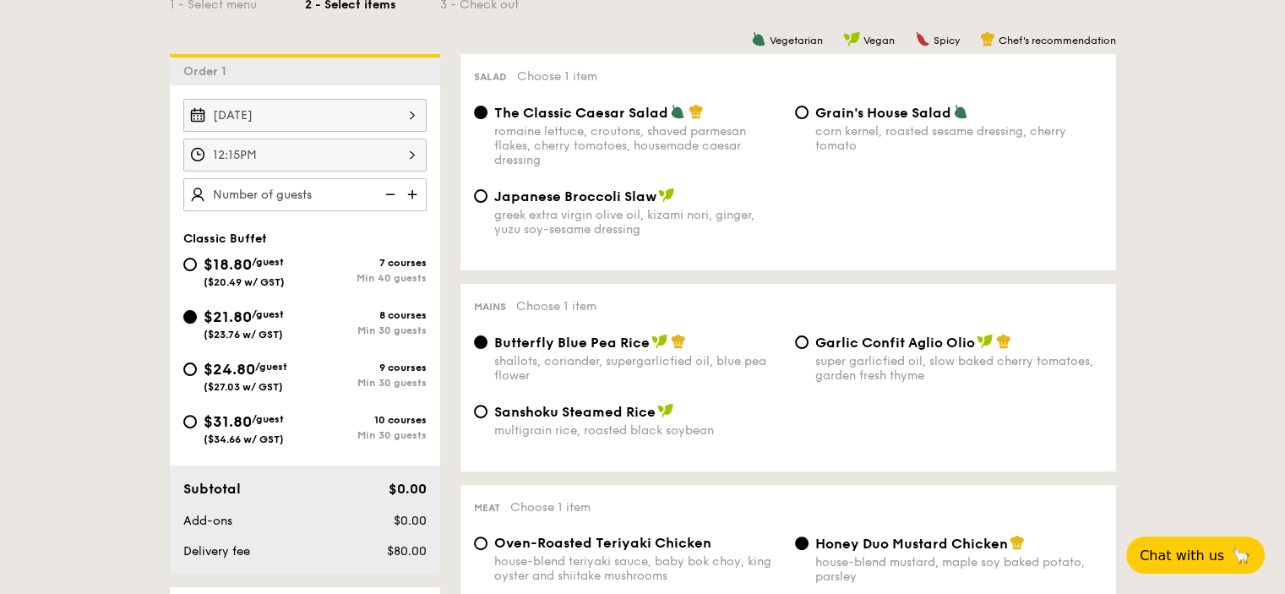
radio input "true"
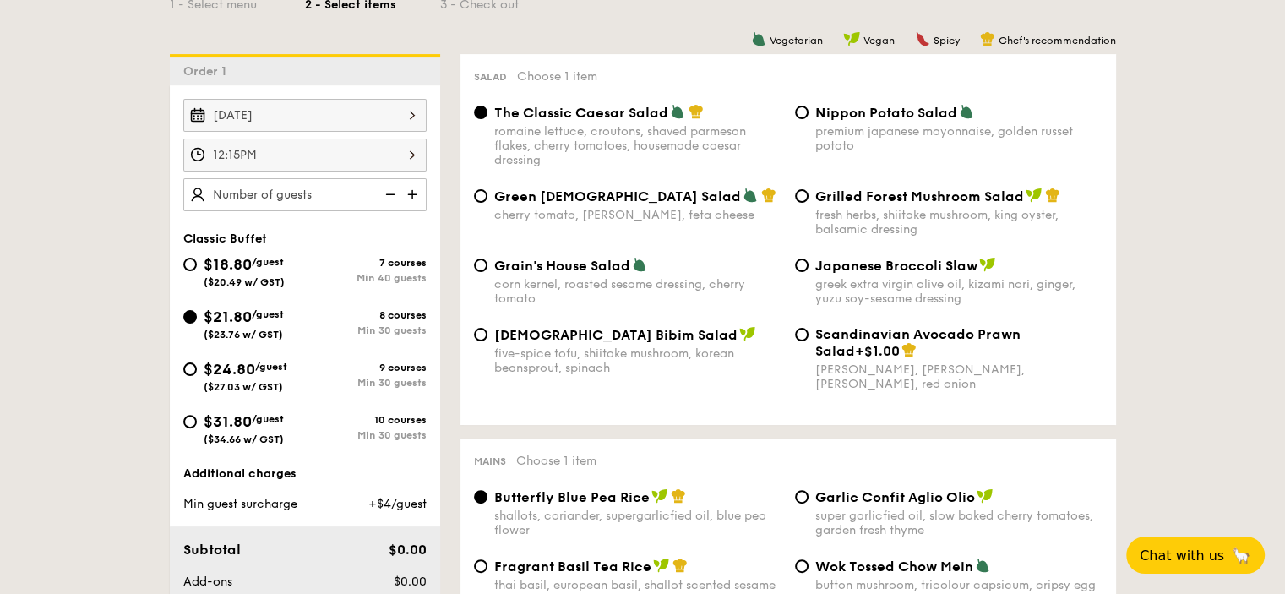
click at [410, 192] on img at bounding box center [413, 194] width 25 height 32
click at [417, 192] on img at bounding box center [413, 194] width 25 height 32
click at [416, 188] on img at bounding box center [413, 194] width 25 height 32
type input "30 guests"
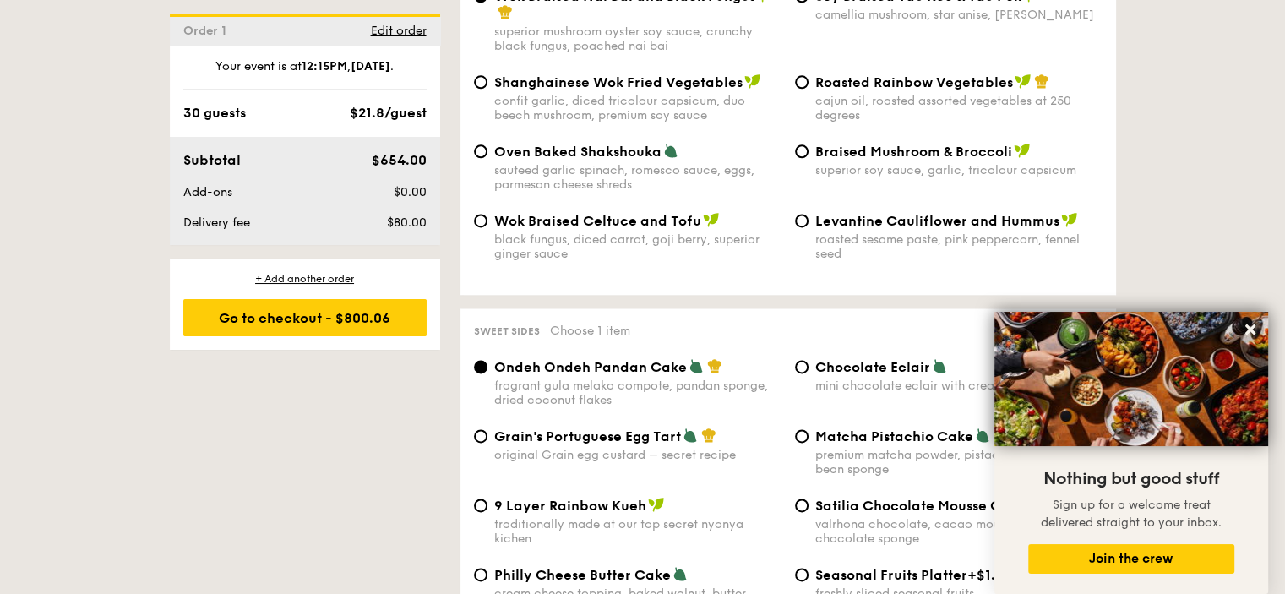
scroll to position [2281, 0]
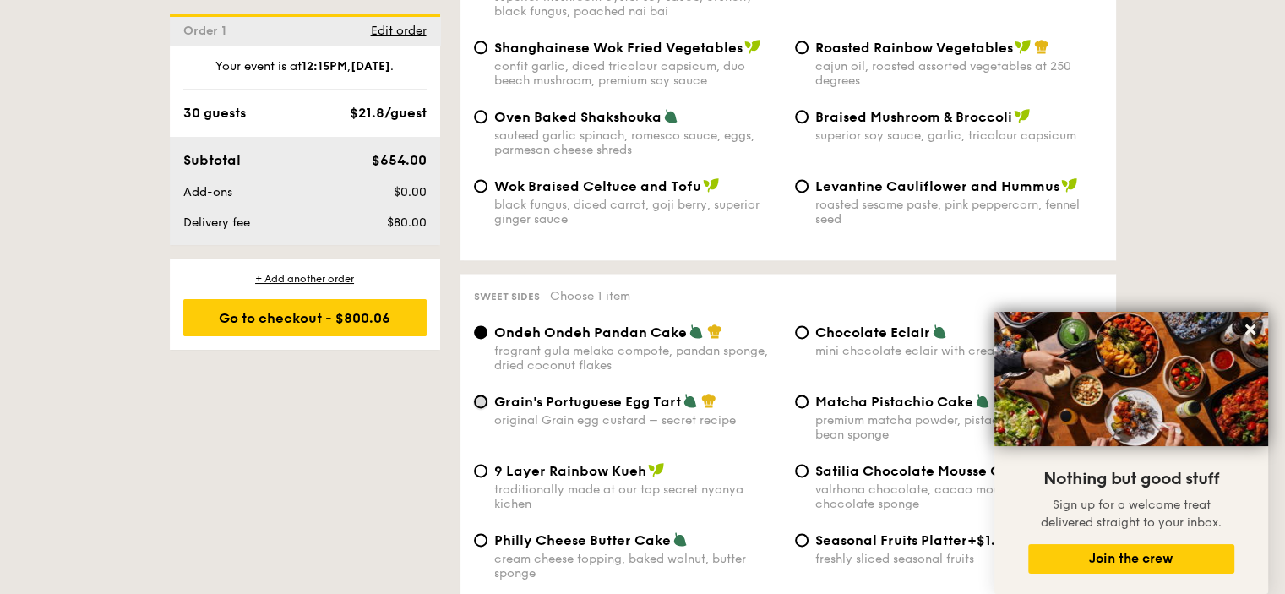
click at [480, 408] on input "Grain's Portuguese Egg Tart original Grain egg custard – secret recipe" at bounding box center [481, 402] width 14 height 14
radio input "true"
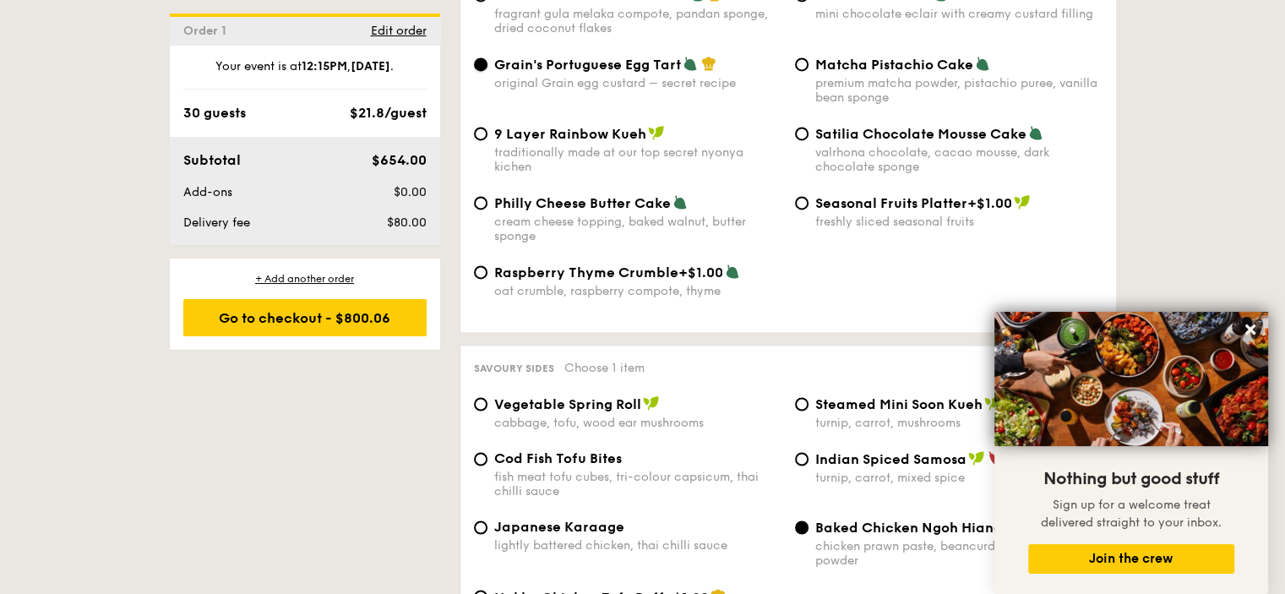
scroll to position [2619, 0]
click at [488, 419] on div "Vegetable Spring Roll cabbage, tofu, wood ear mushrooms" at bounding box center [627, 412] width 321 height 35
click at [490, 415] on div "Vegetable Spring Roll cabbage, tofu, wood ear mushrooms" at bounding box center [627, 412] width 321 height 35
click at [480, 410] on input "Vegetable Spring Roll cabbage, tofu, wood ear mushrooms" at bounding box center [481, 403] width 14 height 14
radio input "true"
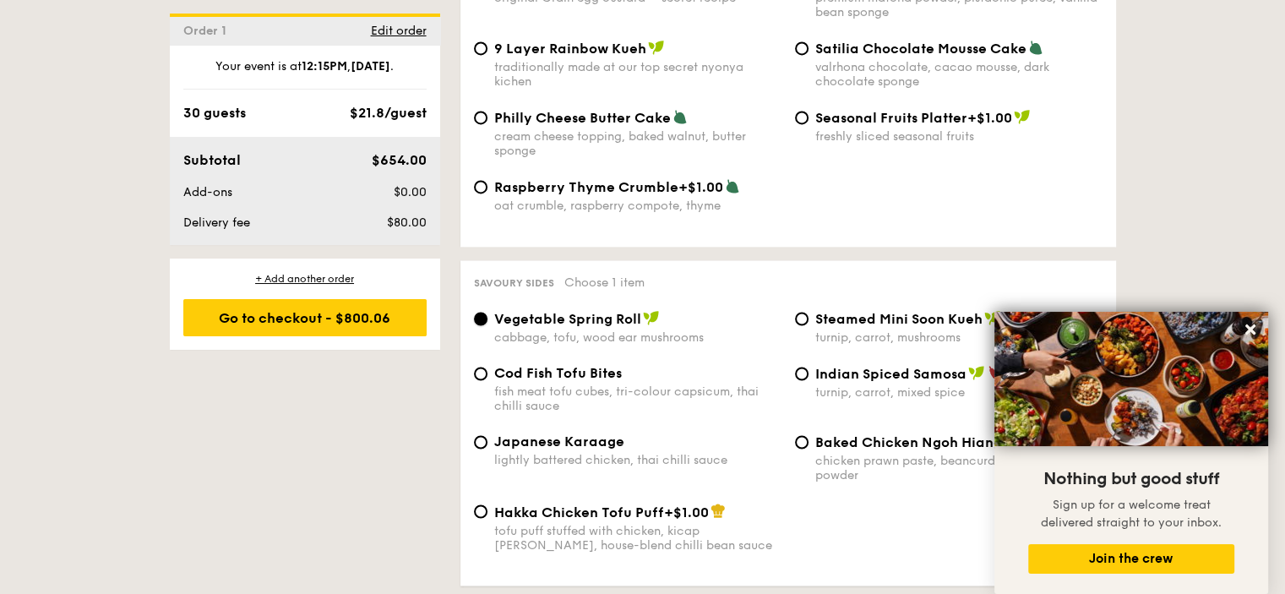
scroll to position [3042, 0]
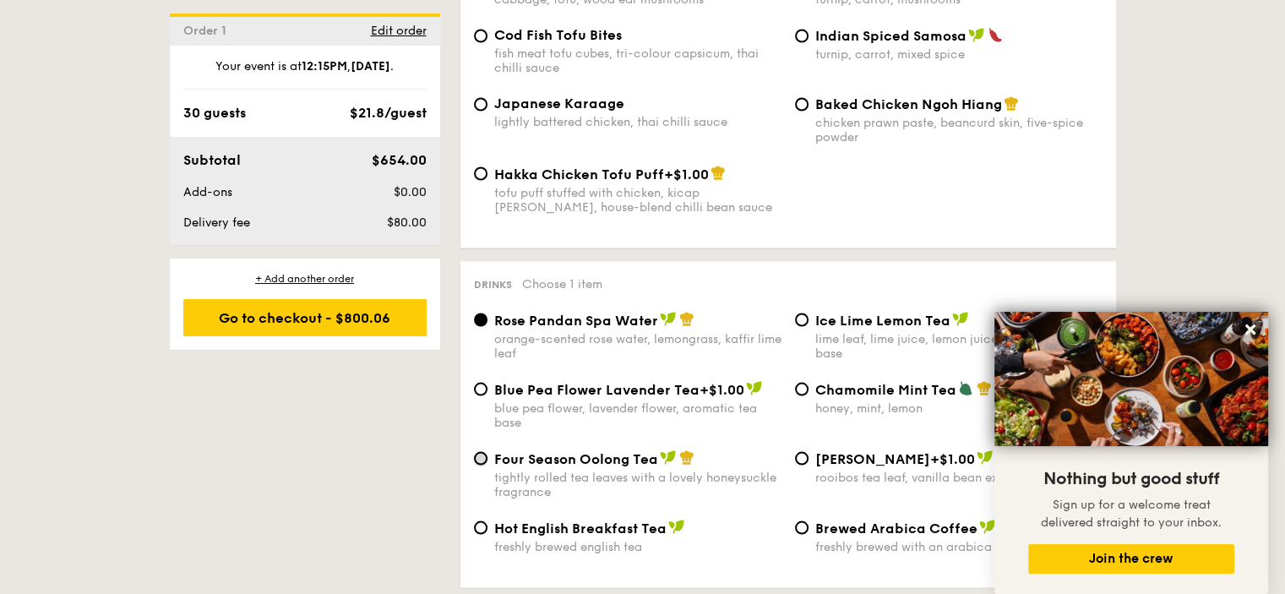
click at [483, 465] on input "Four Season Oolong Tea tightly rolled tea leaves with a lovely honeysuckle frag…" at bounding box center [481, 458] width 14 height 14
radio input "true"
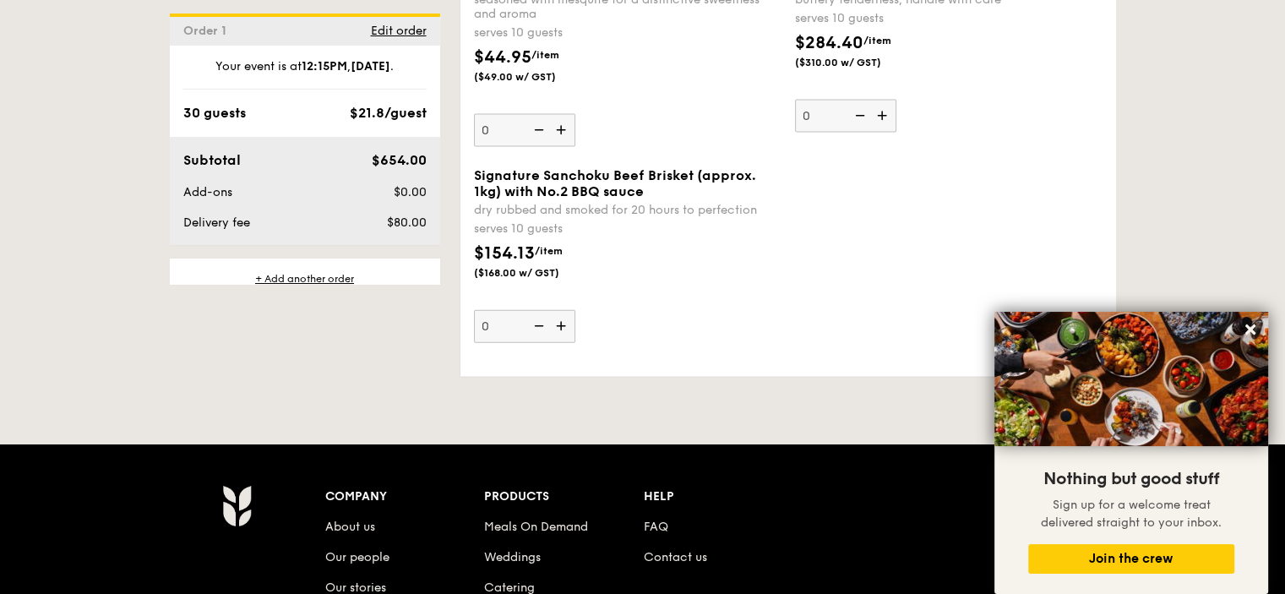
scroll to position [3887, 0]
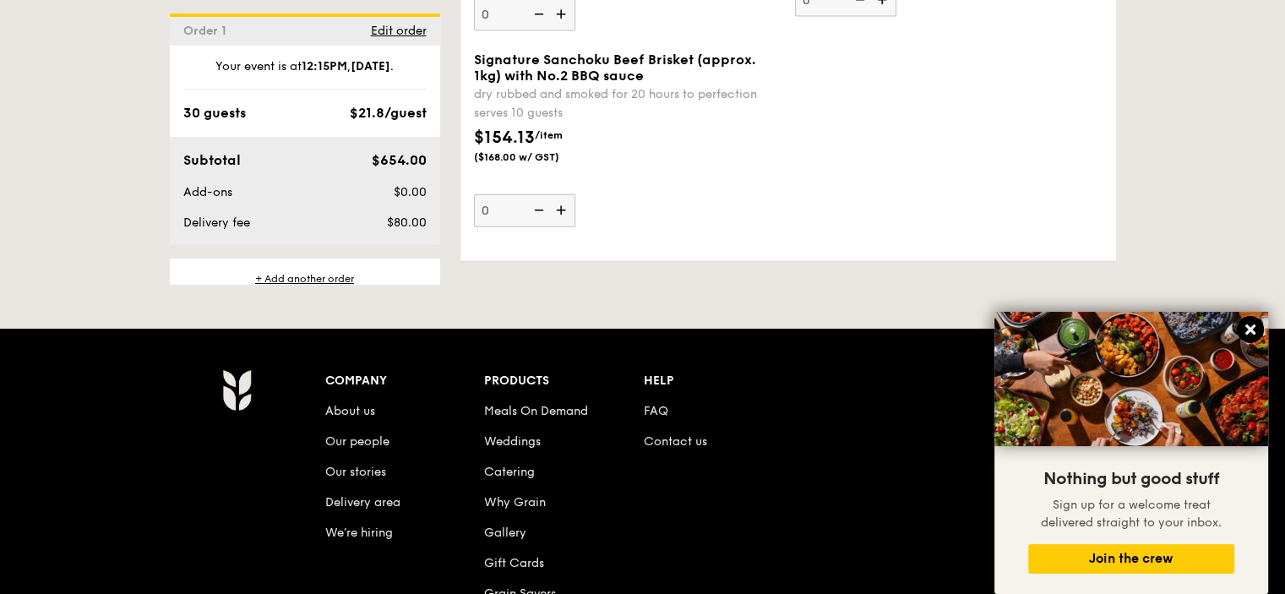
click at [1249, 327] on icon at bounding box center [1250, 329] width 15 height 15
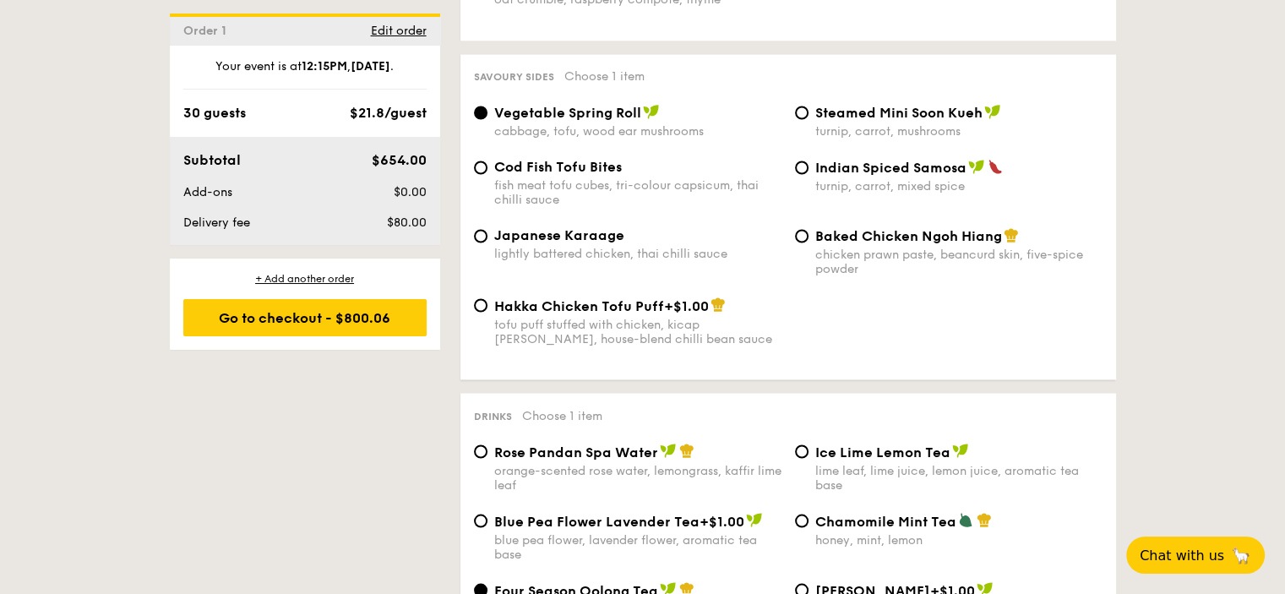
scroll to position [3042, 0]
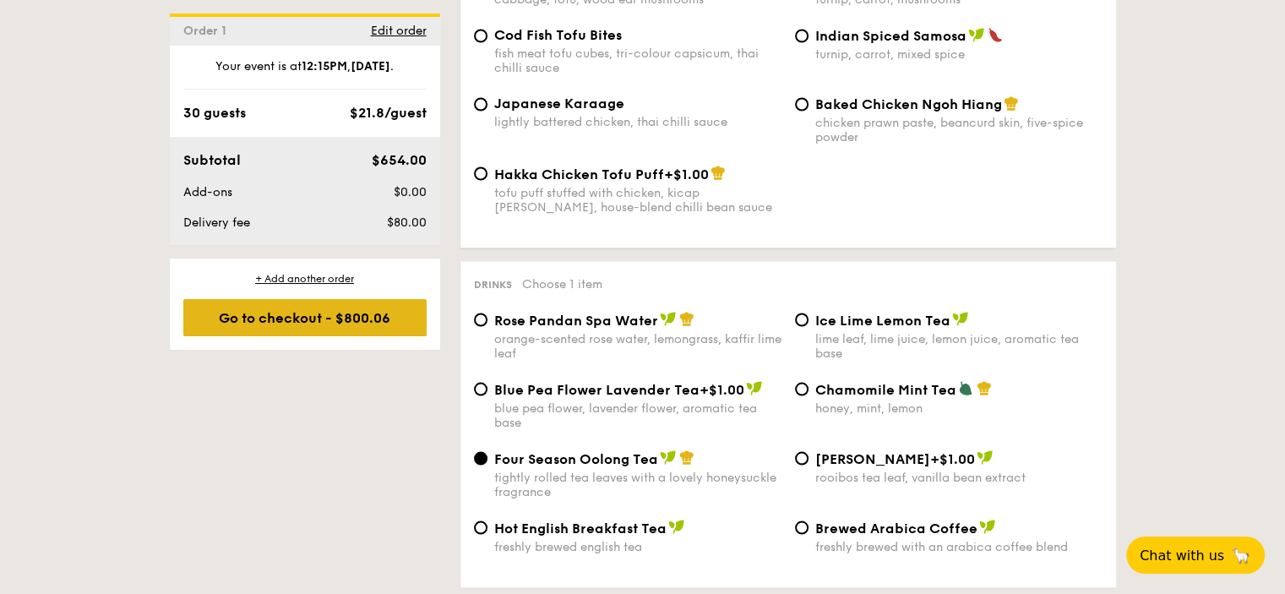
drag, startPoint x: 258, startPoint y: 315, endPoint x: 268, endPoint y: 311, distance: 11.0
click at [258, 316] on div "Go to checkout - $800.06" at bounding box center [304, 317] width 243 height 37
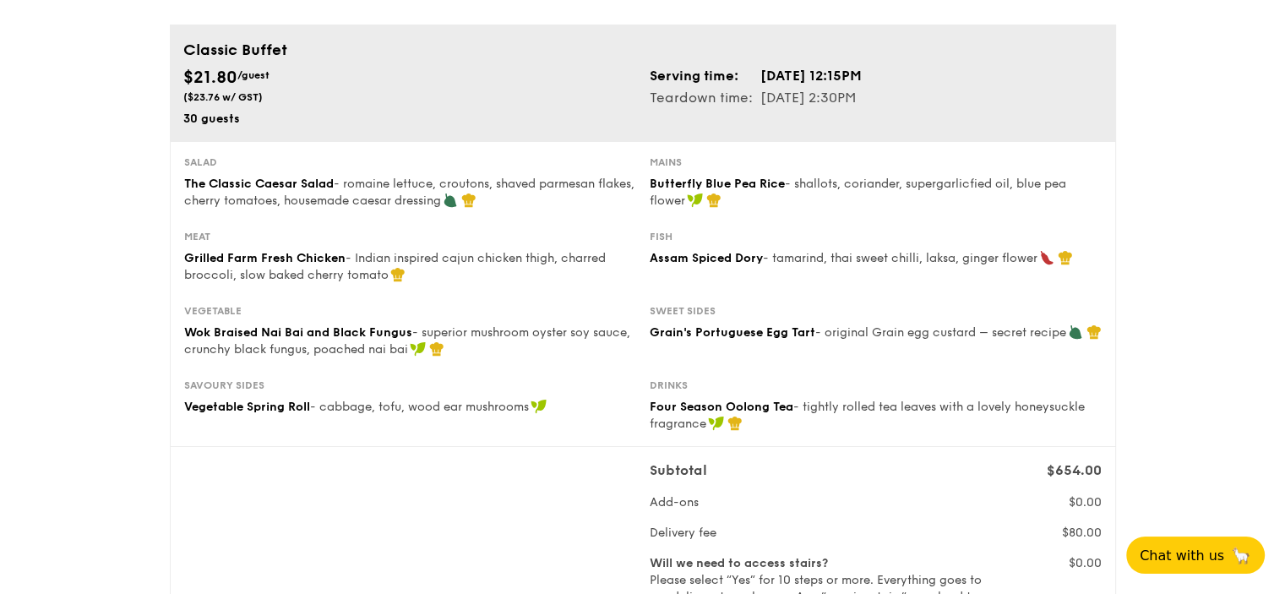
scroll to position [84, 0]
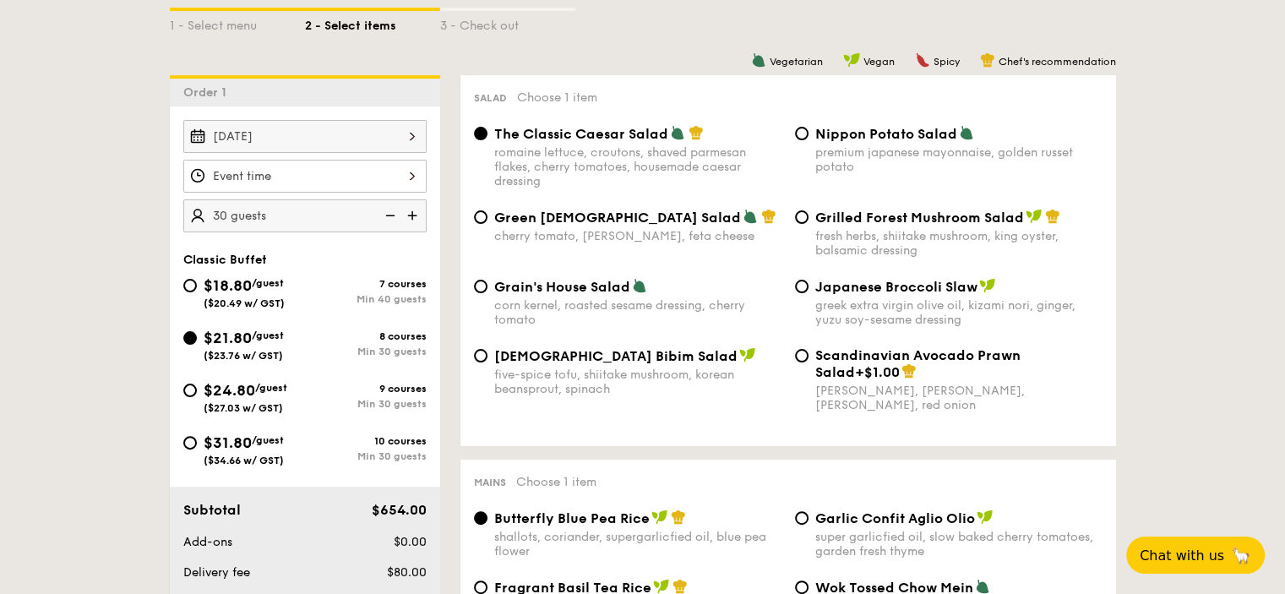
scroll to position [466, 0]
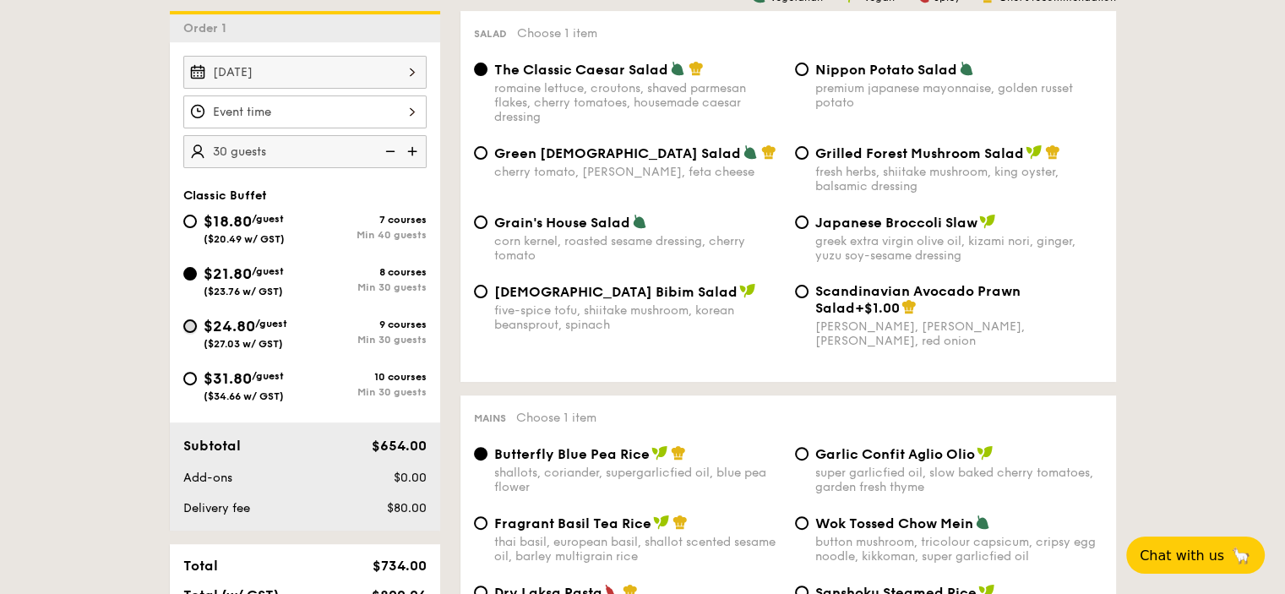
click at [194, 324] on input "$24.80 /guest ($27.03 w/ GST) 9 courses Min 30 guests" at bounding box center [190, 326] width 14 height 14
radio input "true"
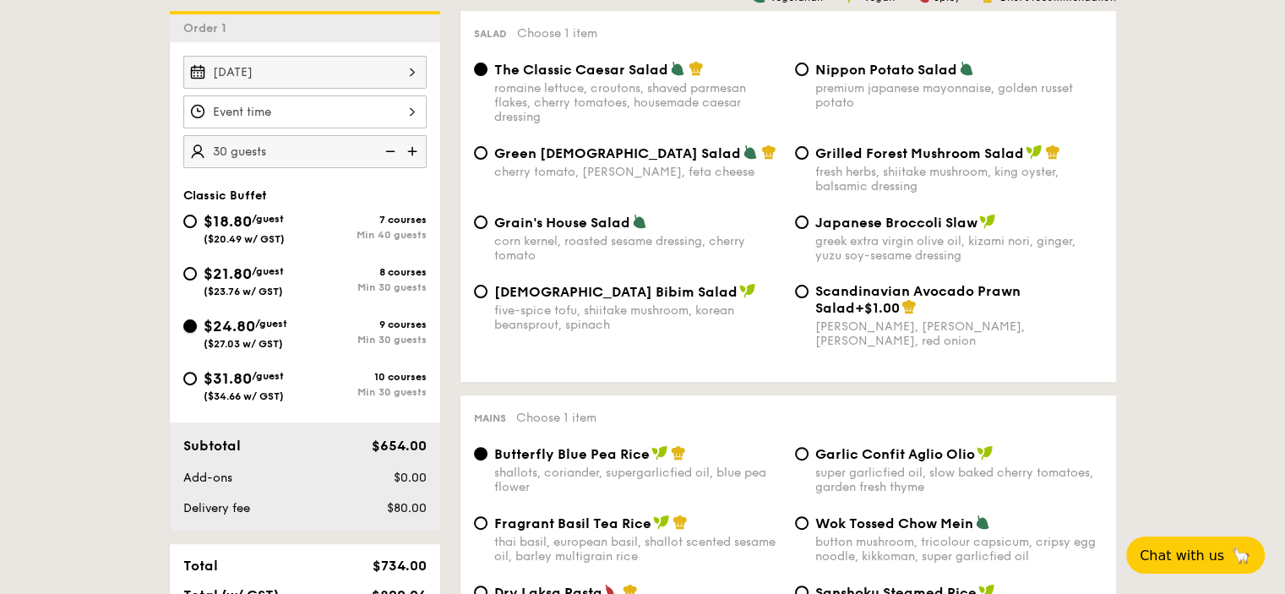
radio input "true"
radio input "false"
radio input "true"
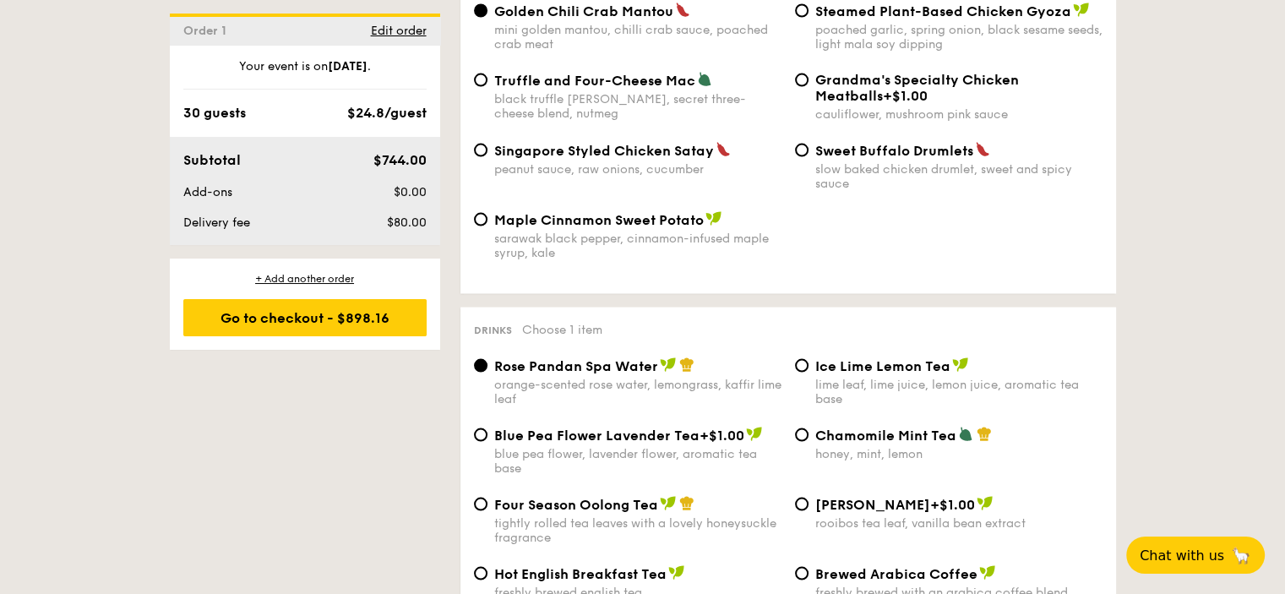
scroll to position [3170, 0]
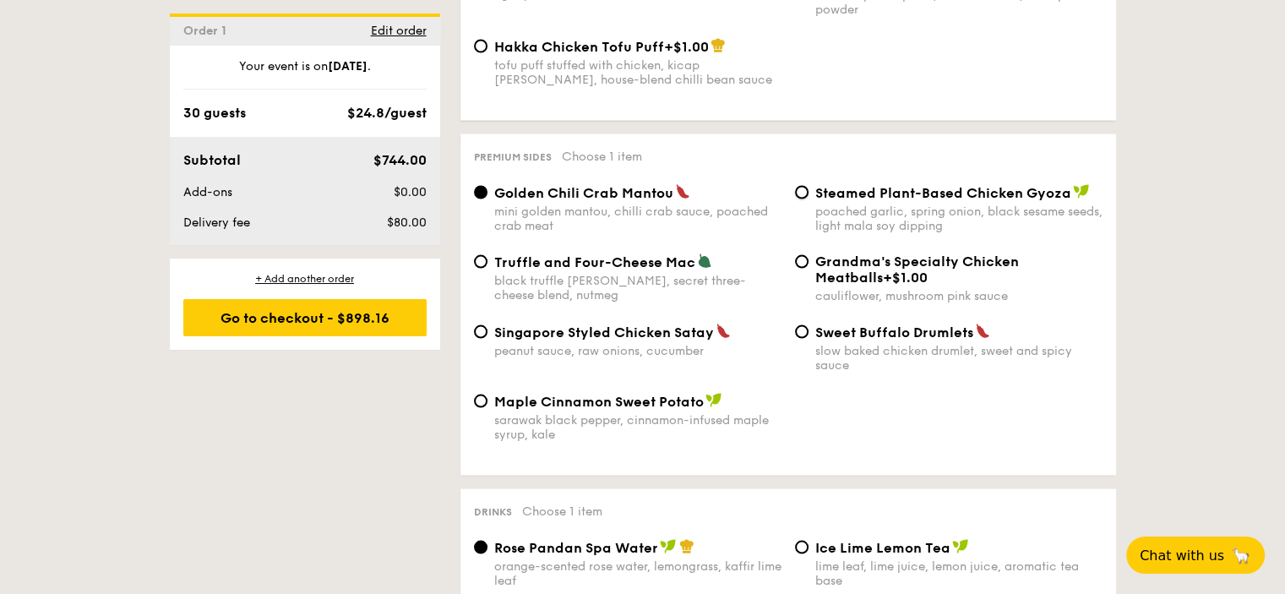
click at [808, 214] on div "Steamed Plant-Based Chicken Gyoza poached garlic, spring onion, black sesame se…" at bounding box center [948, 207] width 321 height 49
click at [804, 199] on input "Steamed Plant-Based Chicken Gyoza poached garlic, spring onion, black sesame se…" at bounding box center [802, 192] width 14 height 14
radio input "true"
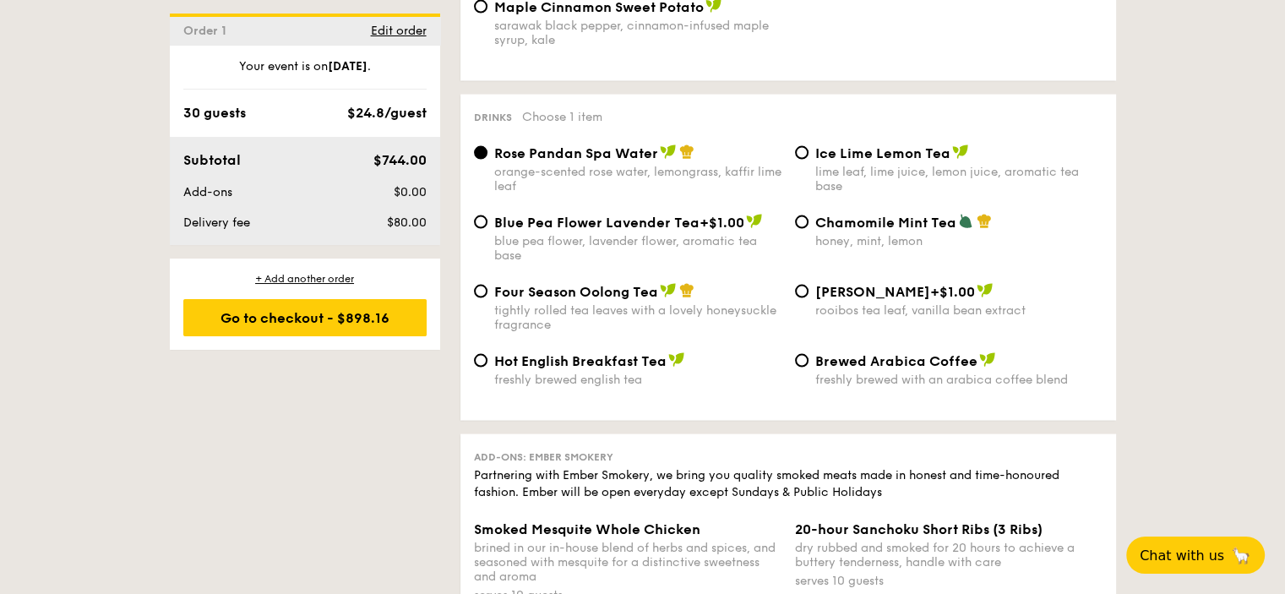
scroll to position [3592, 0]
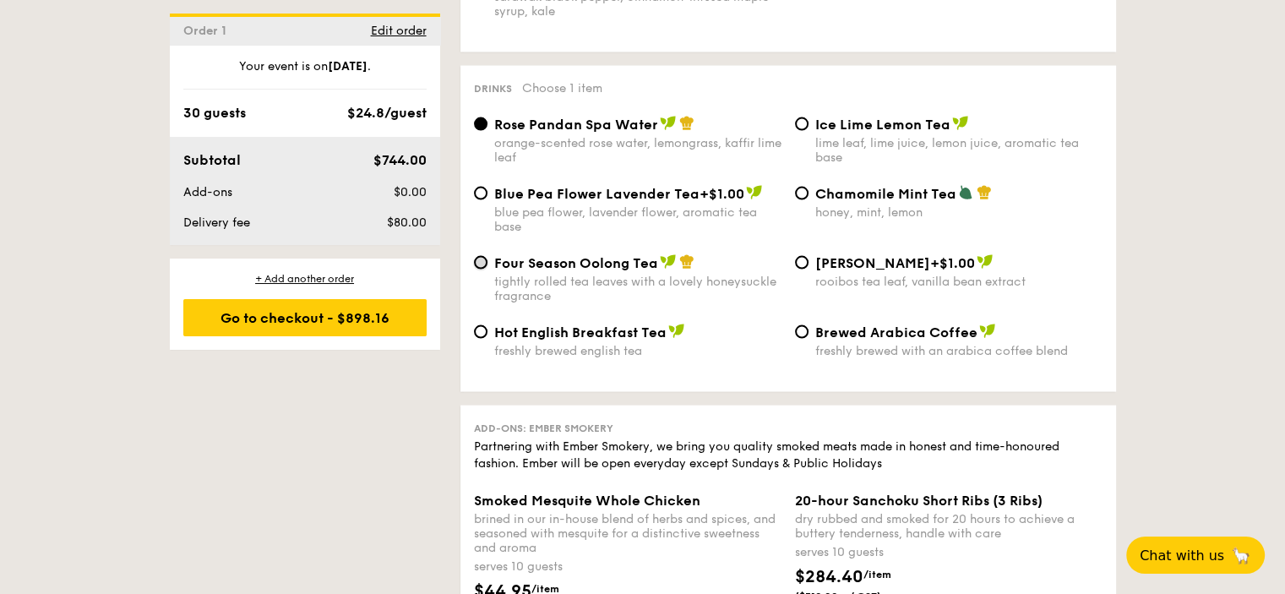
click at [487, 270] on input "Four Season Oolong Tea tightly rolled tea leaves with a lovely honeysuckle frag…" at bounding box center [481, 263] width 14 height 14
radio input "true"
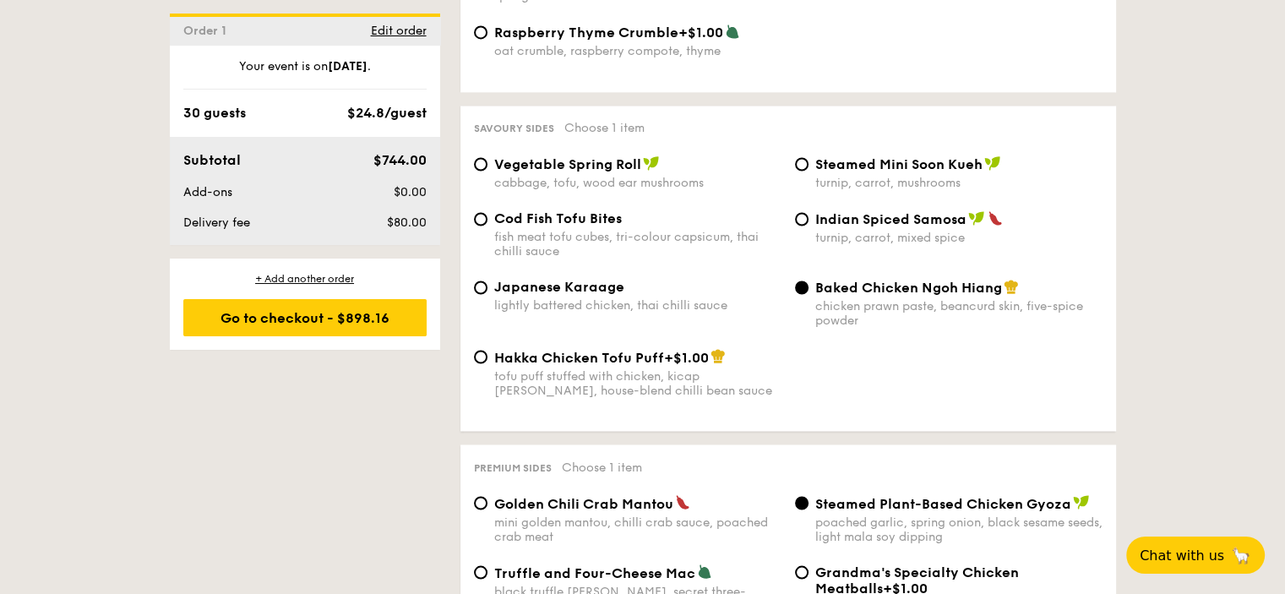
scroll to position [2832, 0]
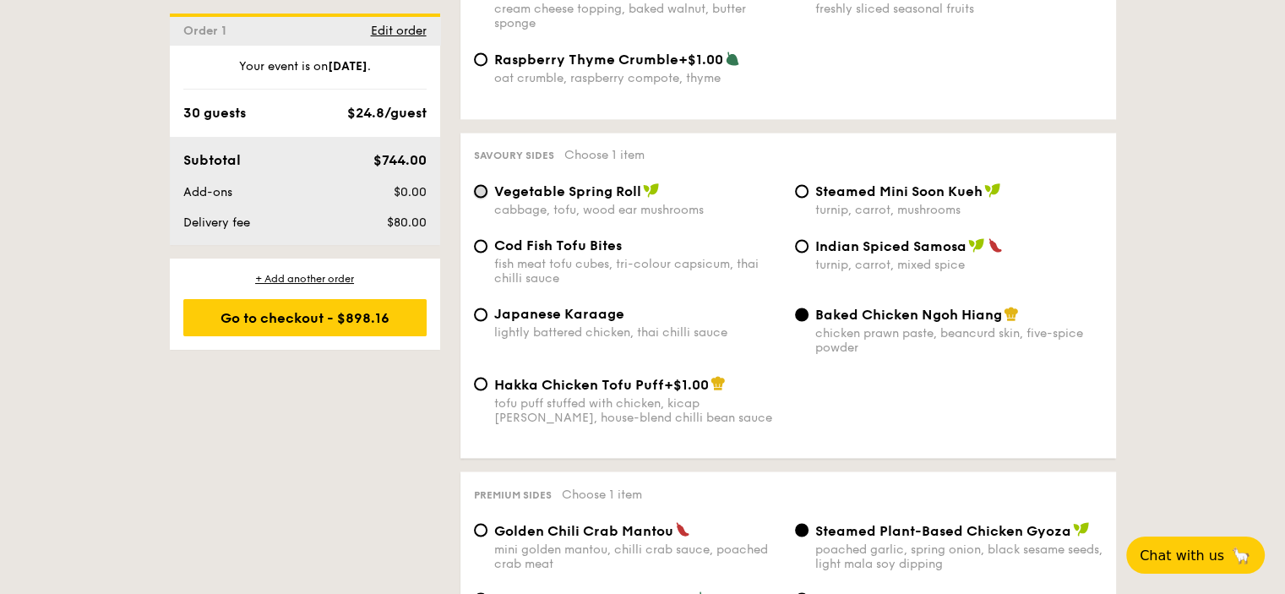
click at [483, 198] on input "Vegetable Spring Roll cabbage, tofu, wood ear mushrooms" at bounding box center [481, 191] width 14 height 14
radio input "true"
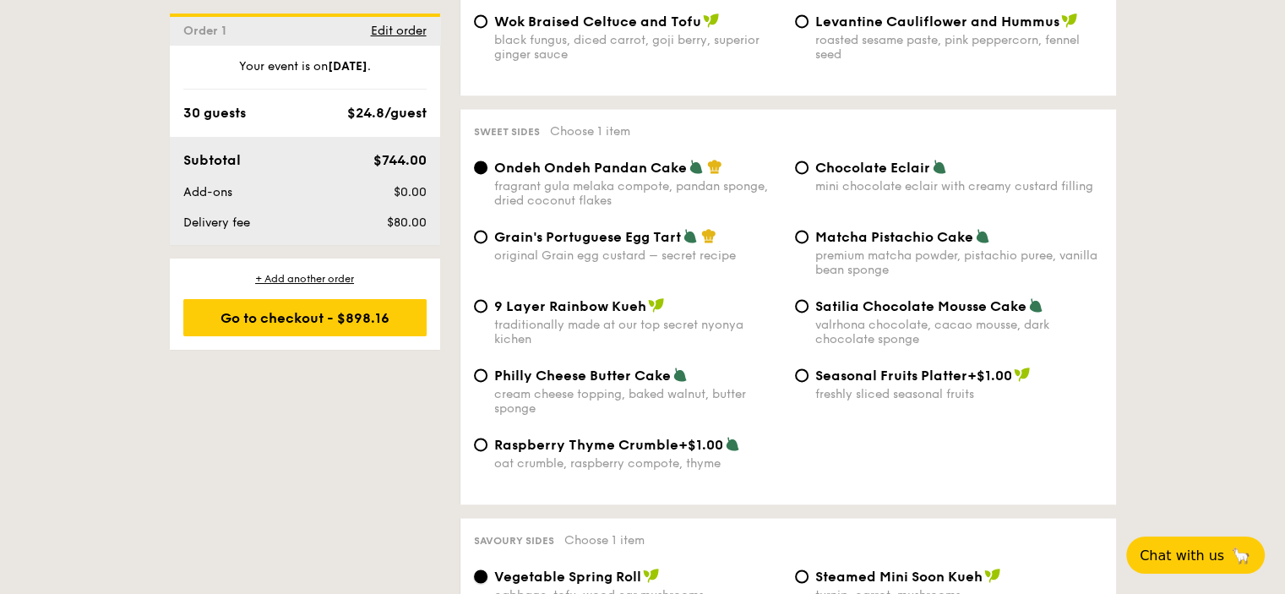
scroll to position [2409, 0]
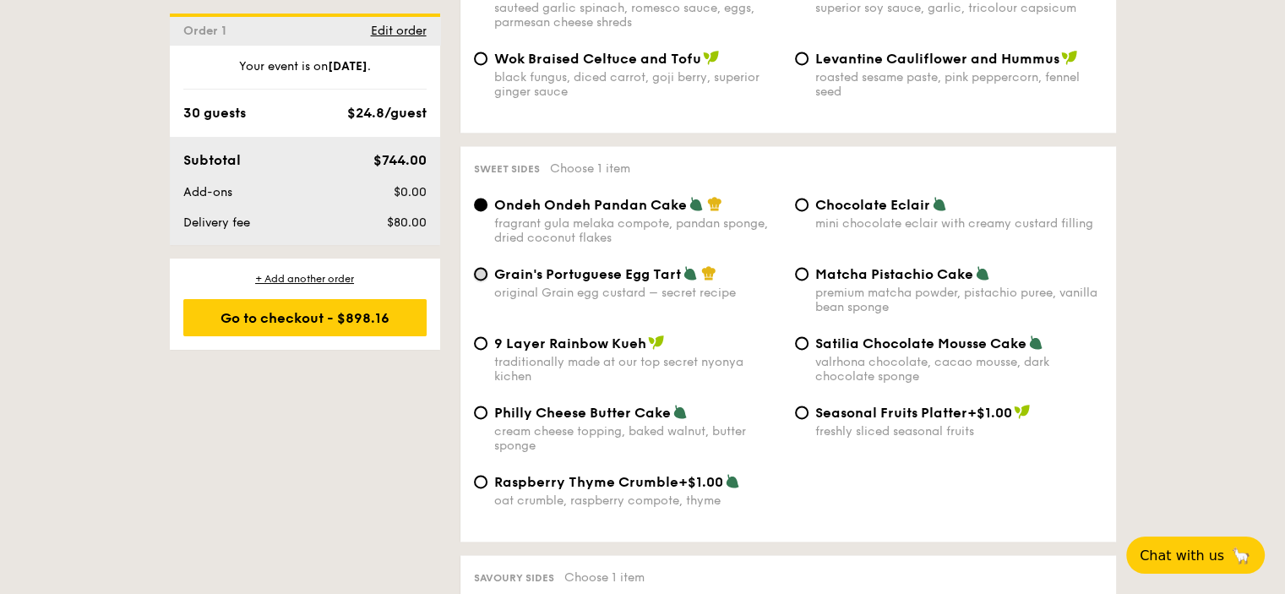
click at [484, 281] on input "Grain's Portuguese Egg Tart original Grain egg custard – secret recipe" at bounding box center [481, 274] width 14 height 14
radio input "true"
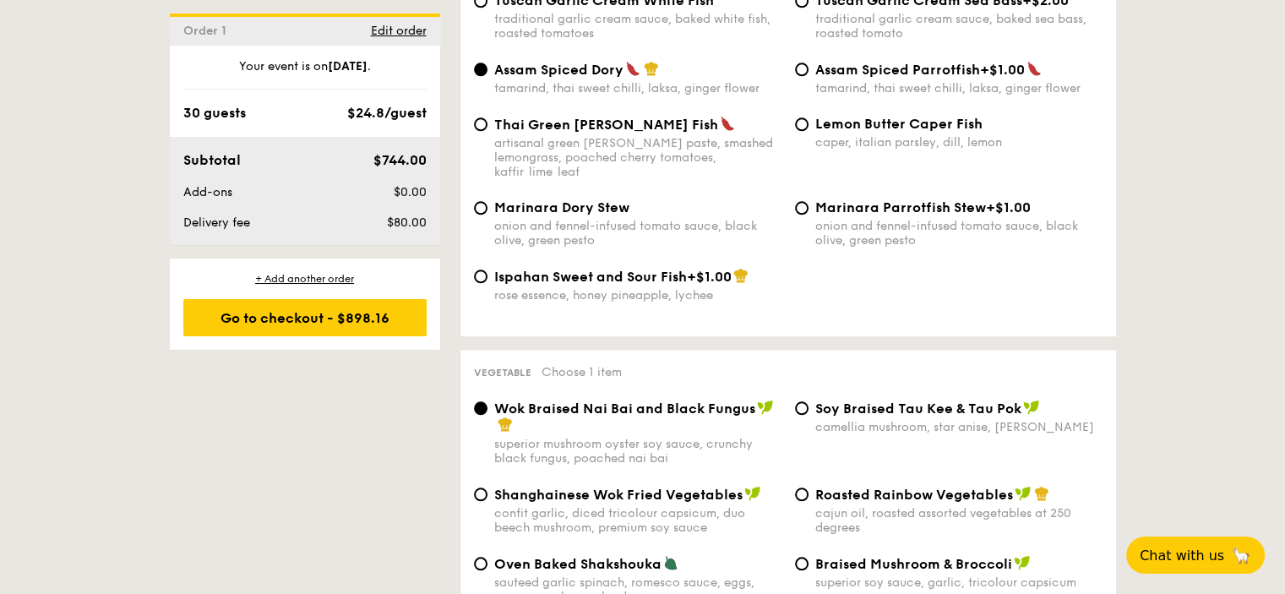
scroll to position [1733, 0]
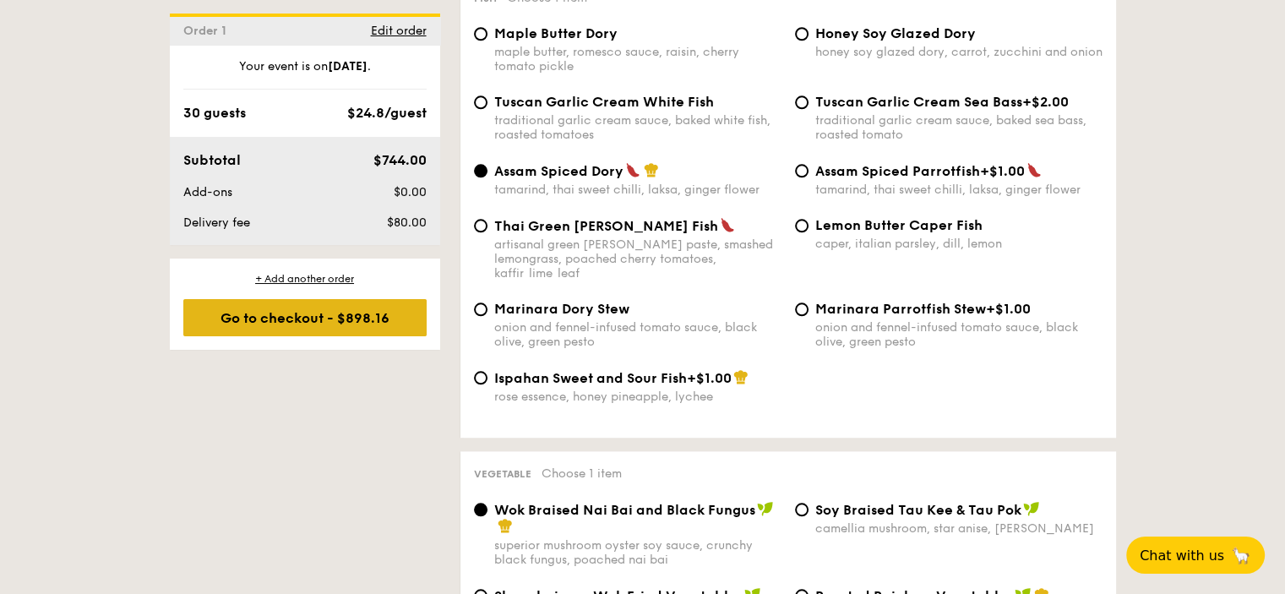
click at [274, 308] on div "Go to checkout - $898.16" at bounding box center [304, 317] width 243 height 37
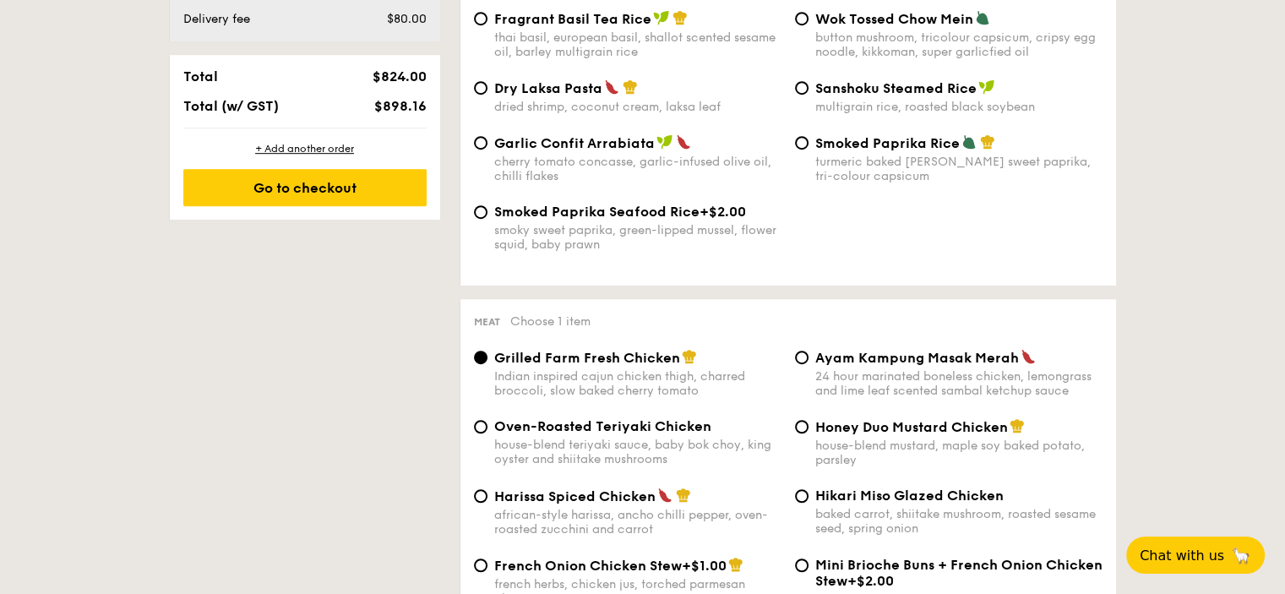
scroll to position [450, 0]
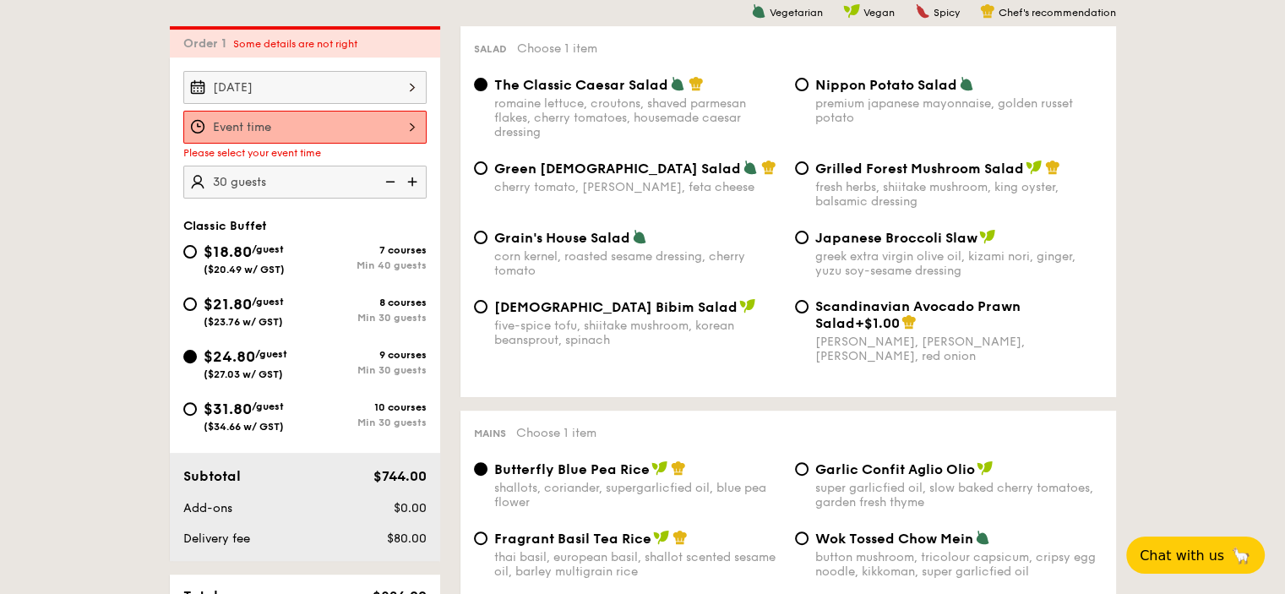
click at [398, 121] on div at bounding box center [304, 127] width 243 height 33
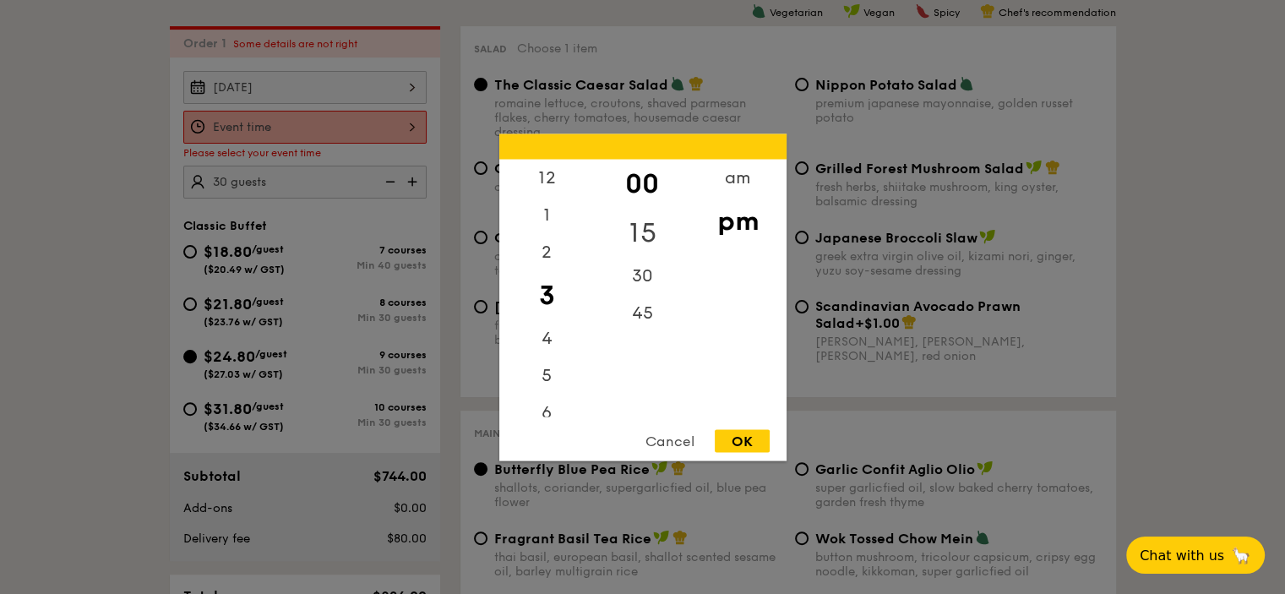
drag, startPoint x: 550, startPoint y: 176, endPoint x: 607, endPoint y: 212, distance: 67.3
click at [550, 175] on div "12" at bounding box center [546, 177] width 95 height 37
click at [634, 221] on div "15" at bounding box center [642, 232] width 95 height 49
click at [733, 439] on div "OK" at bounding box center [742, 440] width 55 height 23
type input "12:15PM"
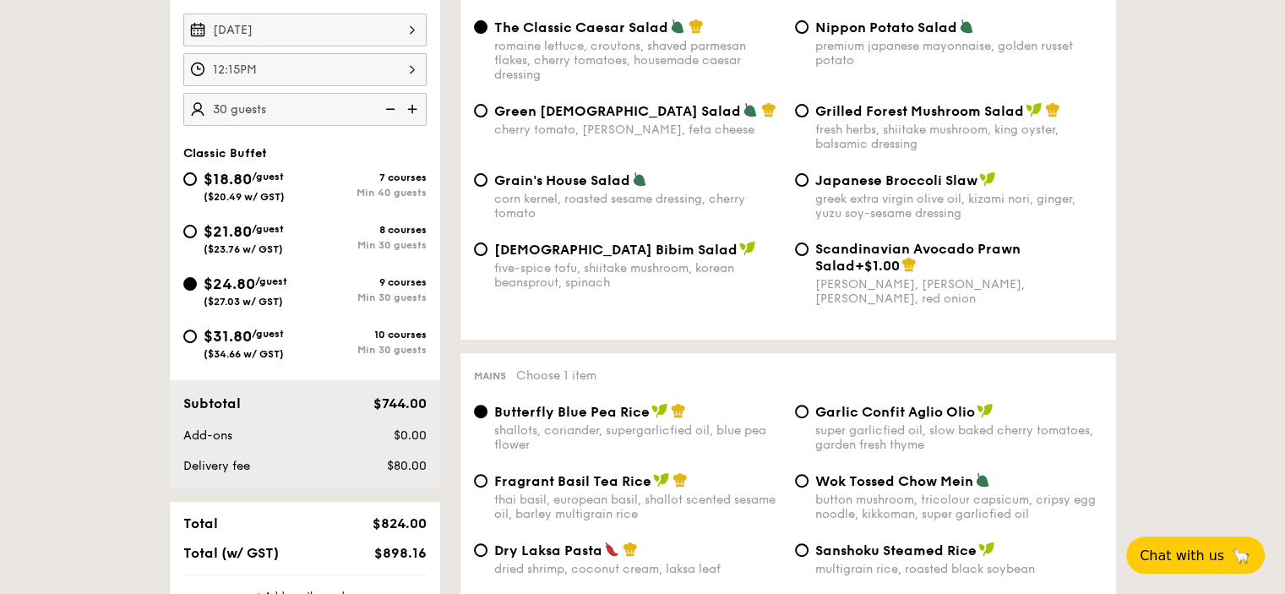
scroll to position [619, 0]
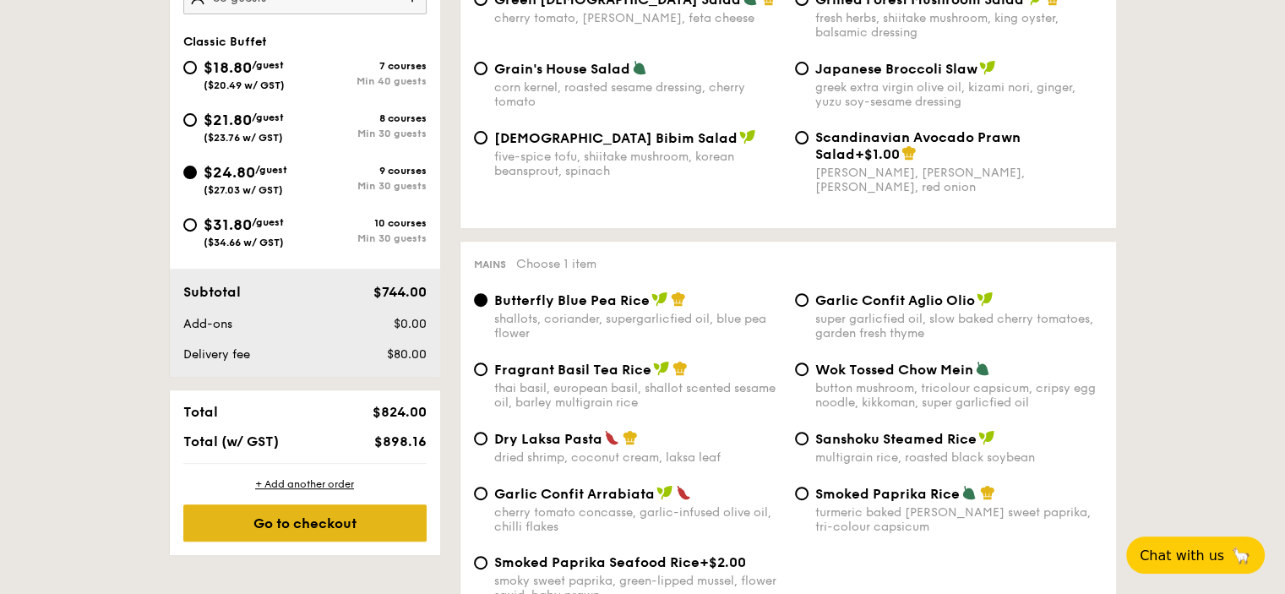
click at [318, 523] on div "Go to checkout" at bounding box center [304, 522] width 243 height 37
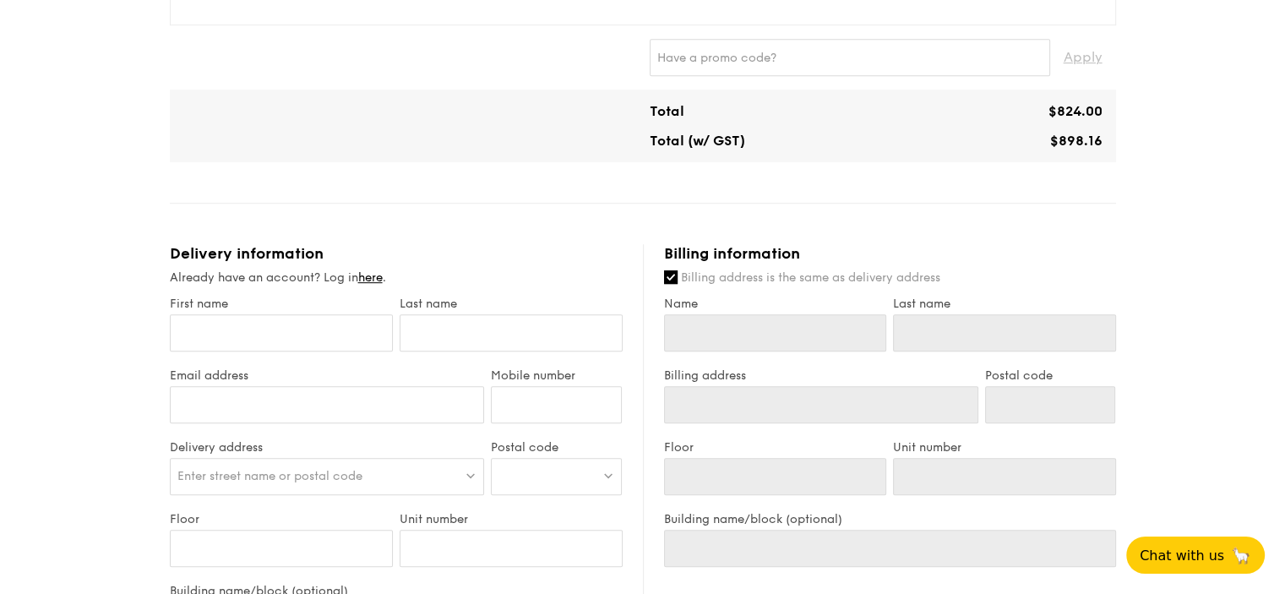
scroll to position [845, 0]
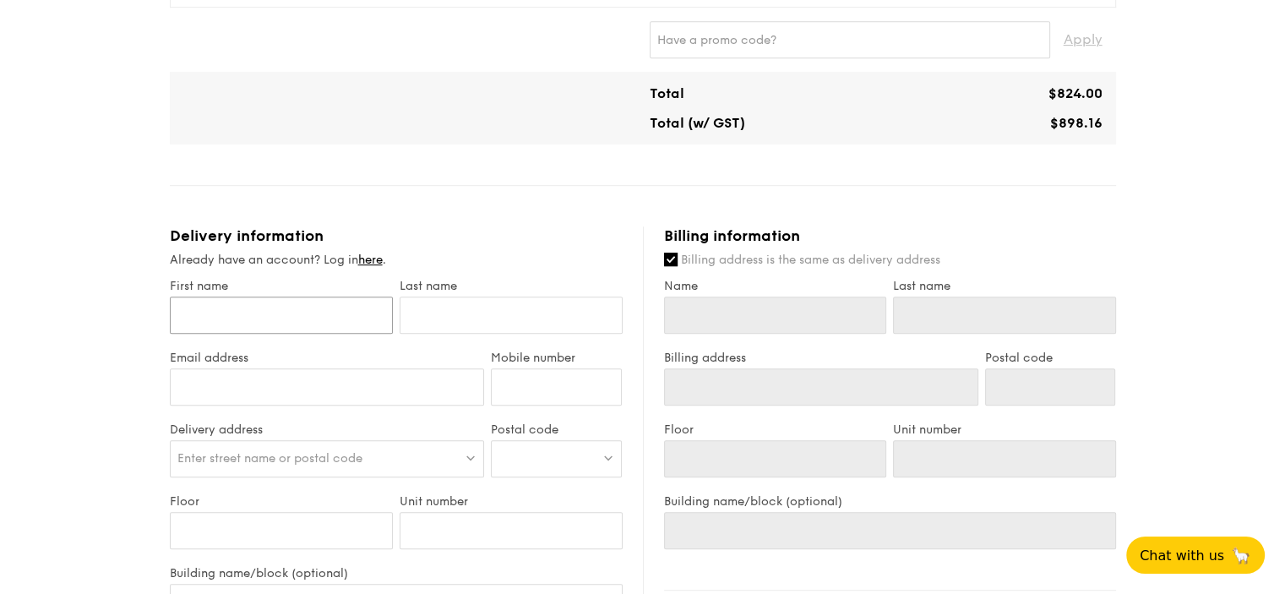
click at [317, 311] on input "First name" at bounding box center [281, 315] width 223 height 37
type input "J"
type input "Jo"
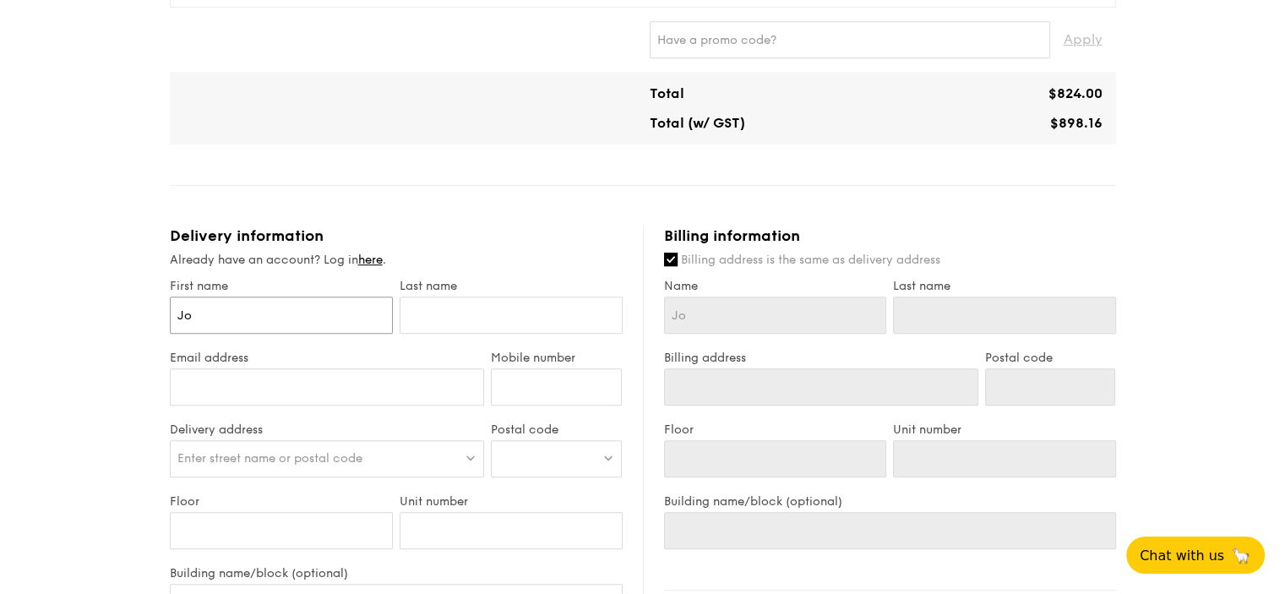
type input "Joy"
type input "Joyc"
type input "[PERSON_NAME]"
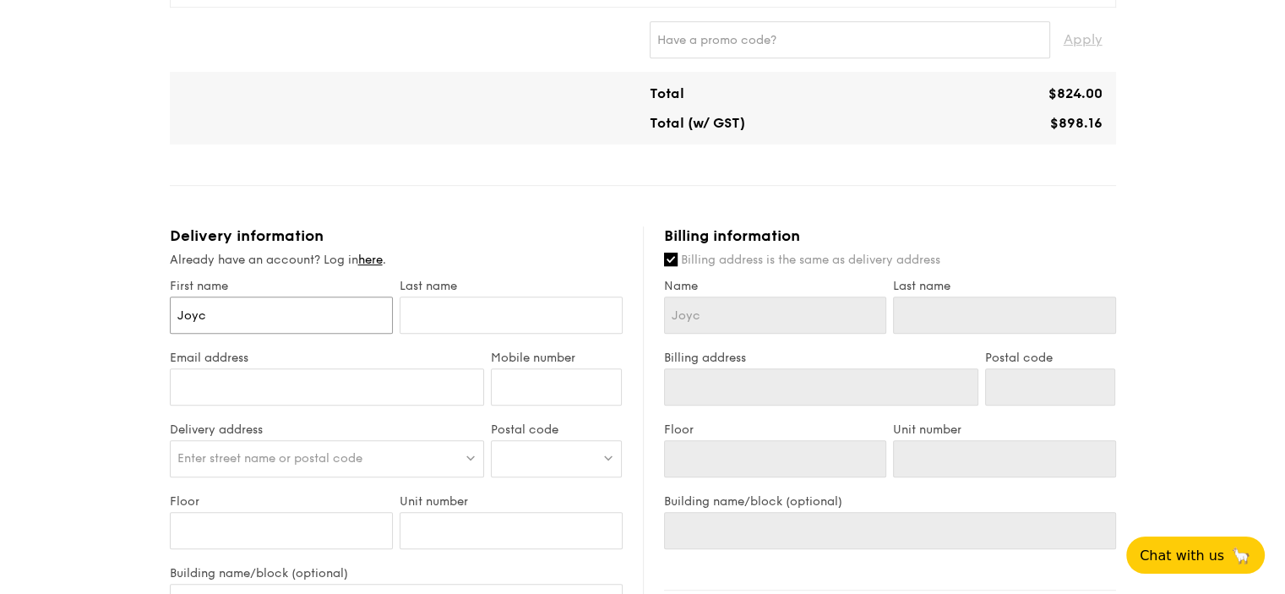
type input "[PERSON_NAME]"
type input "L"
type input "Le"
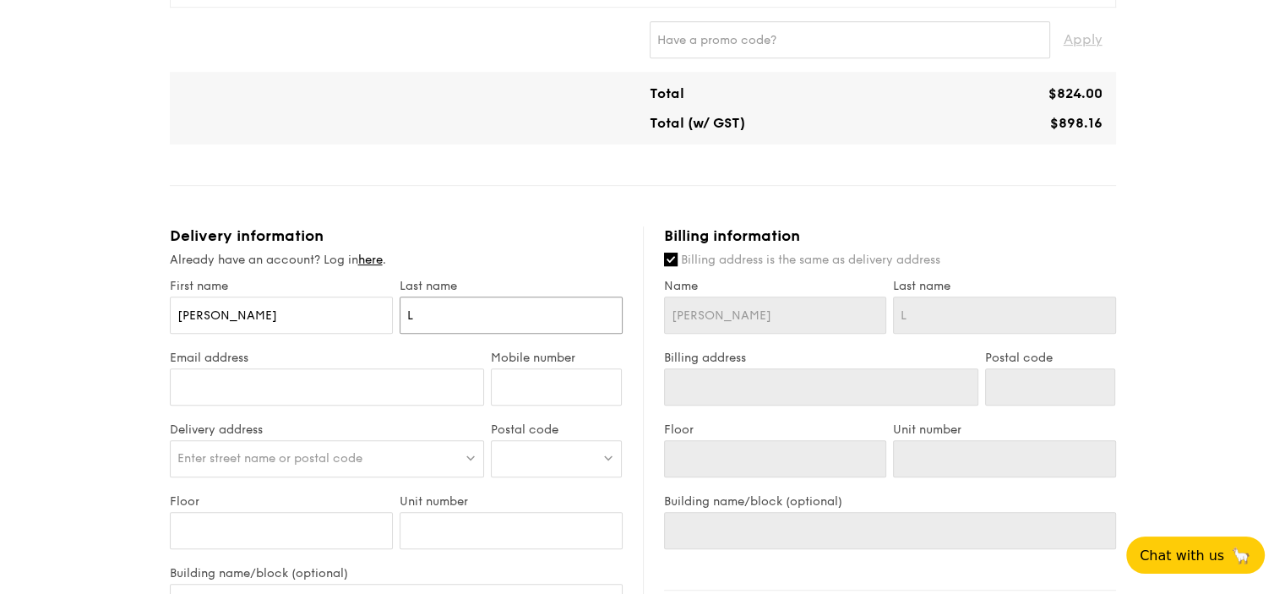
type input "Le"
type input "Lea"
type input "Leau"
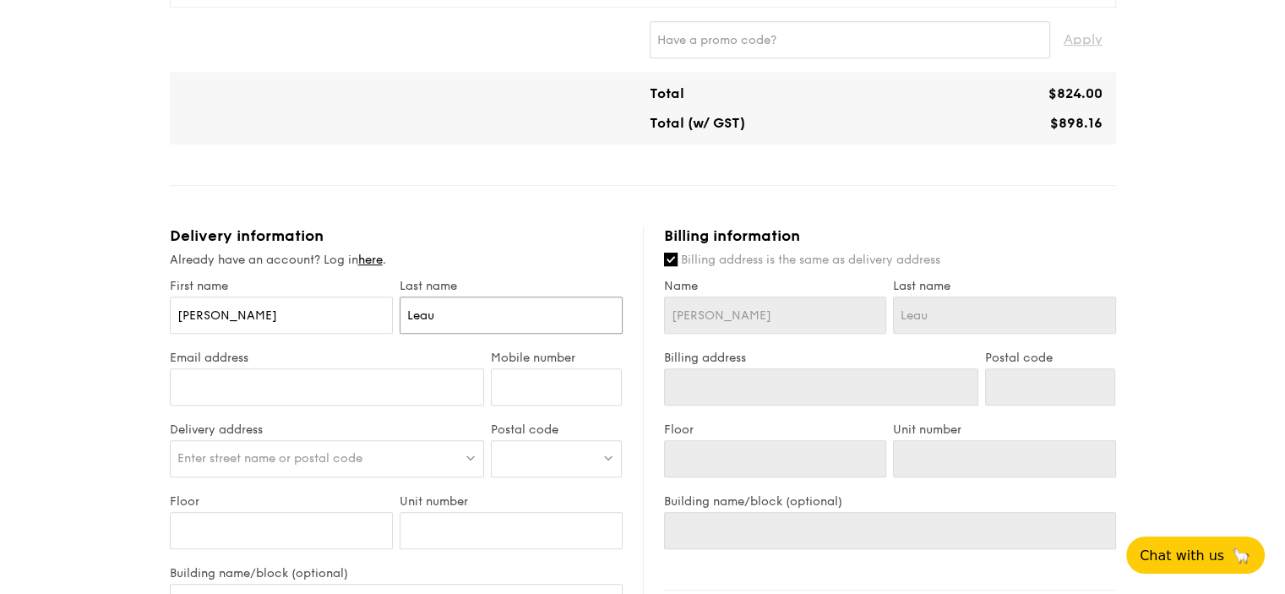
type input "Leau"
click at [253, 389] on input "Email address" at bounding box center [327, 386] width 315 height 37
type input "[PERSON_NAME][EMAIL_ADDRESS][DOMAIN_NAME]"
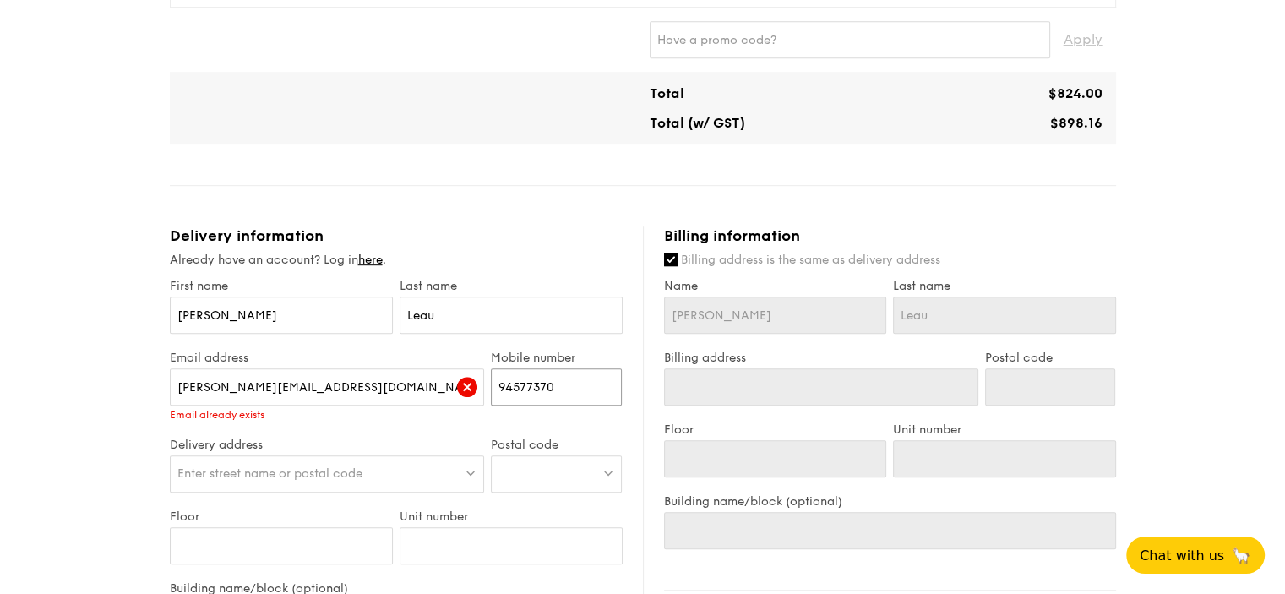
type input "94577370"
click at [194, 474] on span "Enter street name or postal code" at bounding box center [269, 473] width 185 height 14
type input "[STREET_ADDRESS]"
click at [548, 475] on div at bounding box center [556, 473] width 131 height 37
type input "038986"
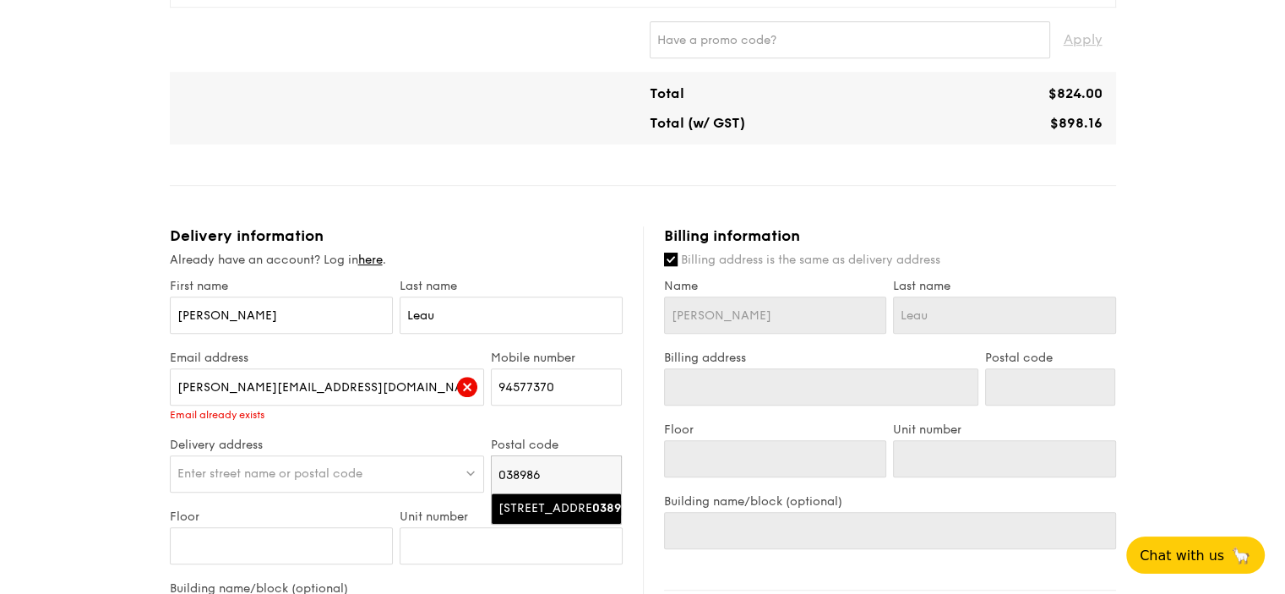
click at [541, 515] on div "[STREET_ADDRESS]" at bounding box center [542, 508] width 87 height 17
type input "[STREET_ADDRESS]"
type input "038986"
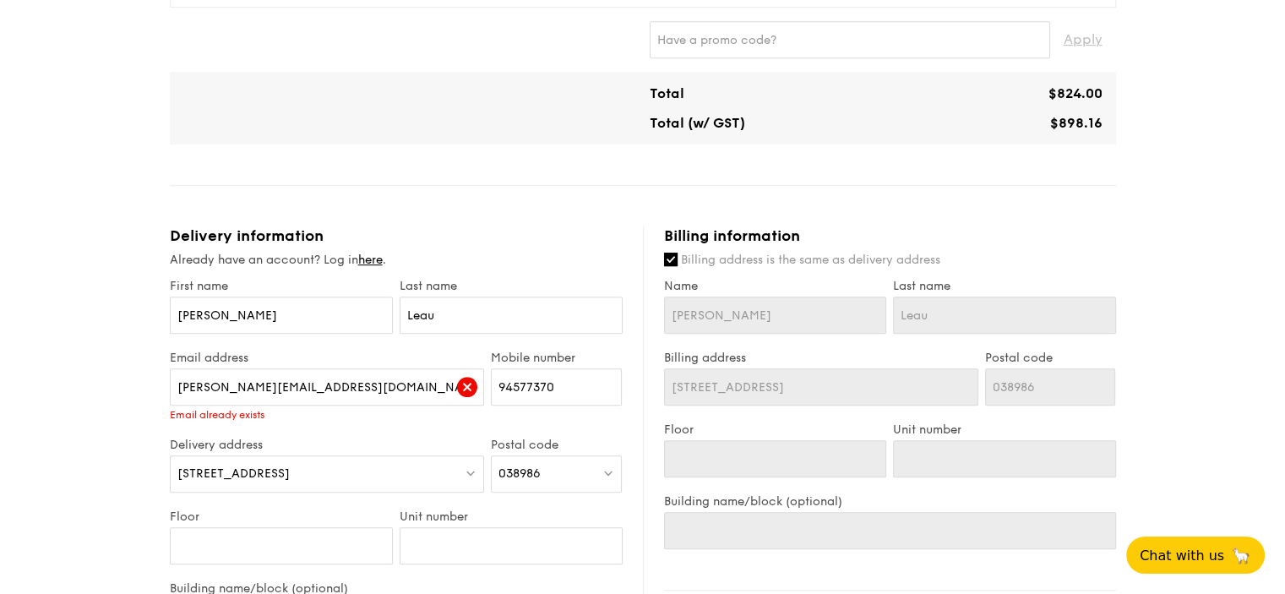
click at [306, 508] on div "Delivery address [STREET_ADDRESS]" at bounding box center [327, 474] width 322 height 72
click at [303, 540] on input "Floor" at bounding box center [281, 545] width 223 height 37
type input "2"
type input "26"
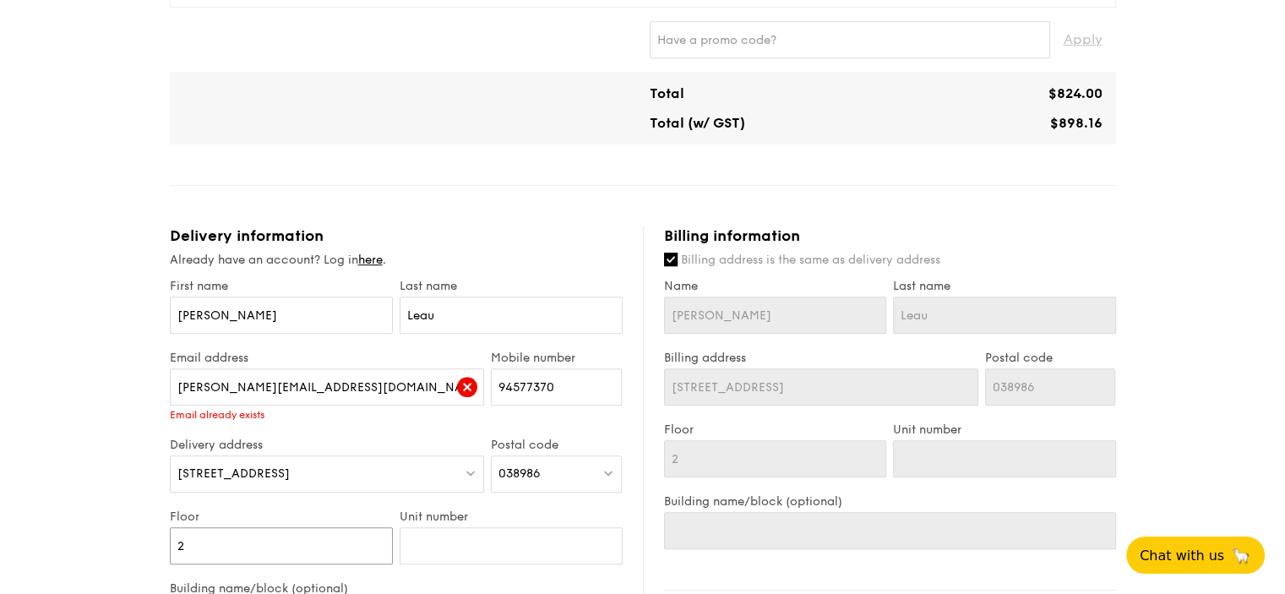
type input "26"
type input "0"
type input "03"
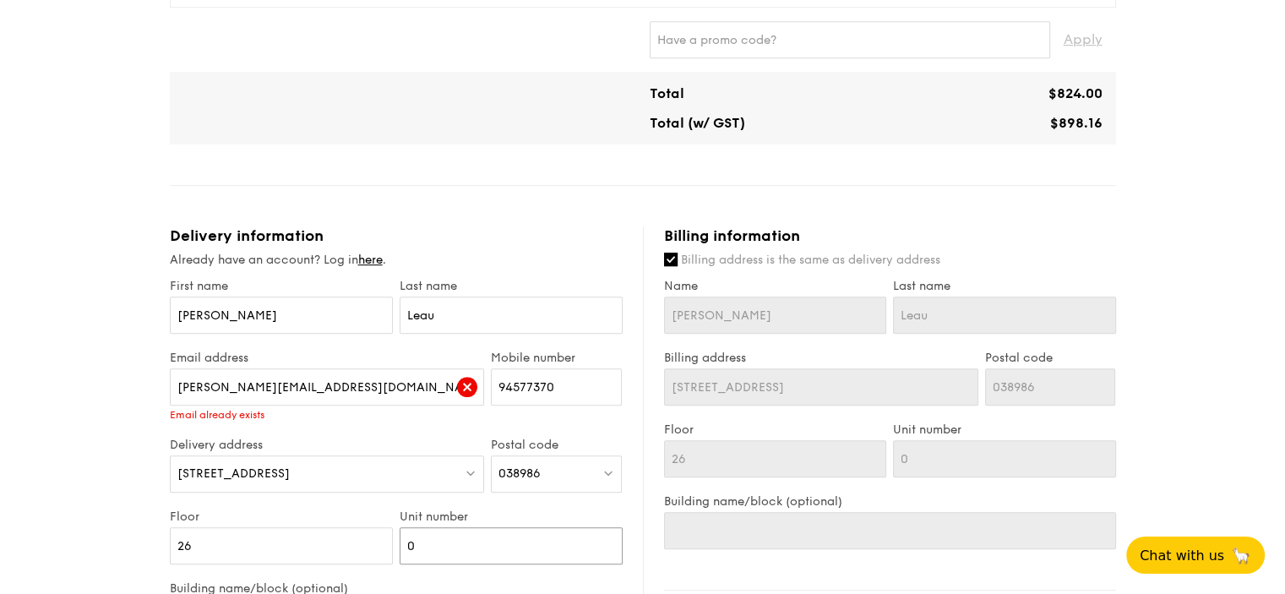
type input "03"
type input "03/"
type input "03/0"
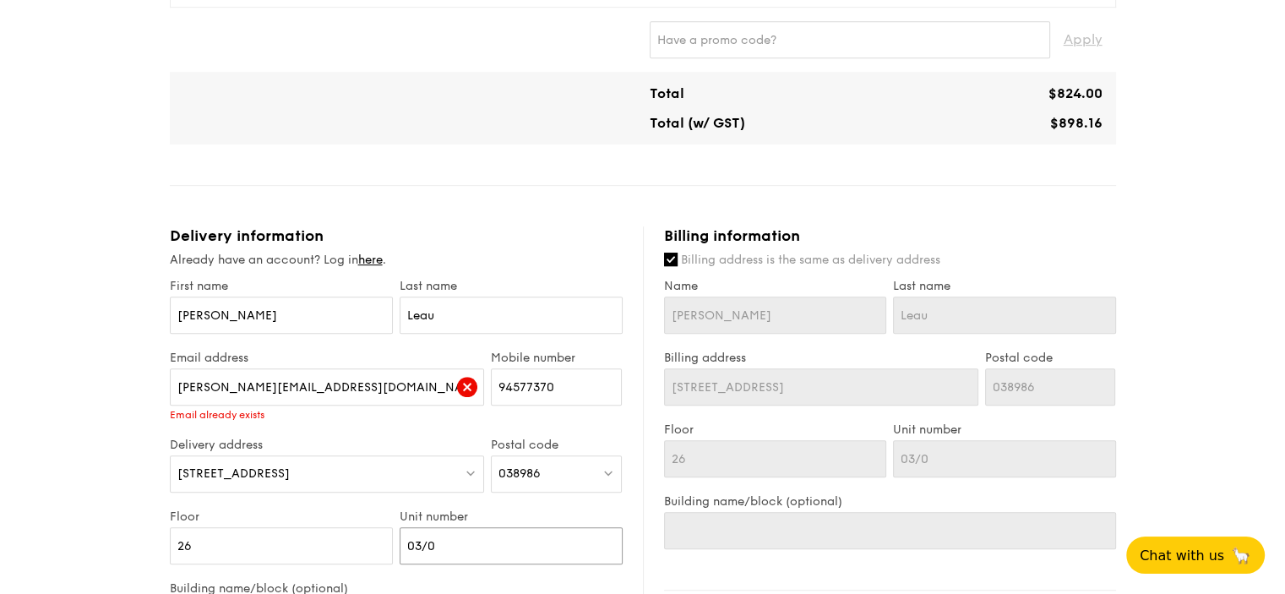
type input "03/05"
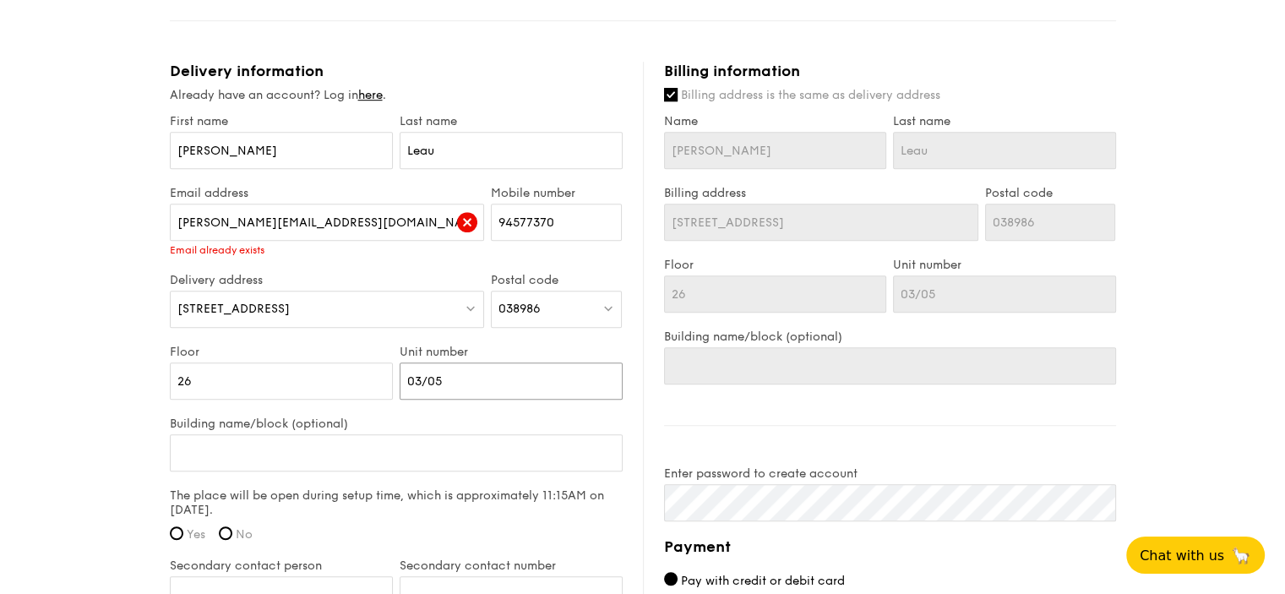
scroll to position [1014, 0]
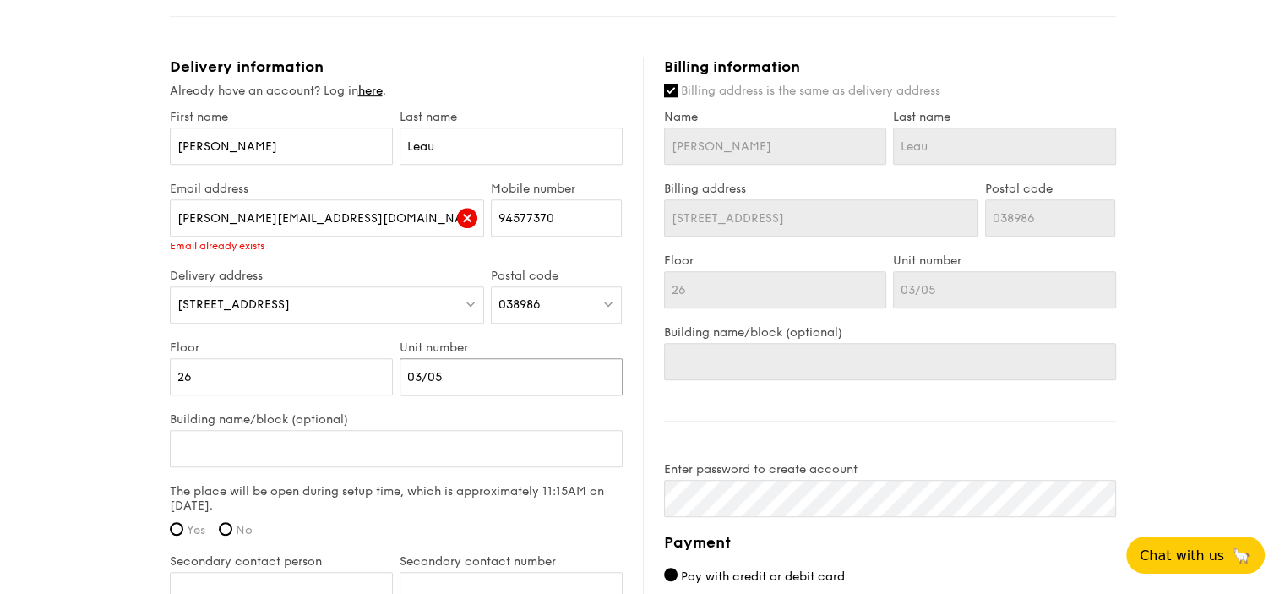
type input "03/05"
click at [355, 219] on input "[PERSON_NAME][EMAIL_ADDRESS][DOMAIN_NAME]" at bounding box center [327, 217] width 315 height 37
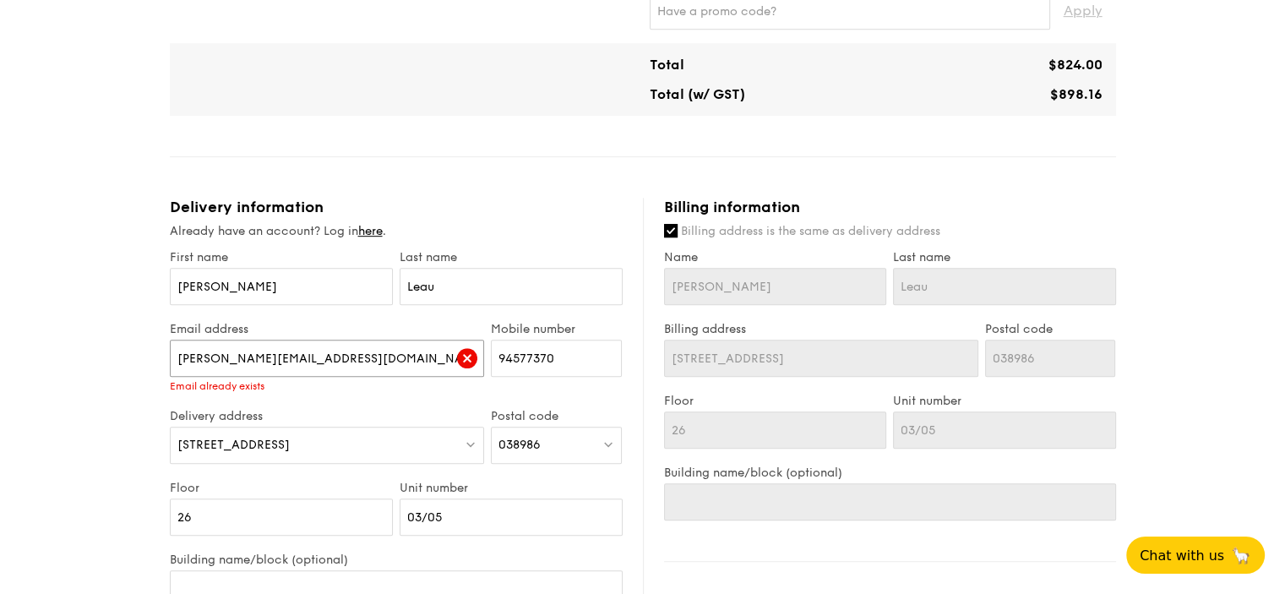
scroll to position [845, 0]
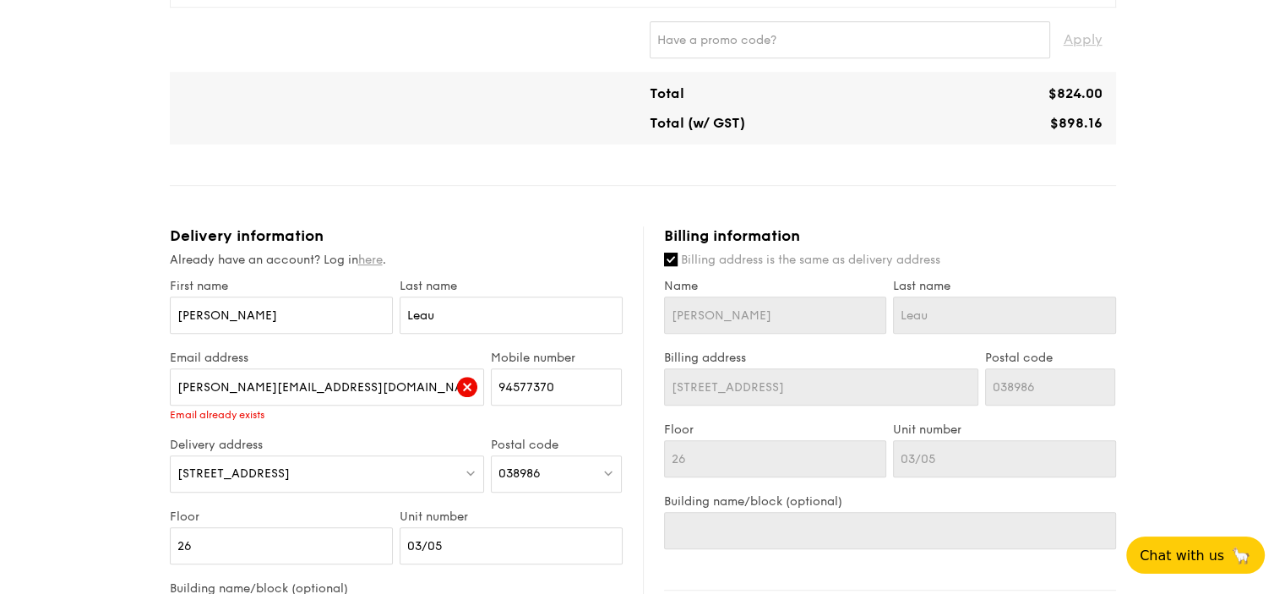
click at [377, 258] on link "here" at bounding box center [370, 260] width 25 height 14
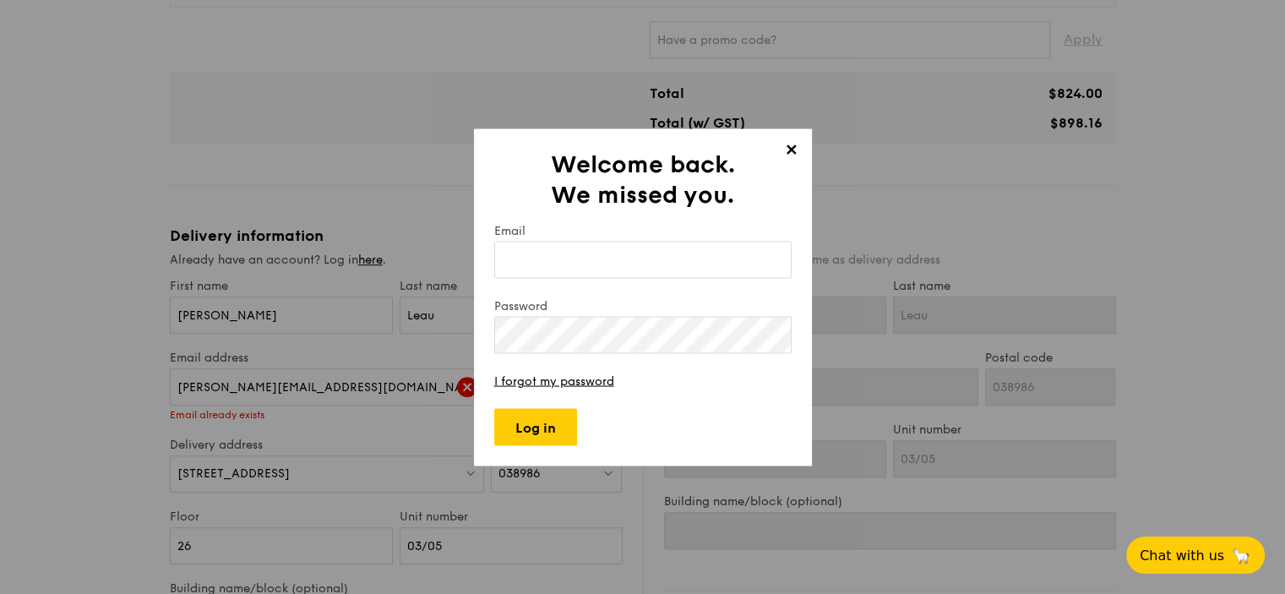
click at [543, 260] on input "Email" at bounding box center [642, 259] width 297 height 37
type input "[PERSON_NAME][EMAIL_ADDRESS][DOMAIN_NAME]"
click at [545, 427] on input "Log in" at bounding box center [535, 426] width 83 height 37
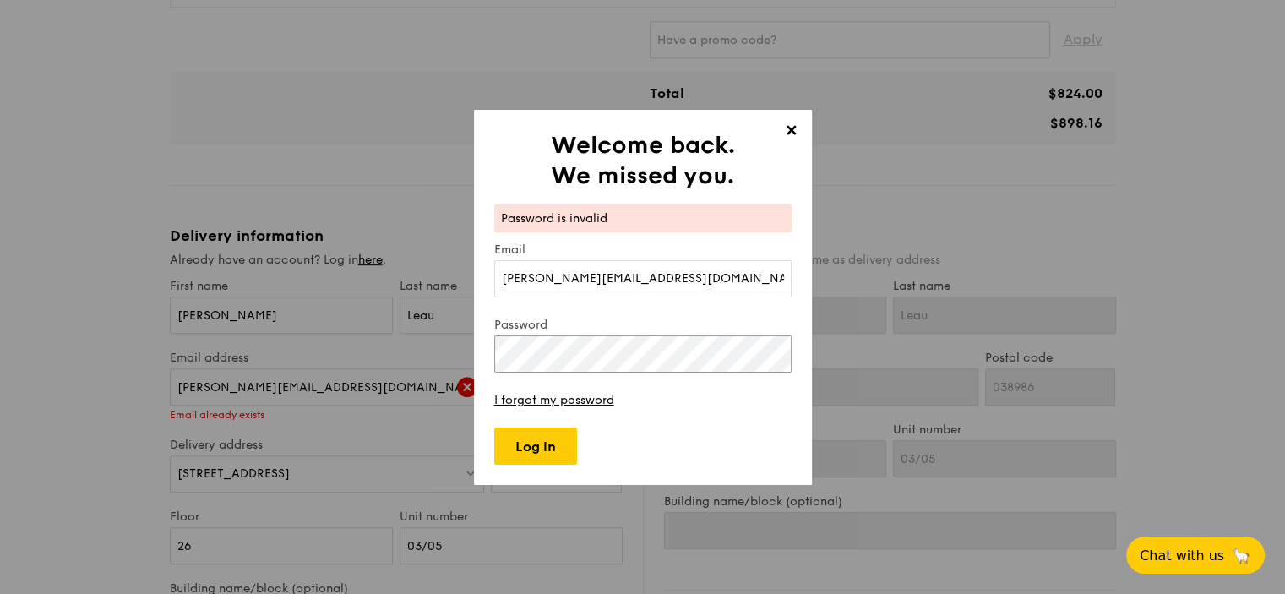
click at [384, 368] on div "✕ Welcome back. We missed you. Password is invalid Email [PERSON_NAME][EMAIL_AD…" at bounding box center [642, 297] width 1285 height 594
click at [527, 448] on input "Log in" at bounding box center [535, 446] width 83 height 37
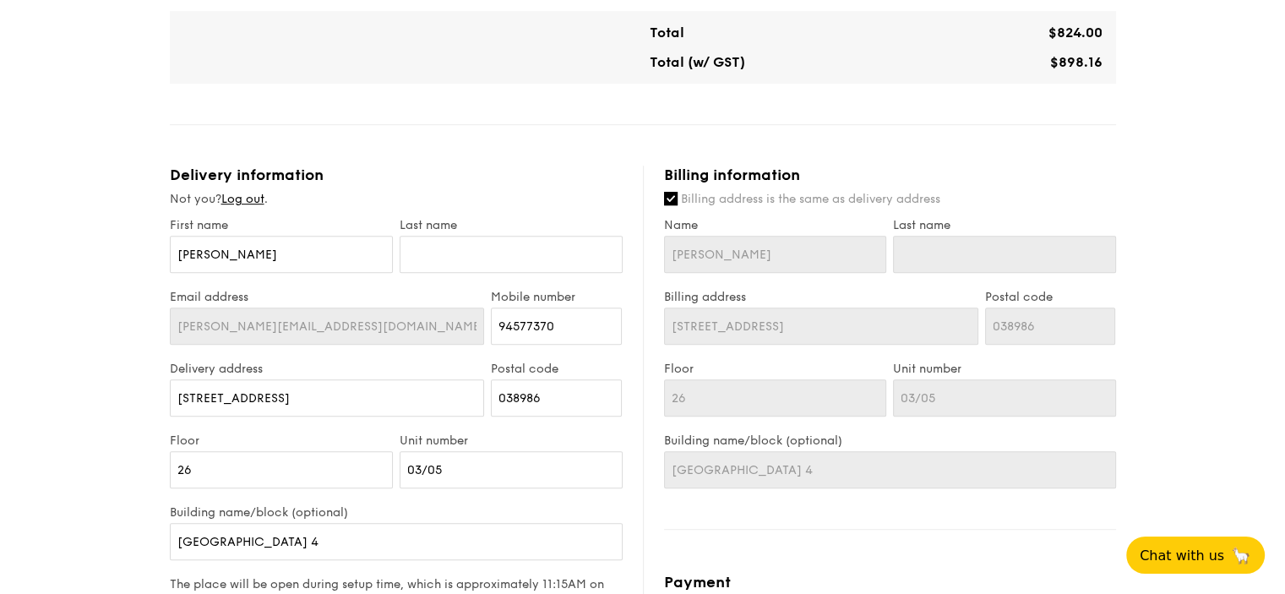
scroll to position [1014, 0]
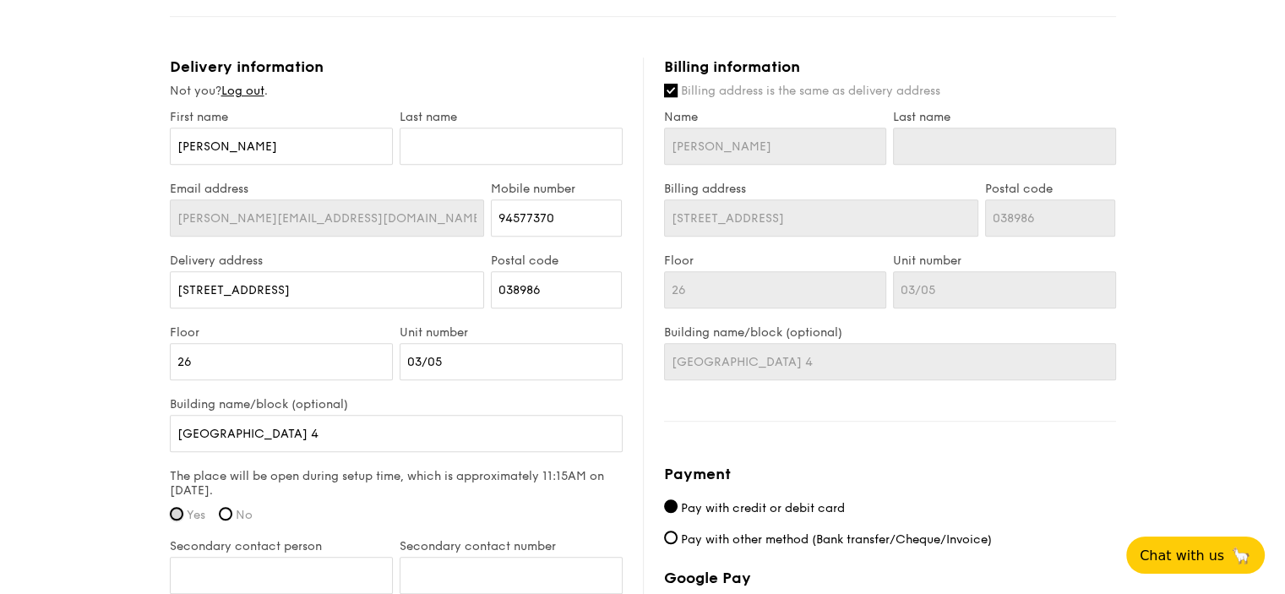
click at [183, 510] on input "Yes" at bounding box center [177, 514] width 14 height 14
radio input "true"
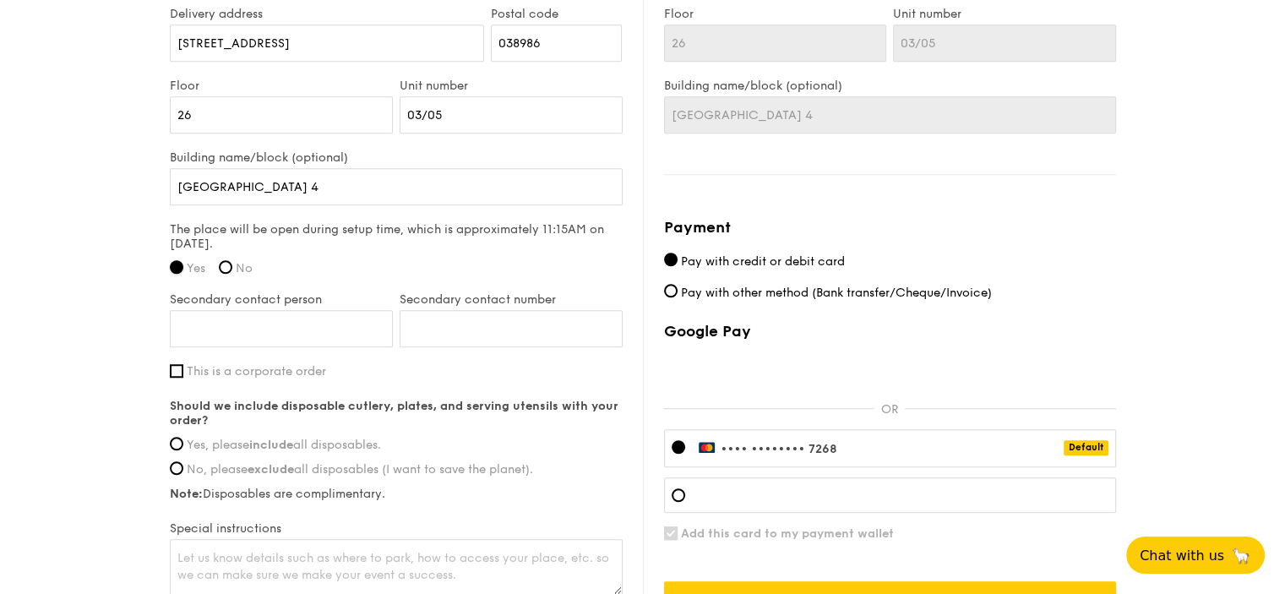
scroll to position [1267, 0]
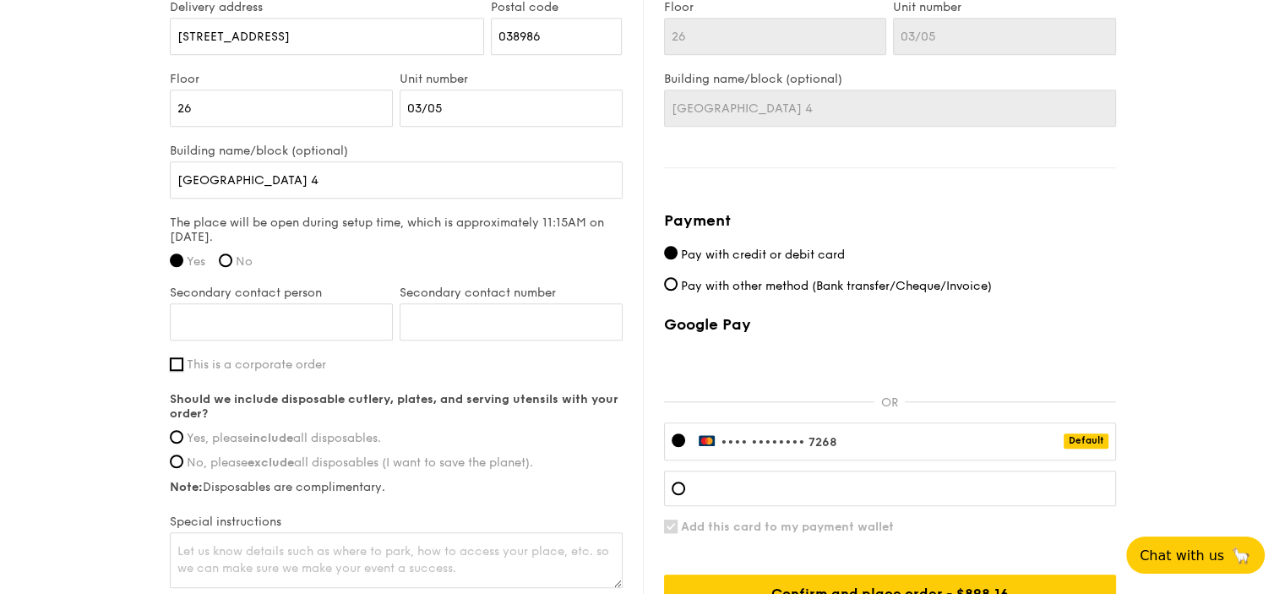
click at [177, 360] on input "This is a corporate order" at bounding box center [177, 364] width 14 height 14
checkbox input "true"
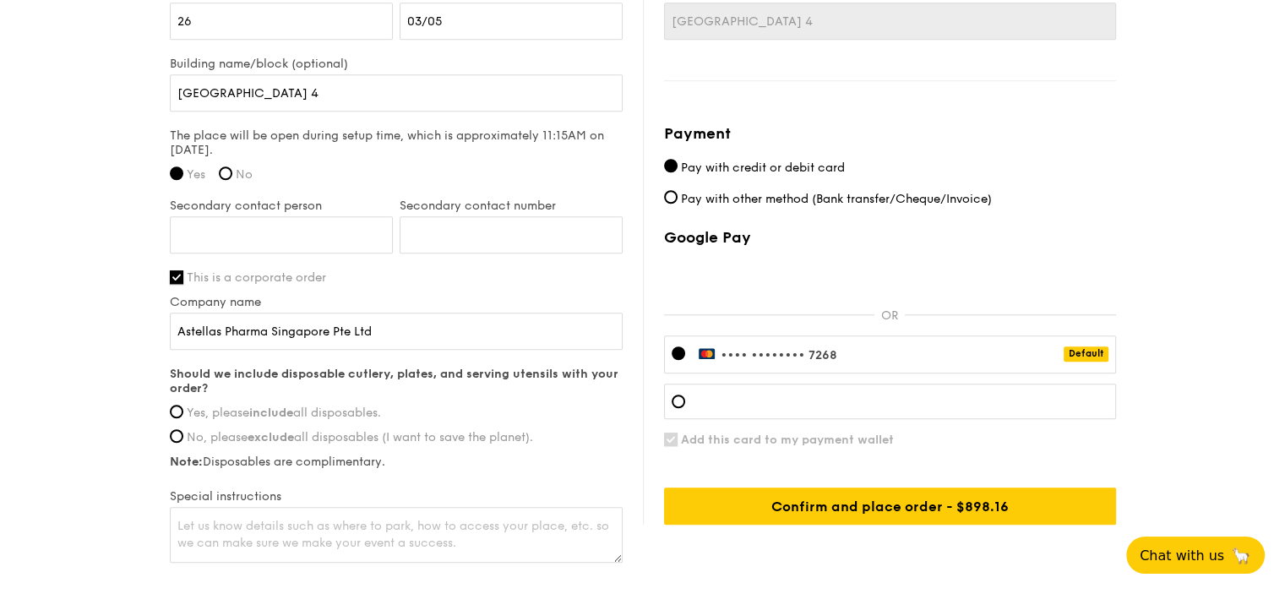
scroll to position [1436, 0]
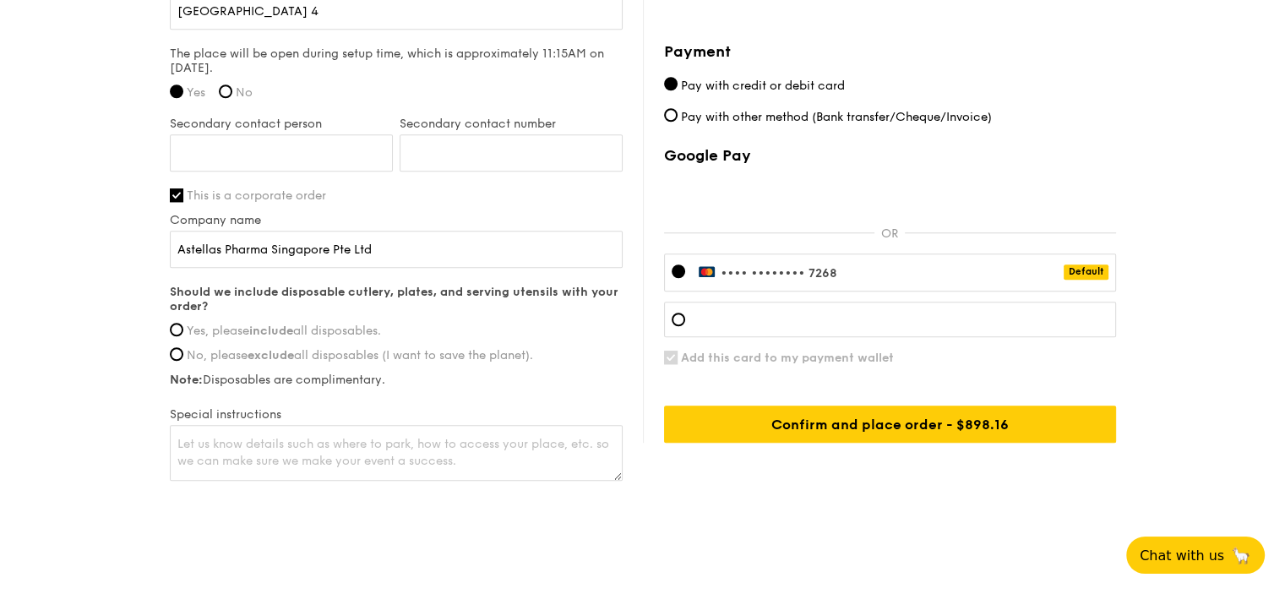
click at [183, 328] on label "Yes, please include all disposables." at bounding box center [396, 331] width 453 height 14
click at [183, 328] on input "Yes, please include all disposables." at bounding box center [177, 330] width 14 height 14
radio input "true"
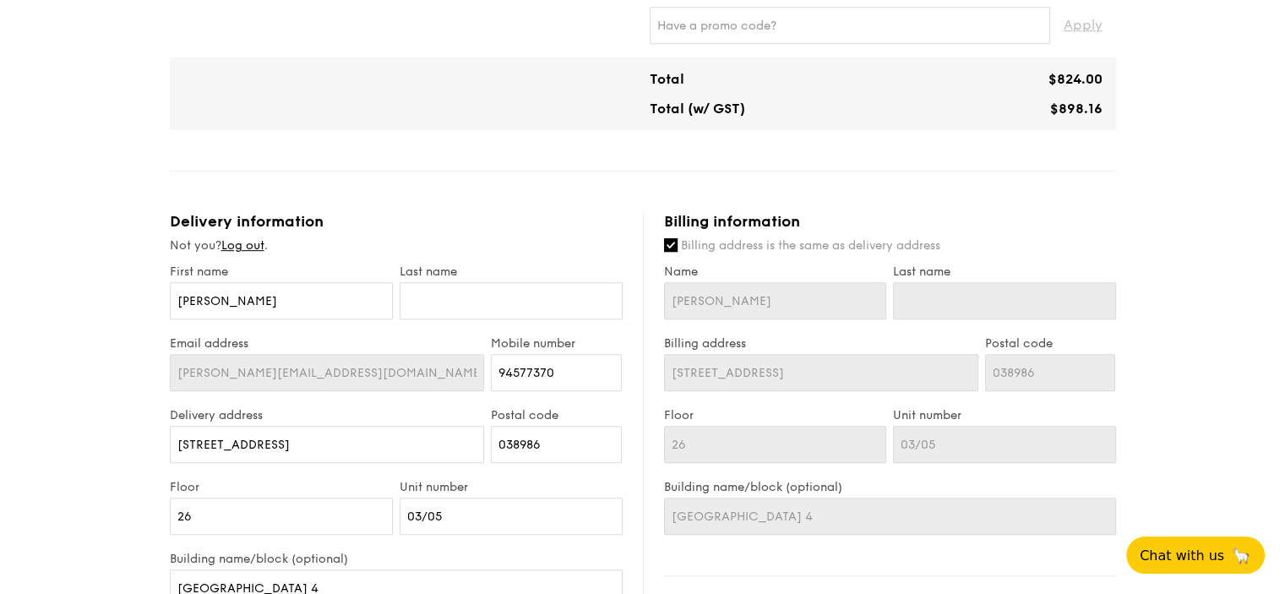
scroll to position [760, 0]
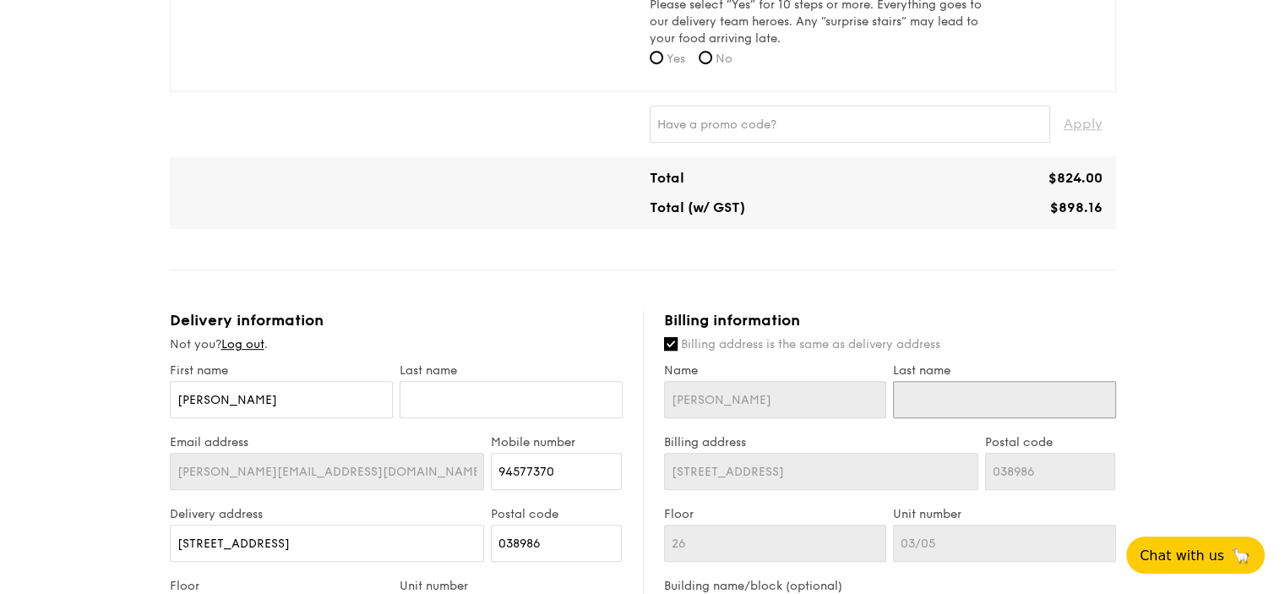
click at [928, 401] on input "Last name" at bounding box center [1004, 399] width 223 height 37
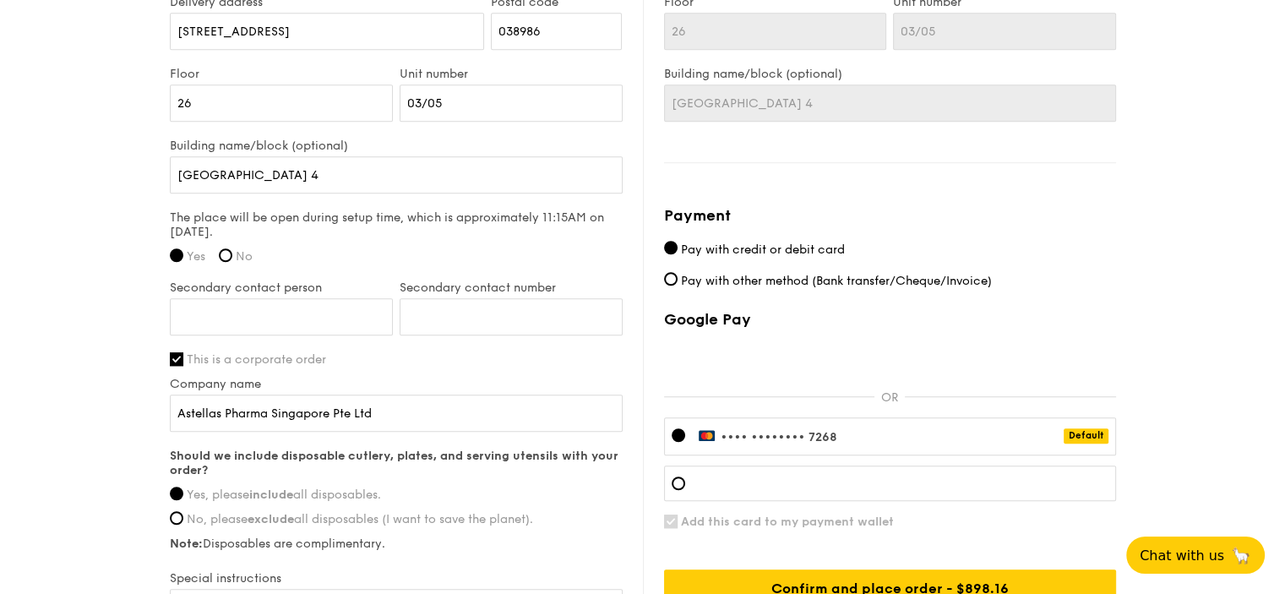
scroll to position [1352, 0]
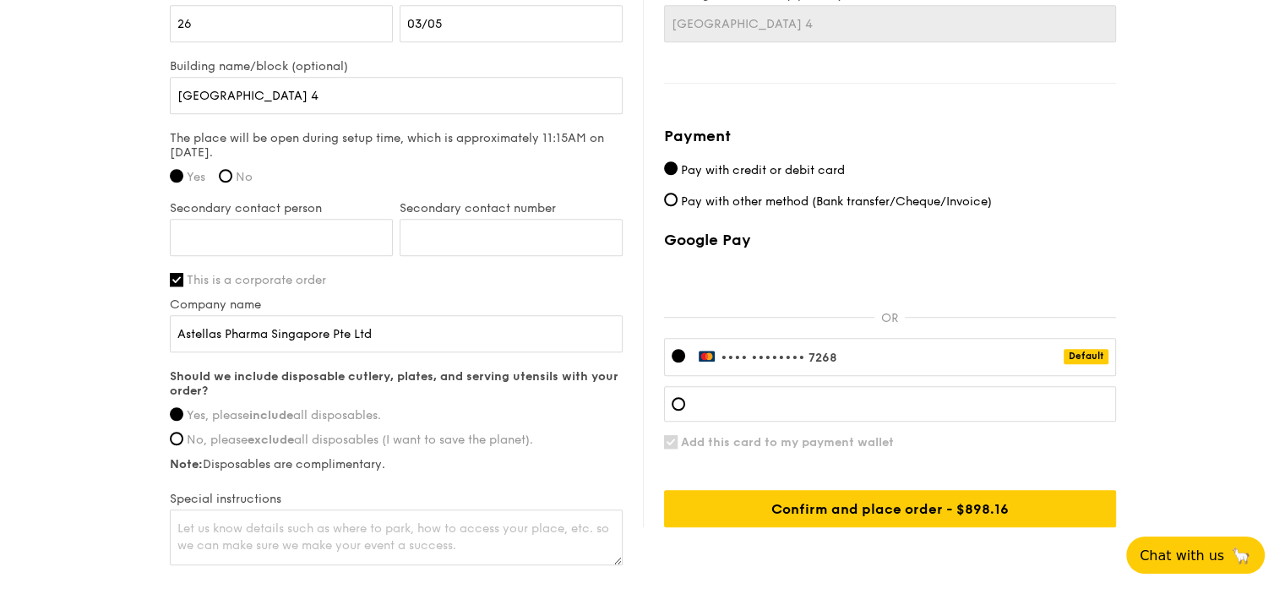
click at [953, 354] on div "•••• •••• •••• 7268 Default" at bounding box center [890, 357] width 452 height 38
click at [679, 401] on div at bounding box center [679, 404] width 14 height 14
click at [677, 403] on div at bounding box center [679, 404] width 14 height 14
click at [668, 435] on input "Add this card to my payment wallet" at bounding box center [671, 442] width 14 height 14
checkbox input "false"
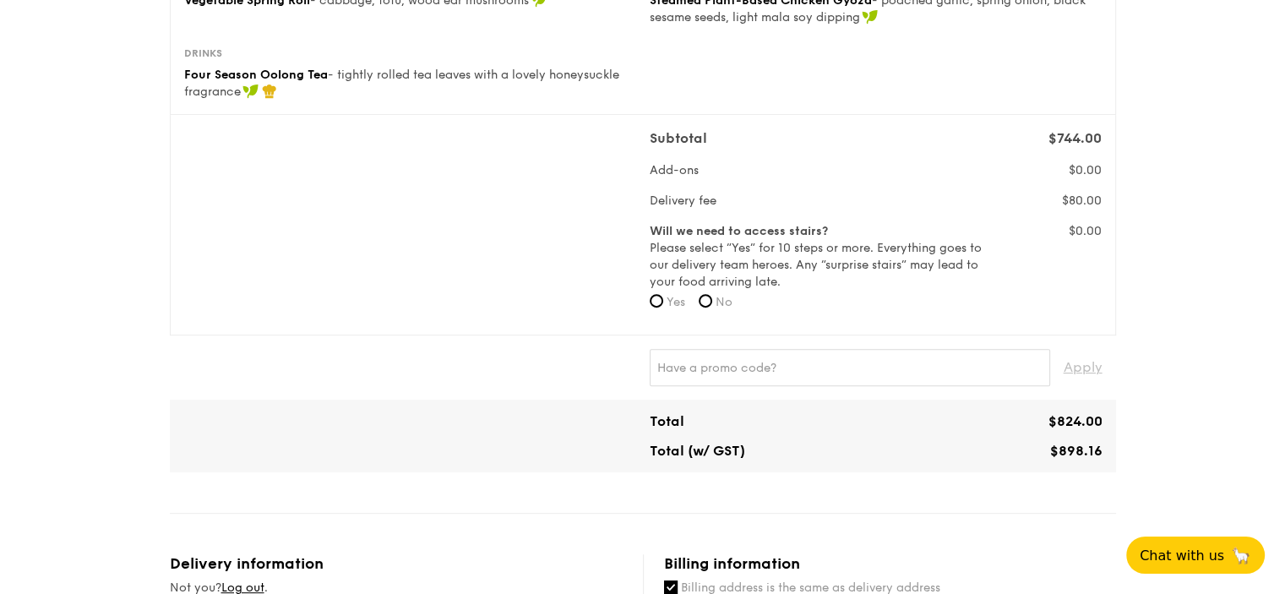
scroll to position [507, 0]
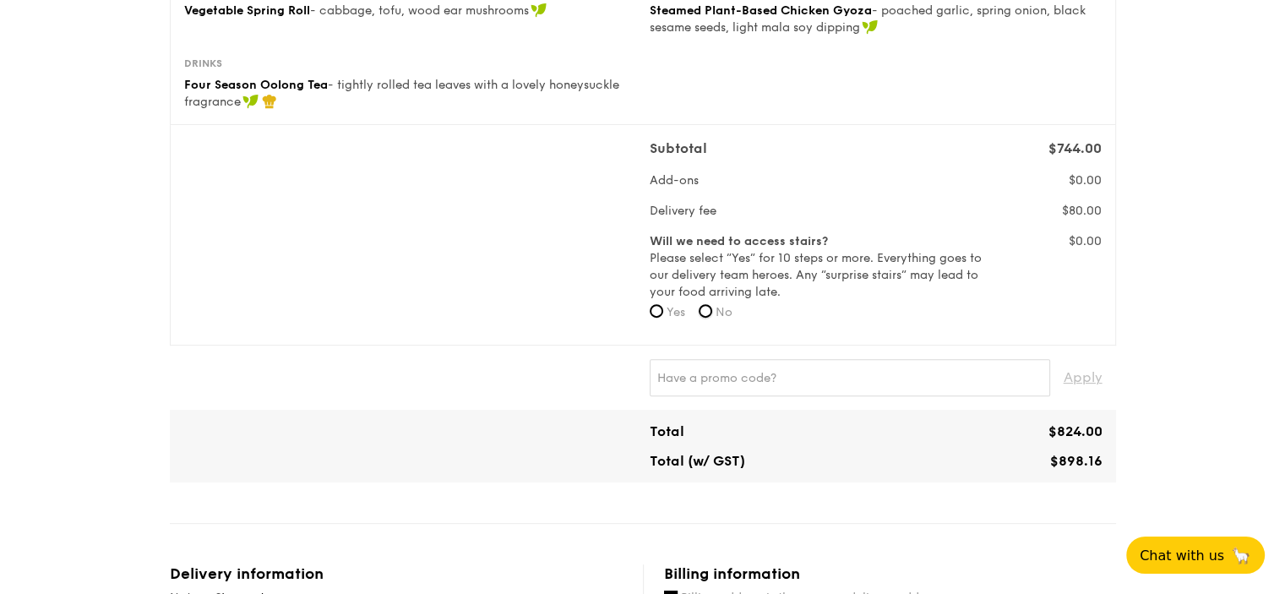
drag, startPoint x: 709, startPoint y: 313, endPoint x: 723, endPoint y: 319, distance: 15.5
click at [710, 313] on input "No" at bounding box center [706, 311] width 14 height 14
radio input "true"
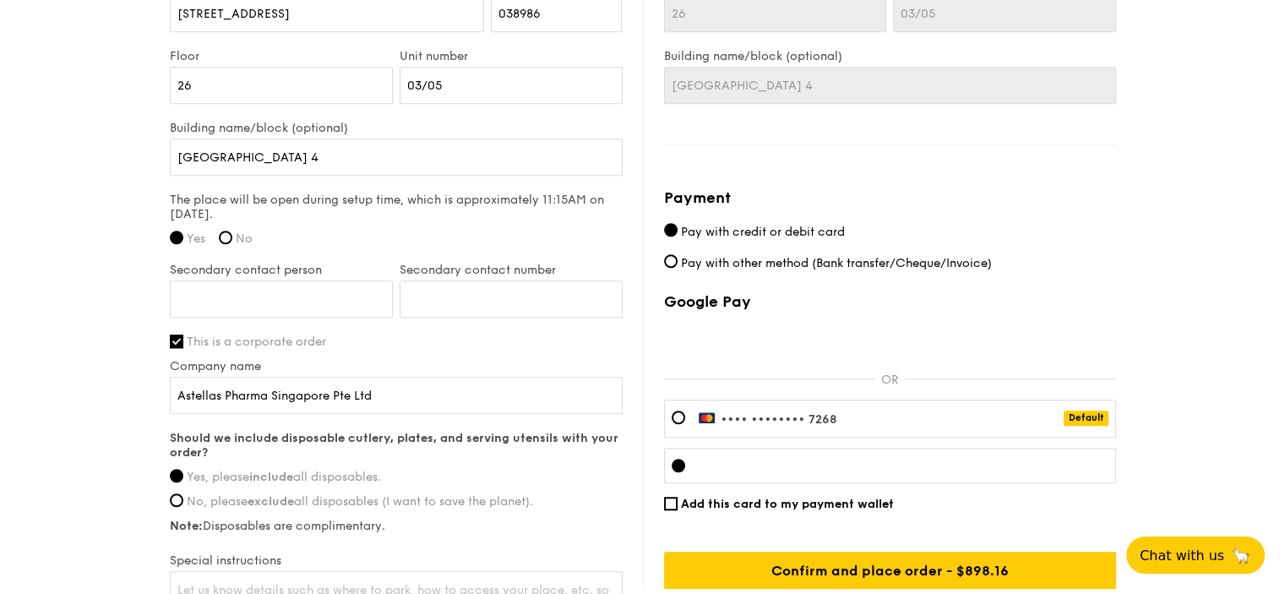
scroll to position [1436, 0]
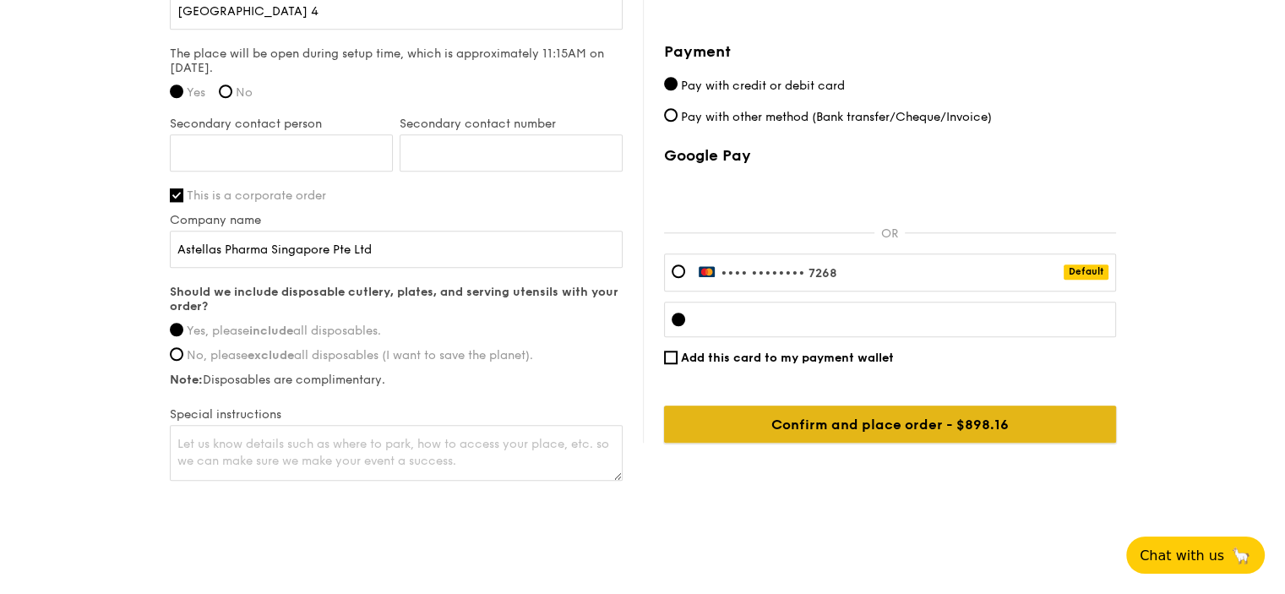
click at [903, 428] on input "Confirm and place order - $898.16" at bounding box center [890, 424] width 452 height 37
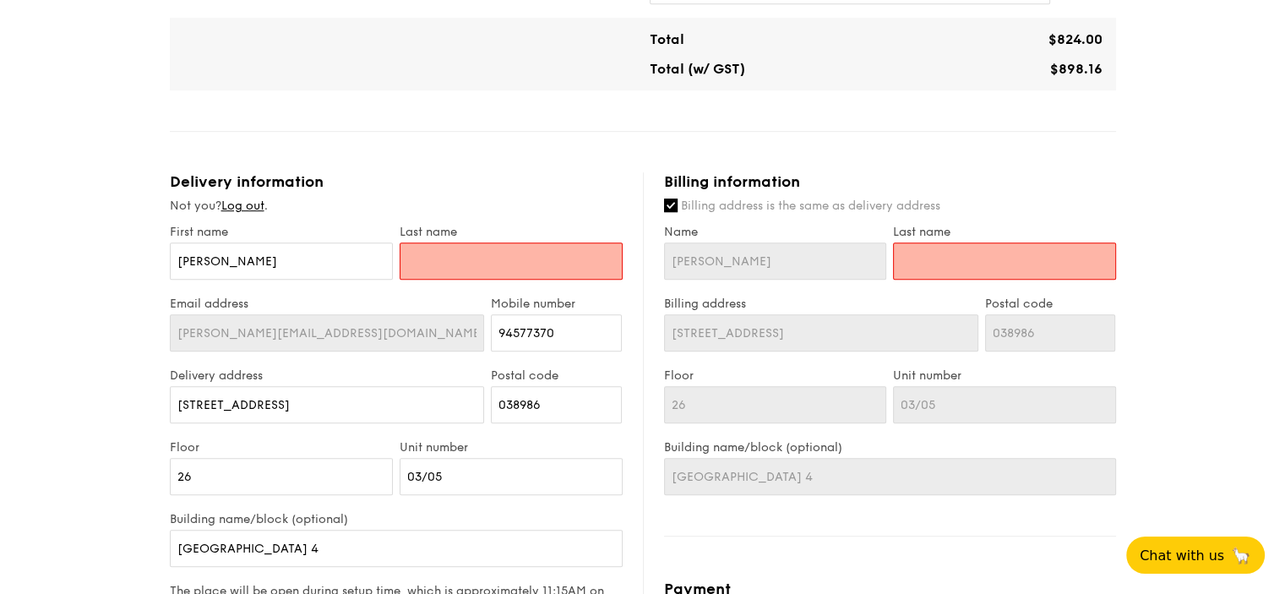
scroll to position [887, 0]
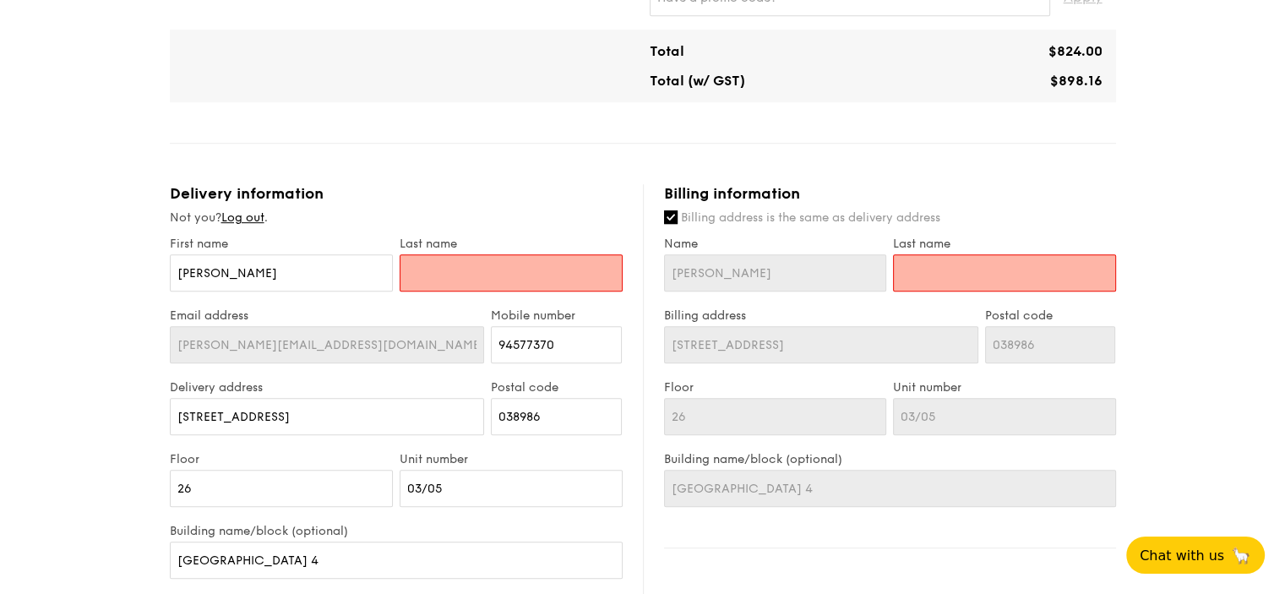
drag, startPoint x: 486, startPoint y: 263, endPoint x: 503, endPoint y: 262, distance: 16.9
click at [486, 264] on input "text" at bounding box center [511, 272] width 223 height 37
type input "L"
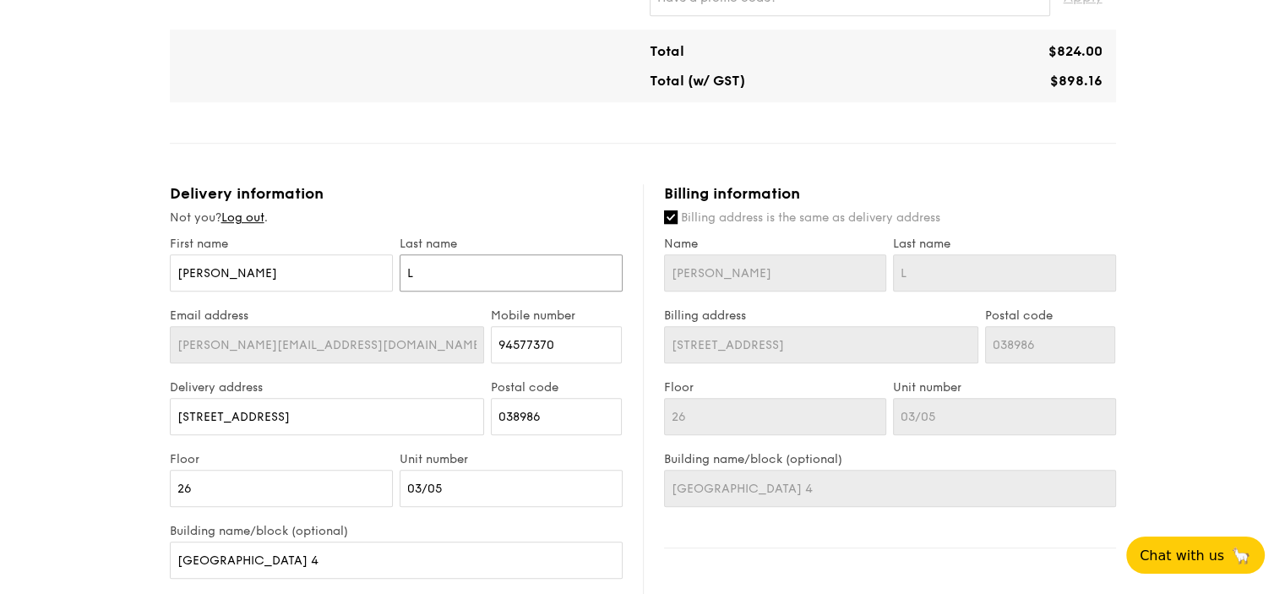
type input "Le"
type input "Lea"
type input "Leau"
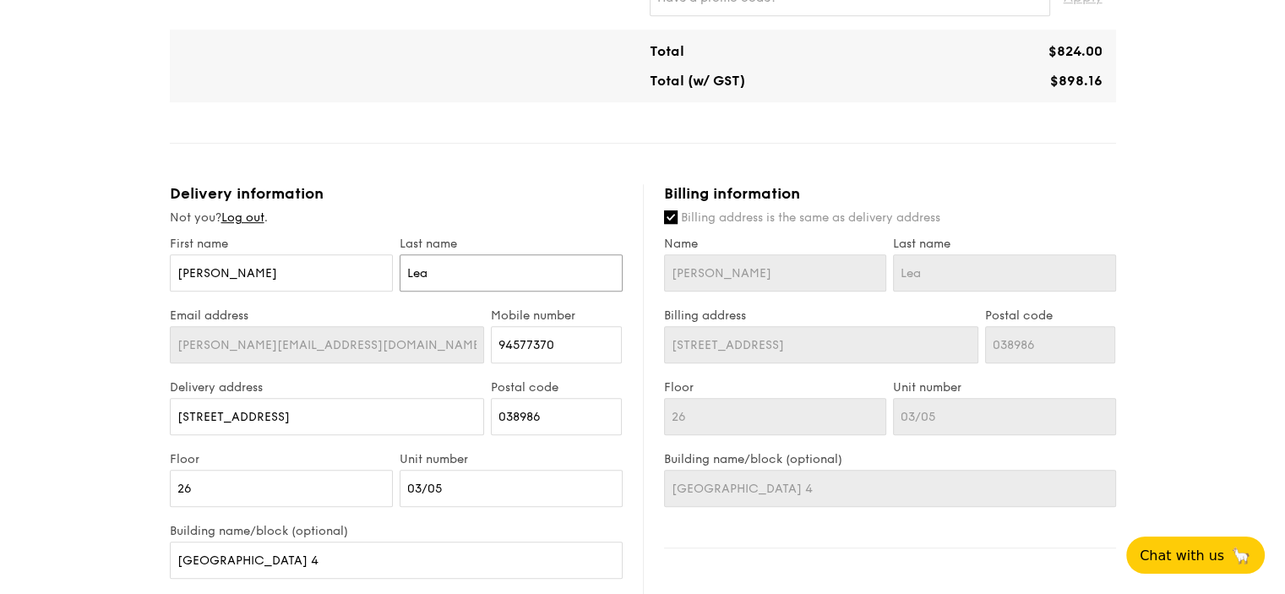
type input "Leau"
click at [608, 214] on div "Not you? Log out ." at bounding box center [396, 218] width 453 height 17
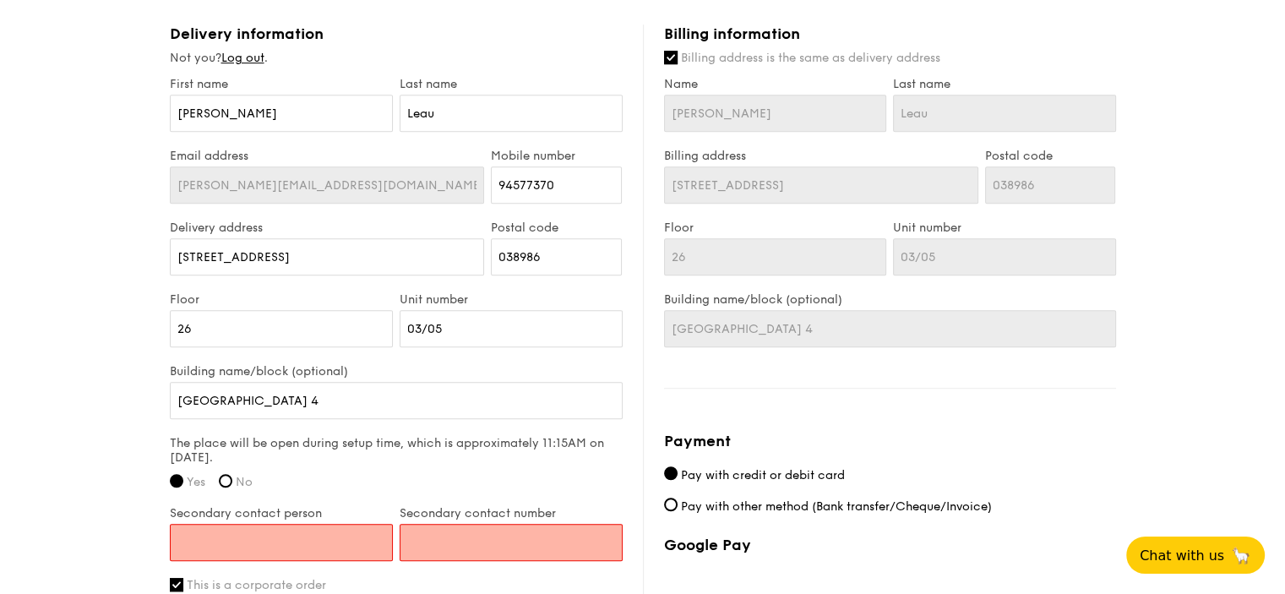
scroll to position [1141, 0]
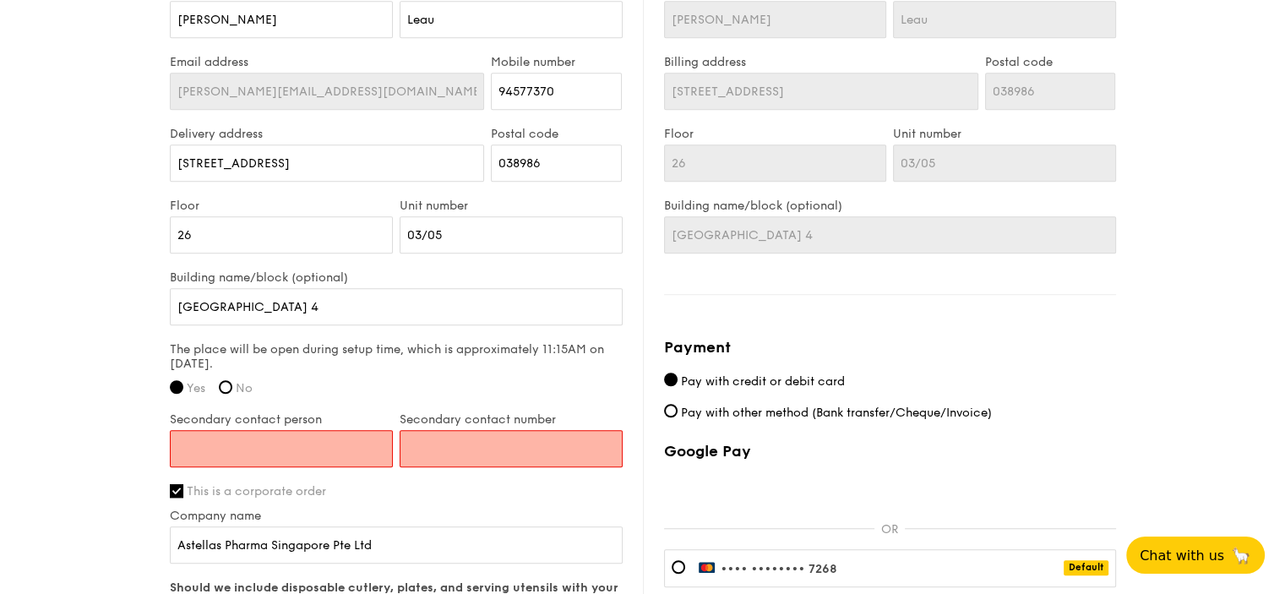
click at [297, 453] on input "Secondary contact person" at bounding box center [281, 448] width 223 height 37
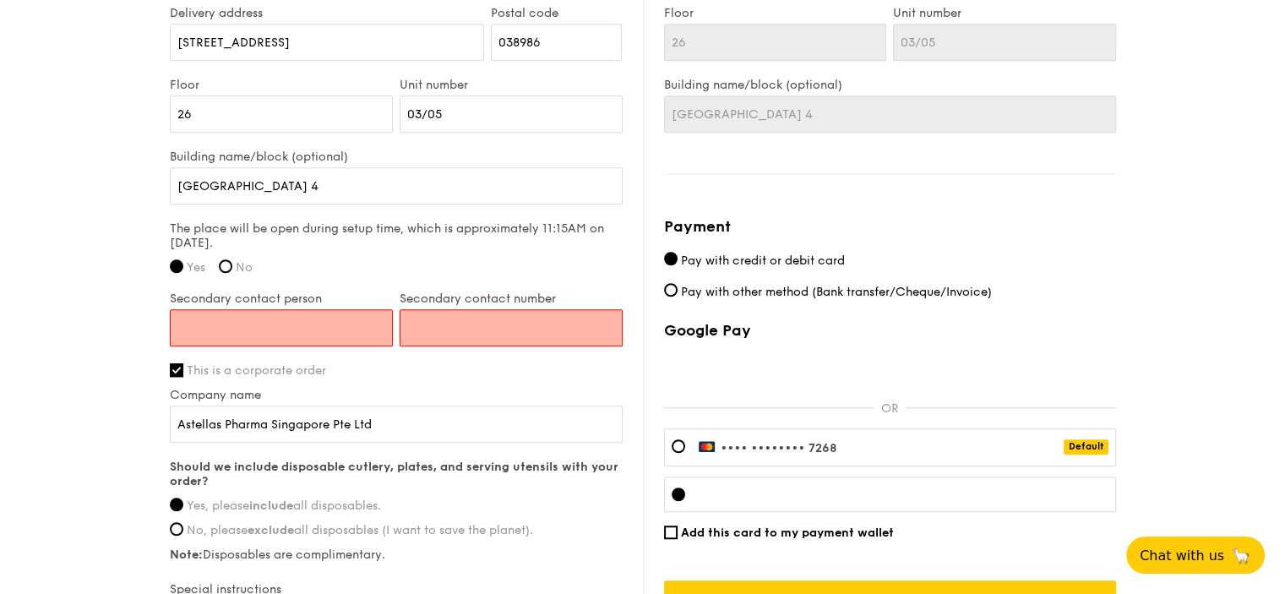
scroll to position [1310, 0]
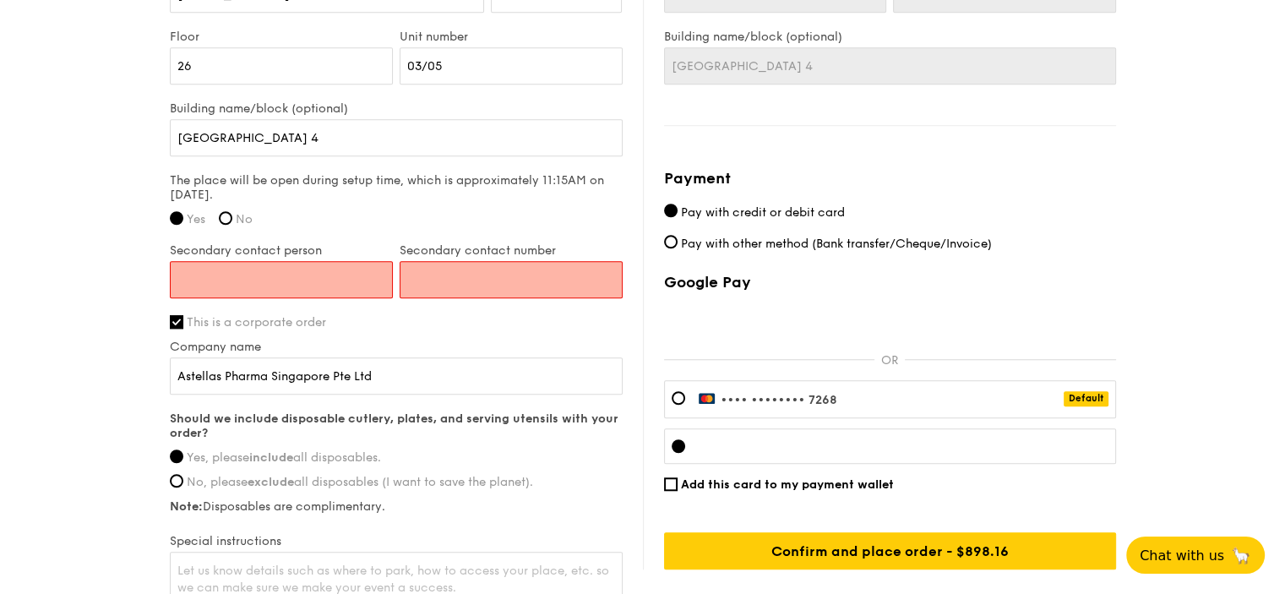
click at [350, 276] on input "Secondary contact person" at bounding box center [281, 279] width 223 height 37
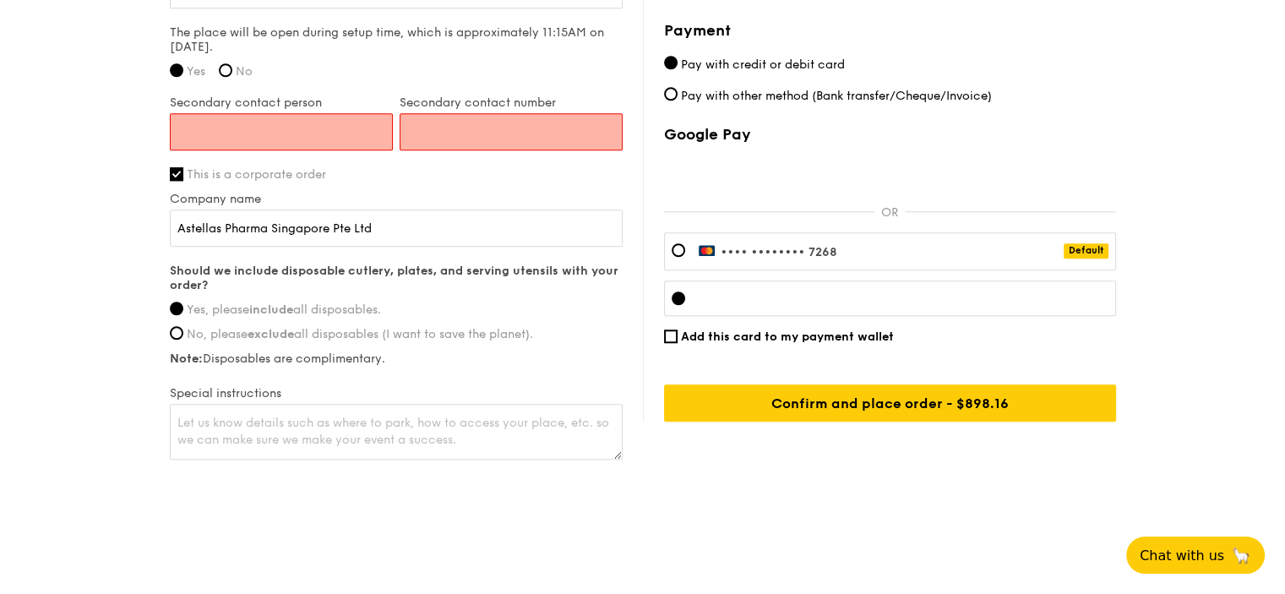
scroll to position [1458, 0]
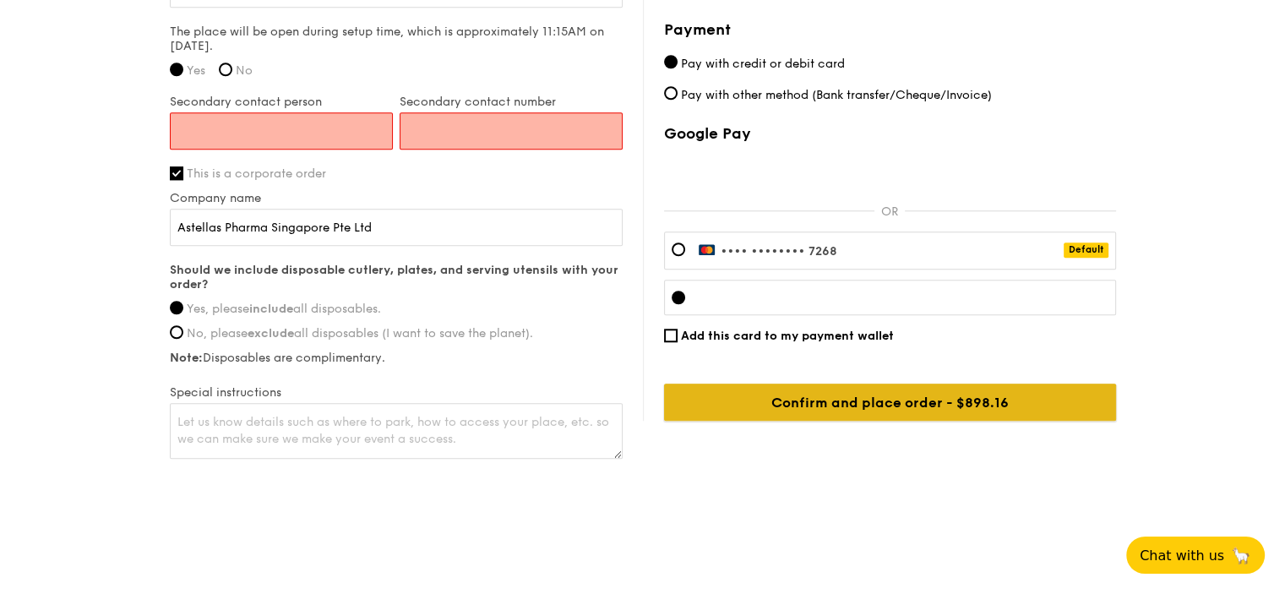
click at [937, 401] on input "Confirm and place order - $898.16" at bounding box center [890, 402] width 452 height 37
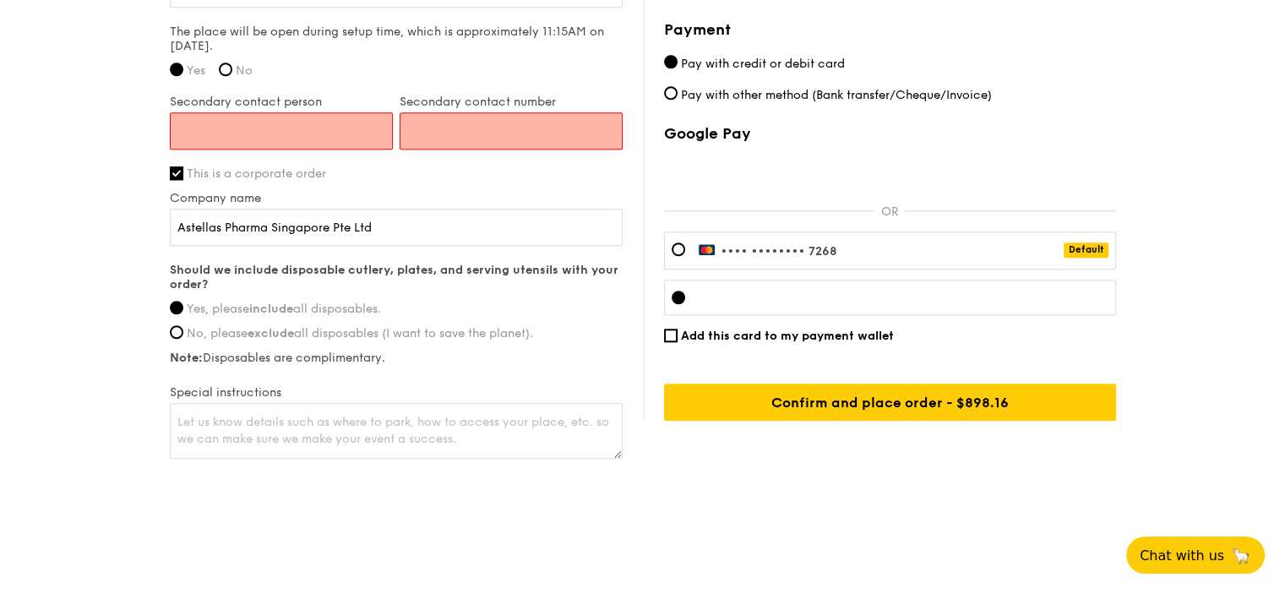
click at [271, 135] on input "Secondary contact person" at bounding box center [281, 130] width 223 height 37
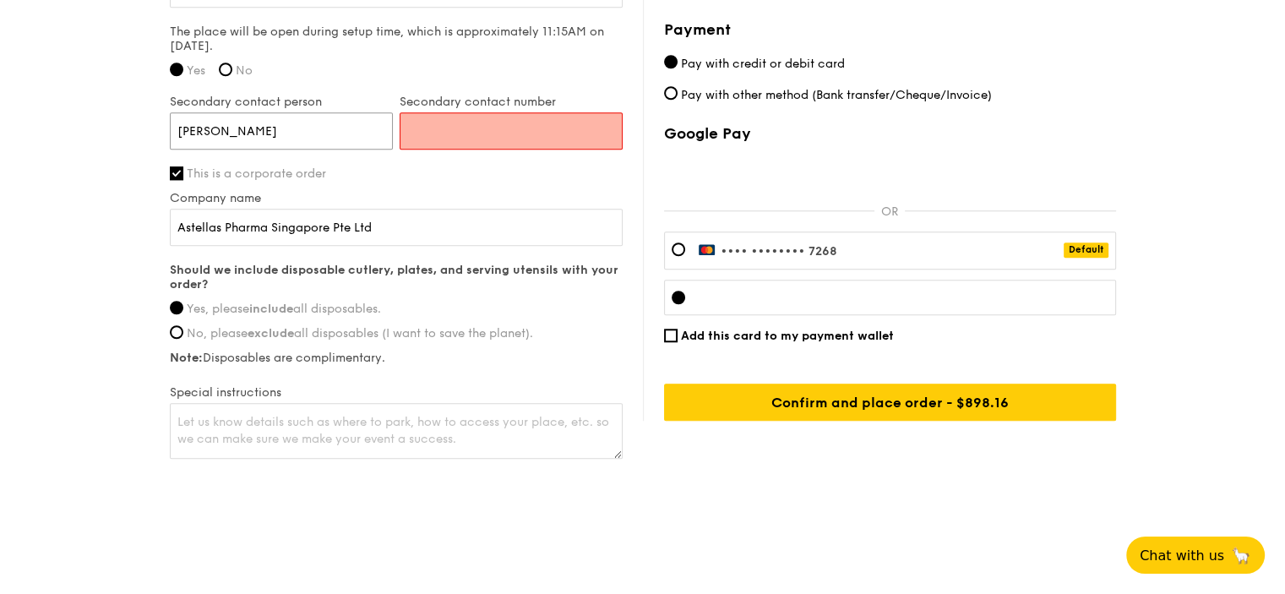
type input "[PERSON_NAME]"
click at [481, 130] on input "Secondary contact number" at bounding box center [511, 130] width 223 height 37
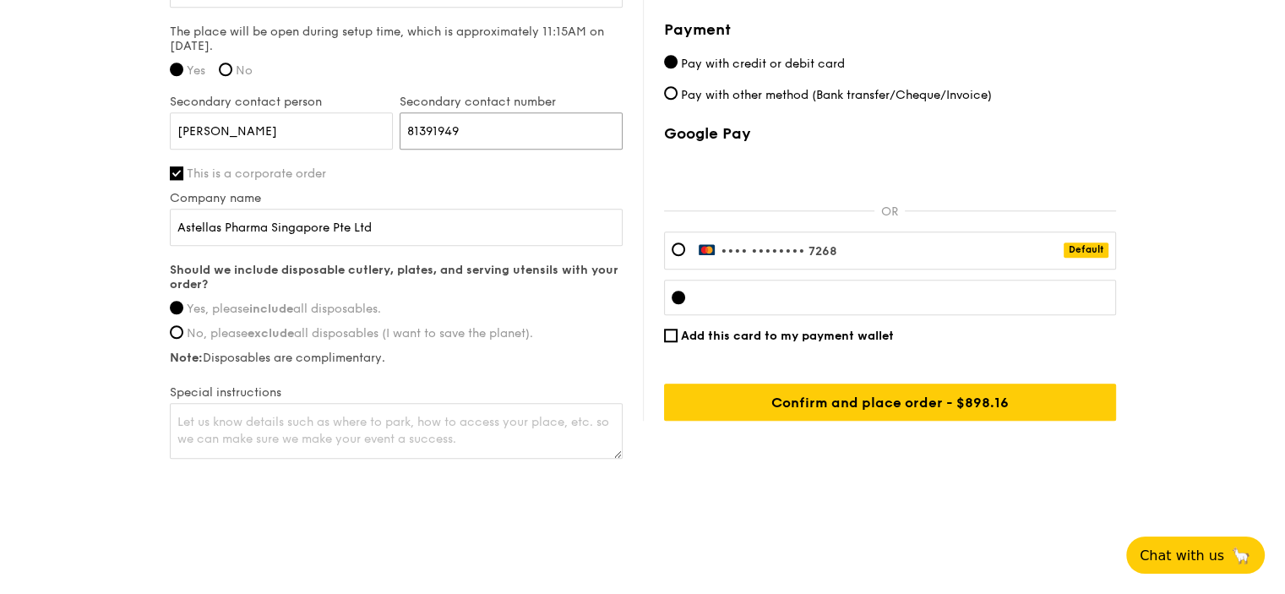
type input "81391949"
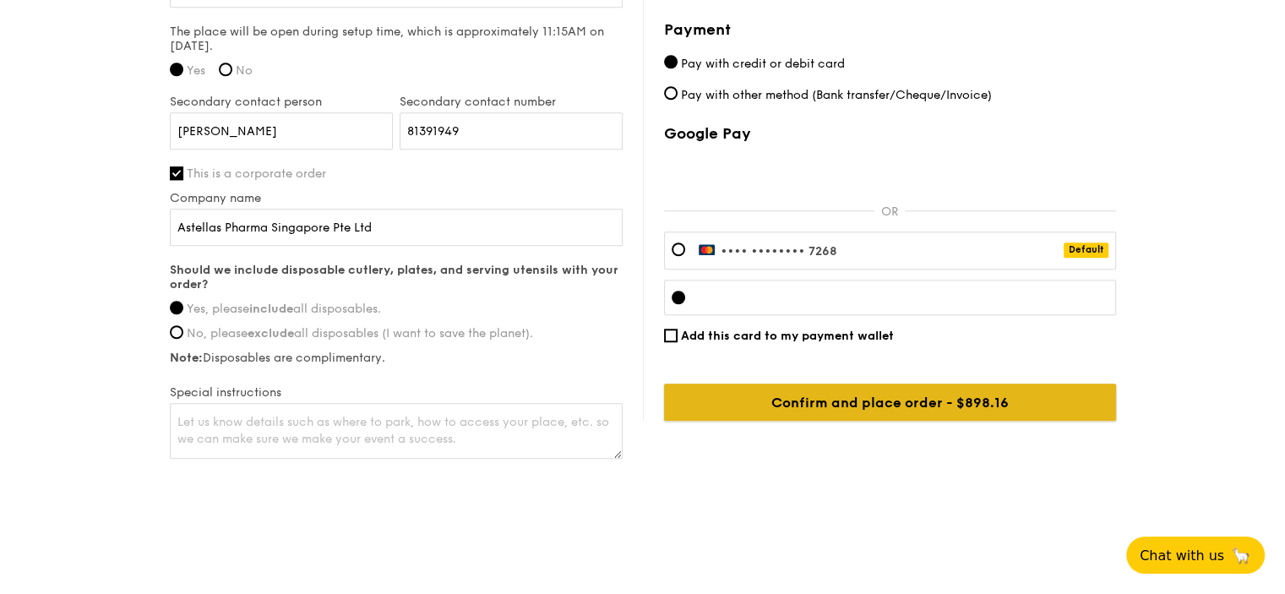
click at [791, 406] on input "Confirm and place order - $898.16" at bounding box center [890, 402] width 452 height 37
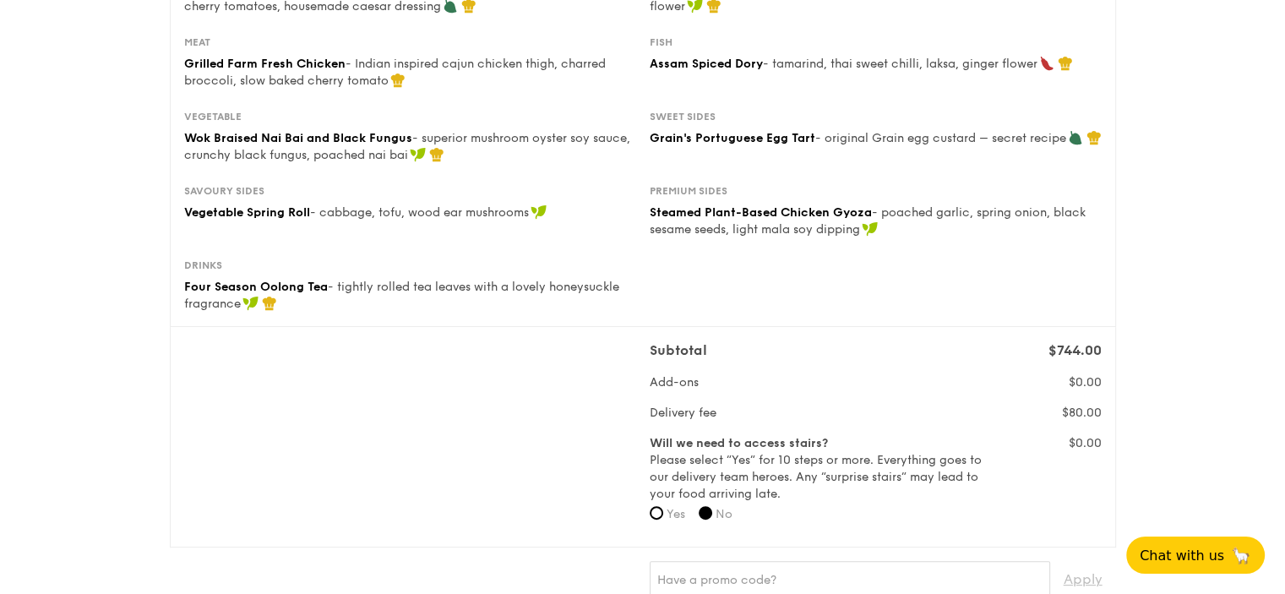
scroll to position [275, 0]
